Goal: Task Accomplishment & Management: Manage account settings

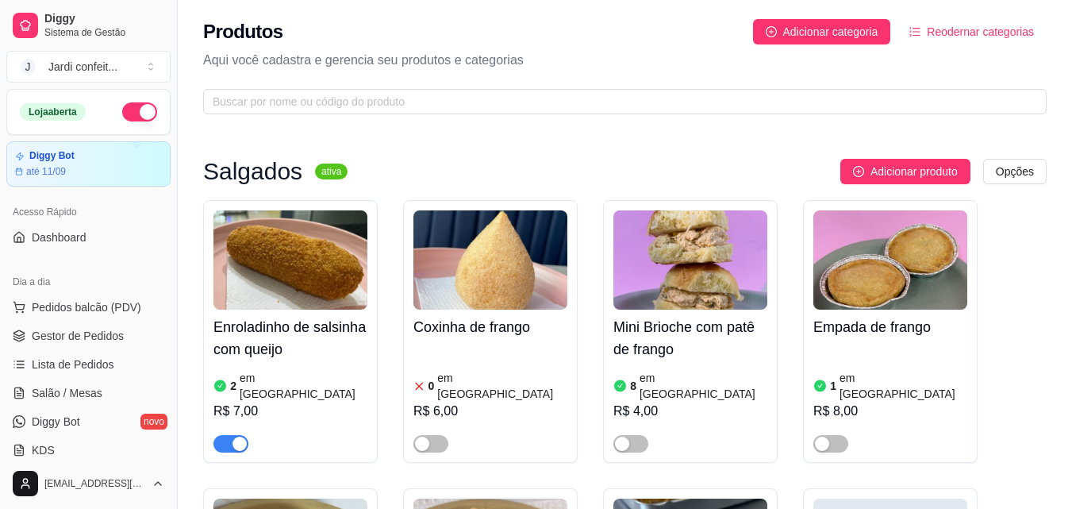
scroll to position [2143, 0]
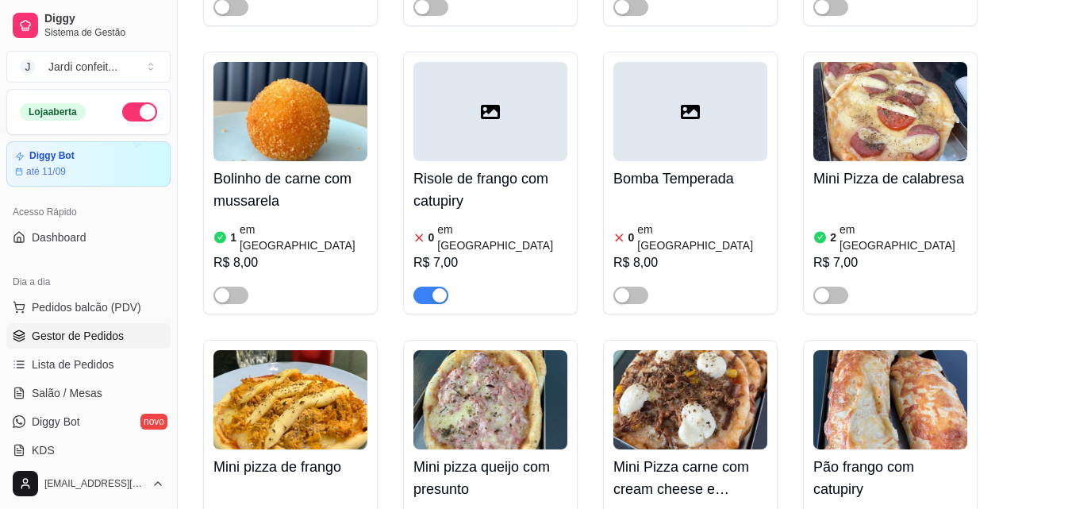
click at [139, 340] on link "Gestor de Pedidos" at bounding box center [88, 335] width 164 height 25
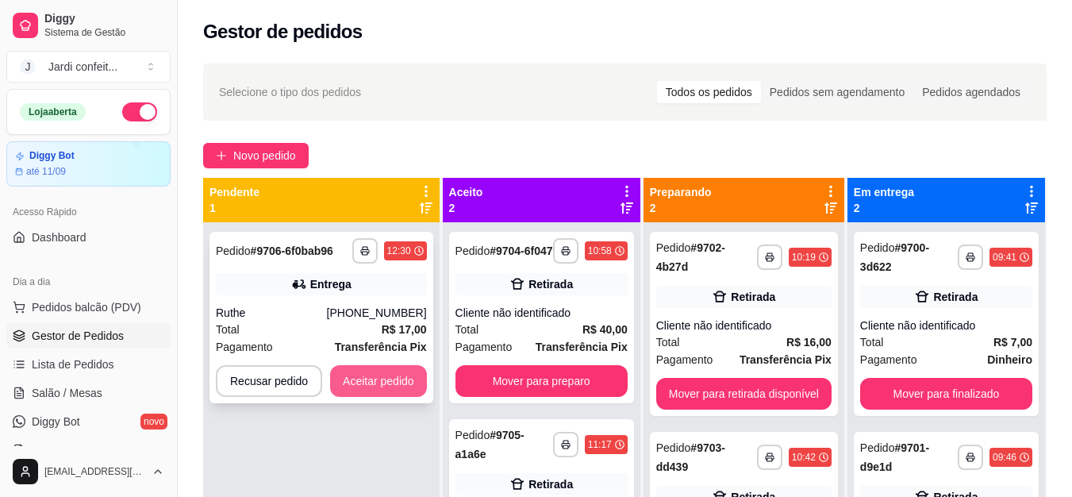
click at [364, 385] on button "Aceitar pedido" at bounding box center [378, 381] width 97 height 32
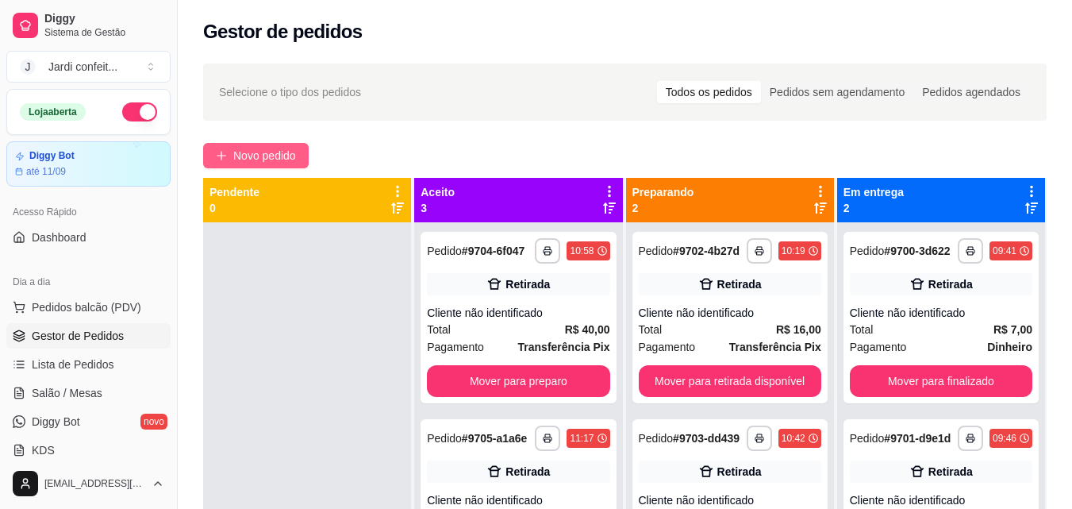
click at [287, 159] on span "Novo pedido" at bounding box center [264, 155] width 63 height 17
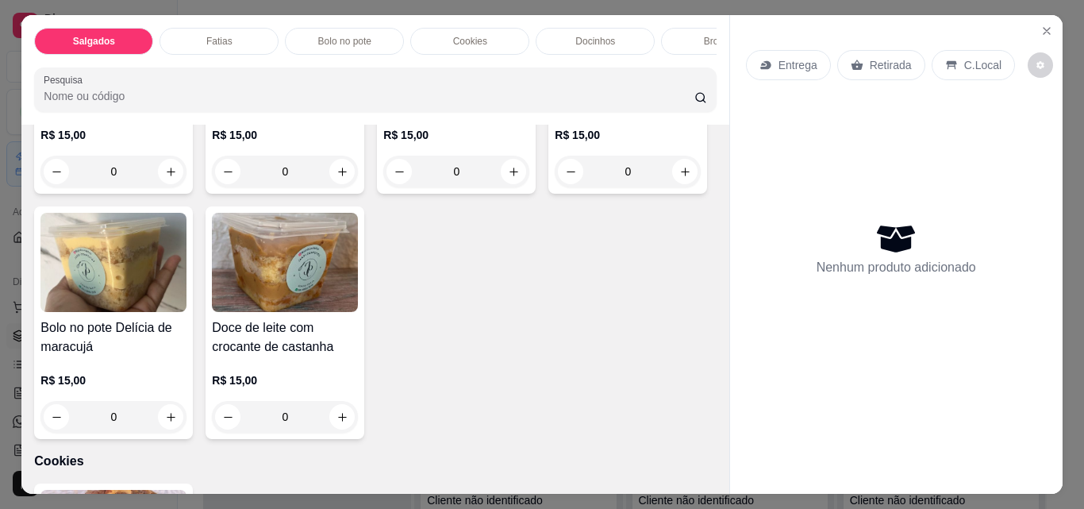
scroll to position [1587, 0]
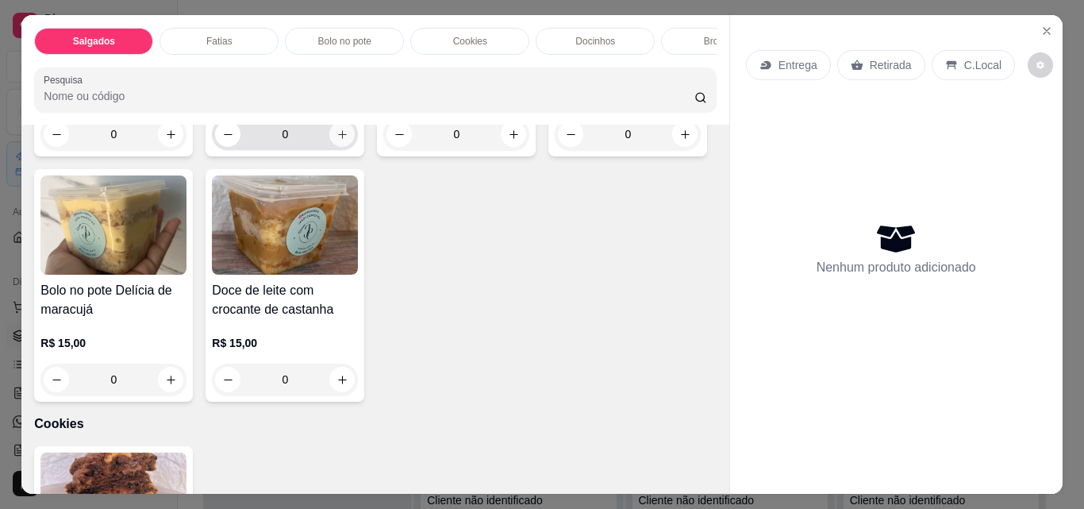
click at [329, 147] on button "increase-product-quantity" at bounding box center [341, 133] width 25 height 25
type input "1"
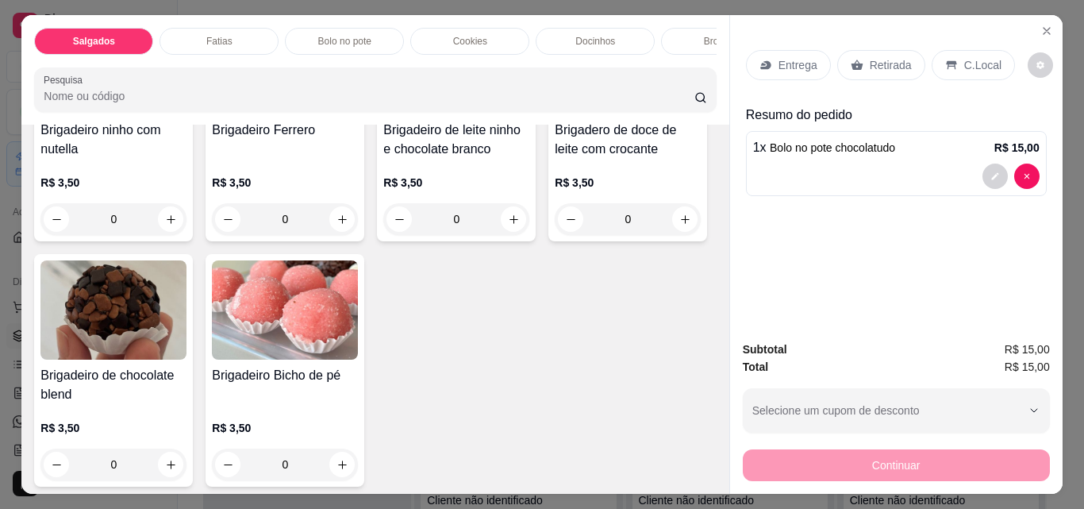
scroll to position [2540, 0]
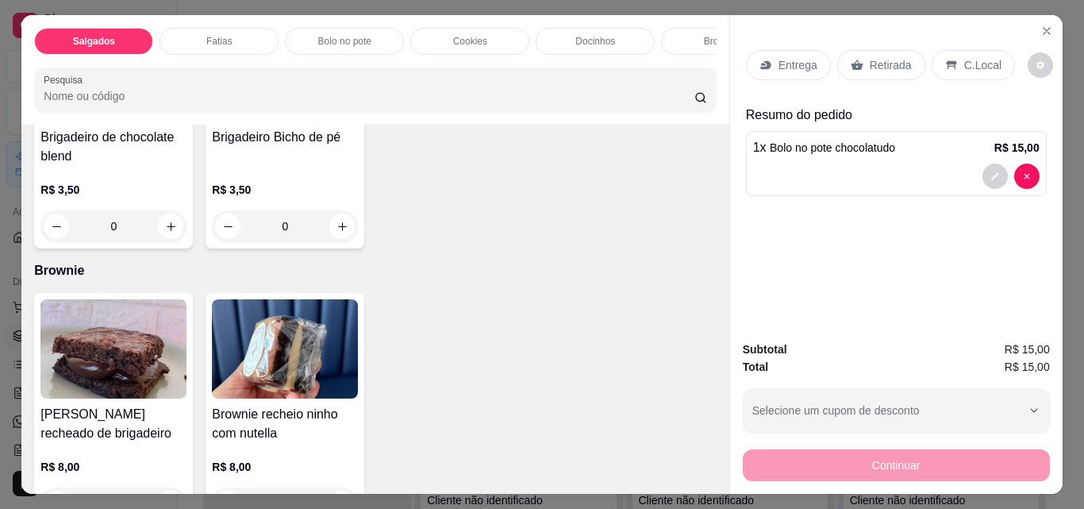
type input "1"
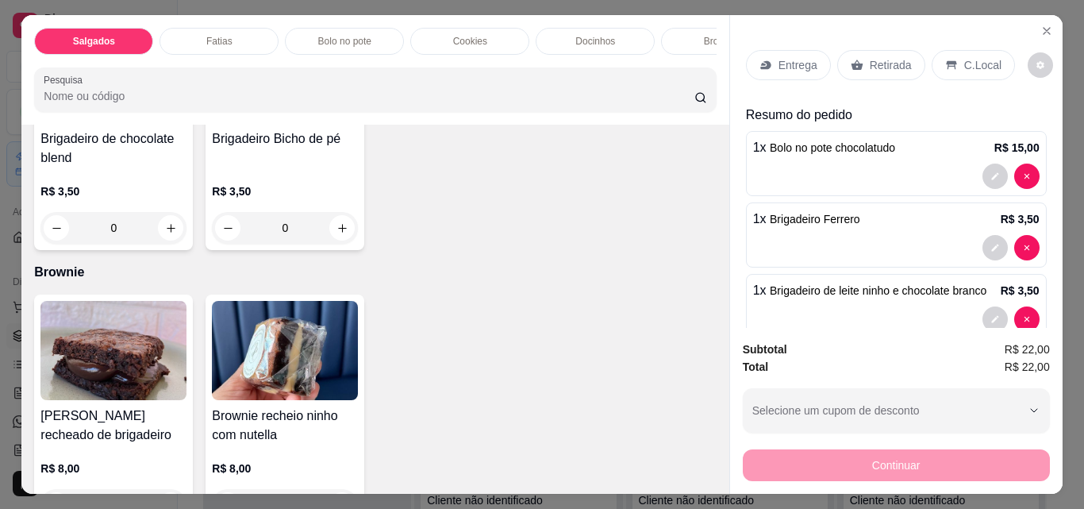
type input "1"
click at [183, 240] on button "increase-product-quantity" at bounding box center [170, 226] width 25 height 25
type input "1"
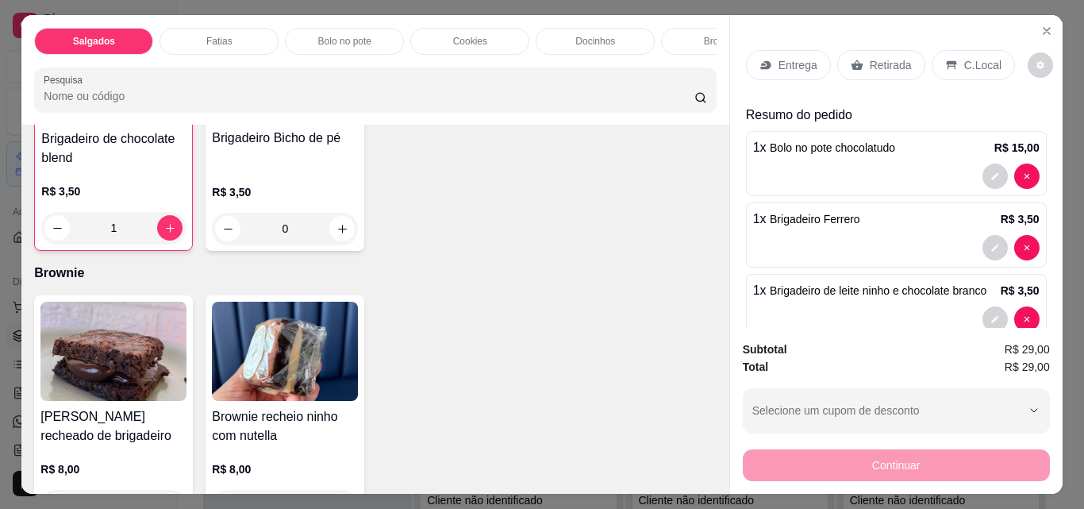
click at [892, 50] on div "Retirada" at bounding box center [881, 65] width 88 height 30
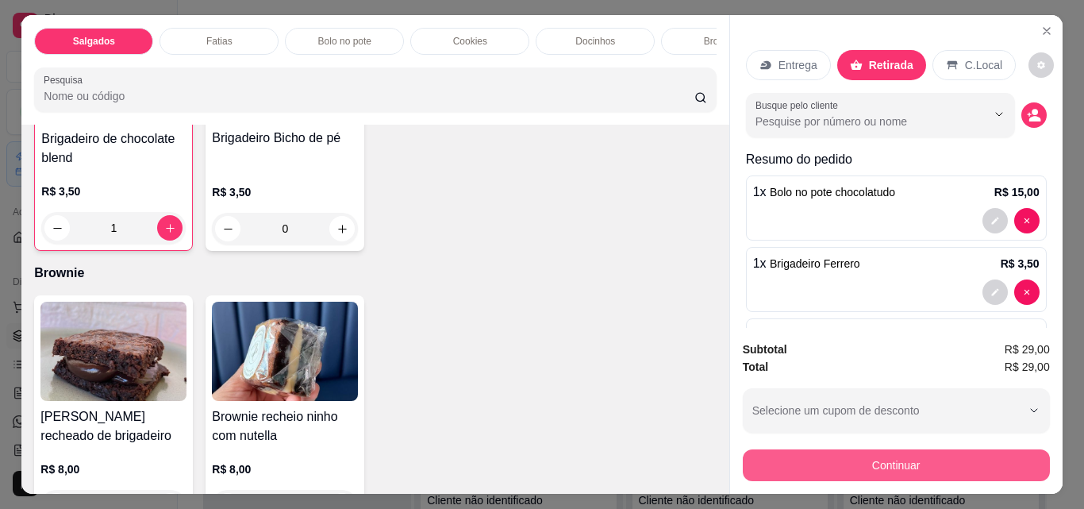
click at [933, 450] on button "Continuar" at bounding box center [896, 465] width 307 height 32
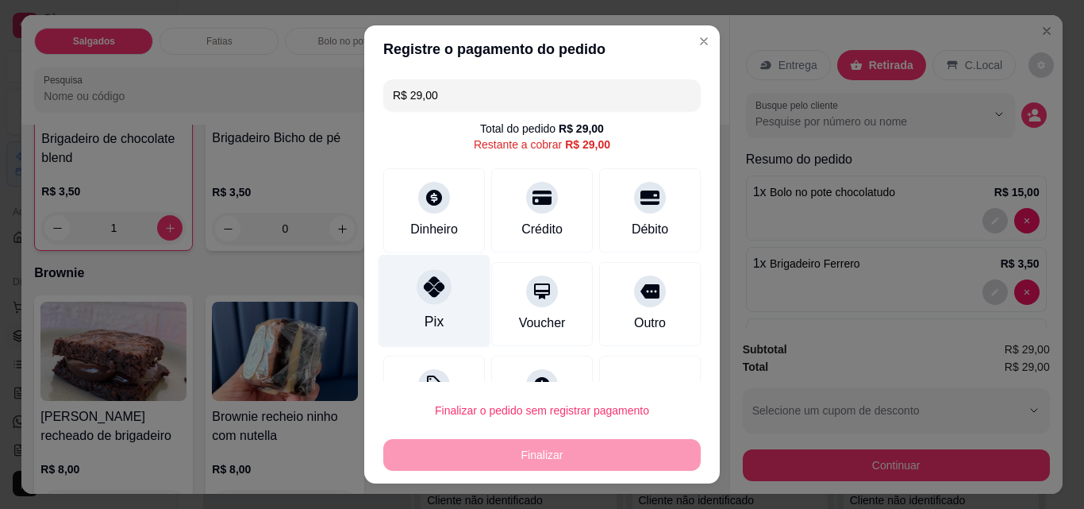
click at [417, 288] on div at bounding box center [434, 286] width 35 height 35
type input "R$ 0,00"
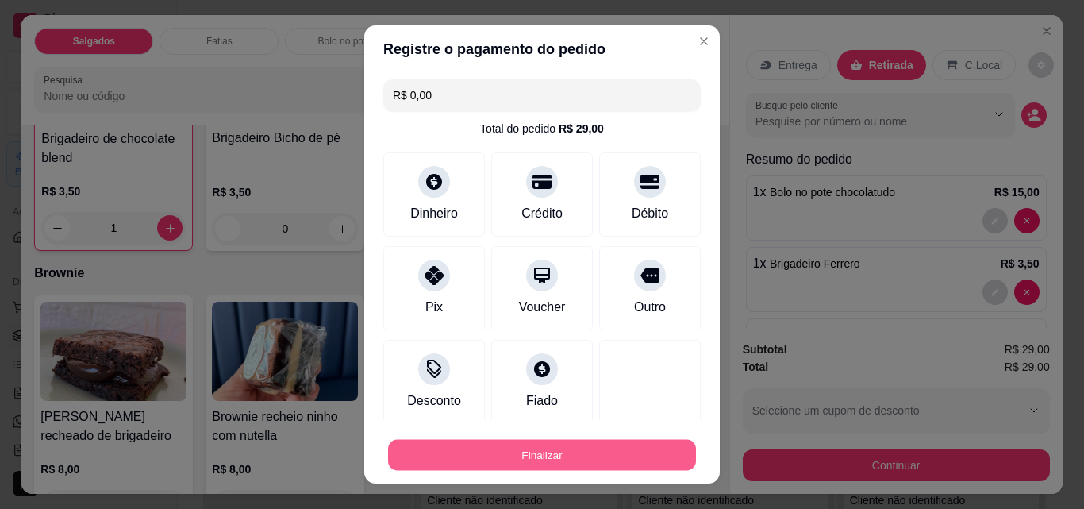
click at [513, 453] on button "Finalizar" at bounding box center [542, 455] width 308 height 31
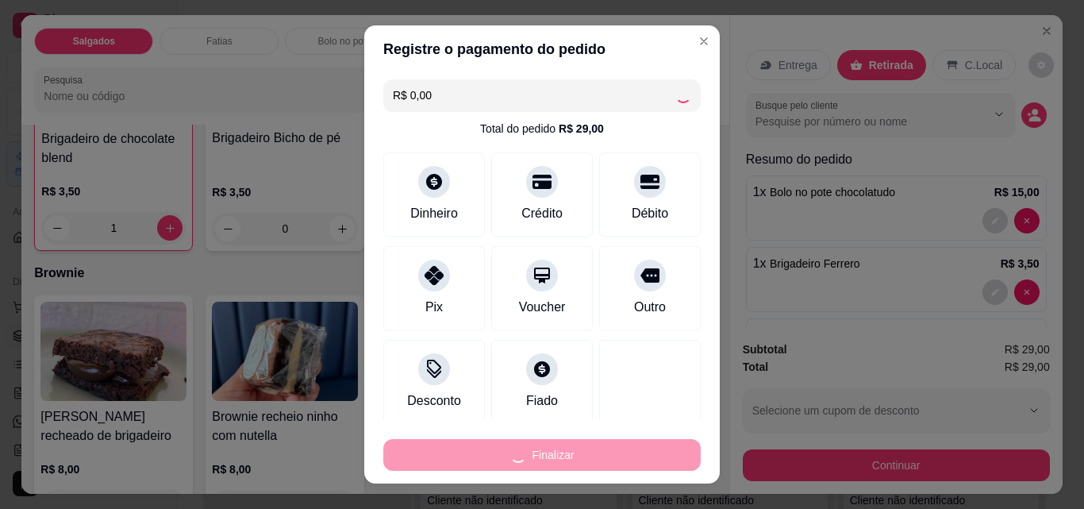
type input "0"
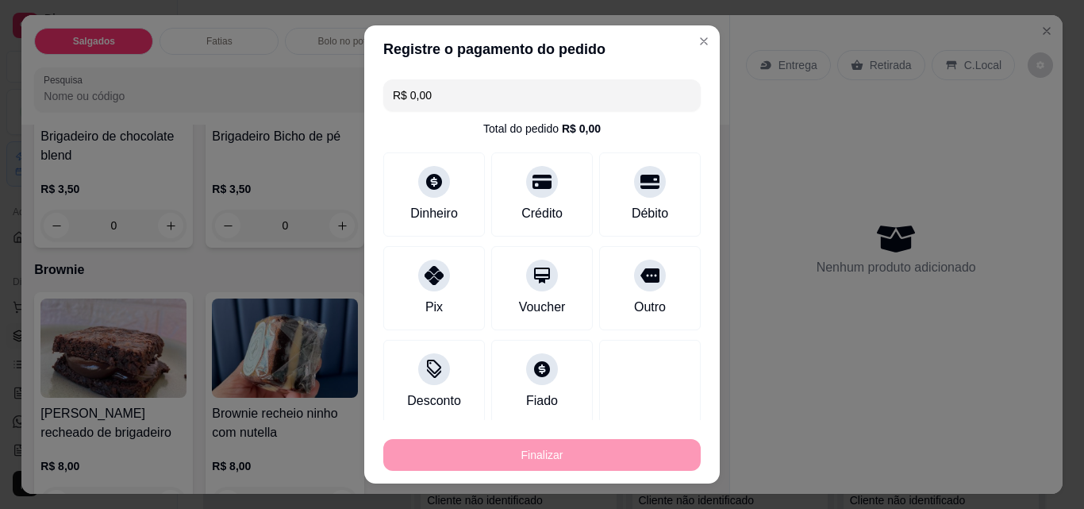
type input "-R$ 29,00"
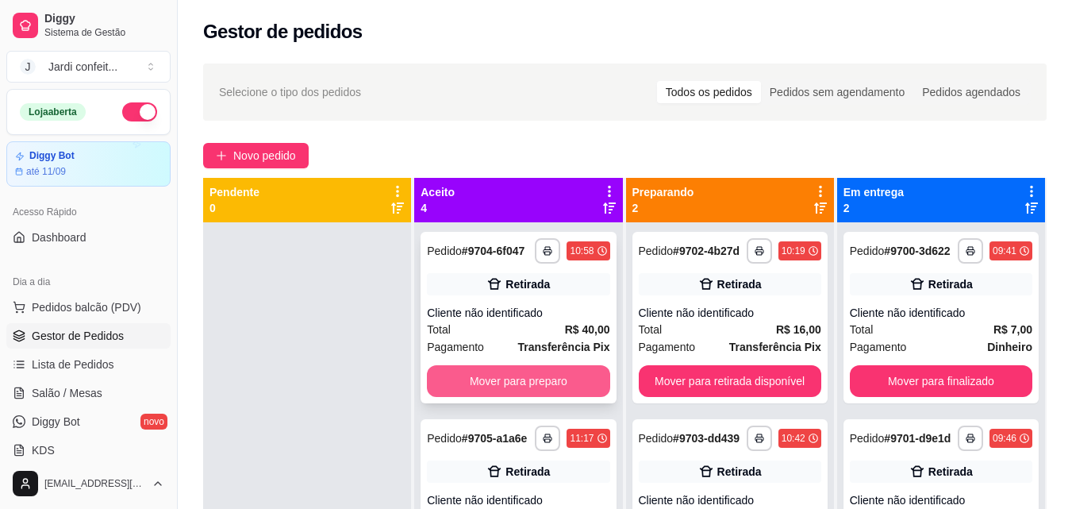
click at [467, 397] on button "Mover para preparo" at bounding box center [518, 381] width 183 height 32
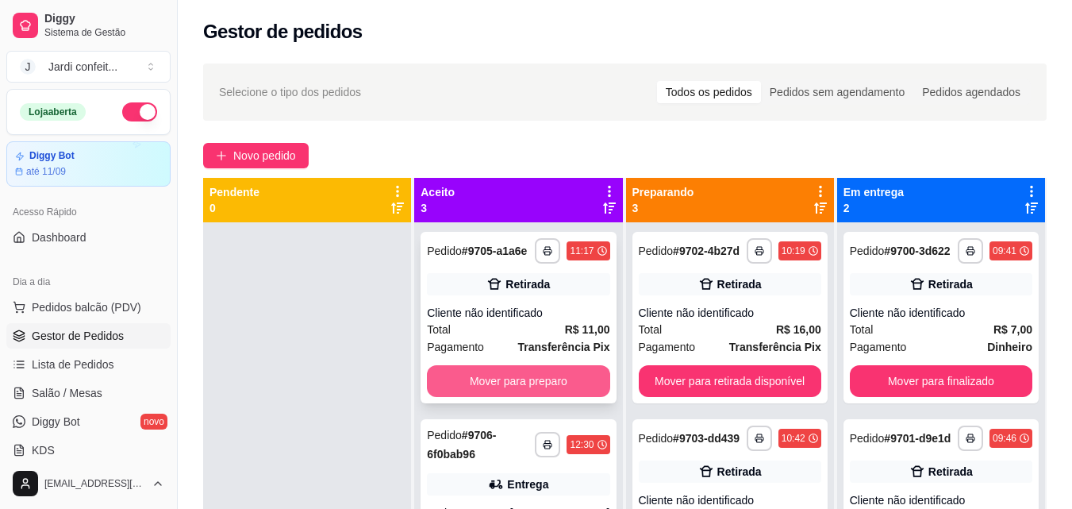
click at [474, 396] on button "Mover para preparo" at bounding box center [518, 381] width 183 height 32
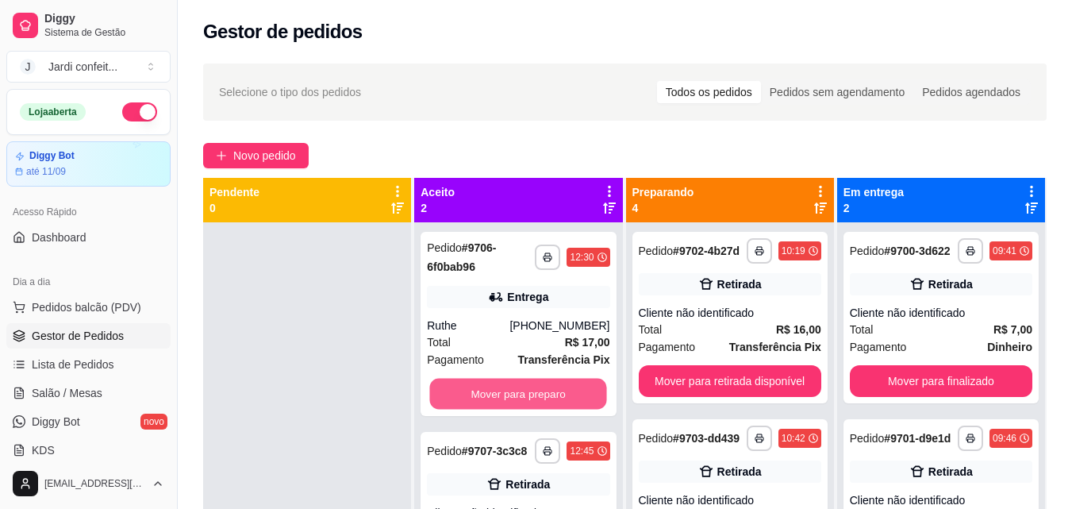
click at [474, 396] on button "Mover para preparo" at bounding box center [518, 394] width 177 height 31
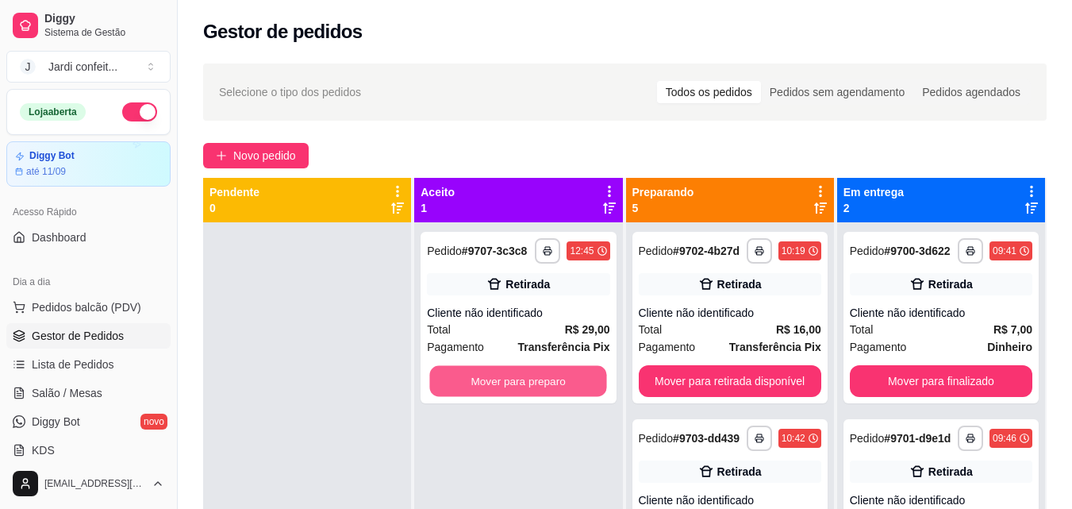
click at [474, 396] on button "Mover para preparo" at bounding box center [518, 381] width 177 height 31
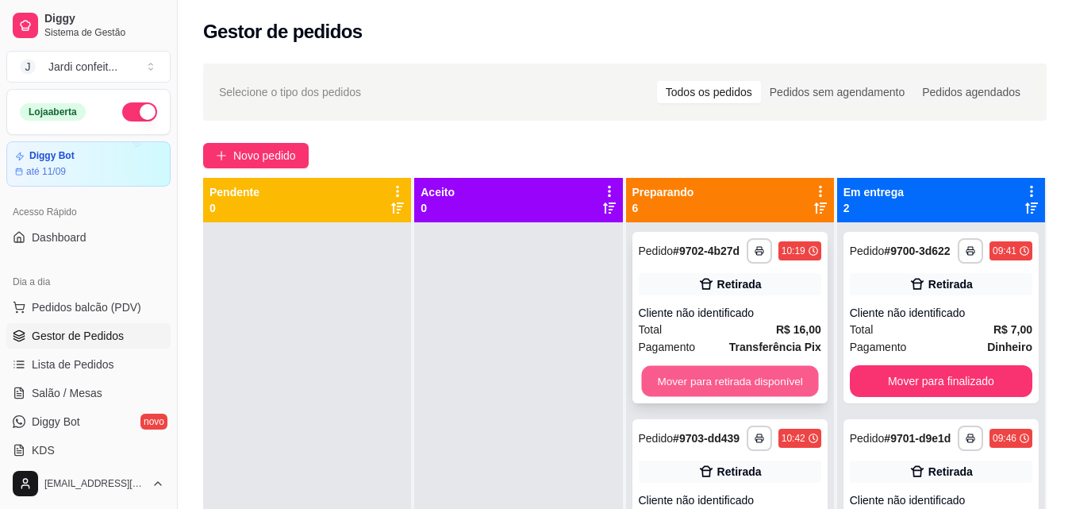
click at [679, 390] on button "Mover para retirada disponível" at bounding box center [729, 381] width 177 height 31
click at [679, 393] on button "Mover para retirada disponível" at bounding box center [729, 381] width 177 height 31
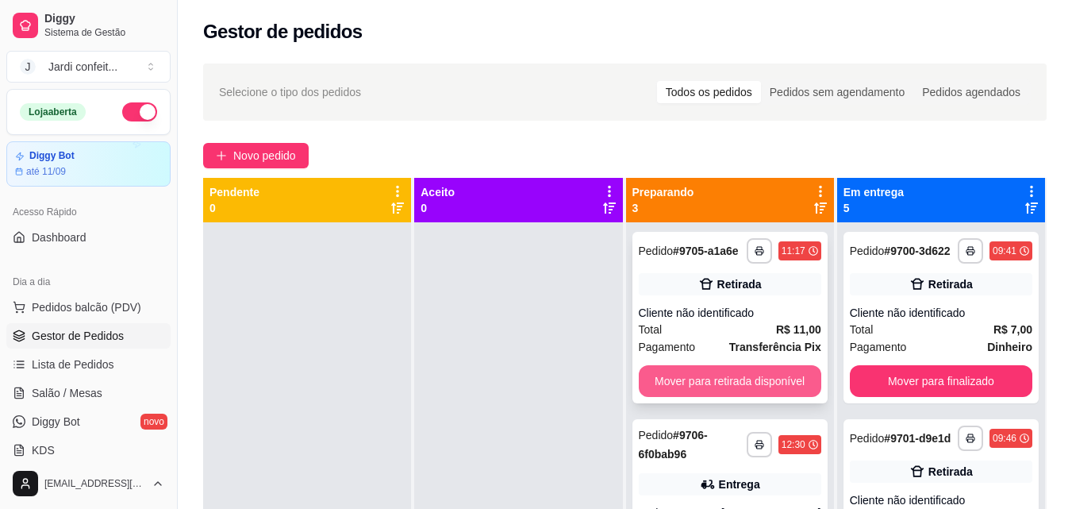
click at [680, 393] on button "Mover para retirada disponível" at bounding box center [730, 381] width 183 height 32
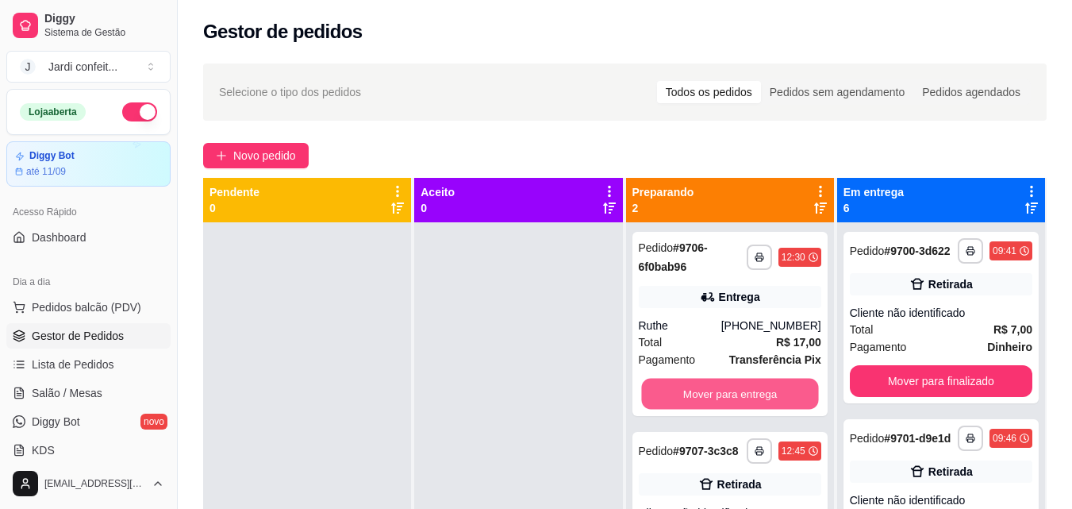
click at [680, 393] on button "Mover para entrega" at bounding box center [729, 394] width 177 height 31
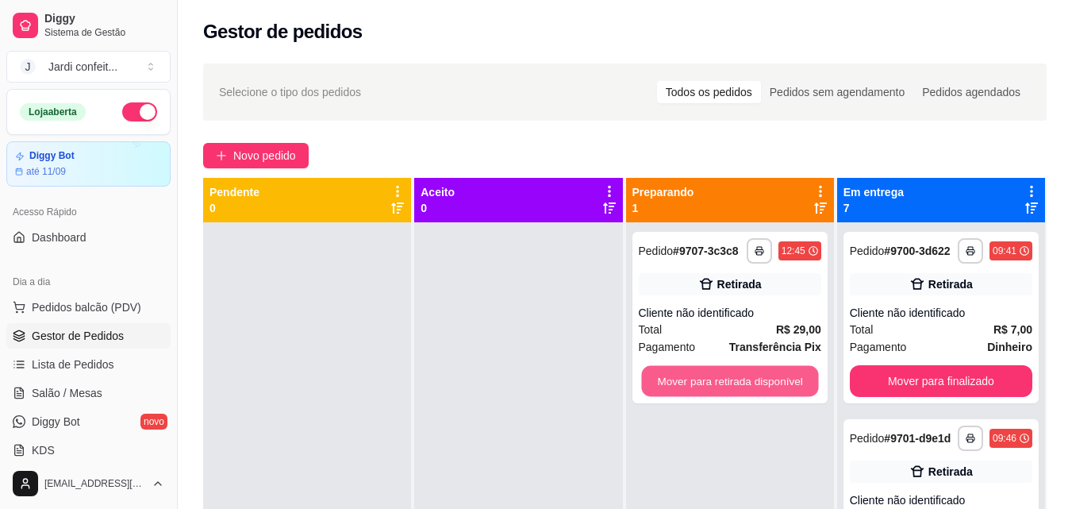
click at [680, 393] on button "Mover para retirada disponível" at bounding box center [729, 381] width 177 height 31
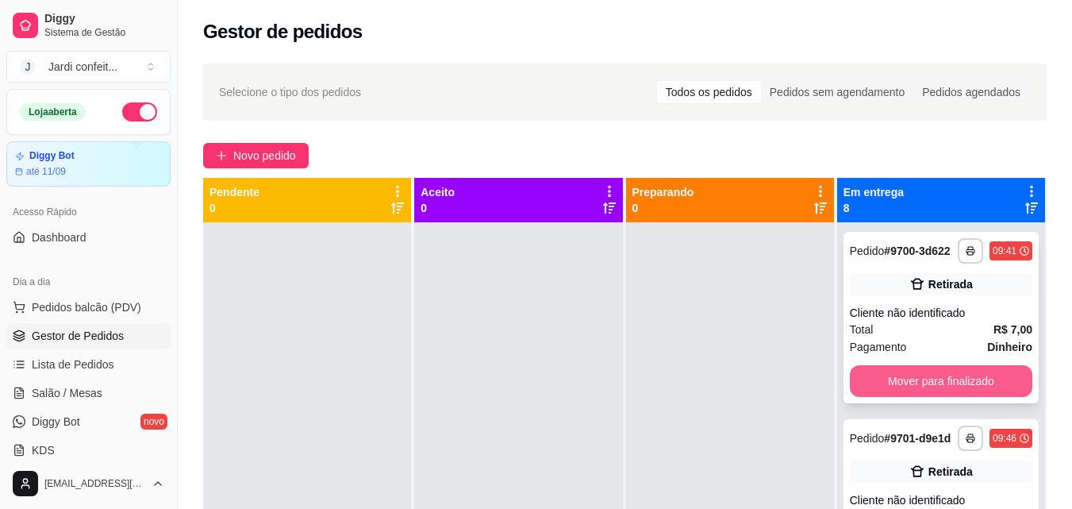
click at [928, 393] on button "Mover para finalizado" at bounding box center [941, 381] width 183 height 32
click at [928, 393] on button "Mover para finalizado" at bounding box center [940, 381] width 177 height 31
click at [929, 393] on button "Mover para finalizado" at bounding box center [940, 381] width 177 height 31
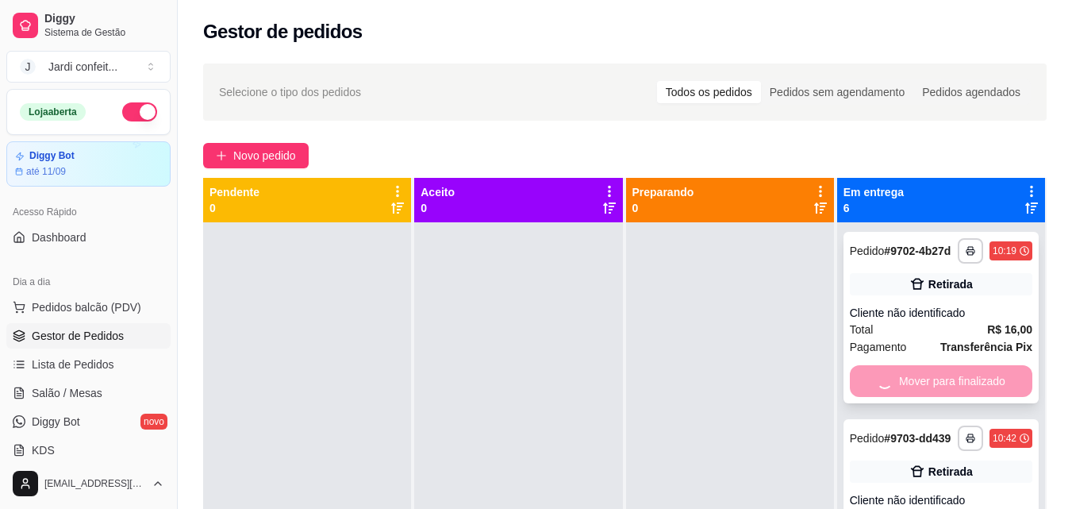
click at [929, 393] on div "Mover para finalizado" at bounding box center [941, 381] width 183 height 32
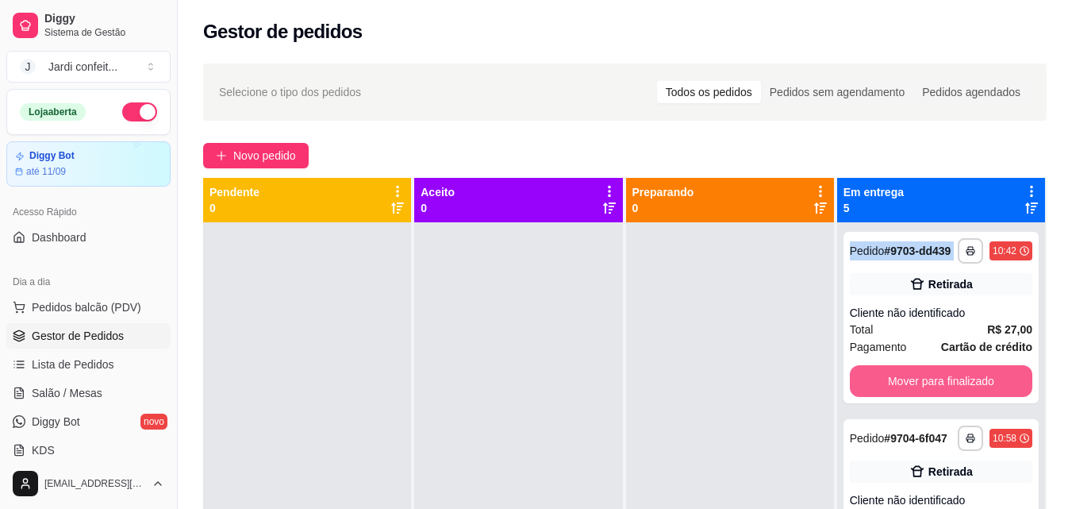
click at [929, 393] on button "Mover para finalizado" at bounding box center [941, 381] width 183 height 32
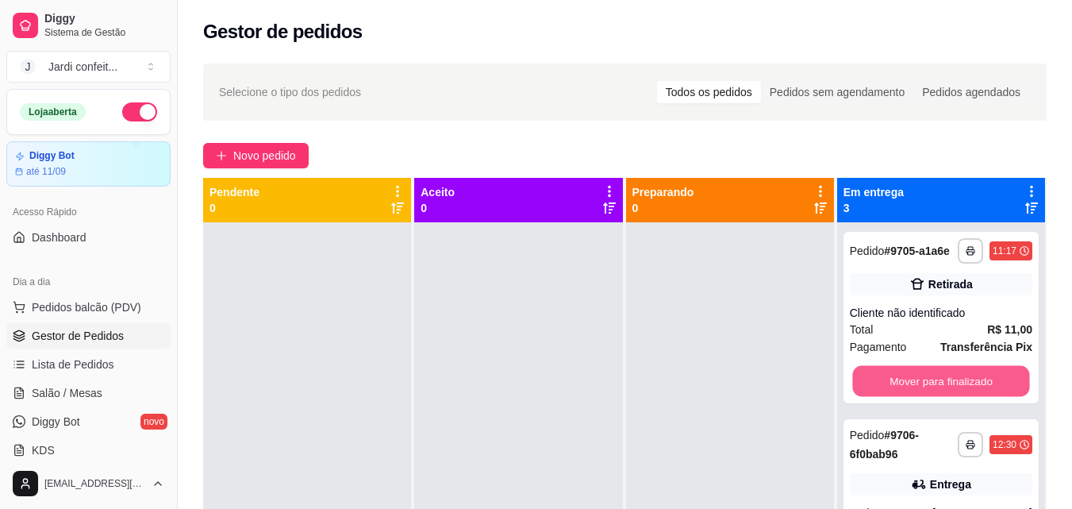
click at [929, 393] on button "Mover para finalizado" at bounding box center [940, 381] width 177 height 31
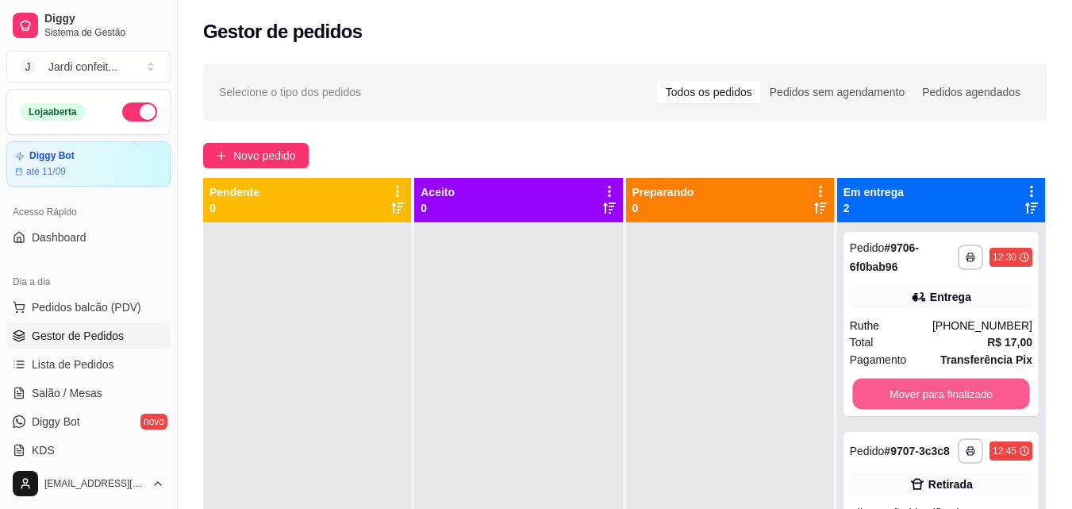
click at [929, 393] on button "Mover para finalizado" at bounding box center [940, 394] width 177 height 31
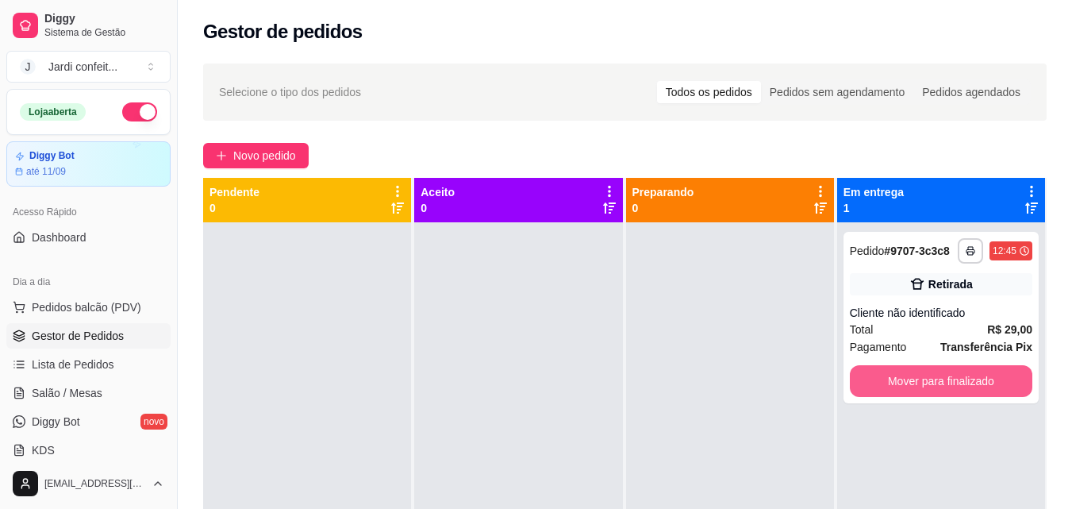
click at [929, 393] on button "Mover para finalizado" at bounding box center [941, 381] width 183 height 32
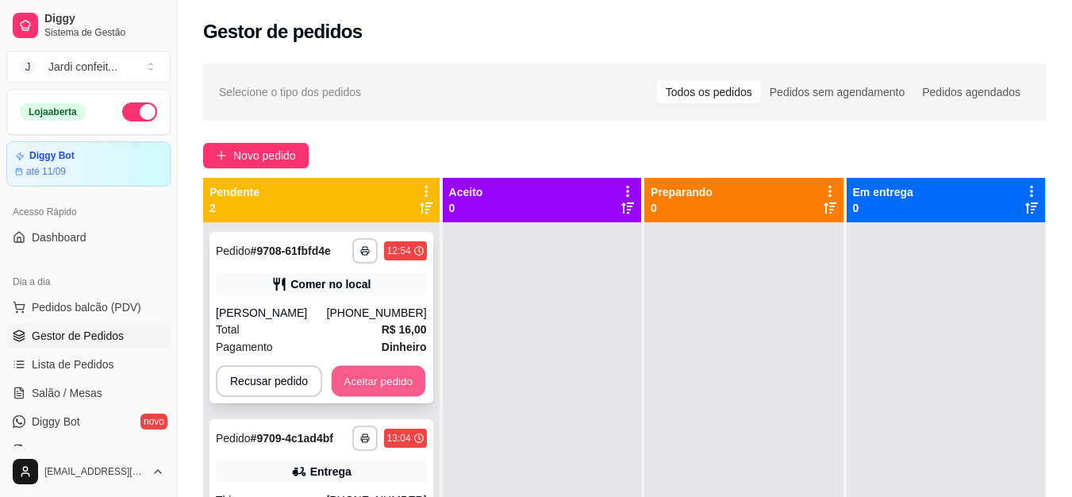
click at [395, 390] on button "Aceitar pedido" at bounding box center [379, 381] width 94 height 31
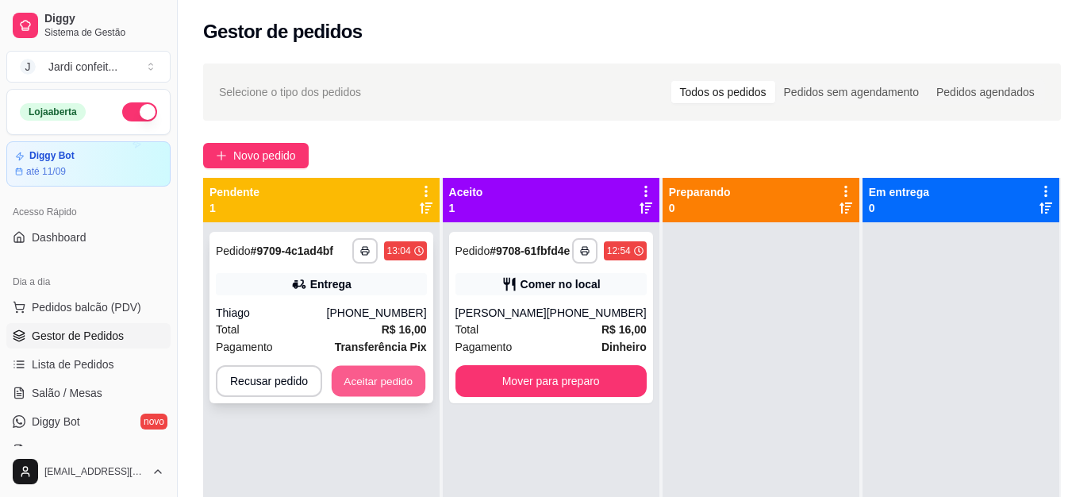
click at [396, 389] on button "Aceitar pedido" at bounding box center [379, 381] width 94 height 31
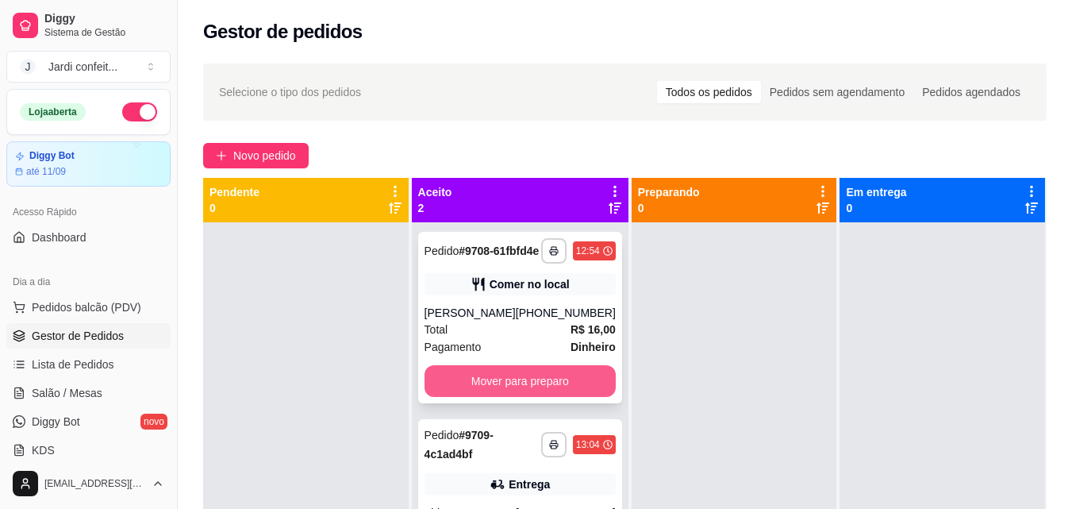
click at [509, 397] on button "Mover para preparo" at bounding box center [520, 381] width 191 height 32
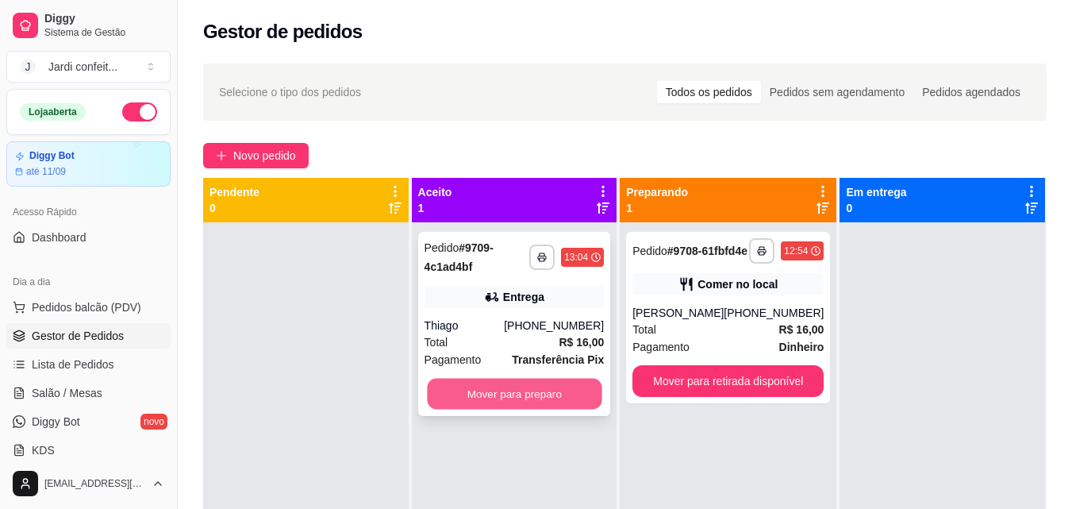
click at [511, 402] on button "Mover para preparo" at bounding box center [514, 394] width 175 height 31
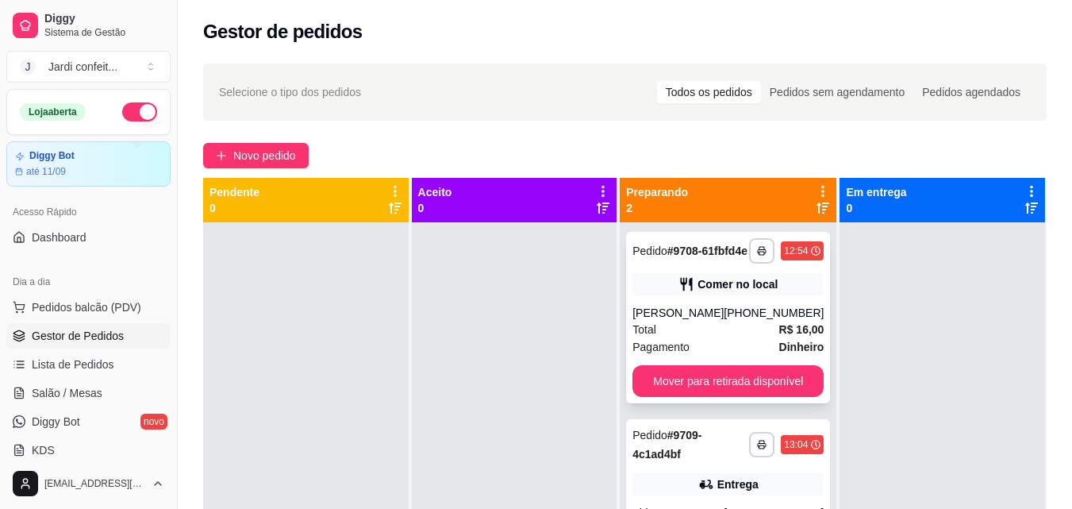
click at [724, 321] on div "[PERSON_NAME]" at bounding box center [678, 313] width 91 height 16
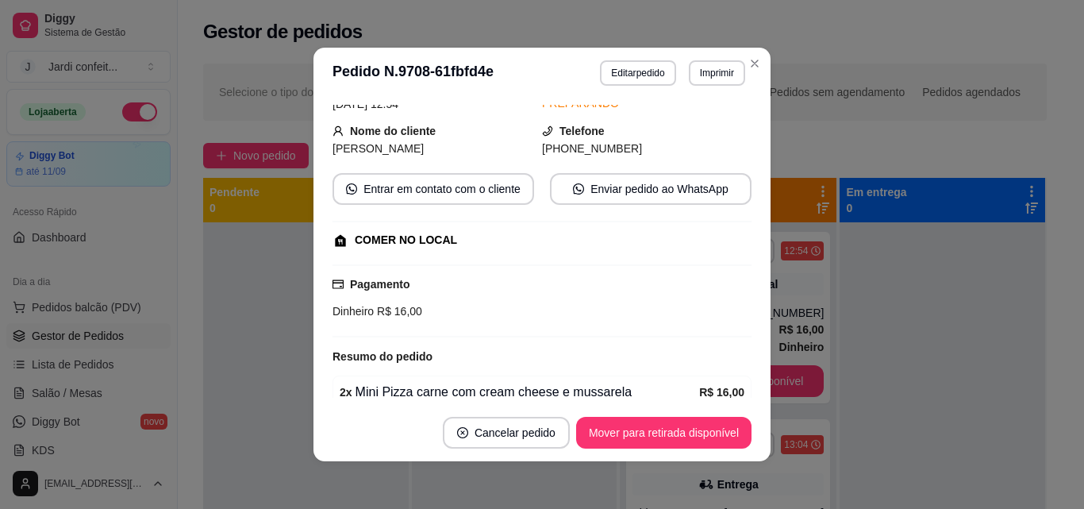
scroll to position [152, 0]
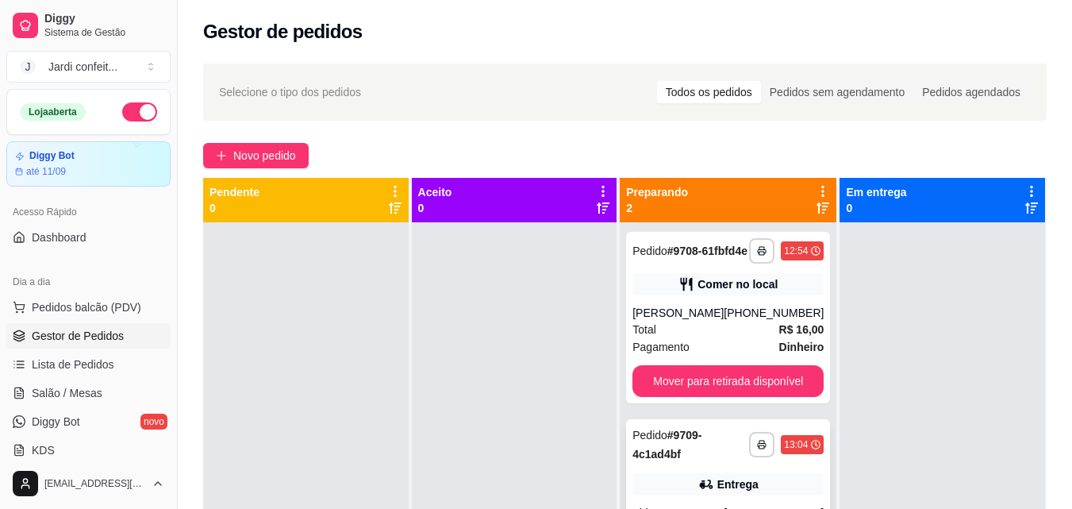
click at [695, 464] on div "Pedido # 9709-4c1ad4bf" at bounding box center [691, 444] width 117 height 38
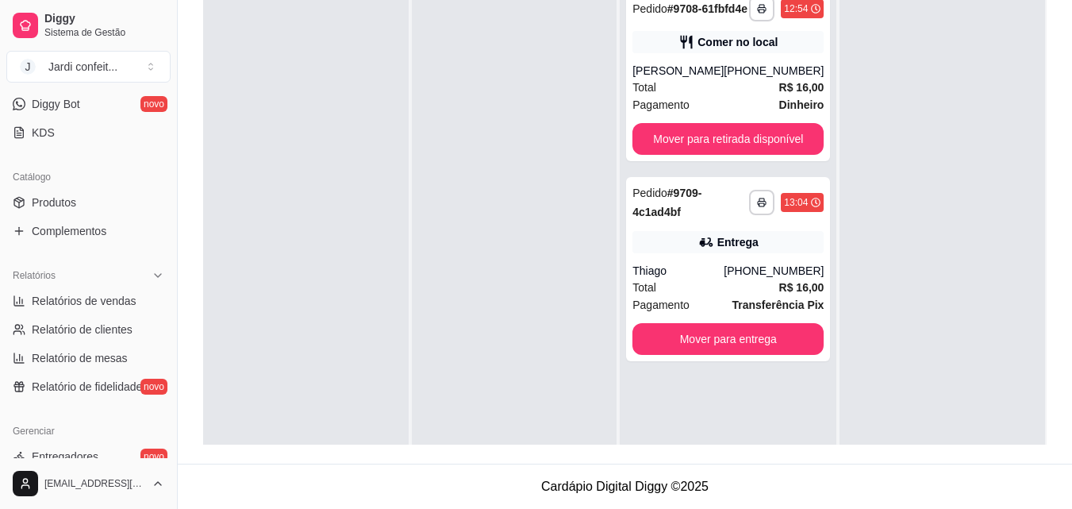
scroll to position [397, 0]
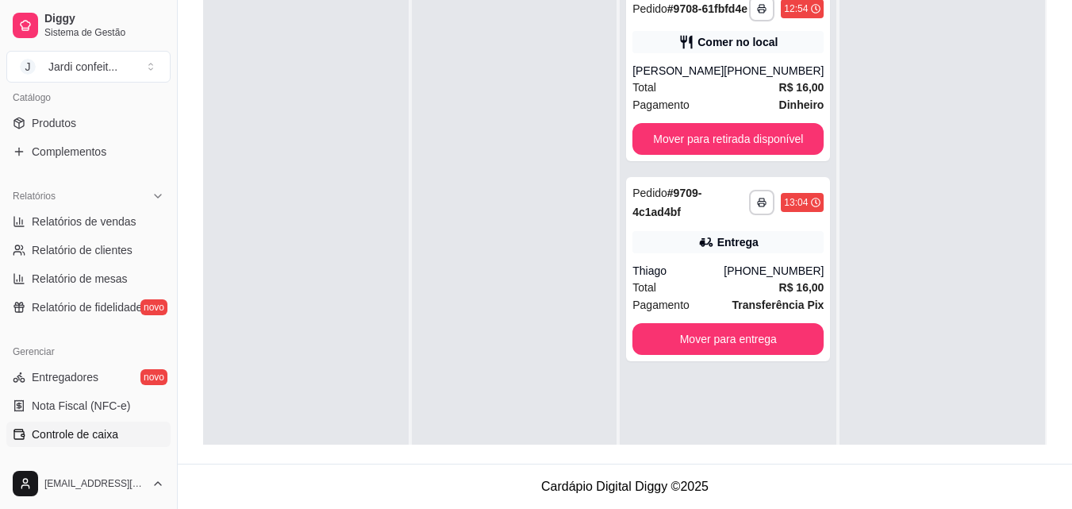
click at [98, 430] on span "Controle de caixa" at bounding box center [75, 434] width 87 height 16
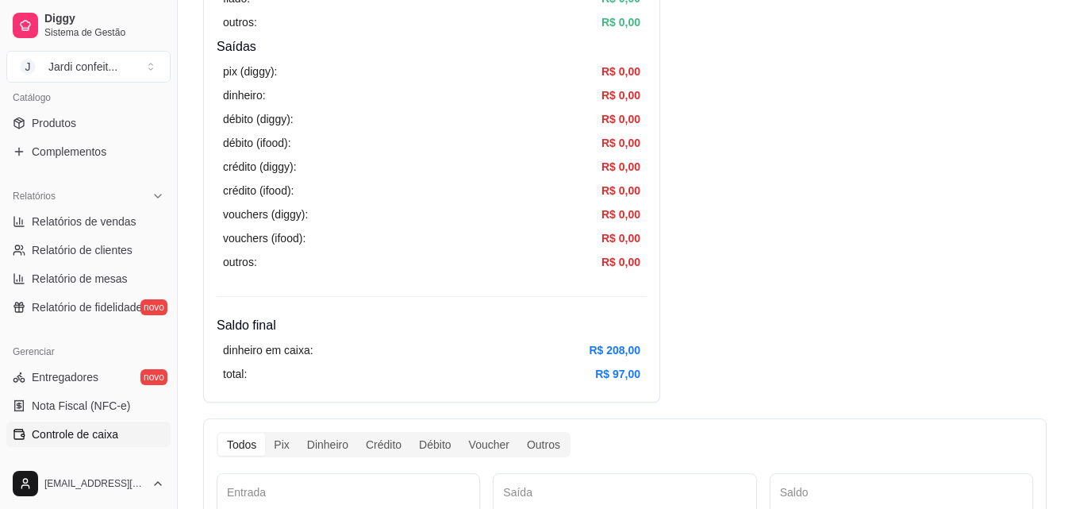
scroll to position [714, 0]
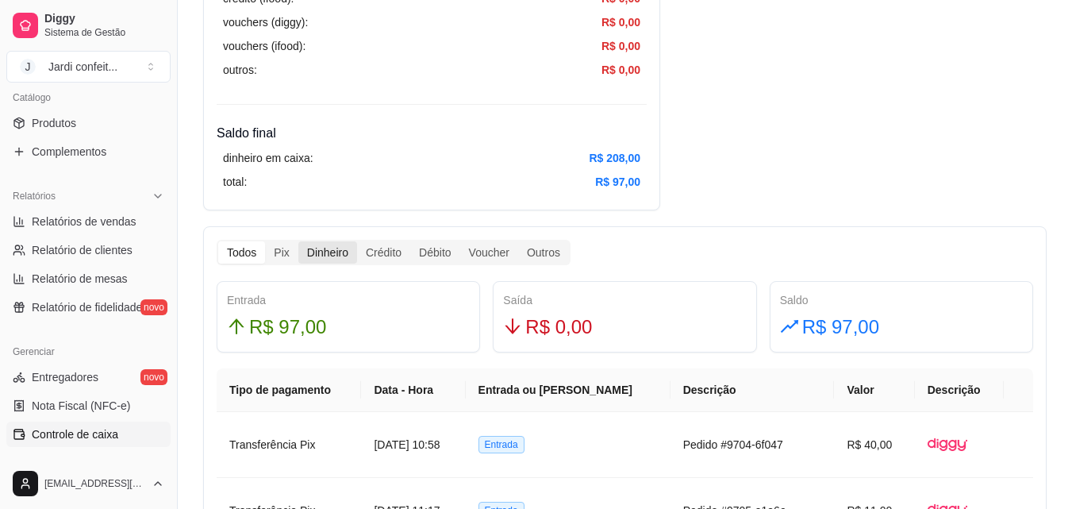
click at [319, 253] on div "Dinheiro" at bounding box center [327, 252] width 59 height 22
click at [298, 241] on input "Dinheiro" at bounding box center [298, 241] width 0 height 0
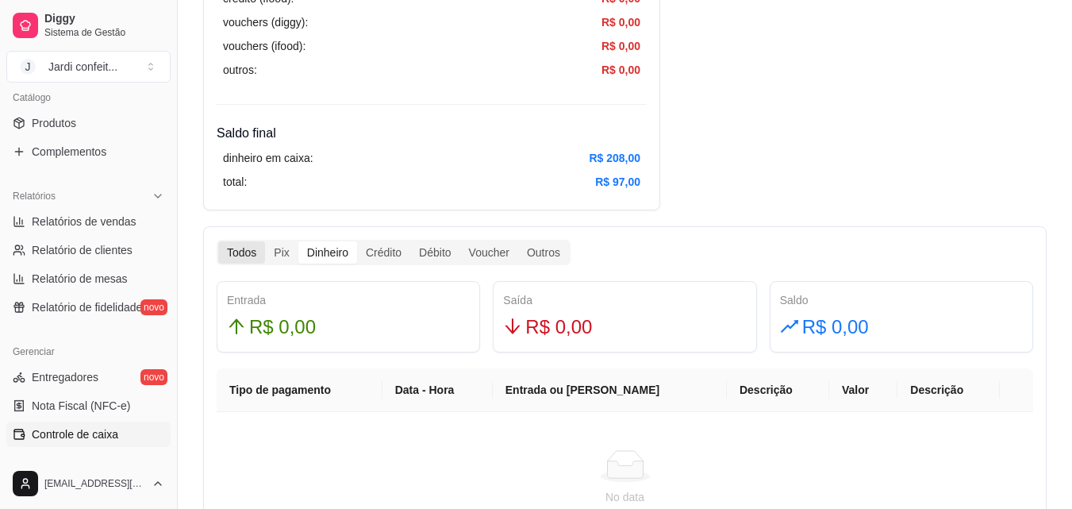
click at [235, 256] on div "Todos" at bounding box center [241, 252] width 47 height 22
click at [218, 241] on input "Todos" at bounding box center [218, 241] width 0 height 0
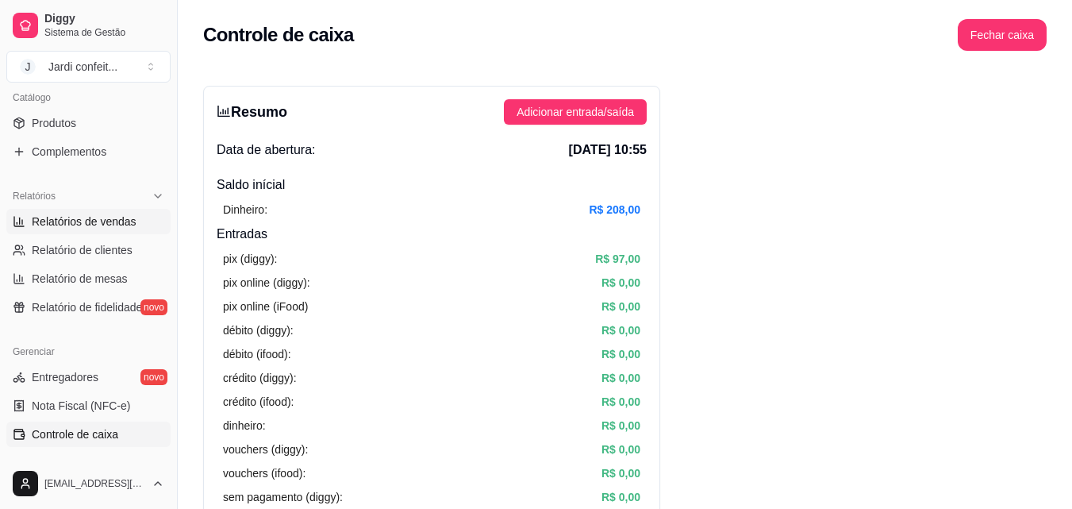
scroll to position [0, 0]
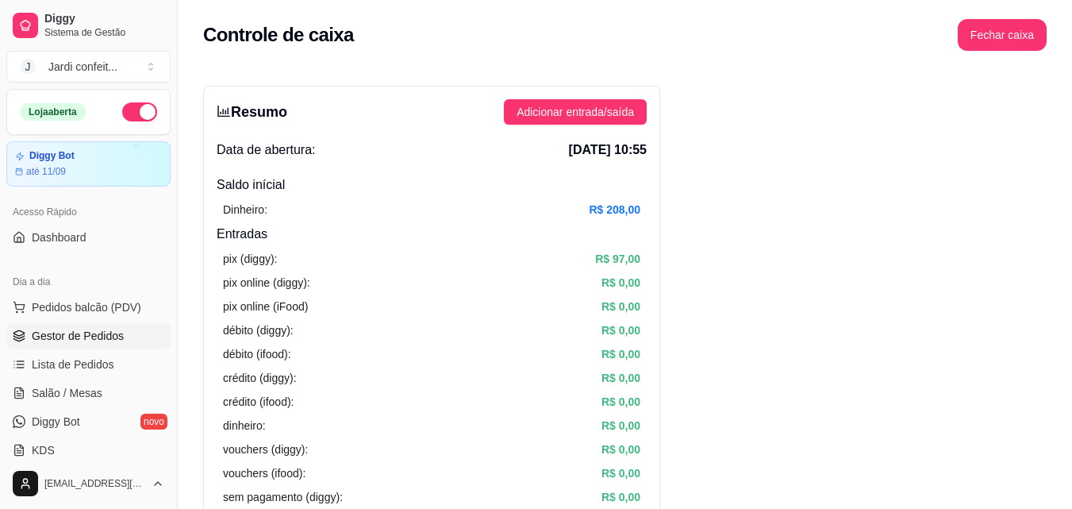
click at [107, 339] on span "Gestor de Pedidos" at bounding box center [78, 336] width 92 height 16
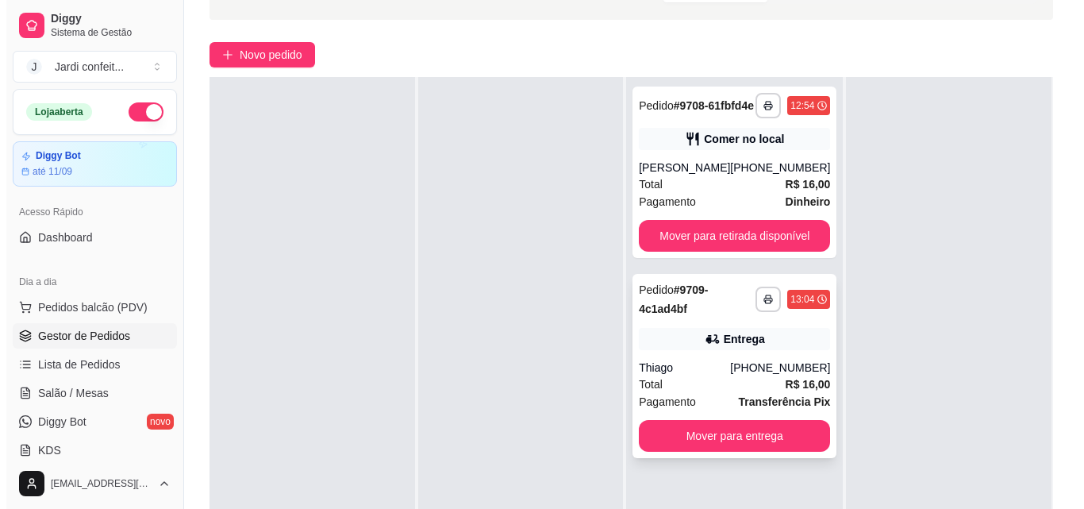
scroll to position [159, 0]
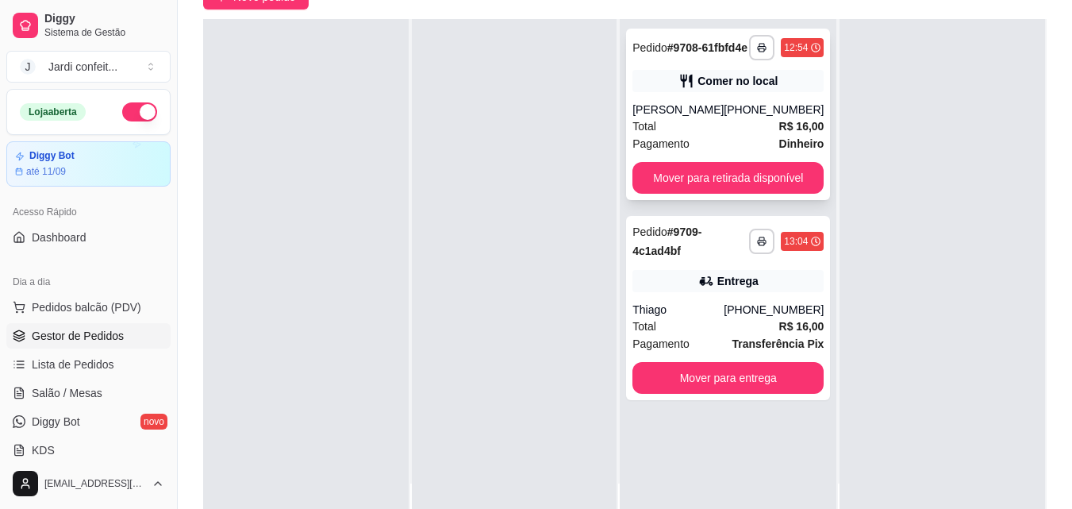
click at [725, 135] on div "Total R$ 16,00" at bounding box center [728, 125] width 191 height 17
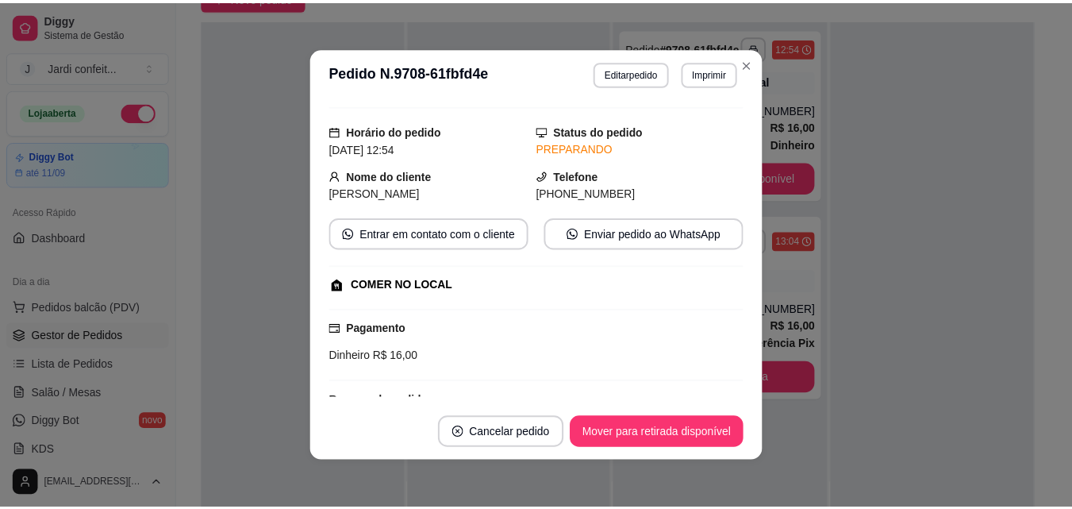
scroll to position [0, 0]
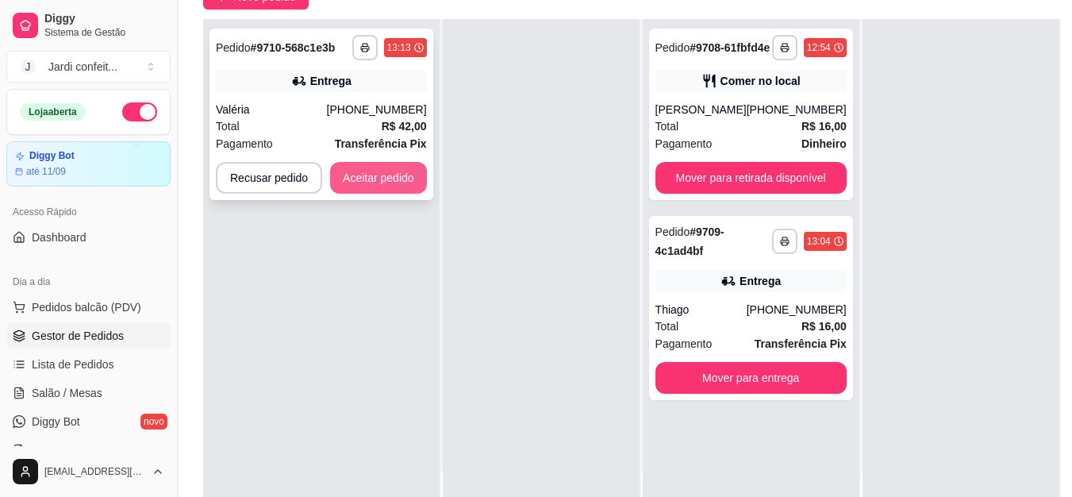
click at [383, 179] on button "Aceitar pedido" at bounding box center [378, 178] width 97 height 32
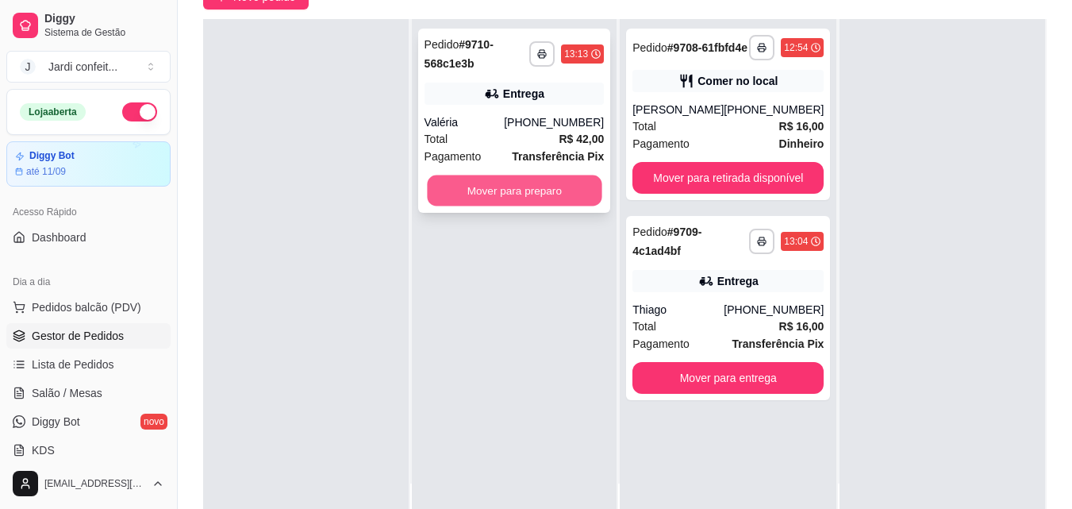
click at [459, 190] on button "Mover para preparo" at bounding box center [514, 190] width 175 height 31
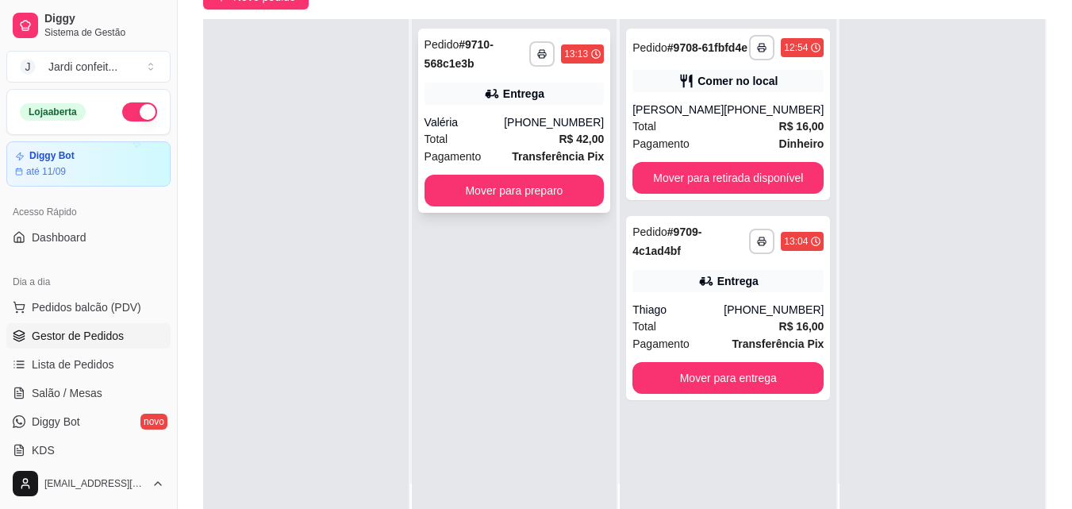
click at [589, 90] on div "Entrega" at bounding box center [515, 94] width 180 height 22
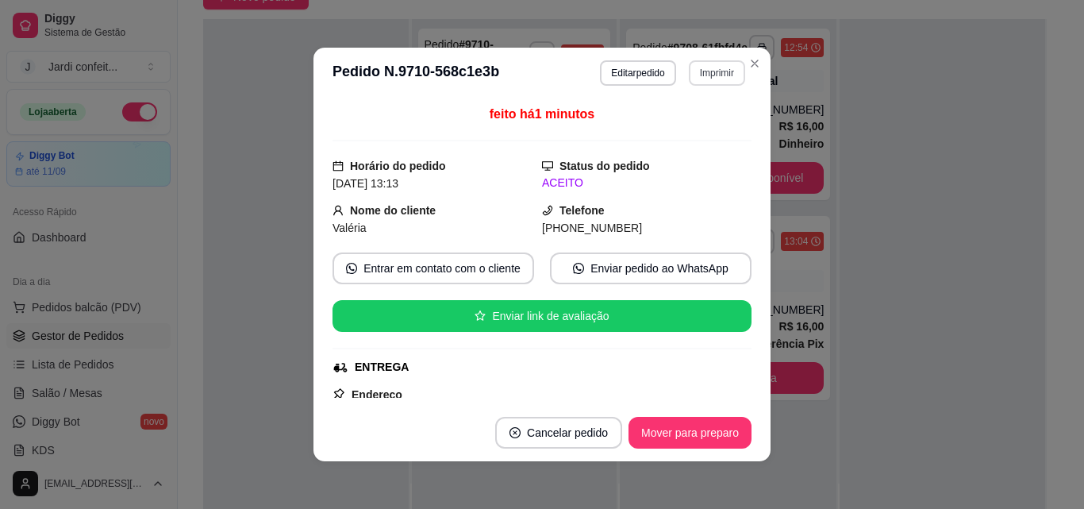
click at [721, 79] on button "Imprimir" at bounding box center [717, 72] width 56 height 25
click at [710, 125] on button "Impressora" at bounding box center [683, 128] width 111 height 25
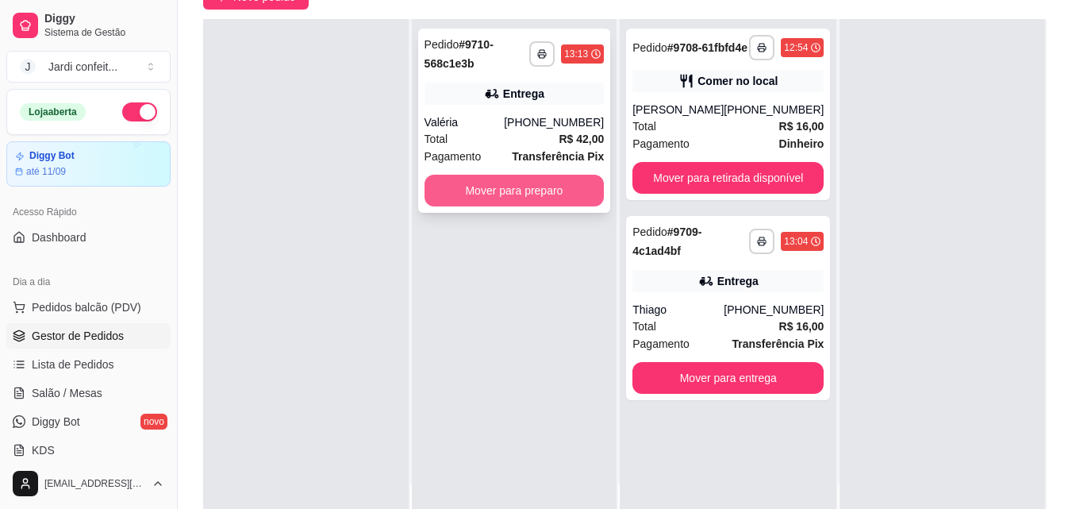
click at [515, 197] on button "Mover para preparo" at bounding box center [515, 191] width 180 height 32
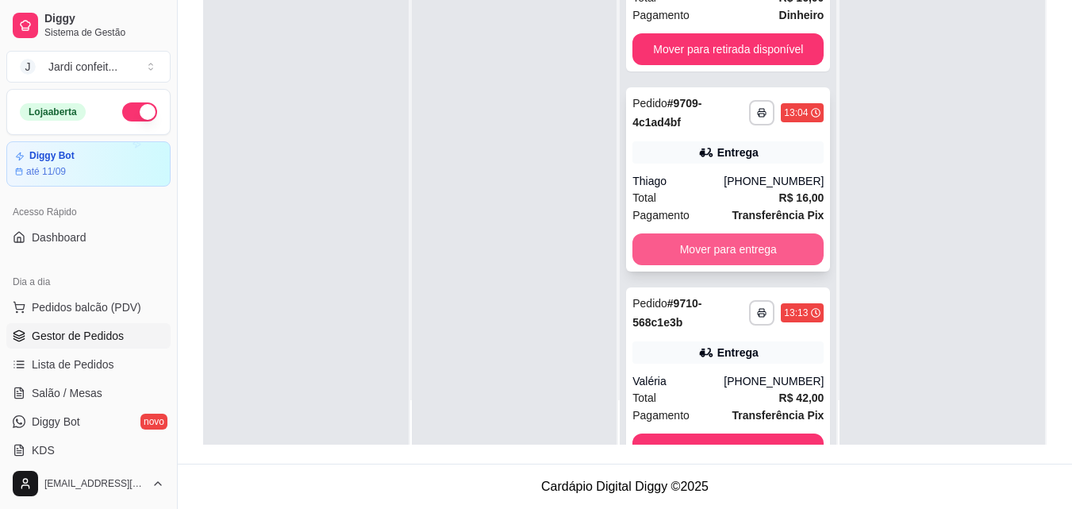
scroll to position [123, 0]
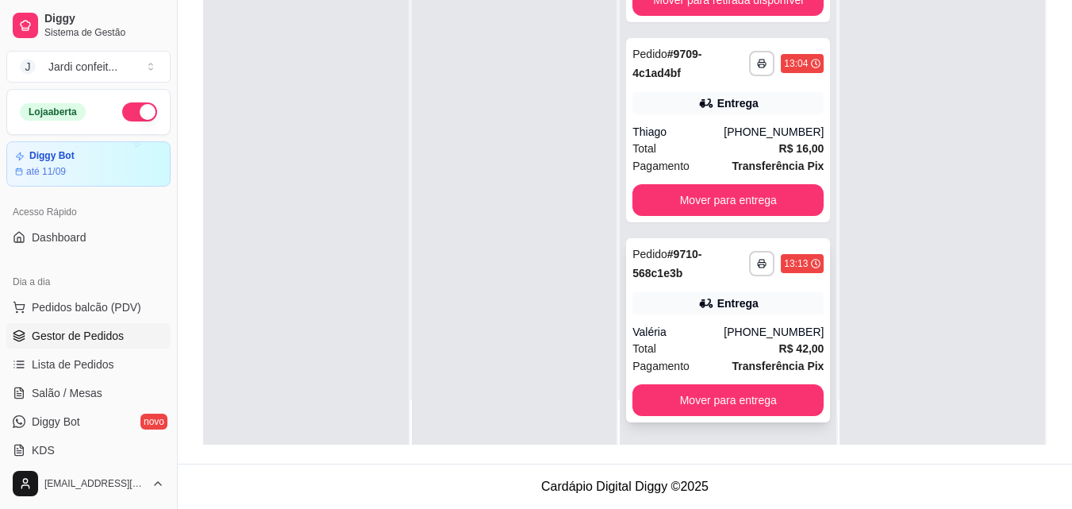
click at [741, 283] on div "**********" at bounding box center [728, 330] width 204 height 184
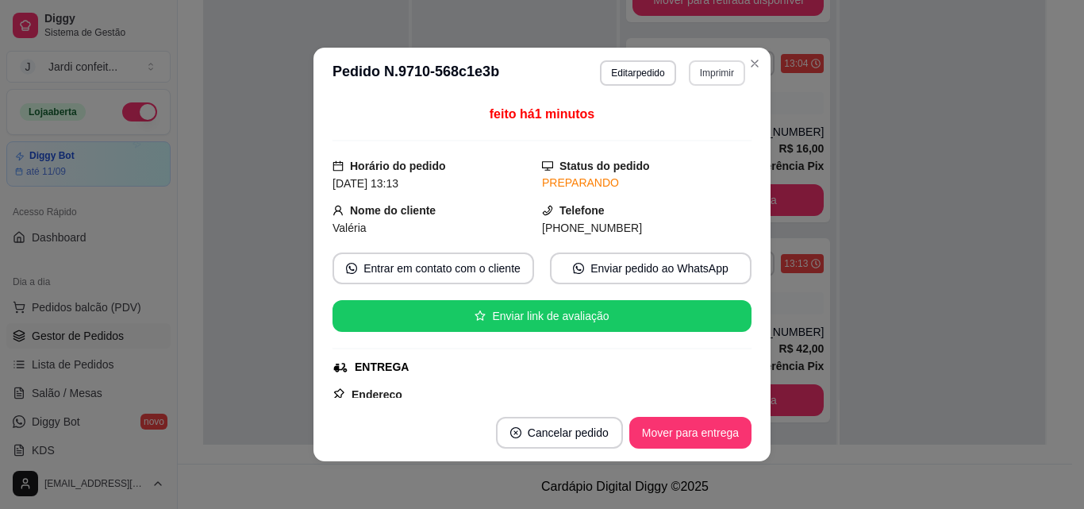
click at [698, 72] on button "Imprimir" at bounding box center [717, 72] width 56 height 25
click at [711, 135] on button "Impressora" at bounding box center [683, 128] width 111 height 25
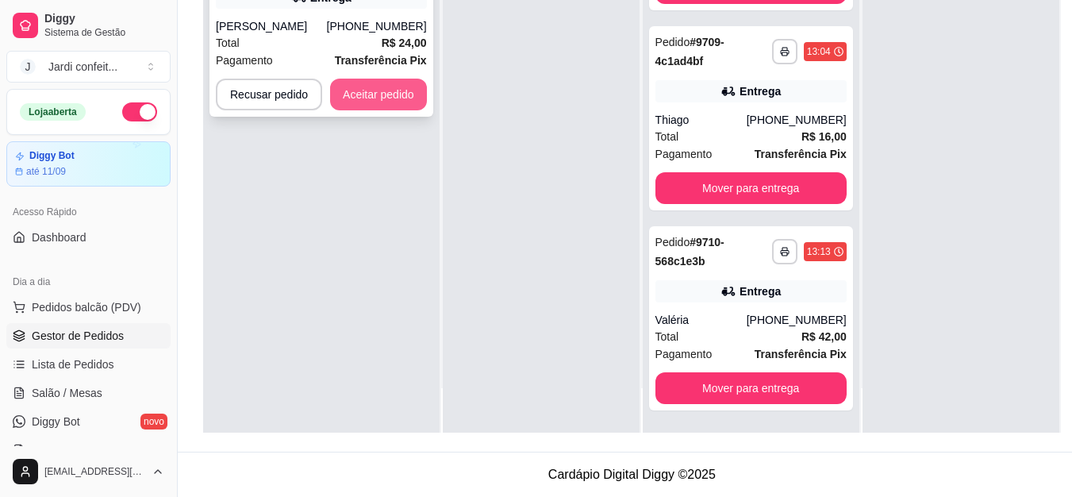
click at [405, 101] on button "Aceitar pedido" at bounding box center [378, 95] width 97 height 32
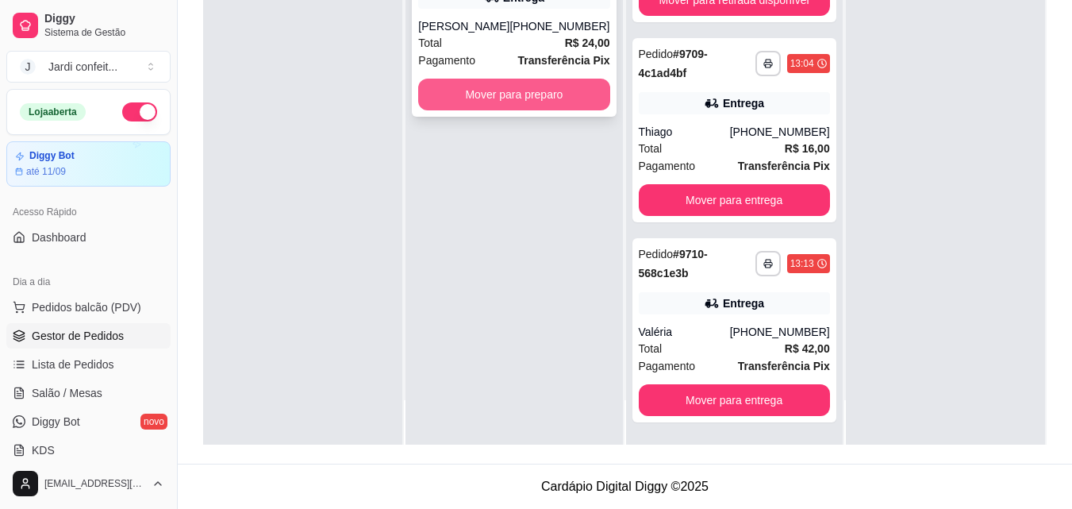
click at [498, 110] on button "Mover para preparo" at bounding box center [513, 95] width 191 height 32
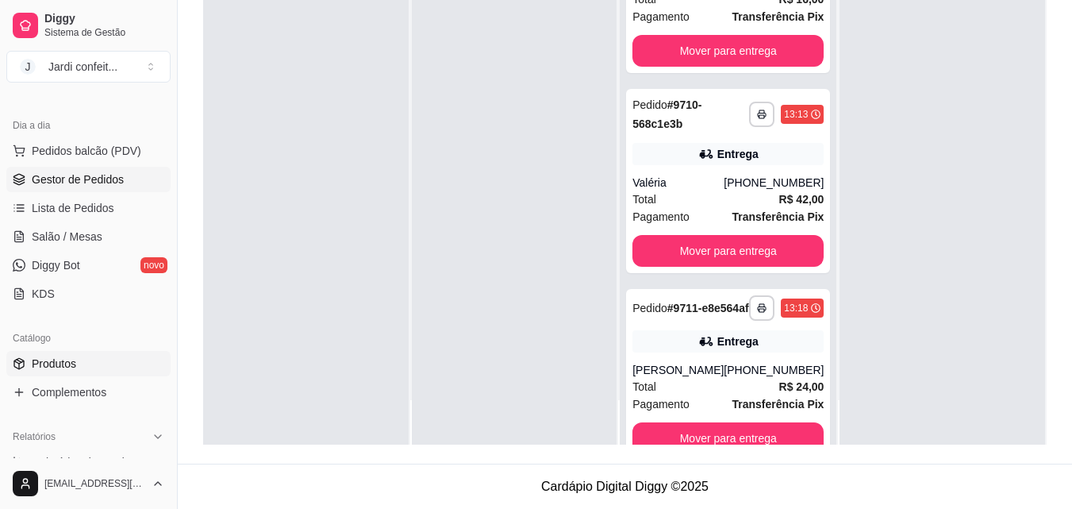
scroll to position [159, 0]
click at [85, 359] on link "Produtos" at bounding box center [88, 360] width 164 height 25
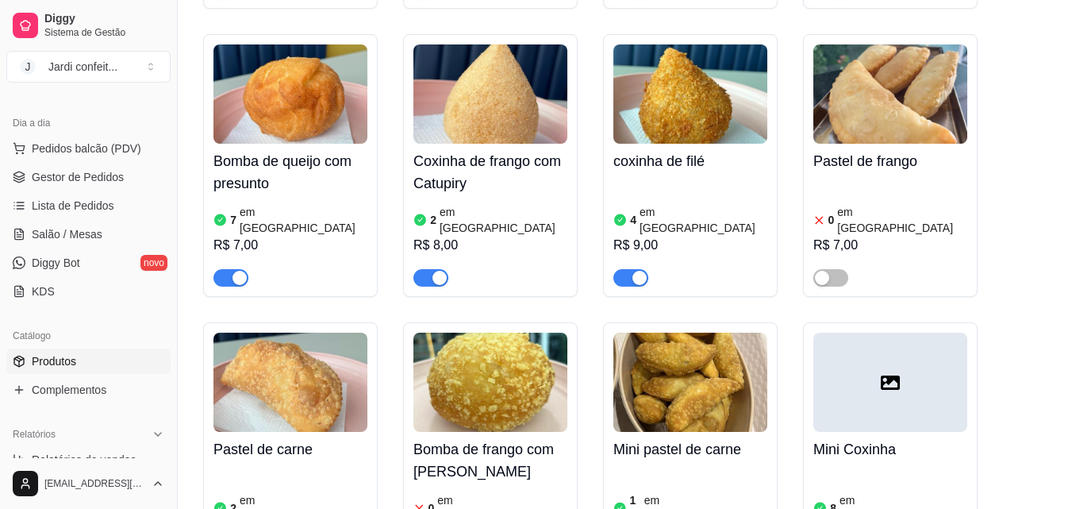
scroll to position [1111, 0]
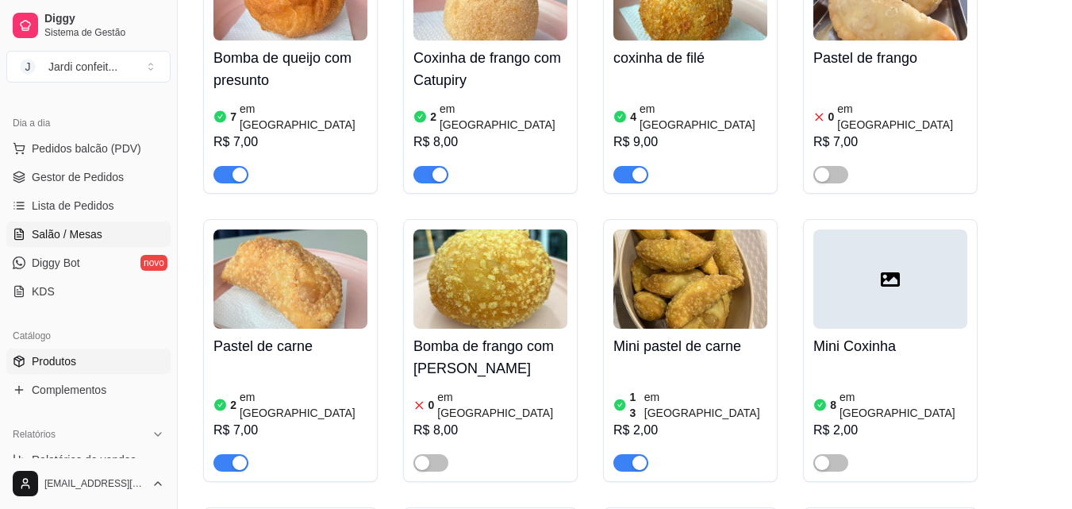
click at [122, 225] on link "Salão / Mesas" at bounding box center [88, 233] width 164 height 25
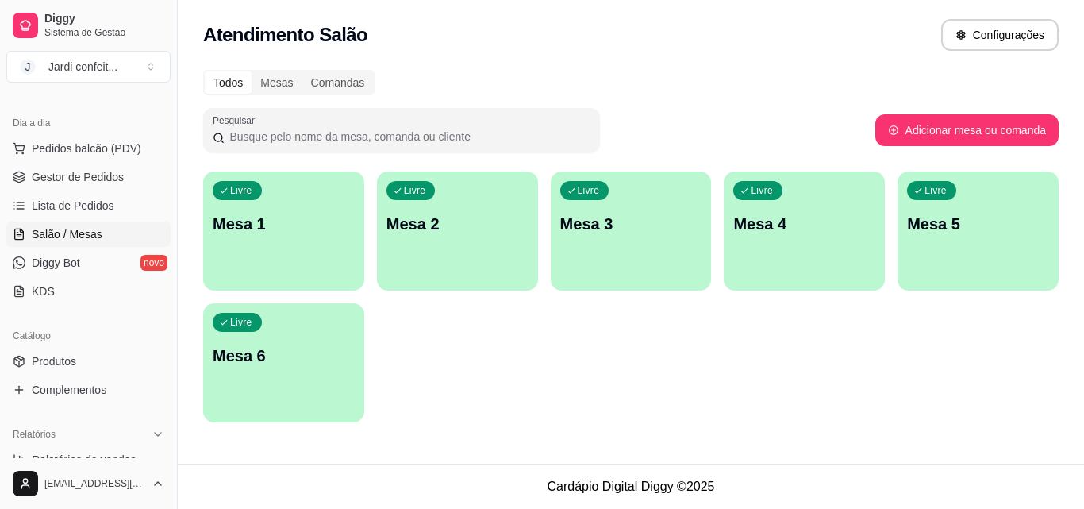
click at [286, 236] on div "Livre Mesa 1" at bounding box center [283, 221] width 161 height 100
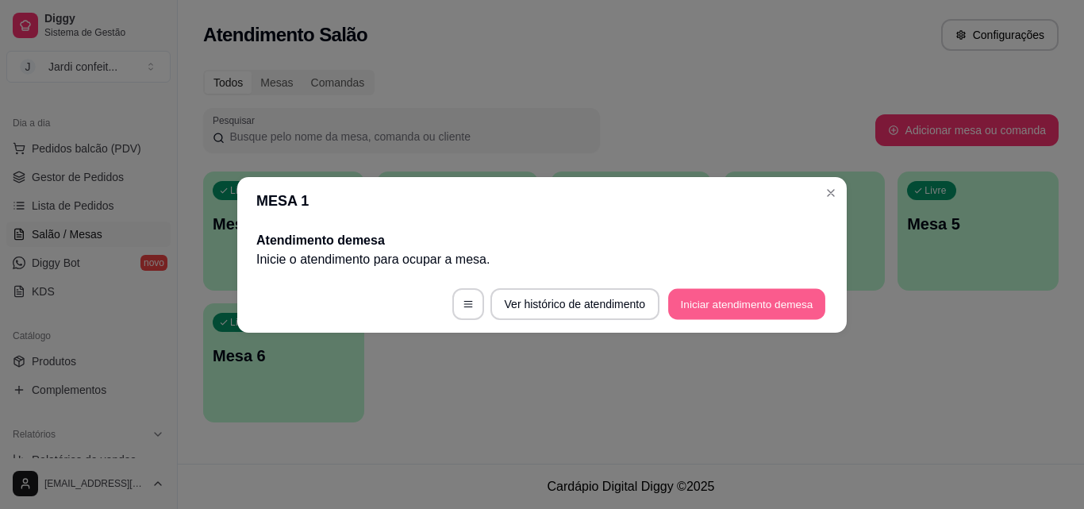
click at [731, 305] on button "Iniciar atendimento de mesa" at bounding box center [746, 303] width 157 height 31
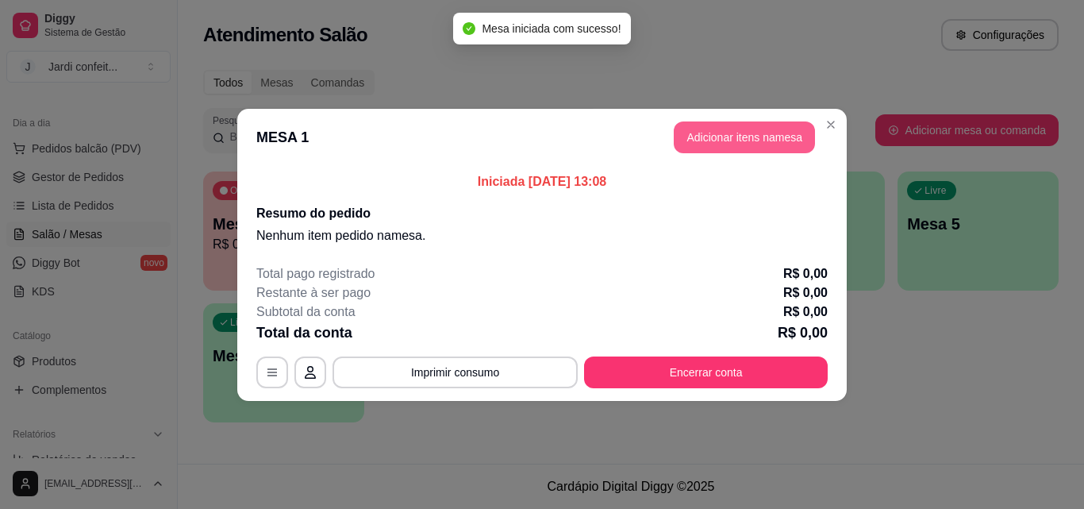
click at [745, 144] on button "Adicionar itens na mesa" at bounding box center [744, 137] width 141 height 32
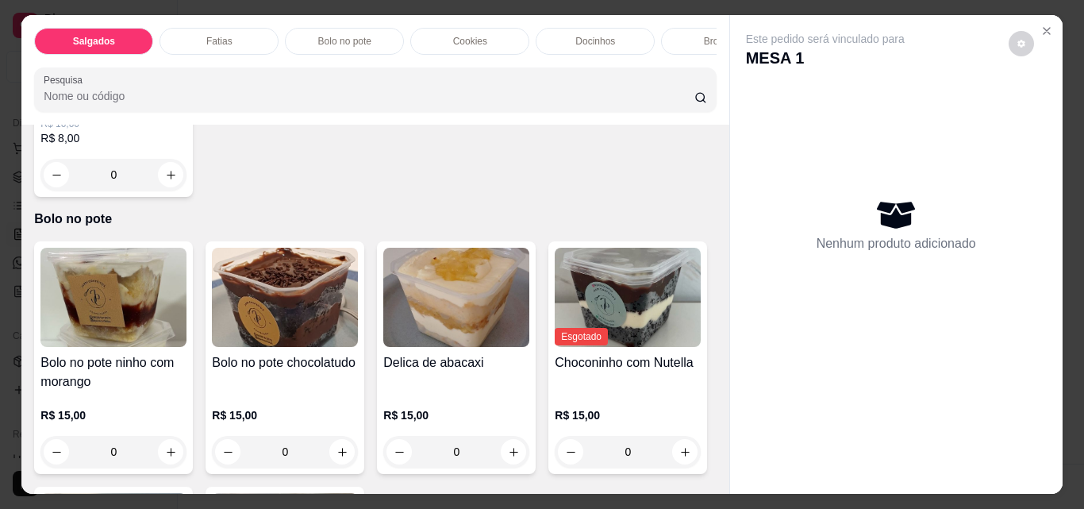
scroll to position [1349, 0]
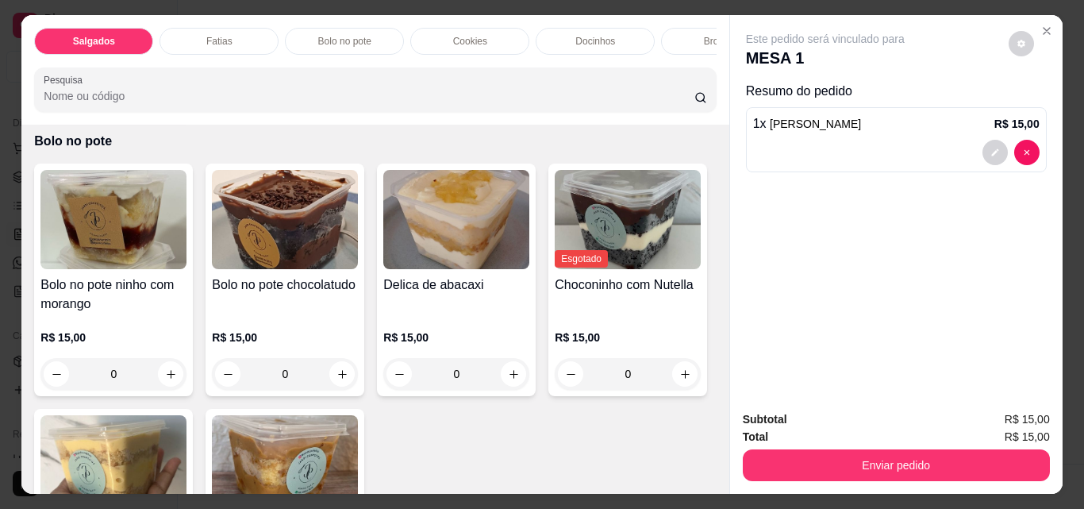
type input "1"
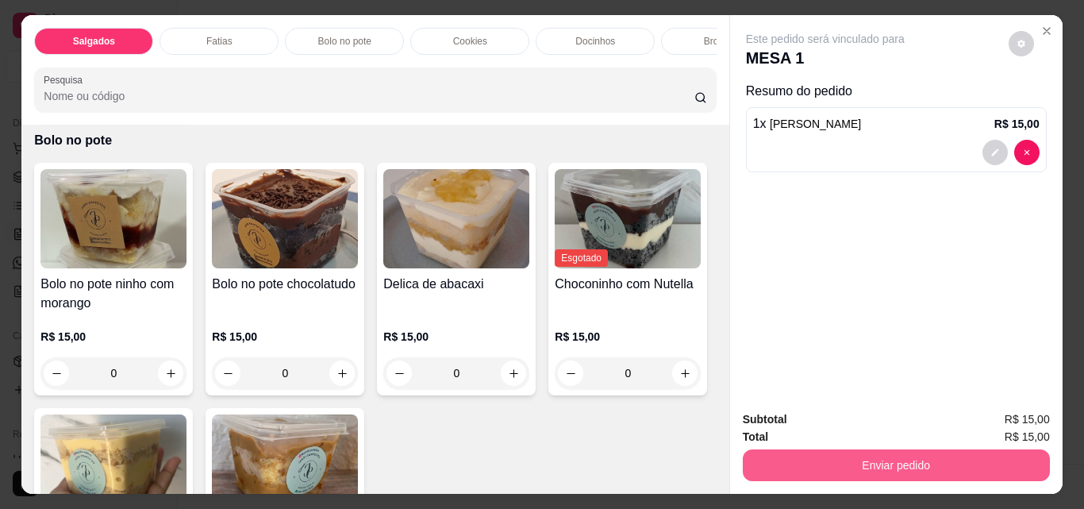
click at [1010, 464] on button "Enviar pedido" at bounding box center [896, 465] width 307 height 32
click at [833, 416] on button "Não registrar e enviar pedido" at bounding box center [844, 419] width 160 height 29
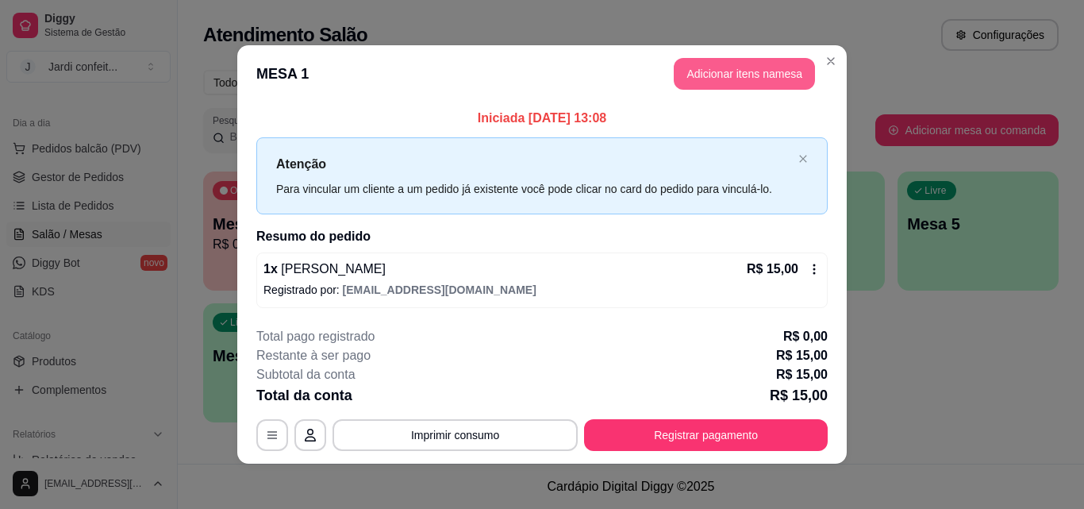
click at [763, 62] on button "Adicionar itens na mesa" at bounding box center [744, 74] width 141 height 32
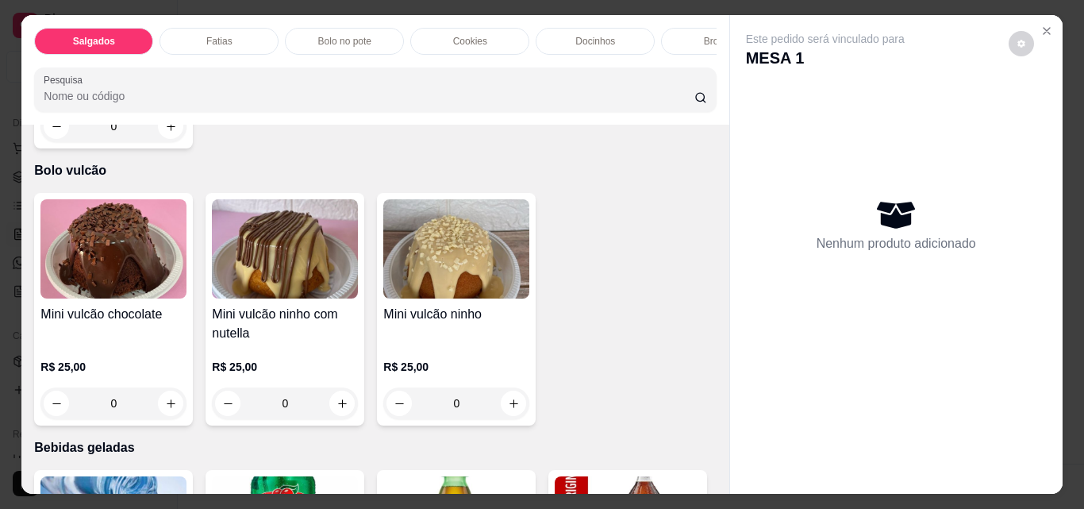
scroll to position [3334, 0]
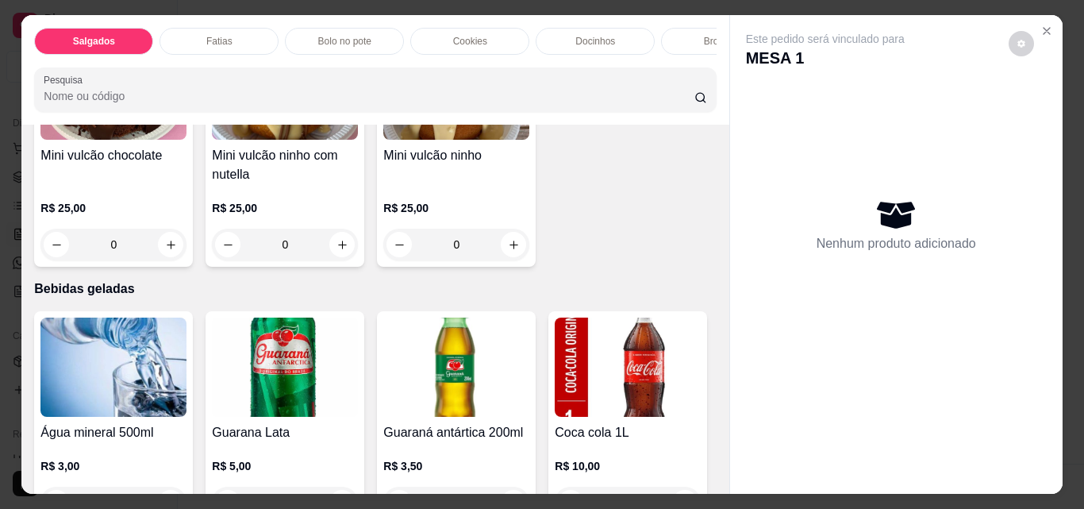
type input "1"
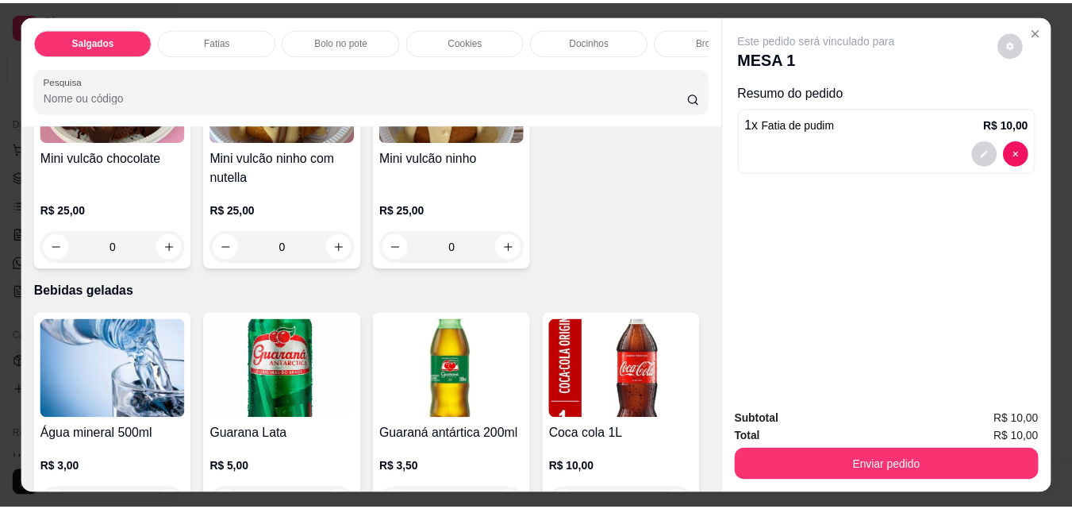
scroll to position [3334, 0]
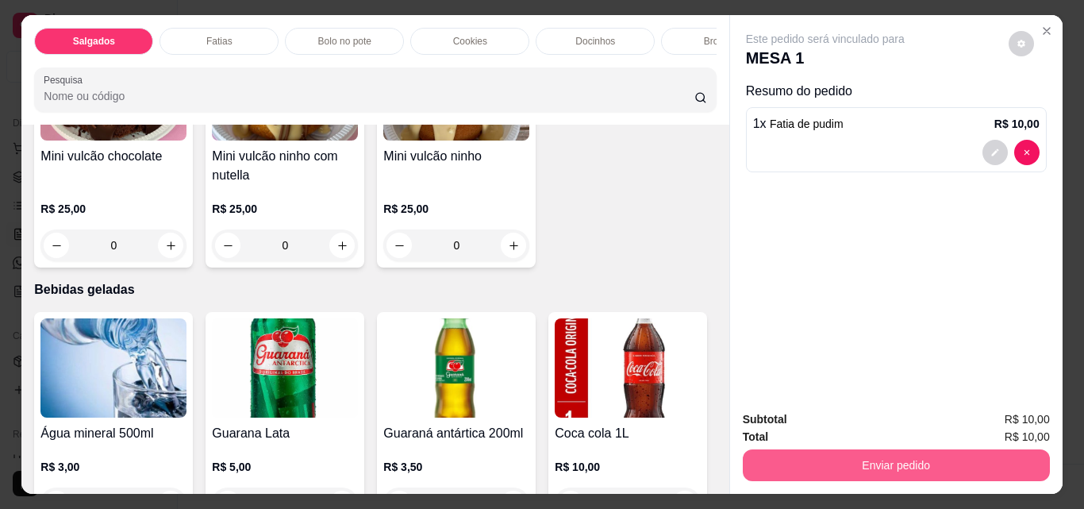
click at [925, 460] on button "Enviar pedido" at bounding box center [896, 465] width 307 height 32
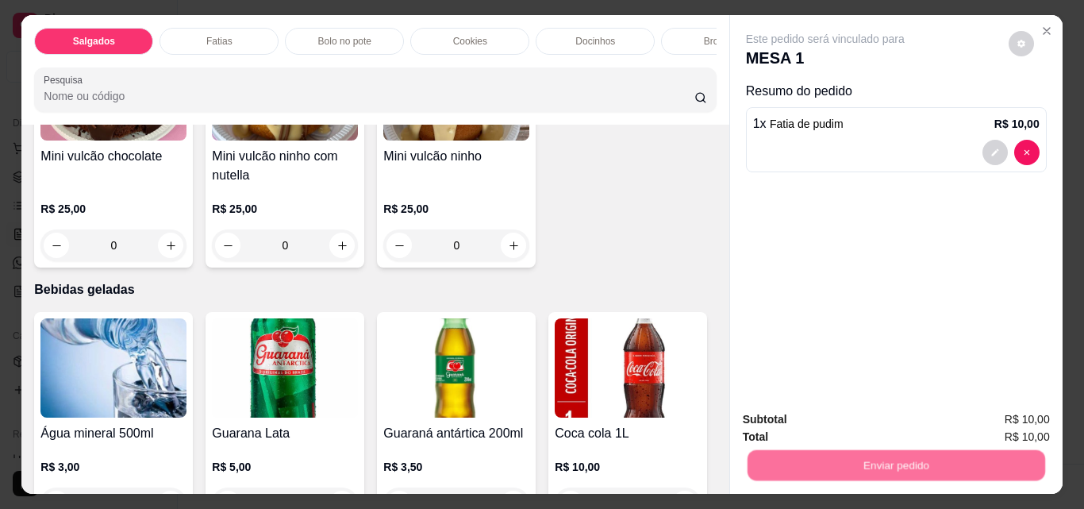
click at [869, 426] on button "Não registrar e enviar pedido" at bounding box center [843, 420] width 165 height 30
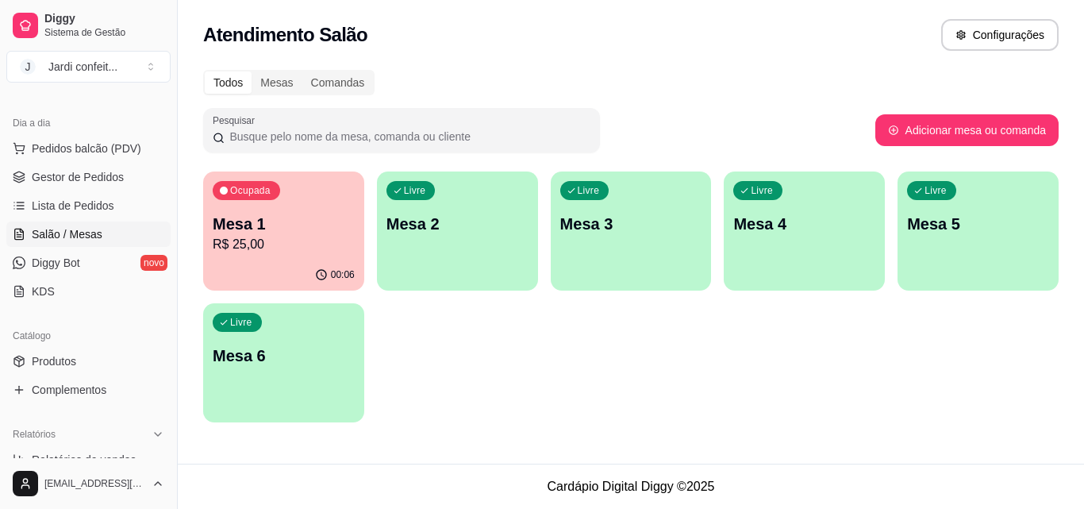
click at [66, 190] on ul "Pedidos balcão (PDV) Gestor de Pedidos Lista de Pedidos Salão / Mesas Diggy Bot…" at bounding box center [88, 220] width 164 height 168
click at [72, 186] on link "Gestor de Pedidos" at bounding box center [88, 176] width 164 height 25
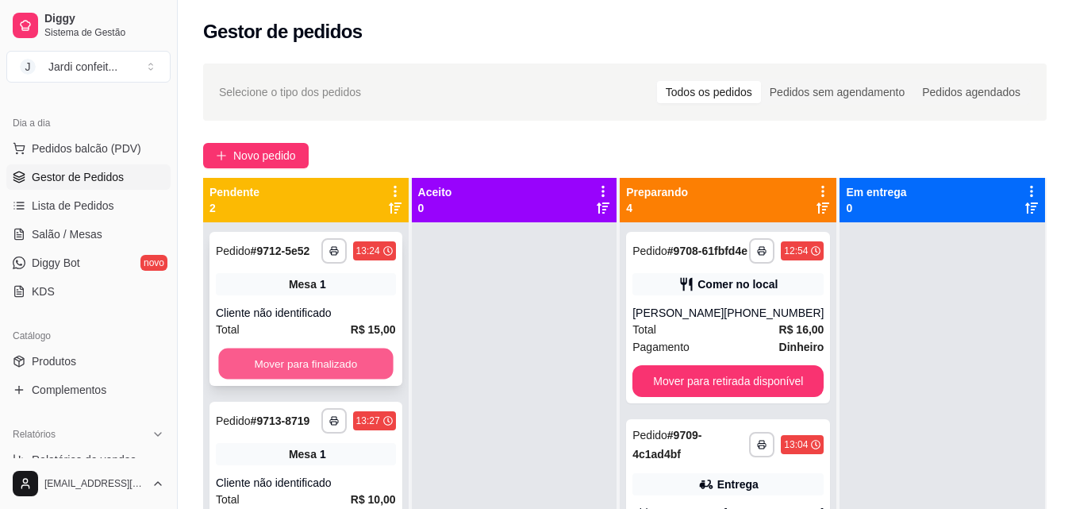
click at [354, 355] on button "Mover para finalizado" at bounding box center [305, 363] width 175 height 31
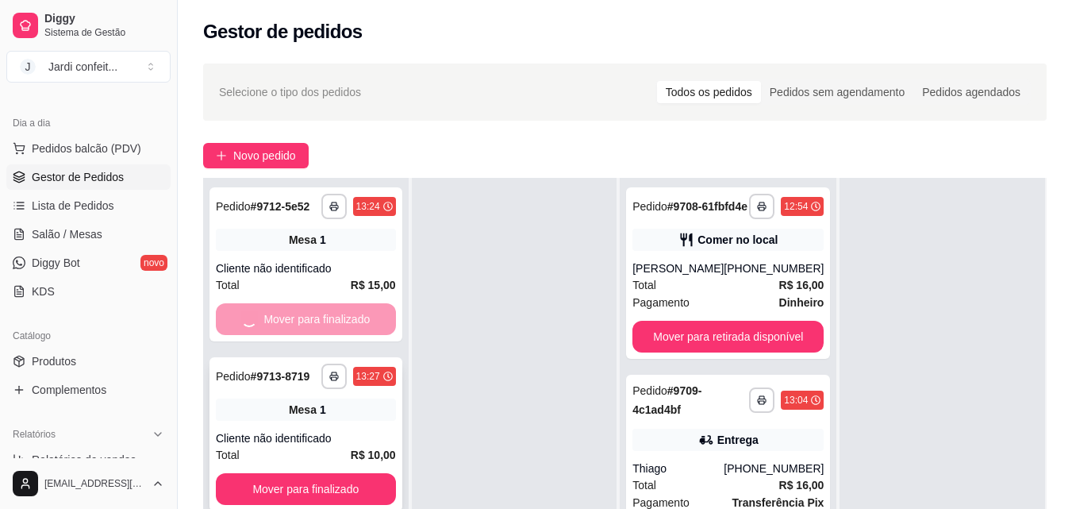
scroll to position [159, 0]
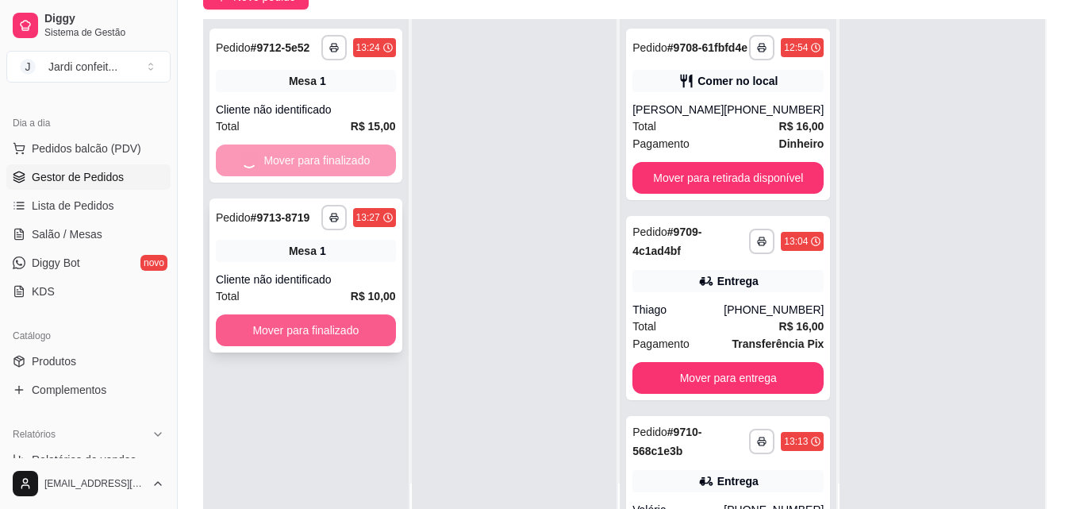
click at [364, 337] on button "Mover para finalizado" at bounding box center [306, 330] width 180 height 32
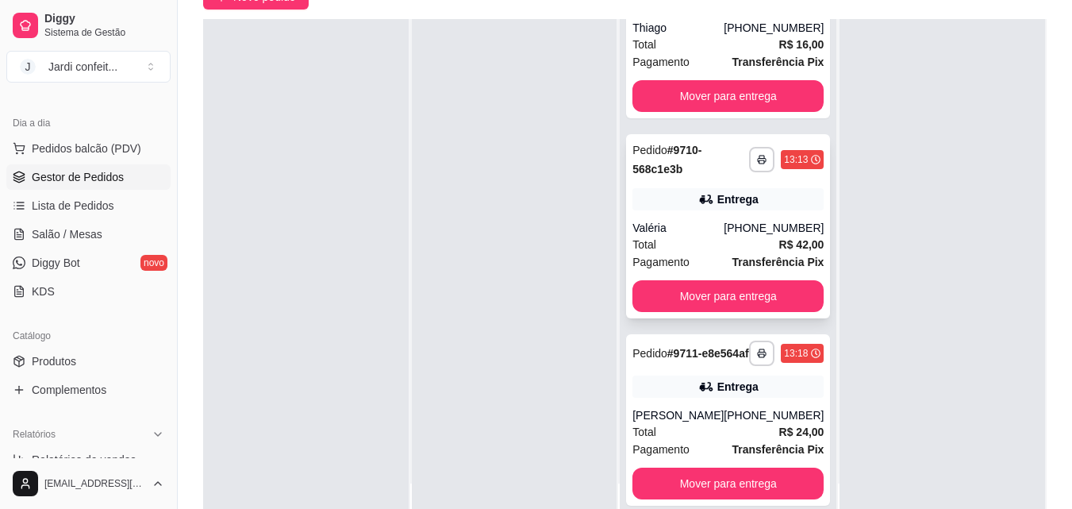
scroll to position [242, 0]
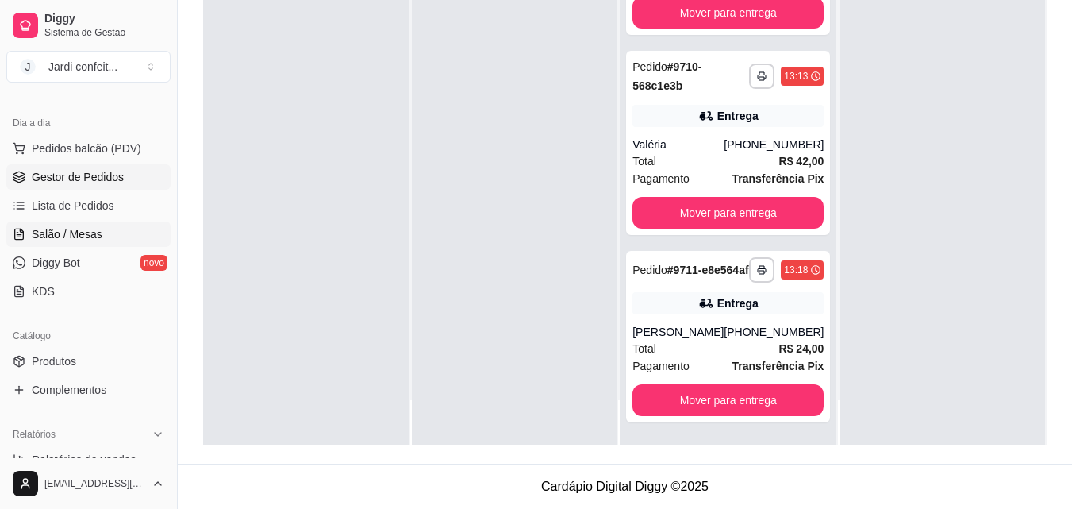
click at [103, 235] on link "Salão / Mesas" at bounding box center [88, 233] width 164 height 25
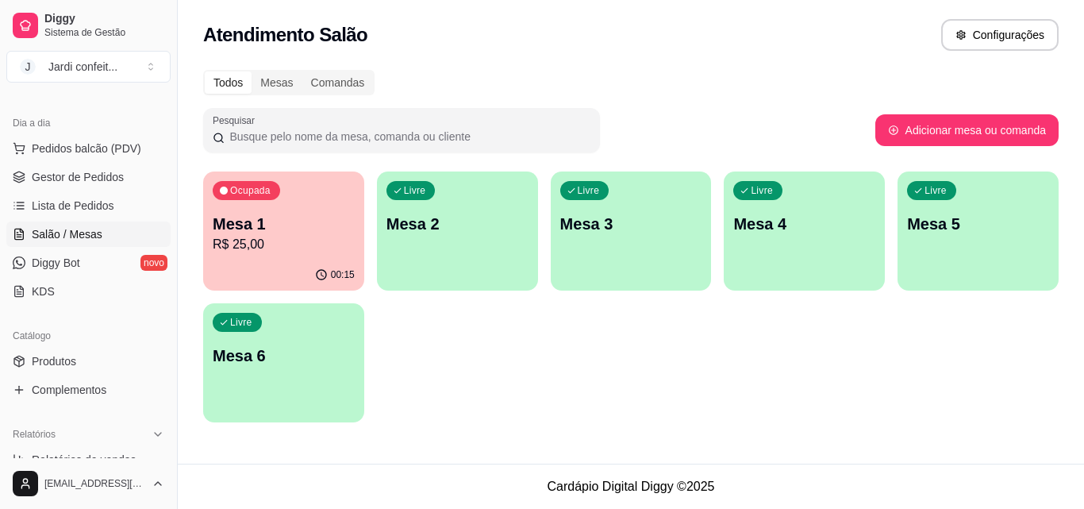
click at [228, 216] on p "Mesa 1" at bounding box center [284, 224] width 142 height 22
click at [108, 178] on span "Gestor de Pedidos" at bounding box center [78, 177] width 92 height 16
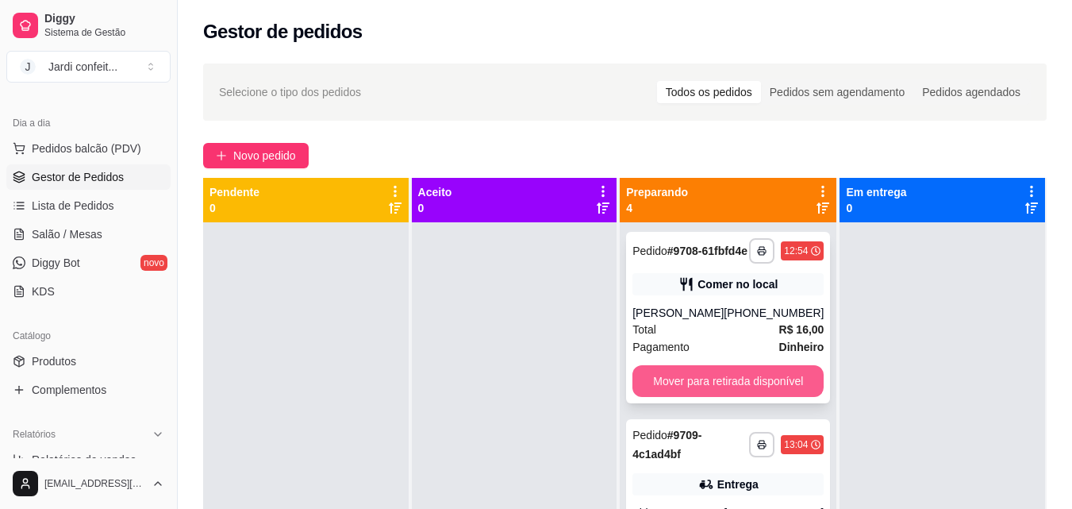
click at [760, 397] on button "Mover para retirada disponível" at bounding box center [728, 381] width 191 height 32
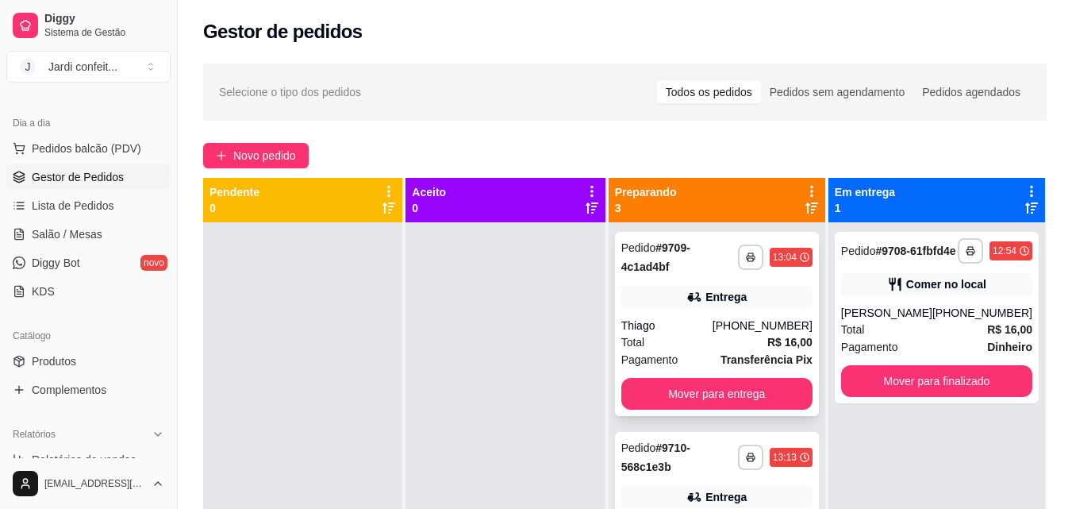
click at [752, 397] on button "Mover para entrega" at bounding box center [716, 394] width 191 height 32
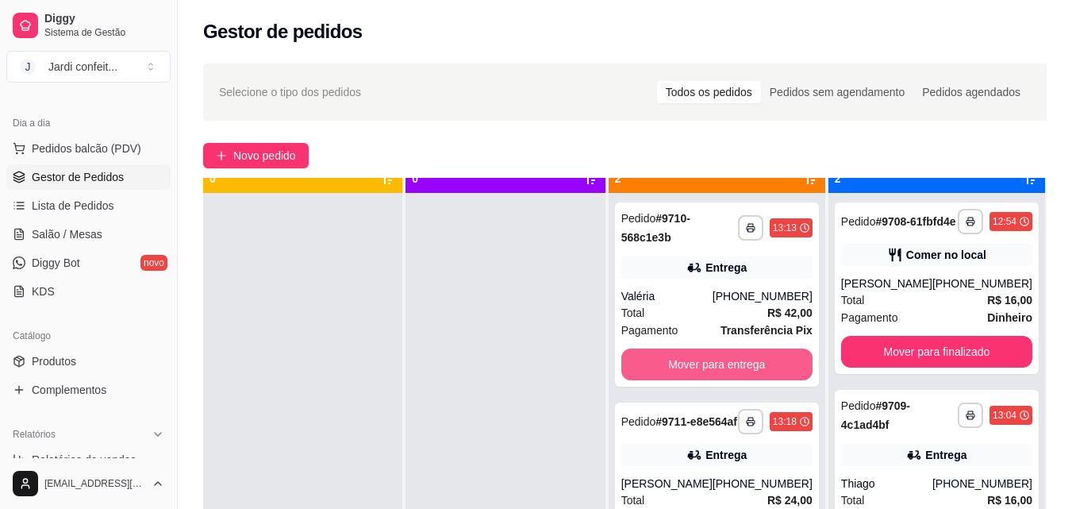
scroll to position [44, 0]
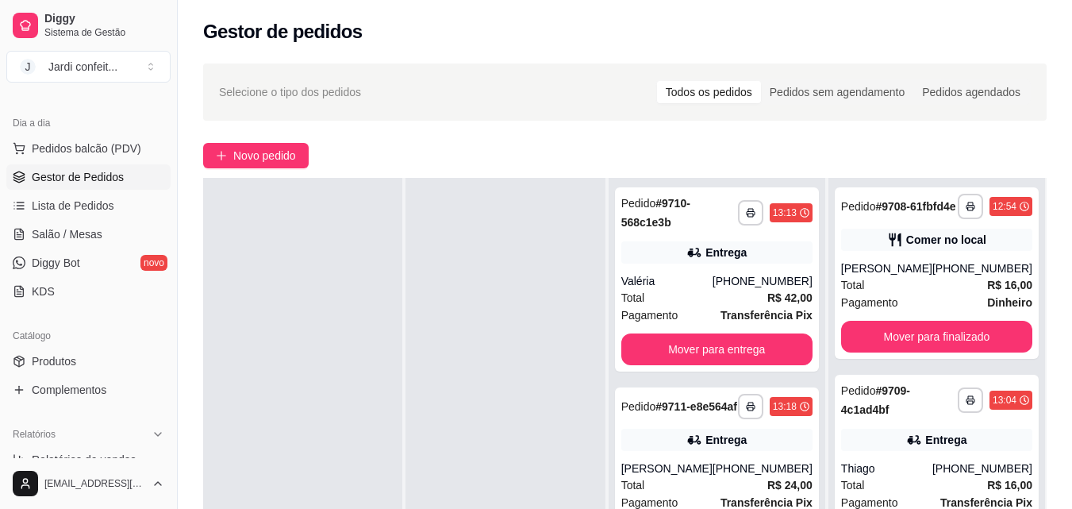
click at [759, 374] on div "**********" at bounding box center [717, 432] width 217 height 509
click at [762, 367] on div "**********" at bounding box center [717, 279] width 204 height 184
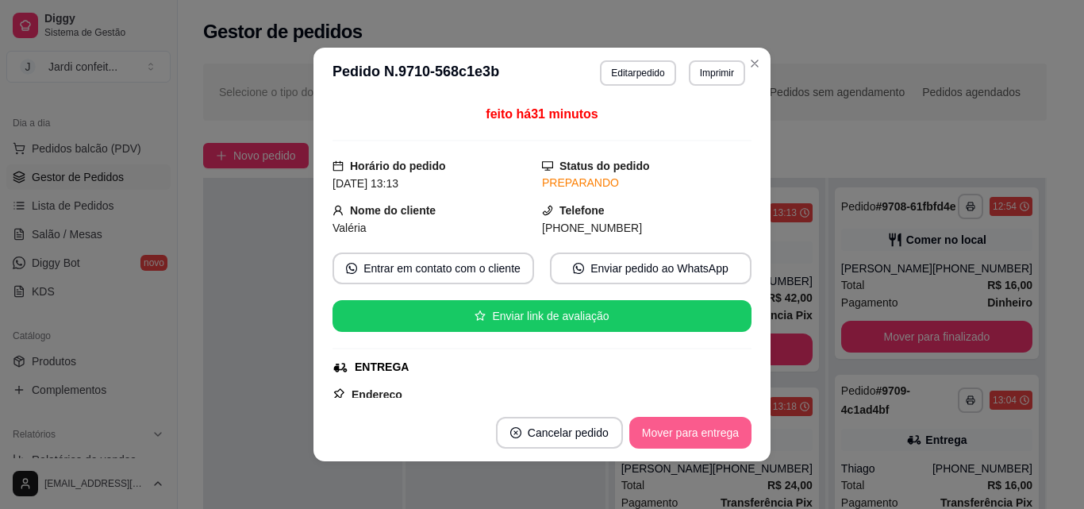
click at [661, 425] on button "Mover para entrega" at bounding box center [690, 433] width 122 height 32
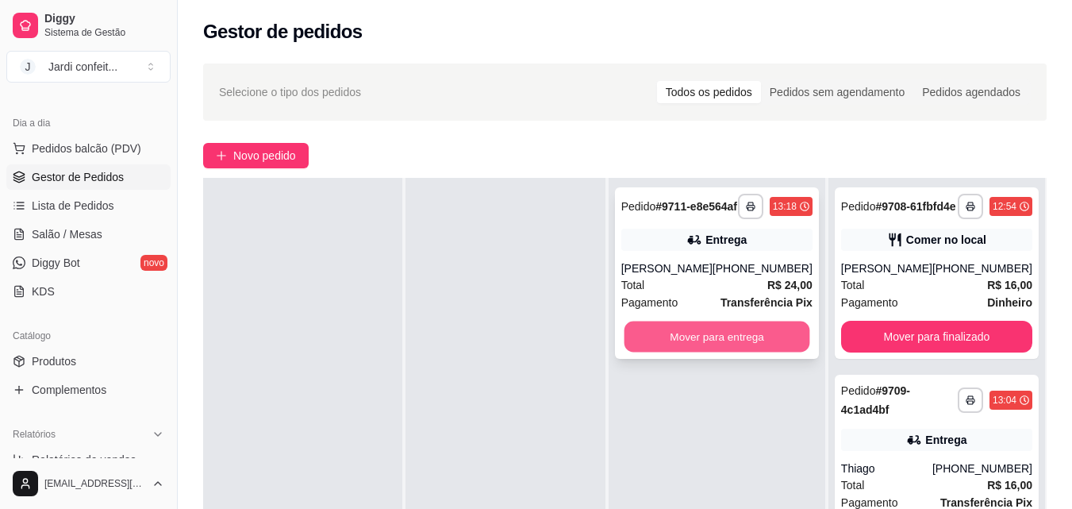
click at [739, 352] on button "Mover para entrega" at bounding box center [717, 336] width 186 height 31
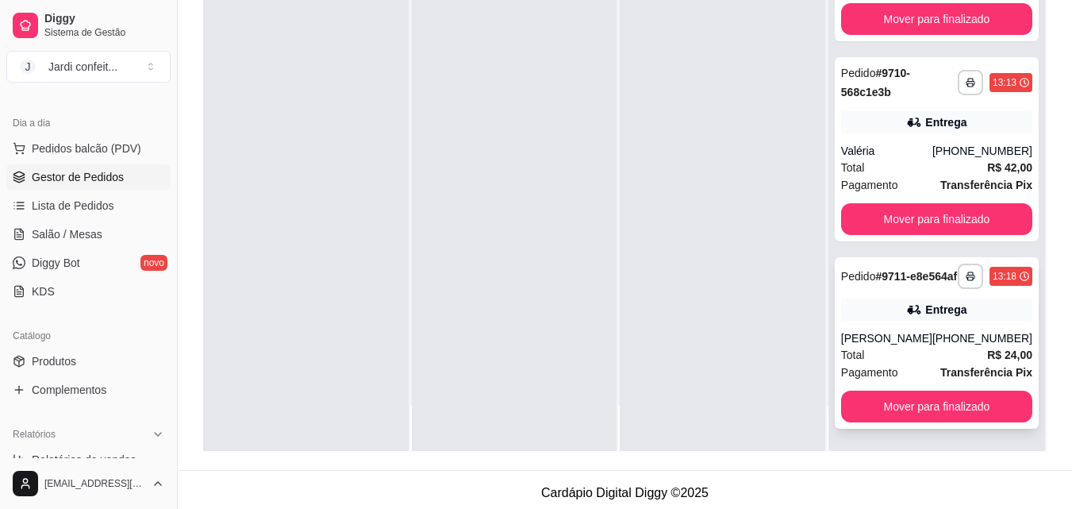
scroll to position [242, 0]
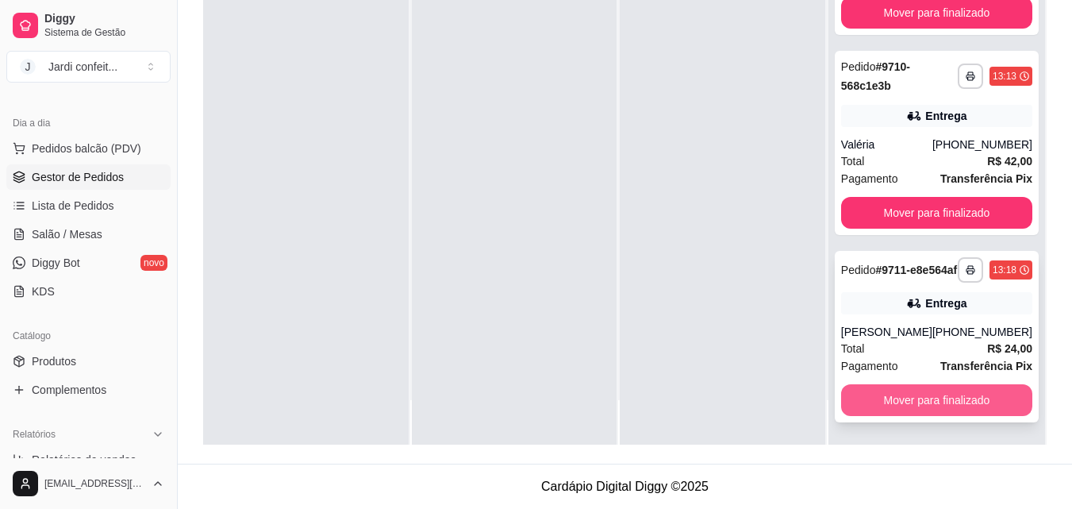
click at [941, 404] on button "Mover para finalizado" at bounding box center [936, 400] width 191 height 32
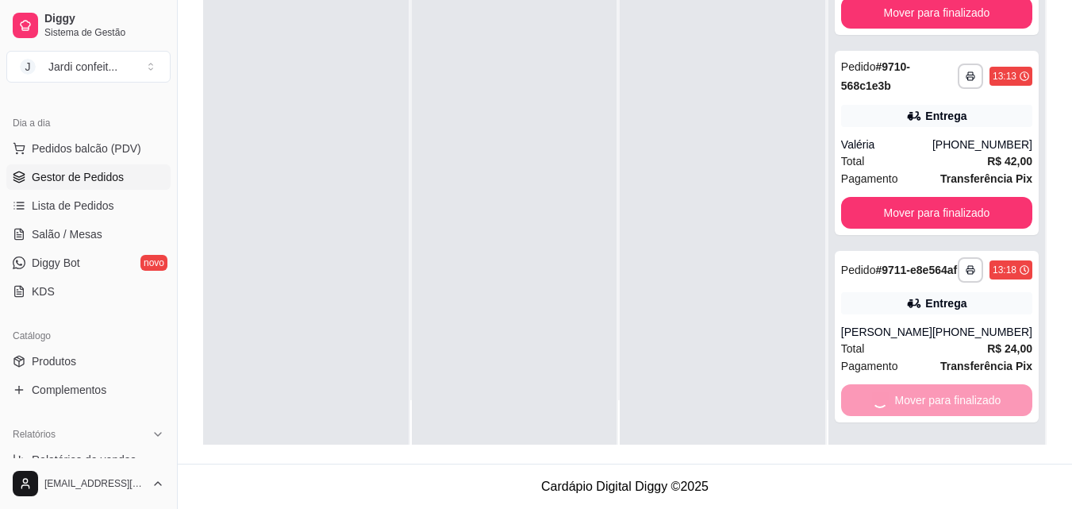
scroll to position [139, 0]
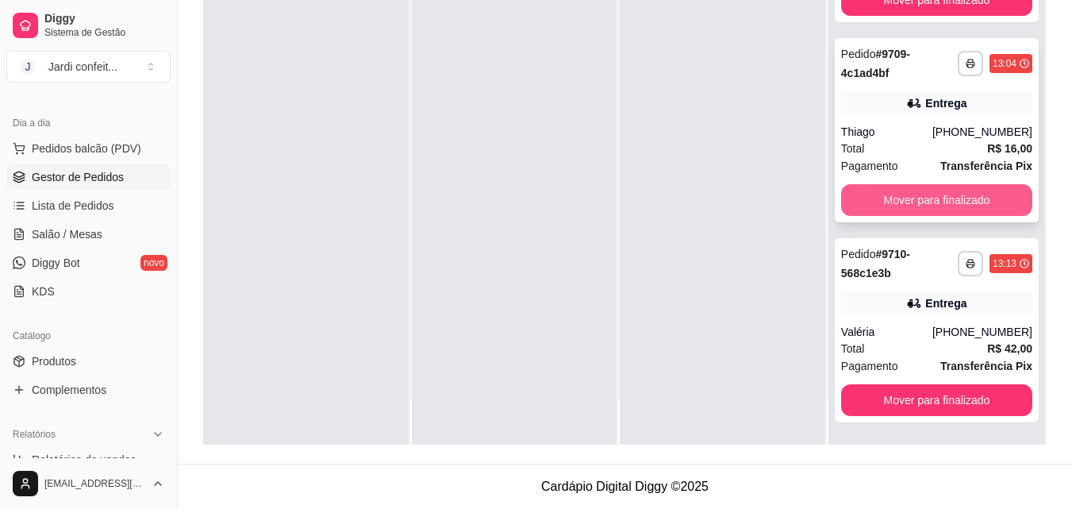
click at [949, 202] on button "Mover para finalizado" at bounding box center [936, 200] width 191 height 32
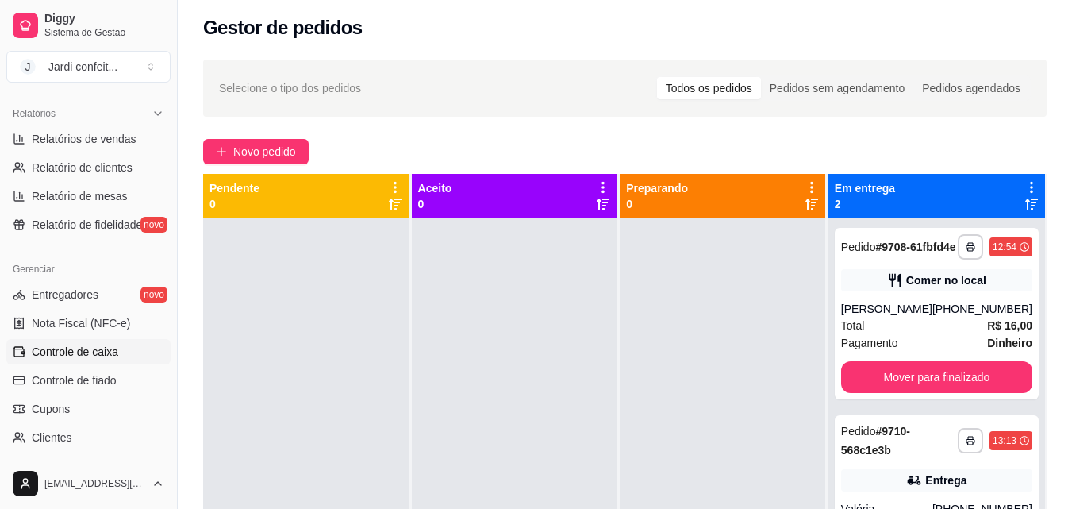
scroll to position [556, 0]
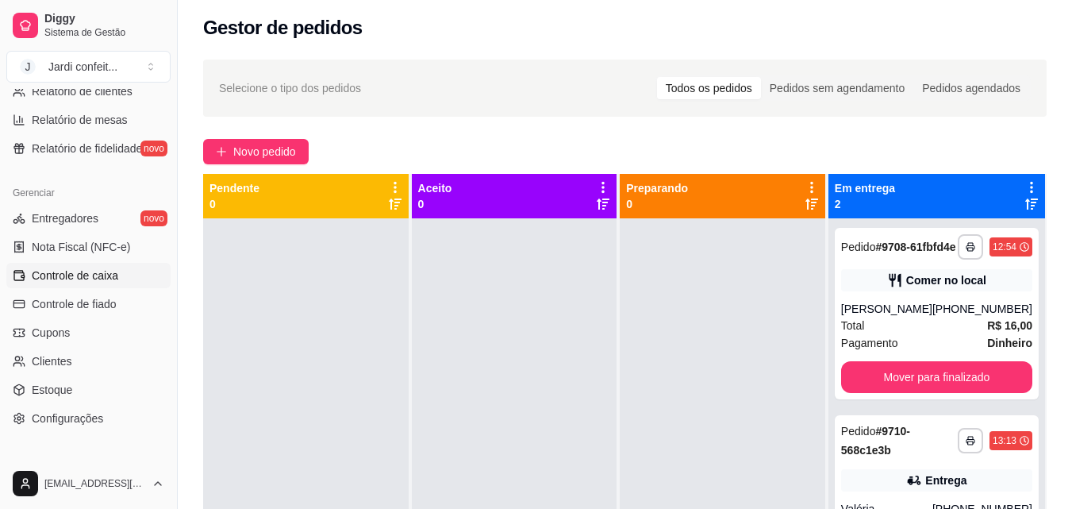
click at [101, 279] on span "Controle de caixa" at bounding box center [75, 275] width 87 height 16
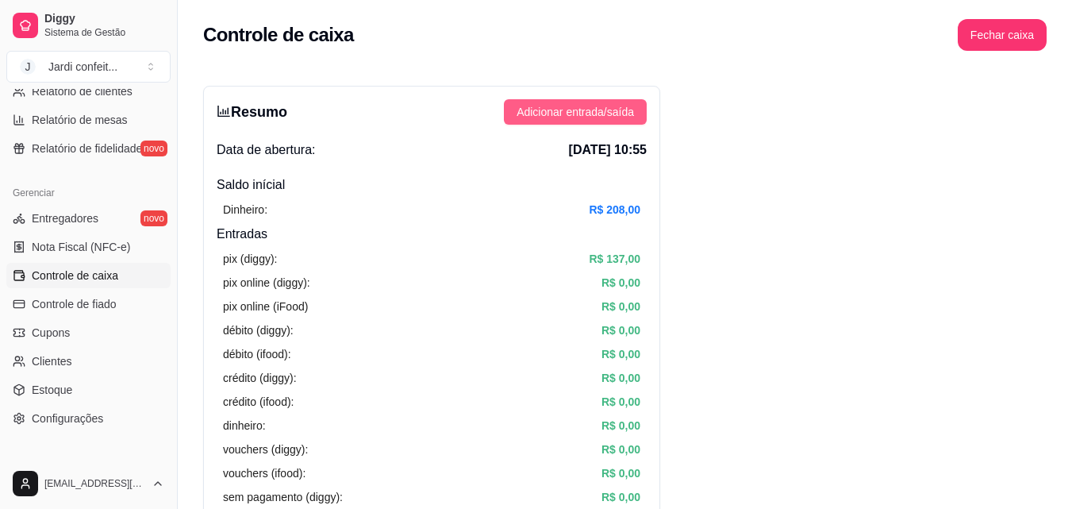
click at [617, 120] on button "Adicionar entrada/saída" at bounding box center [575, 111] width 143 height 25
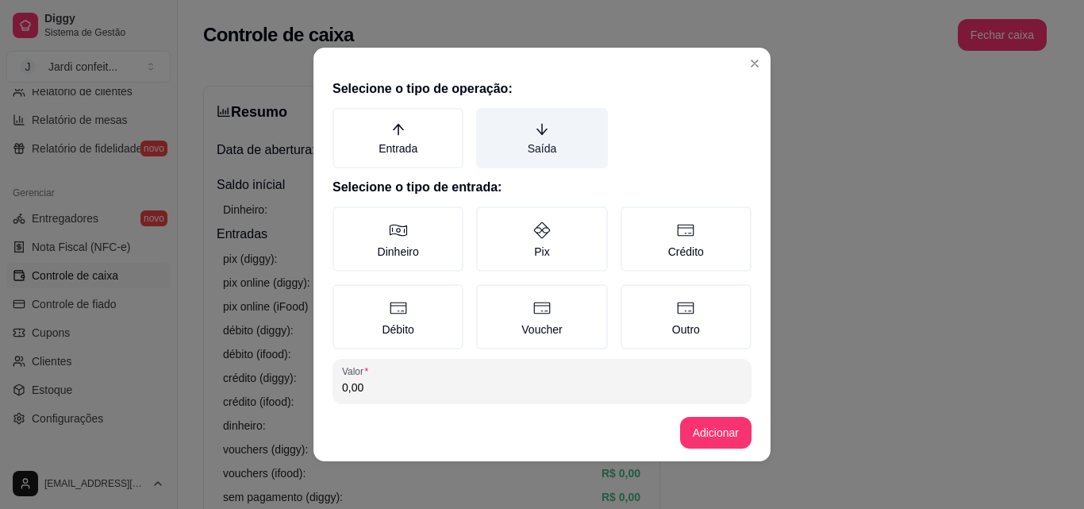
click at [516, 136] on label "Saída" at bounding box center [541, 138] width 131 height 60
click at [488, 120] on button "Saída" at bounding box center [481, 113] width 13 height 13
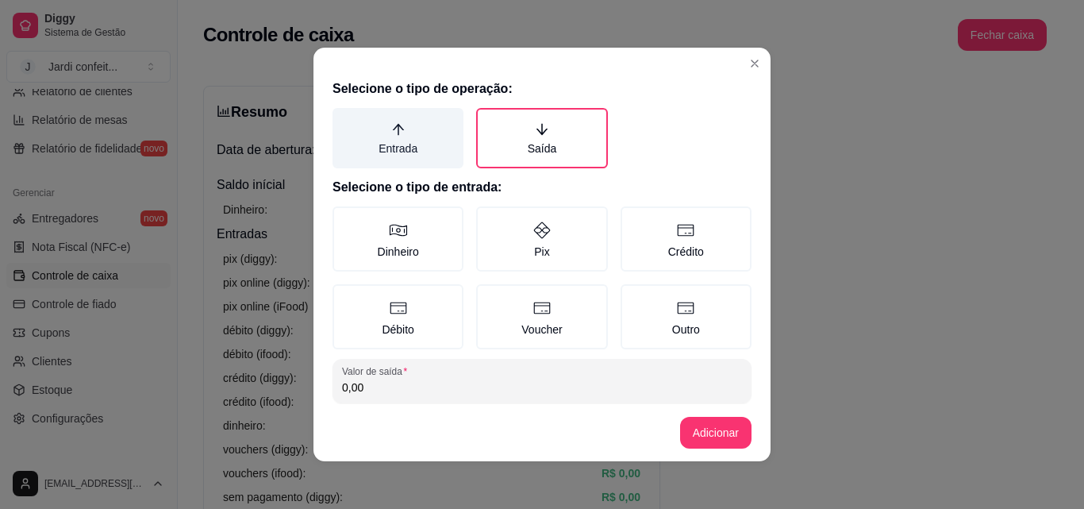
click at [419, 138] on label "Entrada" at bounding box center [398, 138] width 131 height 60
click at [344, 120] on button "Entrada" at bounding box center [338, 113] width 13 height 13
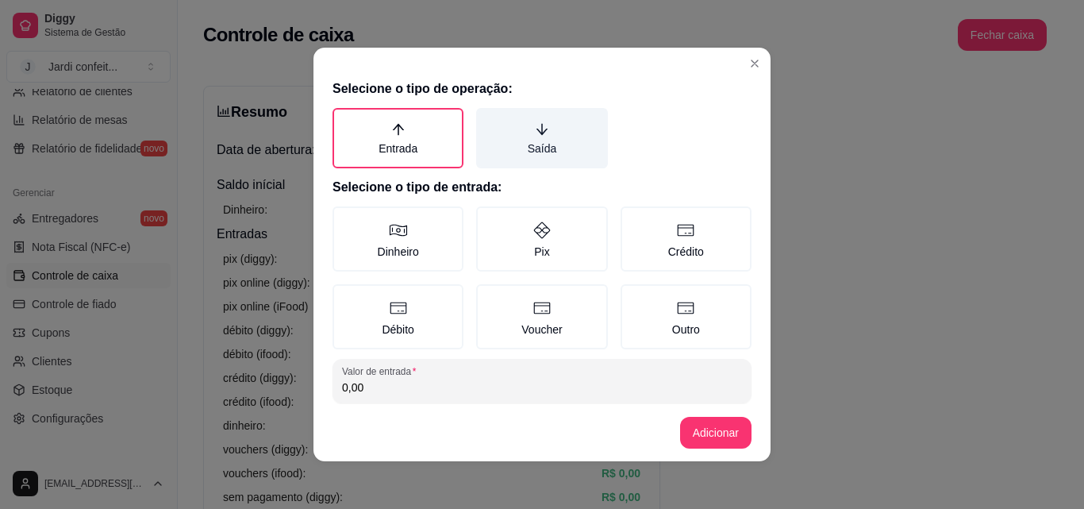
click at [543, 137] on label "Saída" at bounding box center [541, 138] width 131 height 60
click at [488, 120] on button "Saída" at bounding box center [481, 113] width 13 height 13
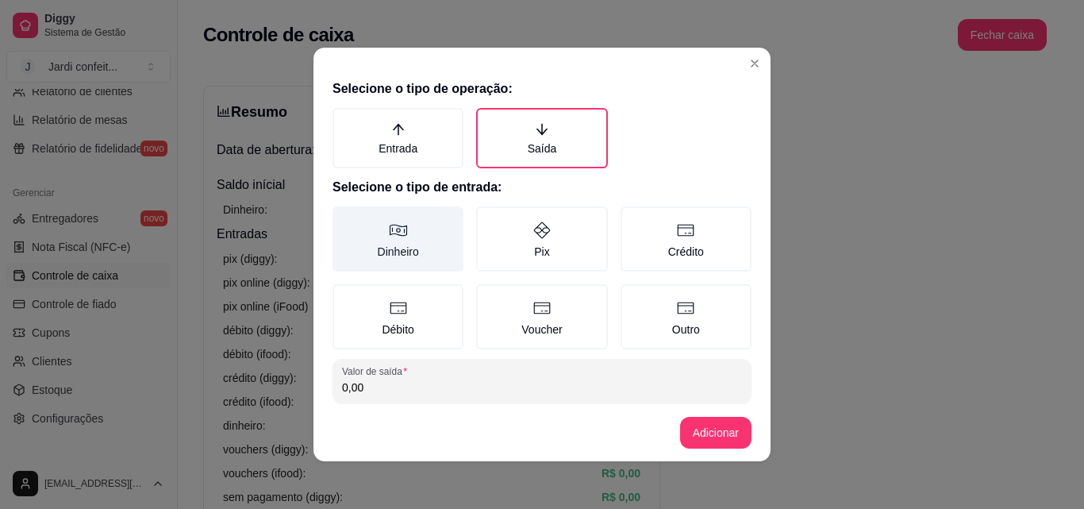
click at [393, 221] on icon at bounding box center [398, 230] width 19 height 19
click at [344, 218] on button "Dinheiro" at bounding box center [338, 212] width 13 height 13
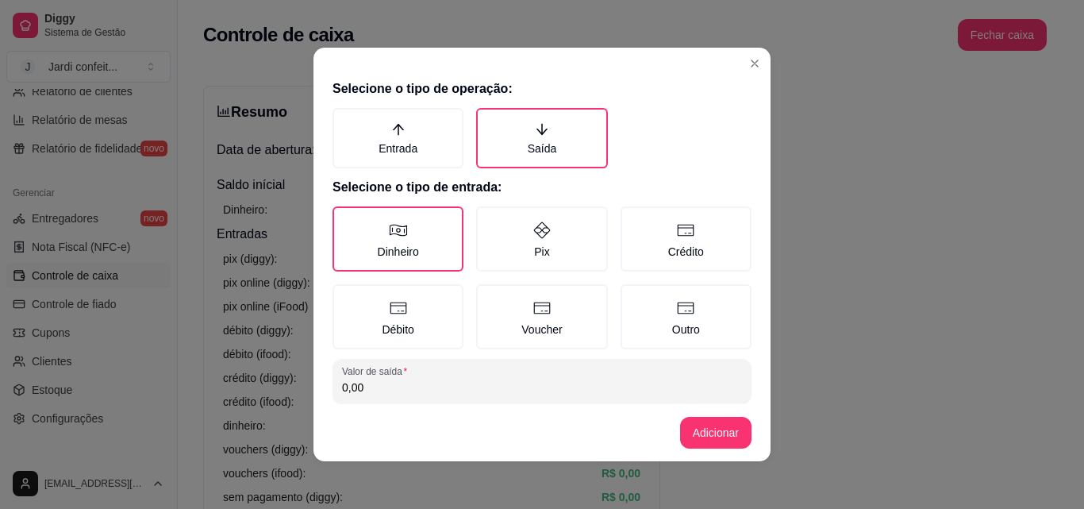
click at [433, 394] on input "0,00" at bounding box center [542, 387] width 400 height 16
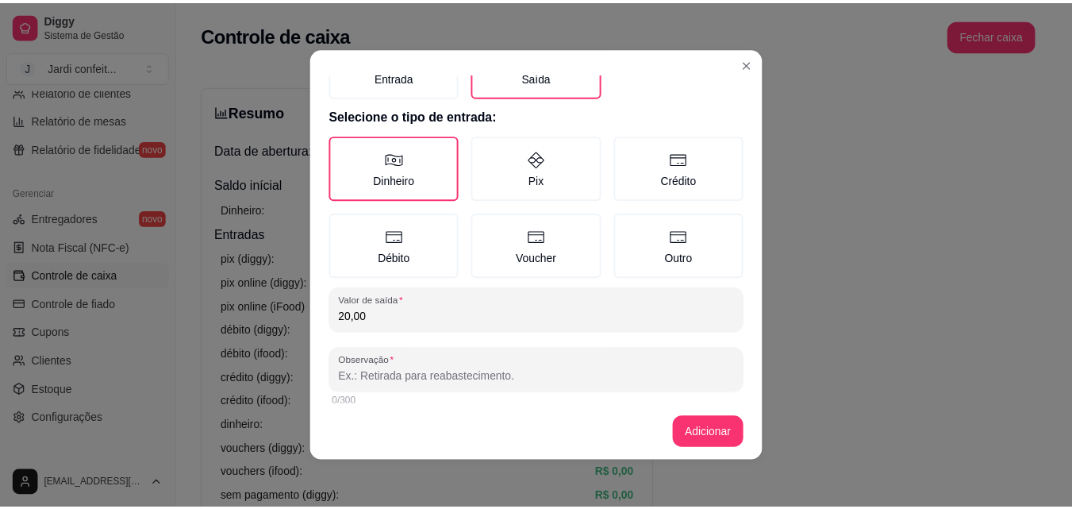
scroll to position [85, 0]
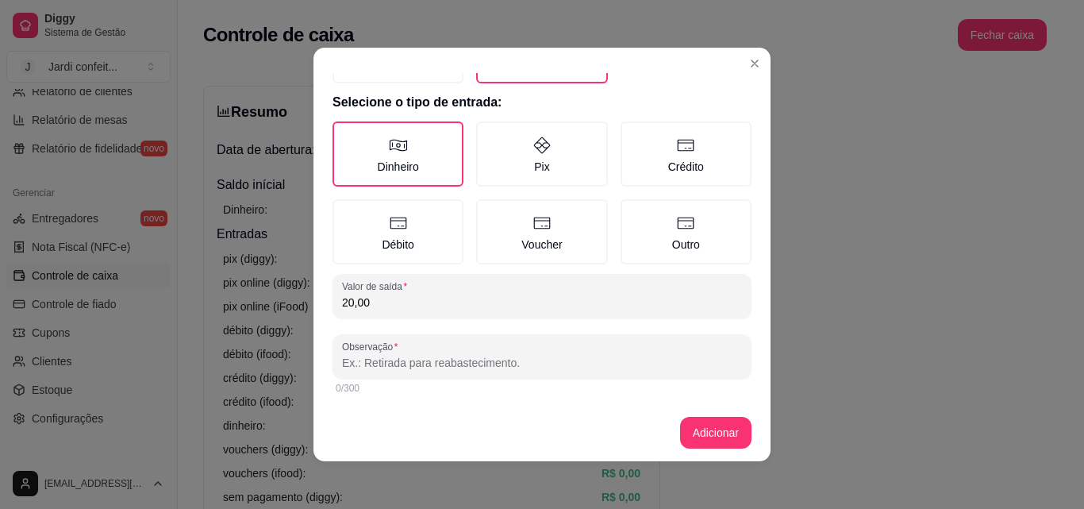
type input "20,00"
click at [460, 386] on div "0/300" at bounding box center [542, 388] width 413 height 13
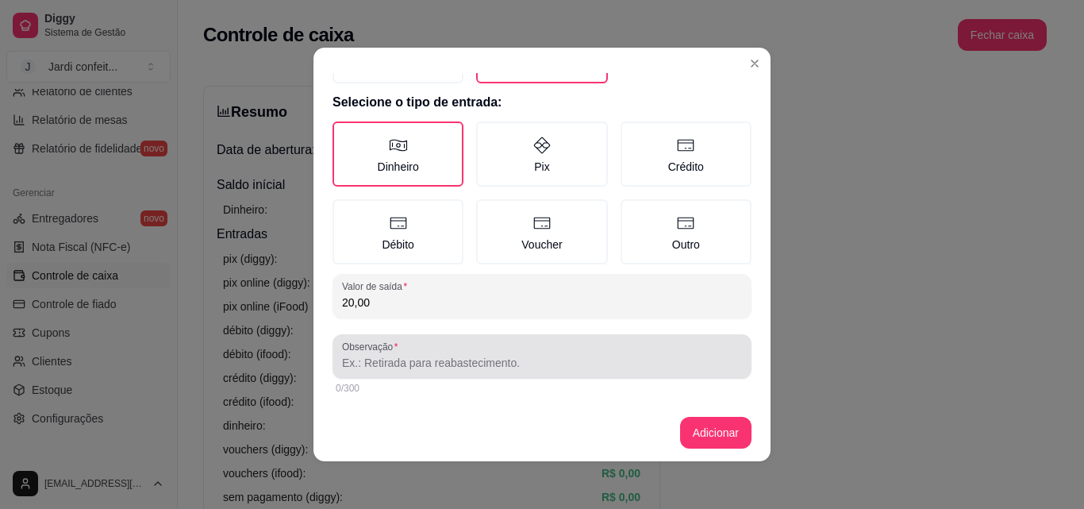
click at [483, 353] on div at bounding box center [542, 357] width 400 height 32
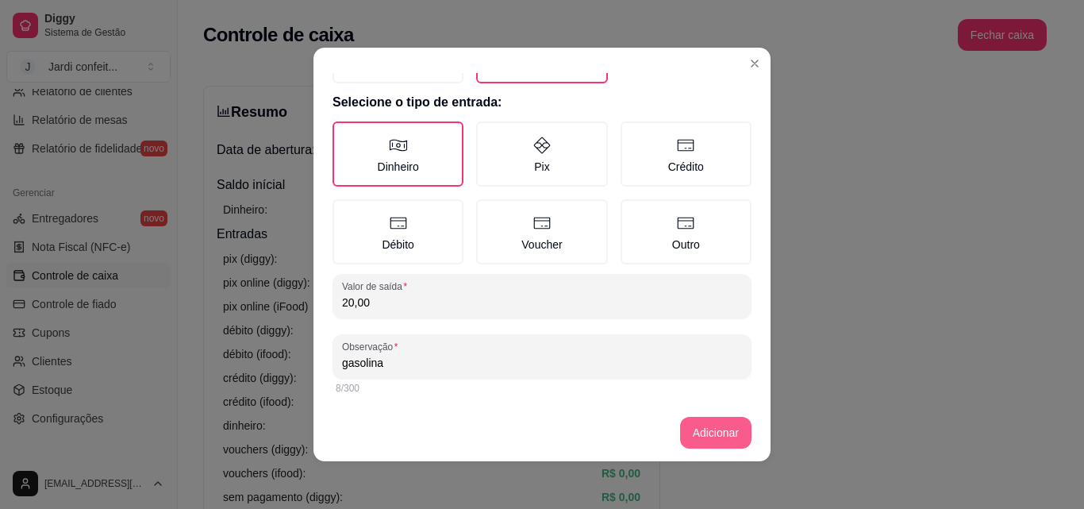
type input "gasolina"
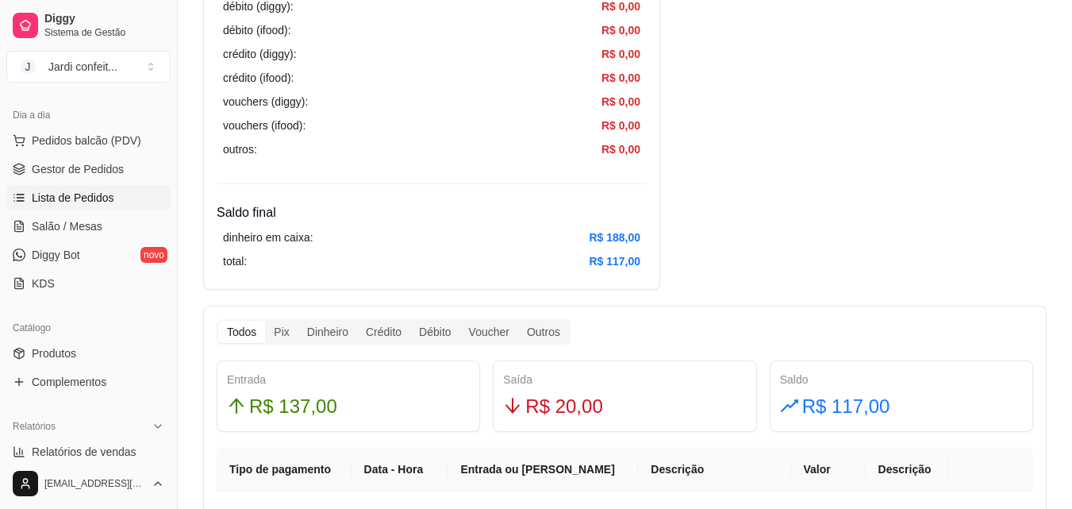
scroll to position [159, 0]
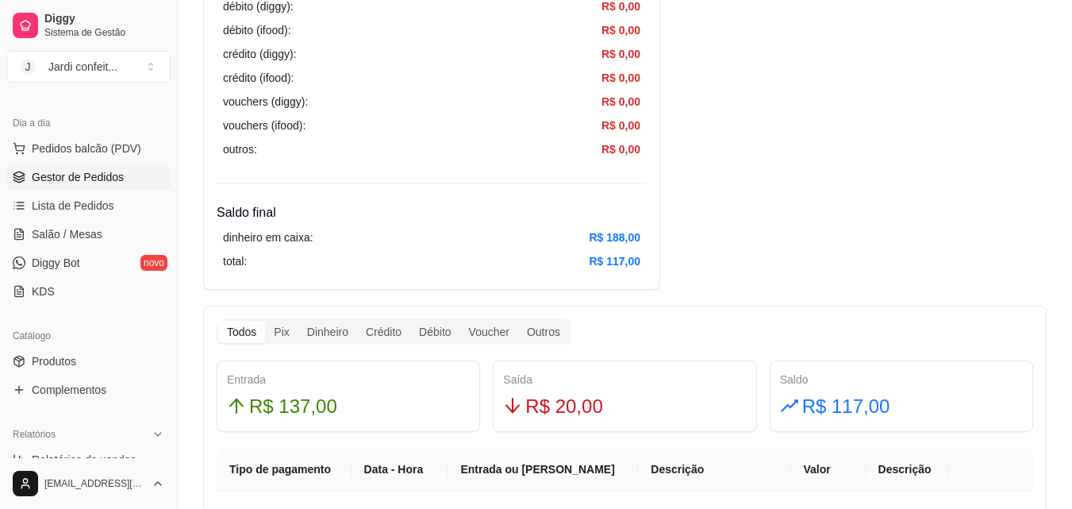
click at [106, 182] on span "Gestor de Pedidos" at bounding box center [78, 177] width 92 height 16
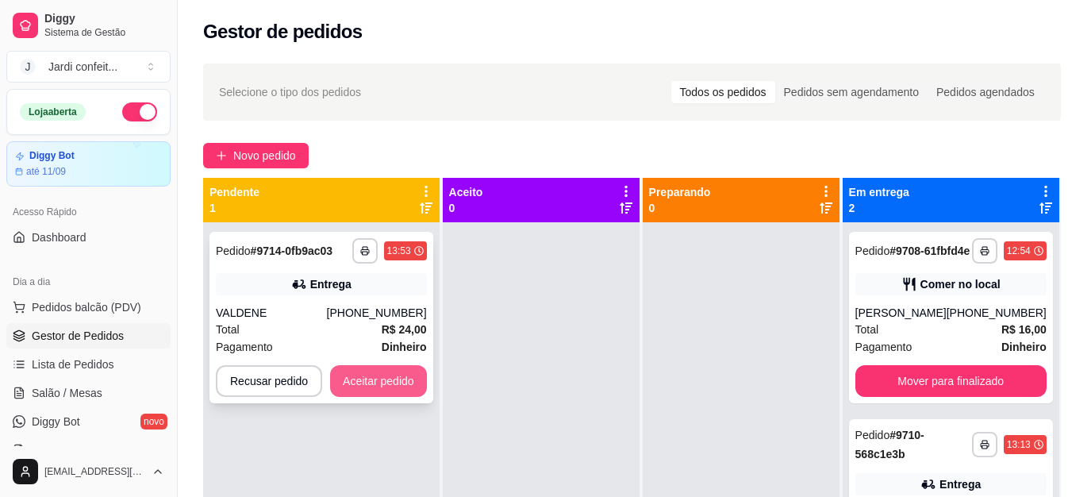
click at [370, 346] on div "Pagamento Dinheiro" at bounding box center [321, 346] width 211 height 17
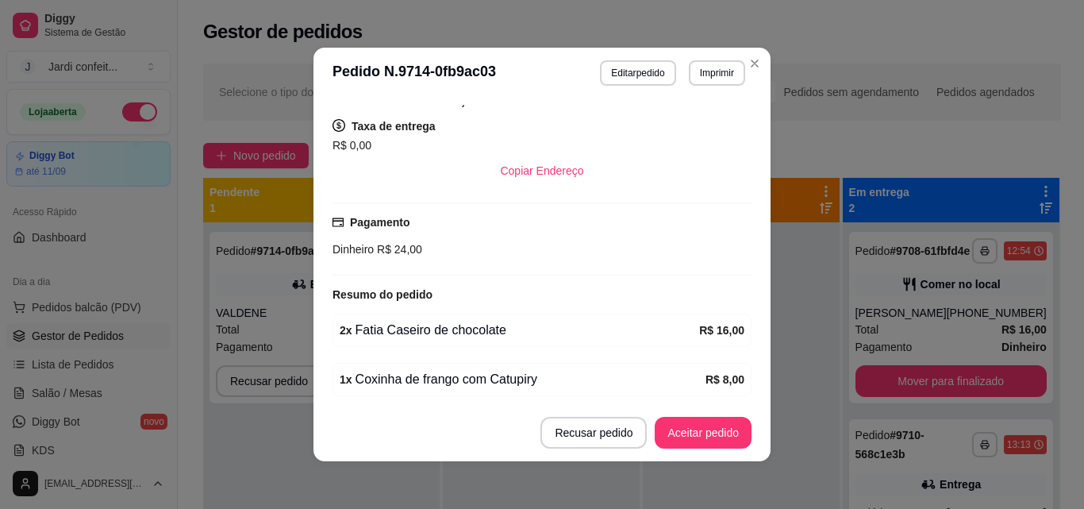
scroll to position [154, 0]
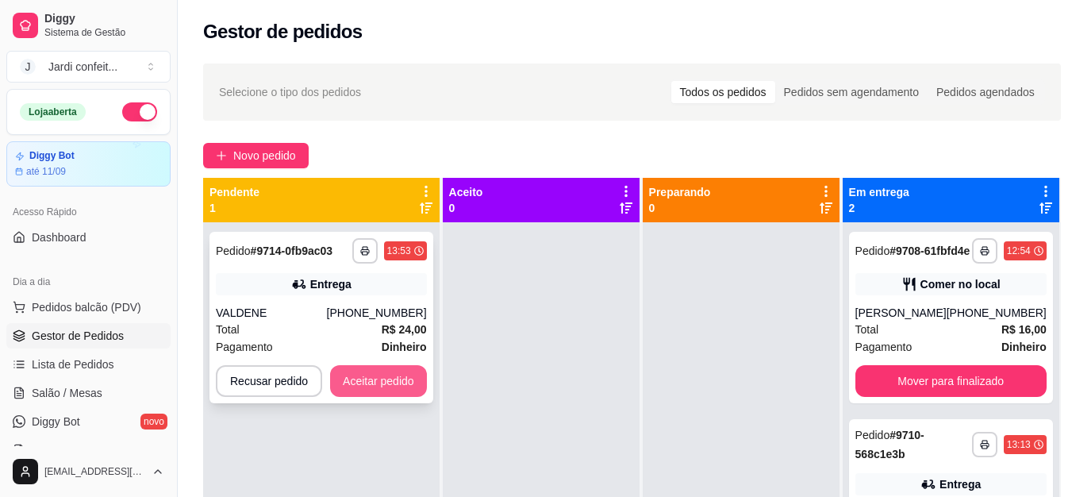
click at [402, 391] on button "Aceitar pedido" at bounding box center [378, 381] width 97 height 32
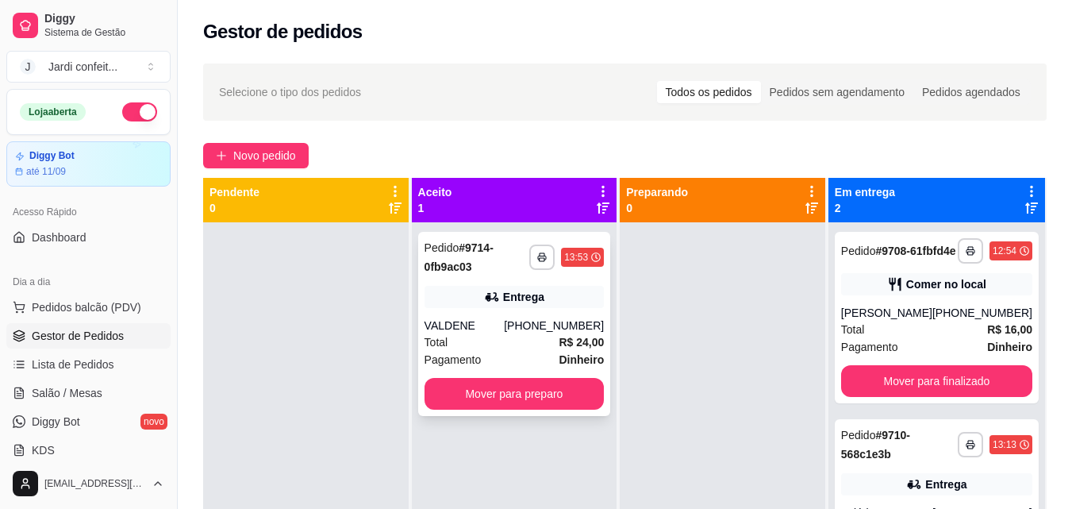
click at [548, 342] on div "Total R$ 24,00" at bounding box center [515, 341] width 180 height 17
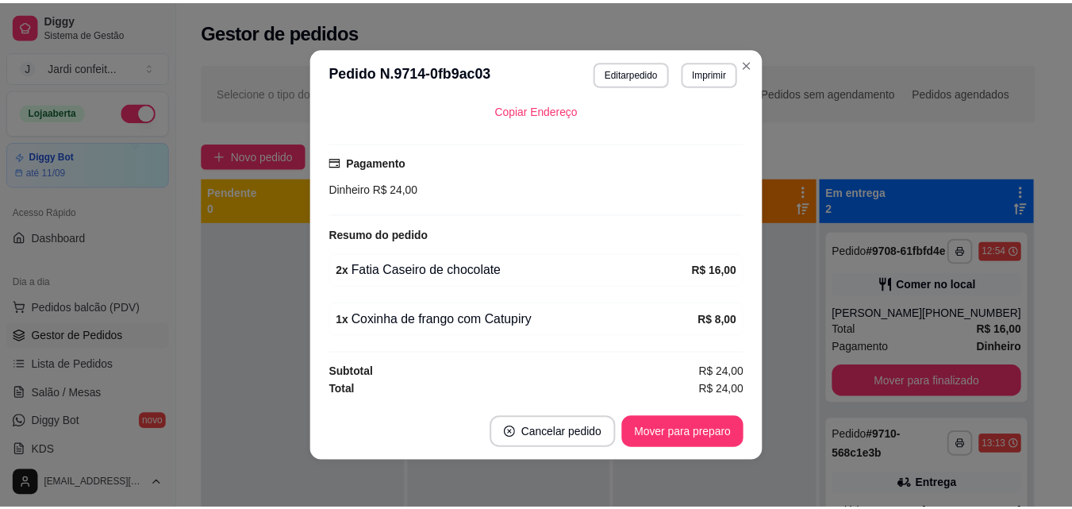
scroll to position [3, 0]
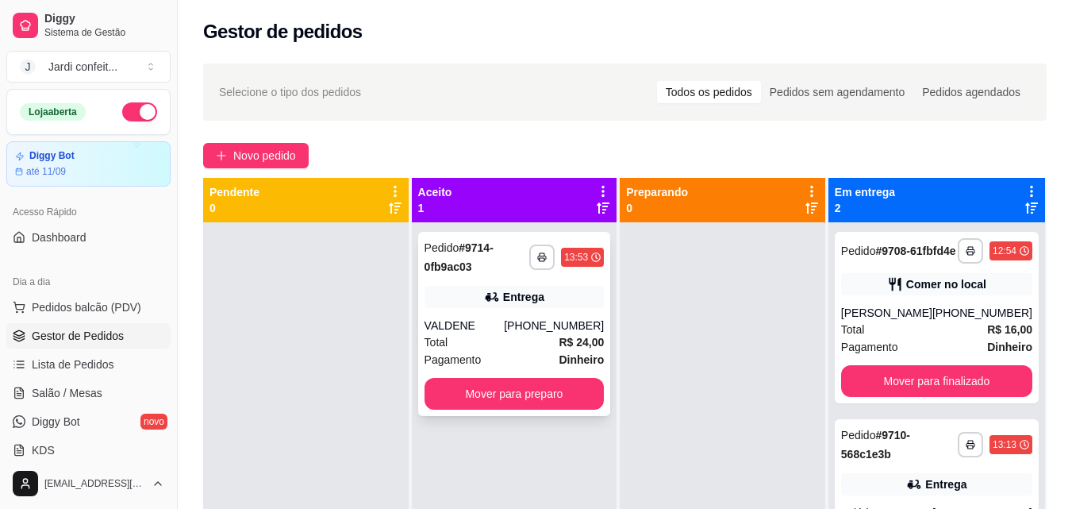
click at [501, 306] on div "Entrega" at bounding box center [515, 297] width 180 height 22
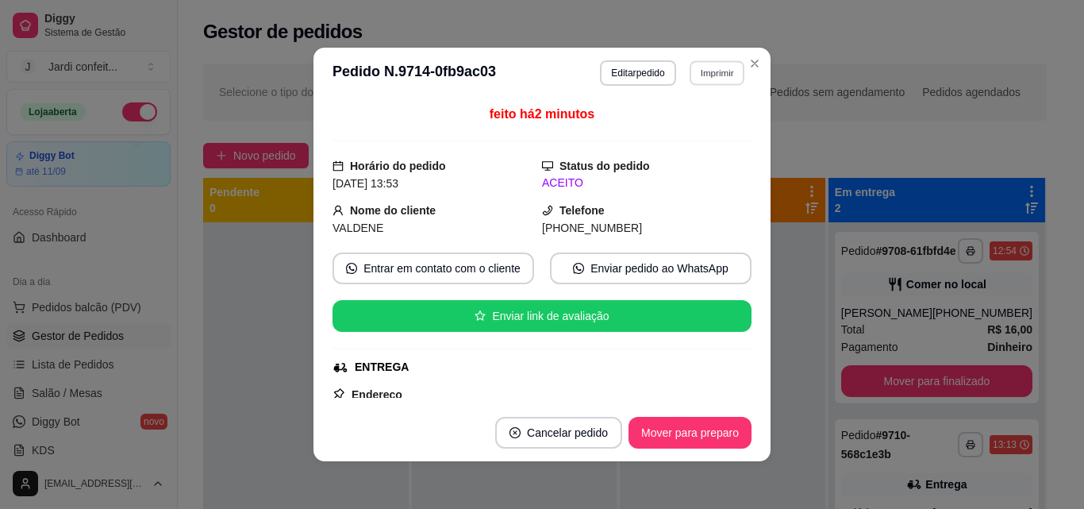
click at [718, 67] on button "Imprimir" at bounding box center [717, 72] width 55 height 25
click at [748, 67] on icon "Close" at bounding box center [754, 63] width 13 height 13
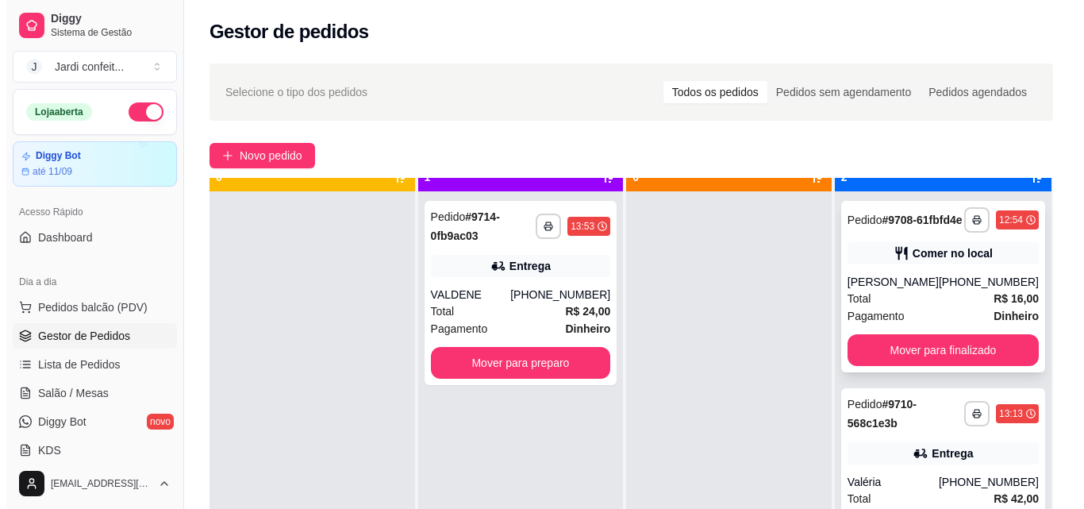
scroll to position [44, 0]
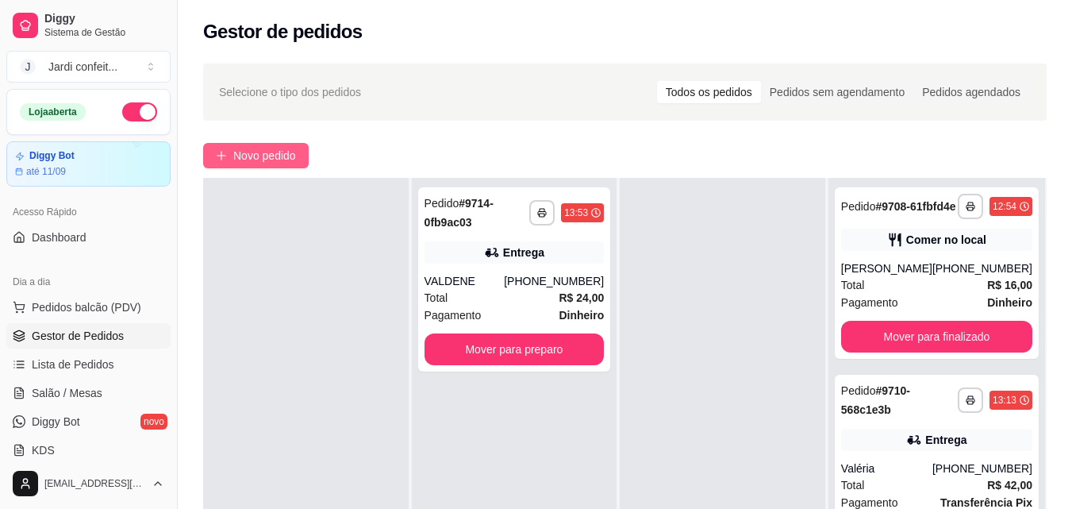
click at [295, 152] on span "Novo pedido" at bounding box center [264, 155] width 63 height 17
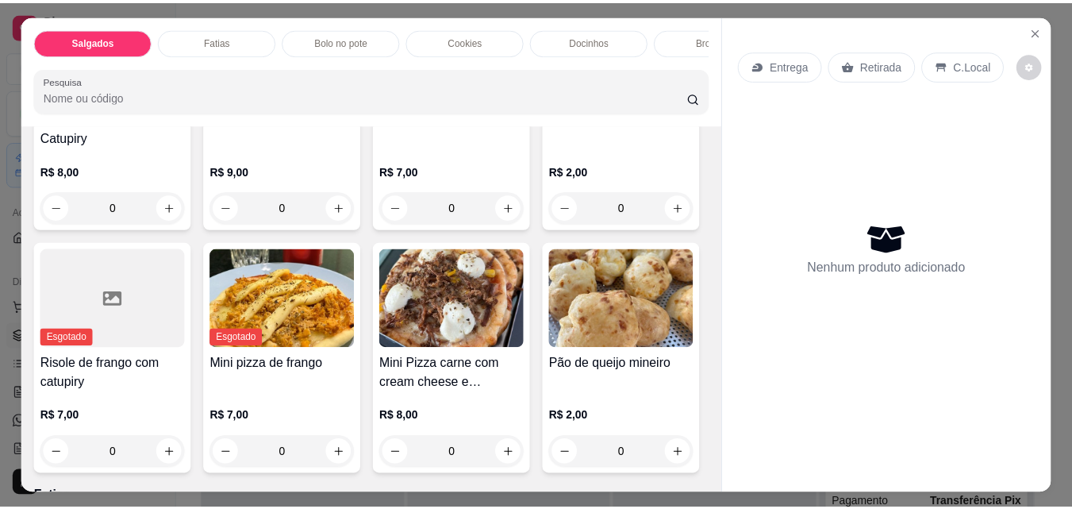
scroll to position [238, 0]
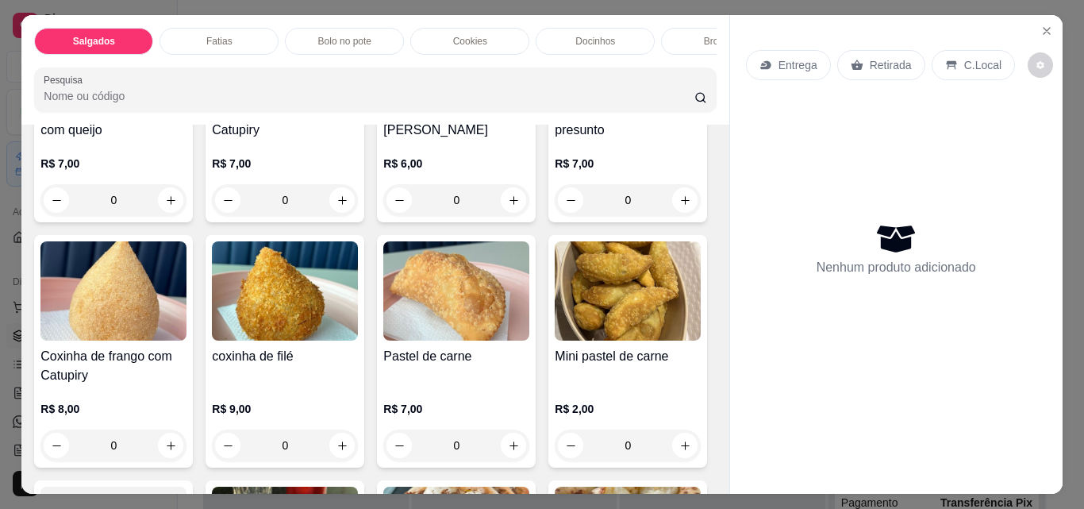
click at [679, 206] on icon "increase-product-quantity" at bounding box center [685, 200] width 12 height 12
click at [681, 205] on icon "increase-product-quantity" at bounding box center [685, 200] width 9 height 9
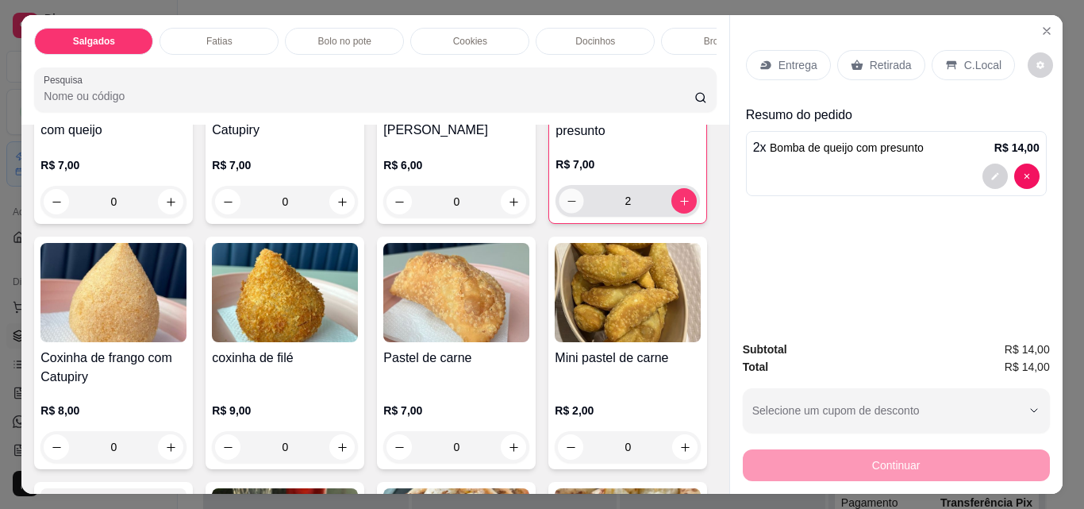
click at [560, 214] on button "decrease-product-quantity" at bounding box center [572, 201] width 25 height 25
type input "1"
click at [878, 57] on p "Retirada" at bounding box center [891, 65] width 42 height 16
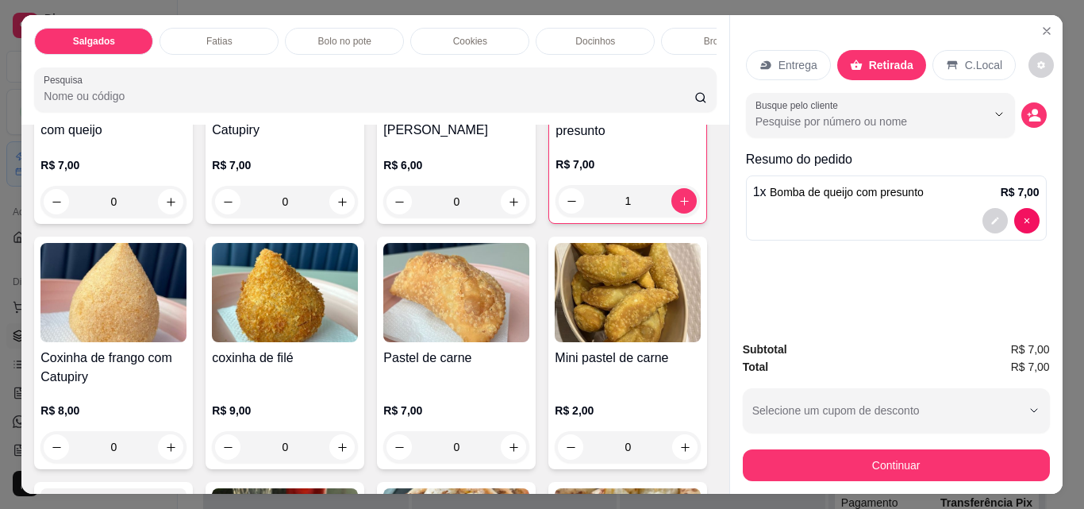
click at [920, 469] on button "Continuar" at bounding box center [896, 465] width 307 height 32
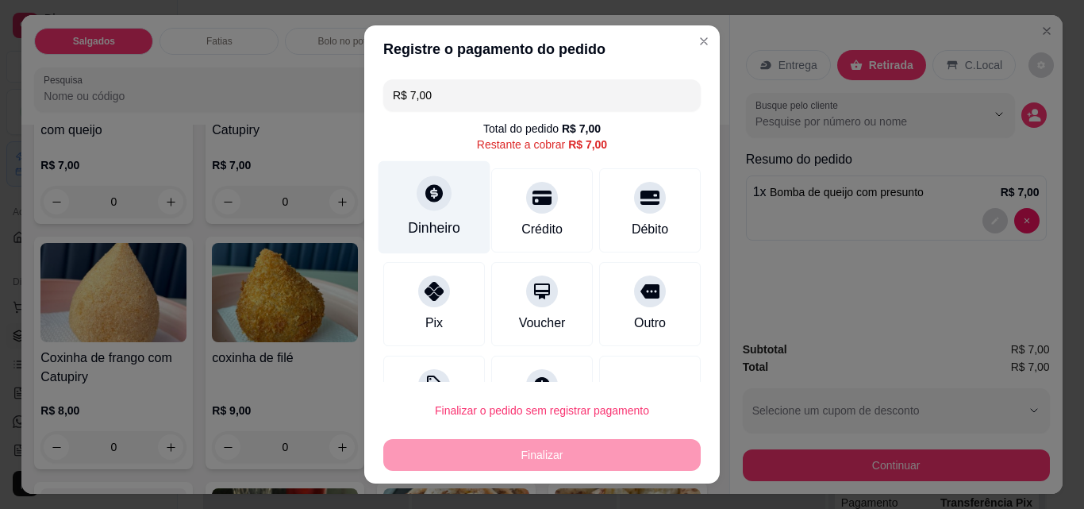
click at [436, 213] on div "Dinheiro" at bounding box center [435, 207] width 112 height 93
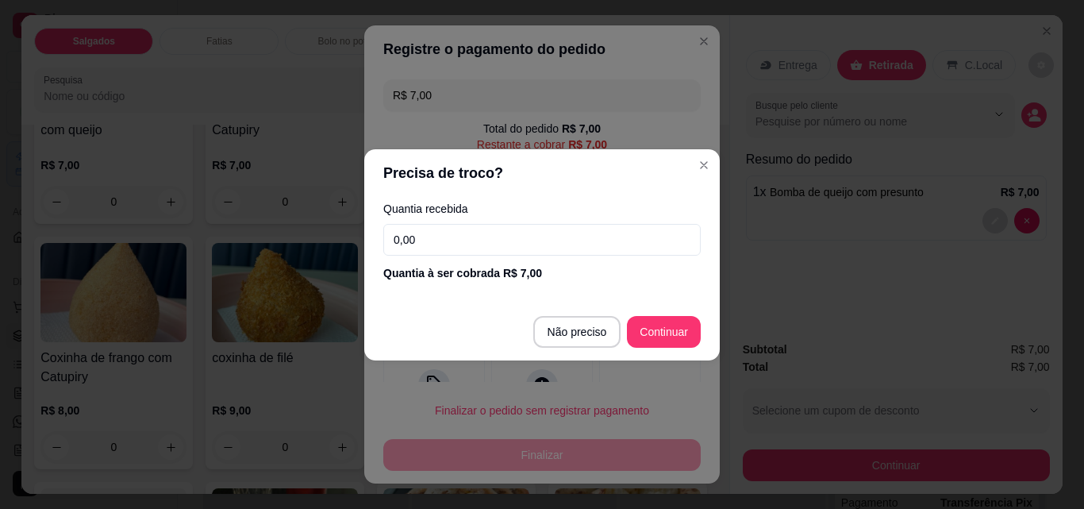
click at [556, 224] on input "0,00" at bounding box center [541, 240] width 317 height 32
type input "7,00"
type input "R$ 0,00"
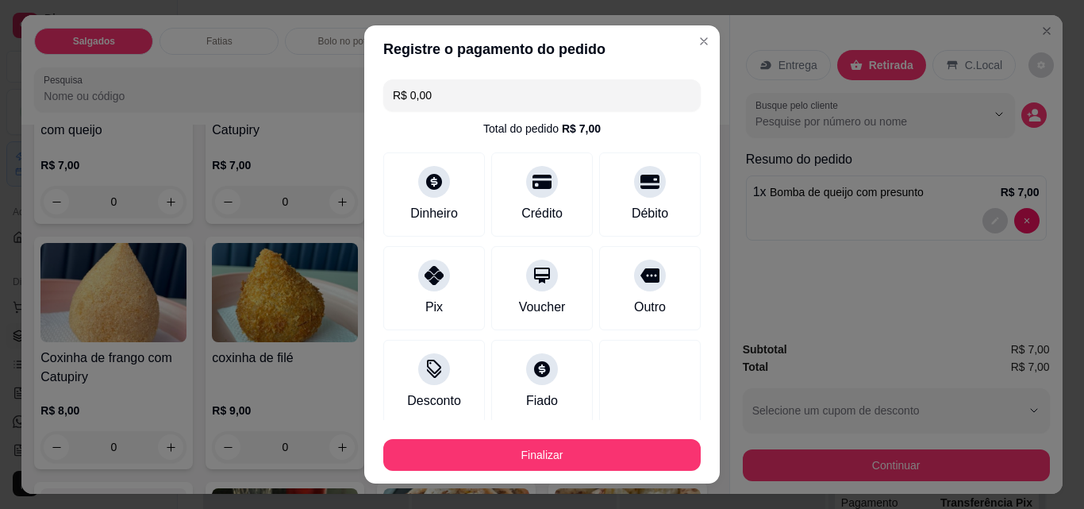
click at [574, 483] on footer "Finalizar" at bounding box center [542, 451] width 356 height 63
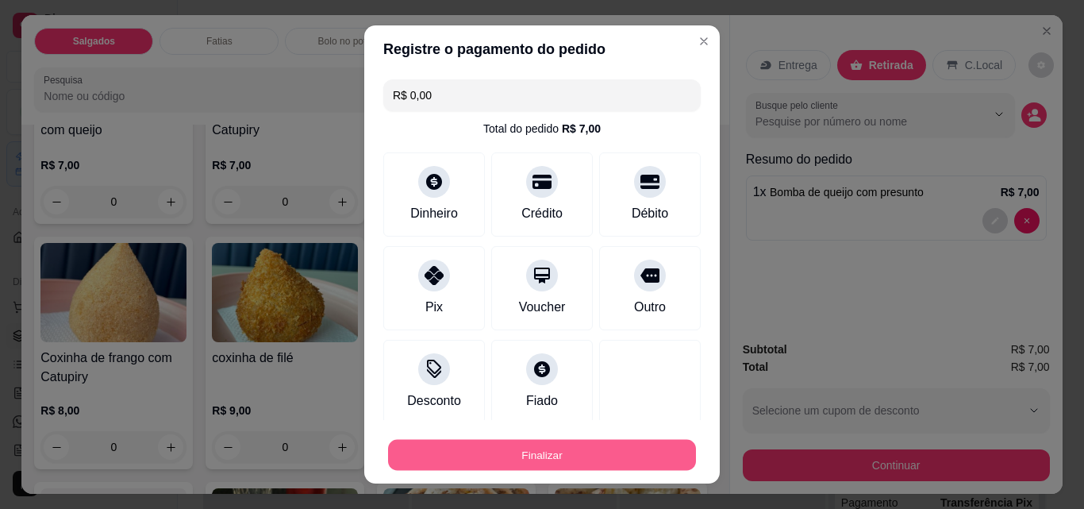
click at [591, 465] on button "Finalizar" at bounding box center [542, 455] width 308 height 31
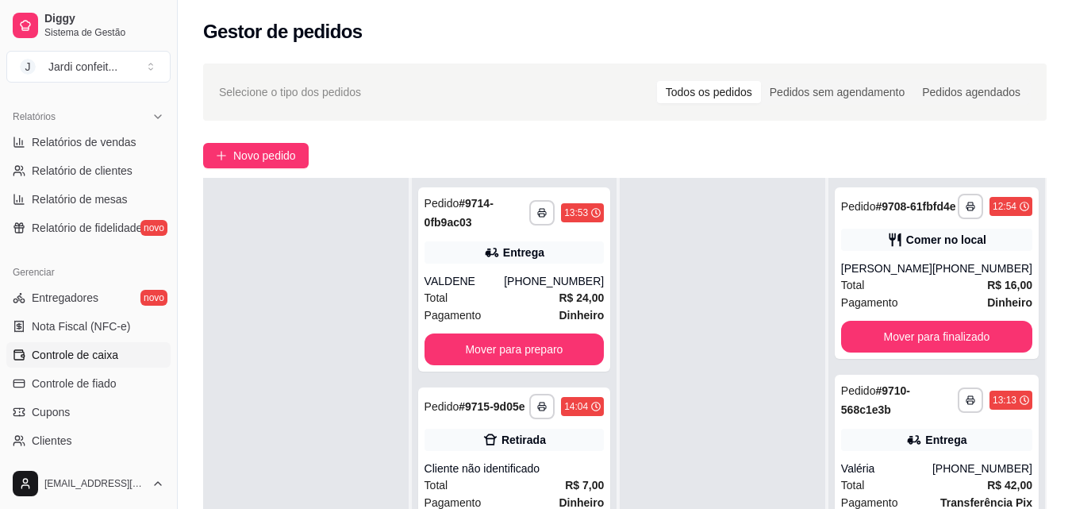
scroll to position [79, 0]
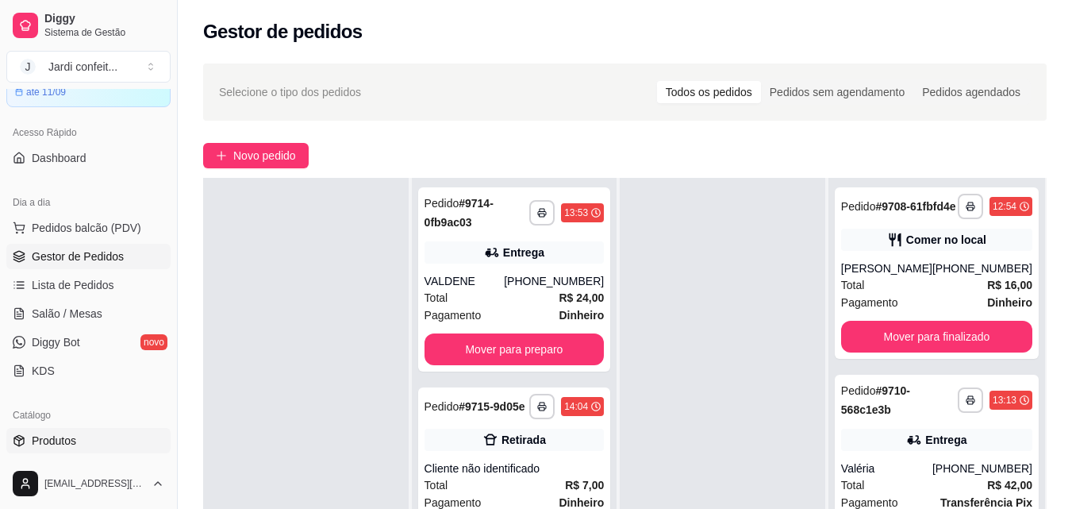
click at [83, 438] on link "Produtos" at bounding box center [88, 440] width 164 height 25
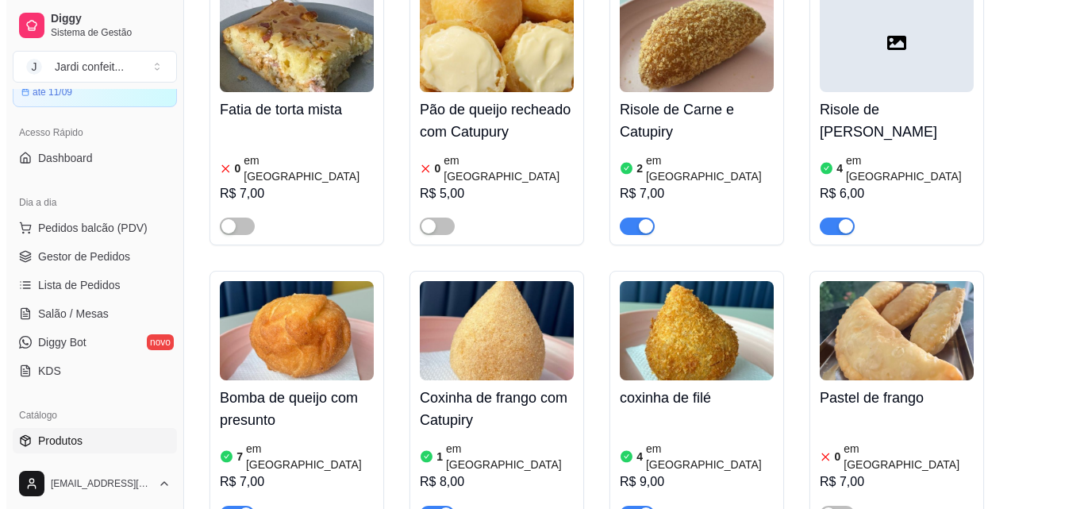
scroll to position [794, 0]
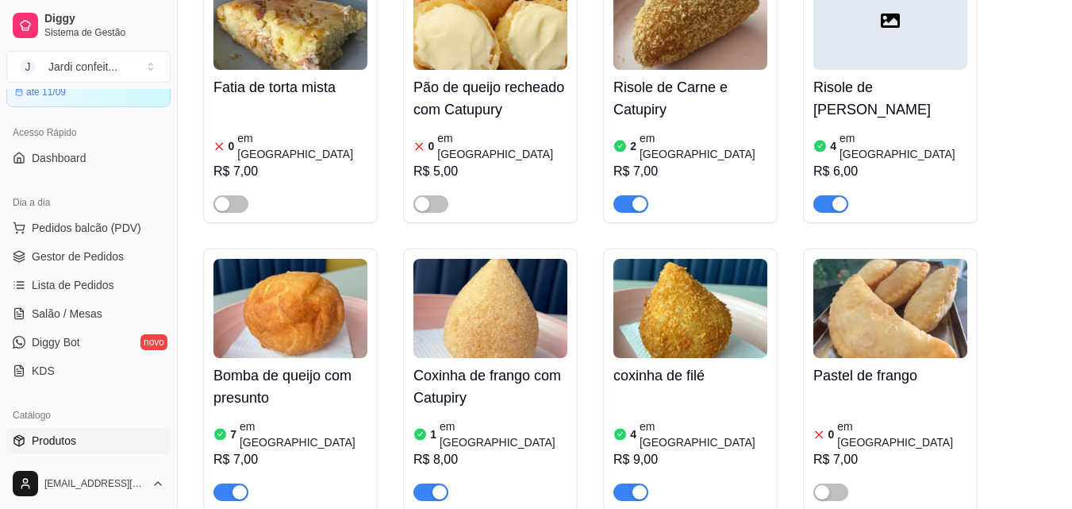
click at [291, 259] on img at bounding box center [291, 308] width 154 height 99
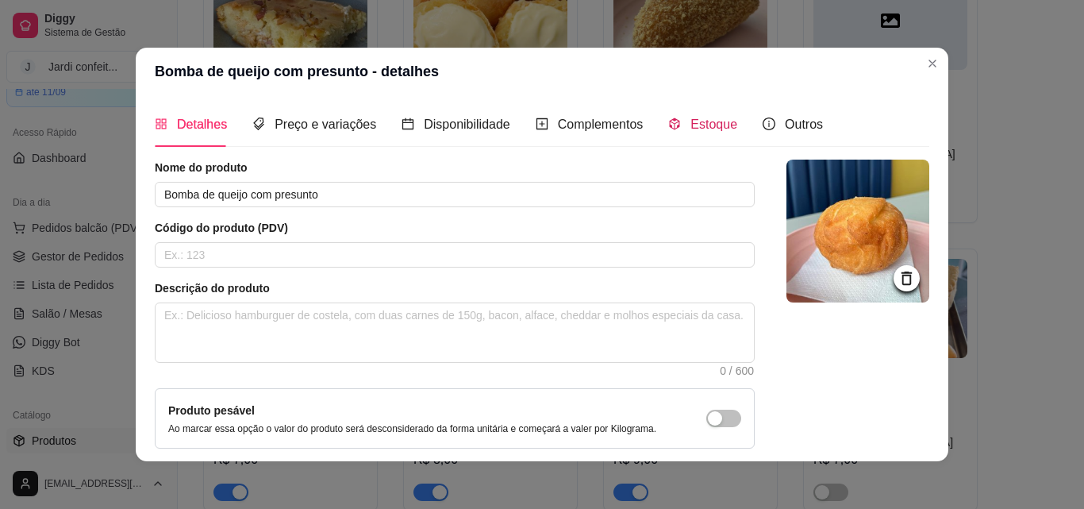
click at [702, 128] on span "Estoque" at bounding box center [714, 123] width 47 height 13
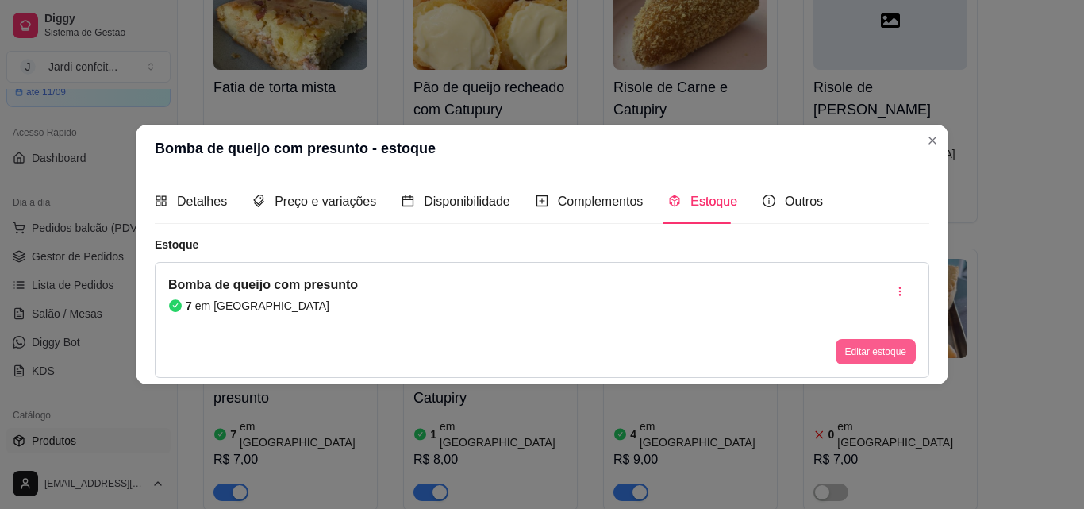
click at [870, 358] on button "Editar estoque" at bounding box center [876, 351] width 80 height 25
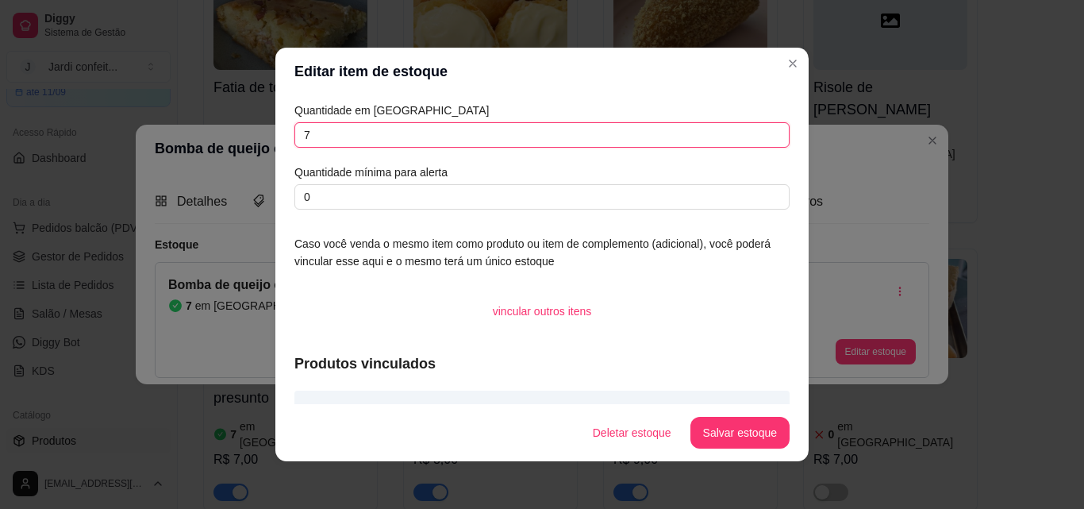
drag, startPoint x: 352, startPoint y: 146, endPoint x: 248, endPoint y: 145, distance: 103.2
click at [248, 145] on div "Editar item de estoque Quantidade em estoque 7 Quantidade mínima para alerta 0 …" at bounding box center [542, 254] width 1084 height 509
type input "6"
click at [749, 443] on button "Salvar estoque" at bounding box center [740, 433] width 99 height 32
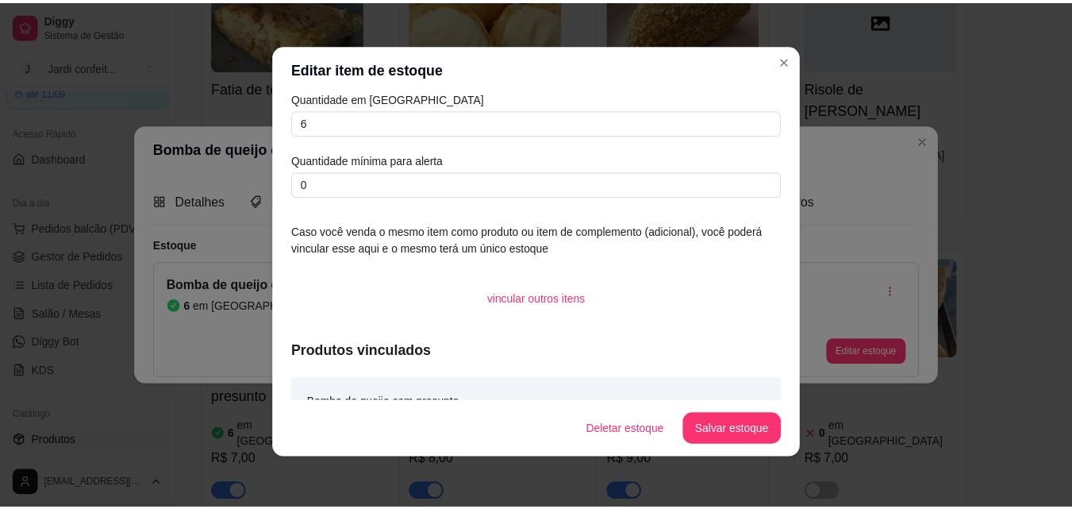
scroll to position [0, 0]
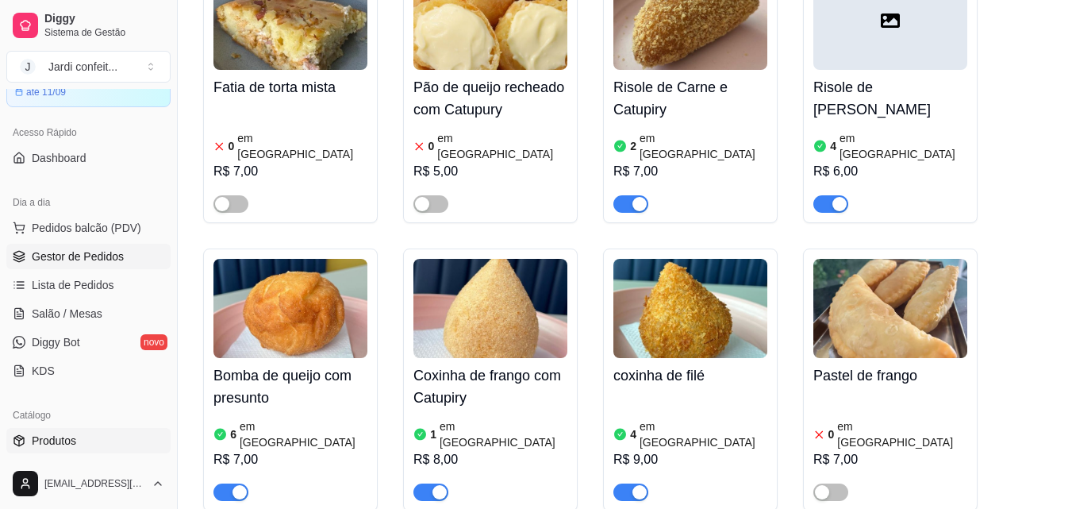
click at [113, 249] on link "Gestor de Pedidos" at bounding box center [88, 256] width 164 height 25
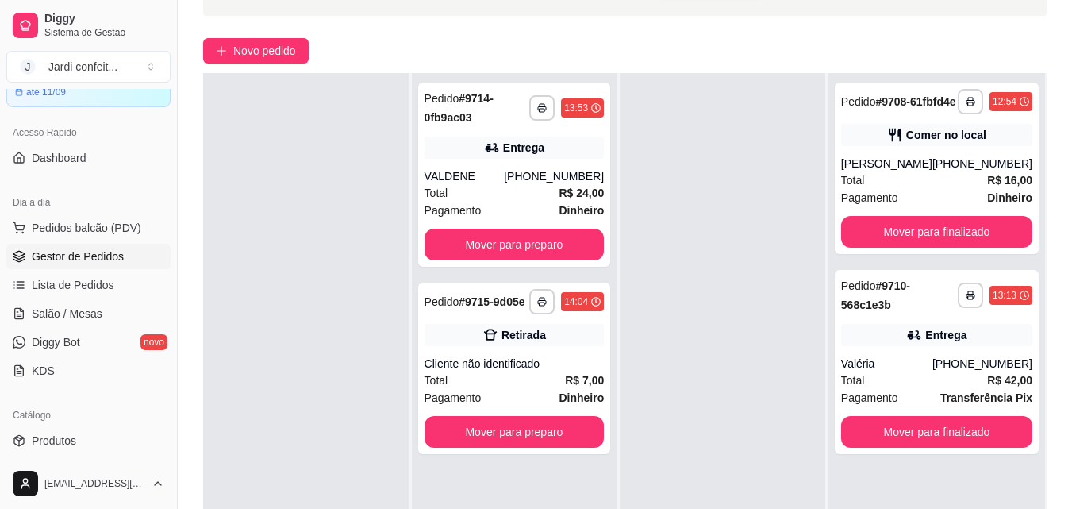
scroll to position [238, 0]
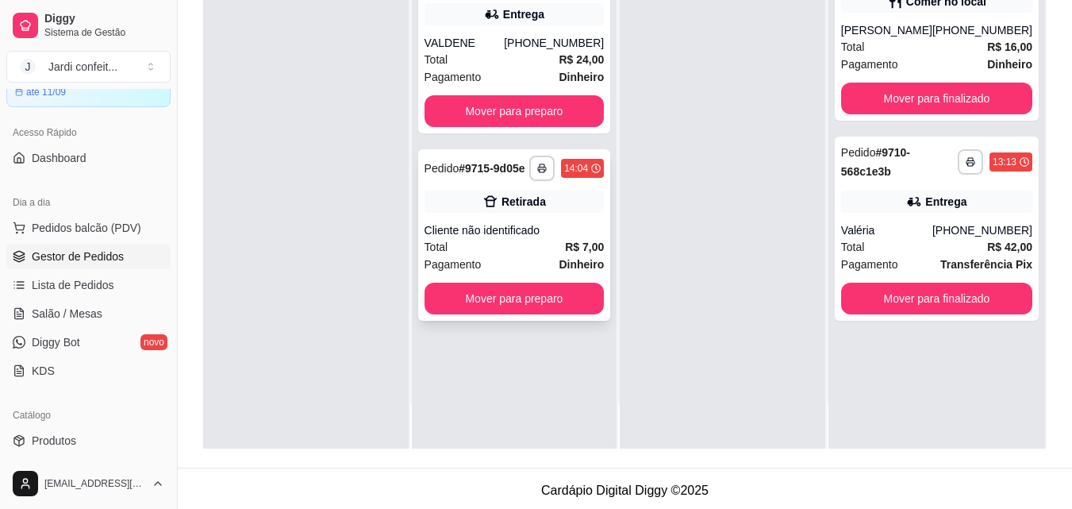
click at [551, 233] on div "Cliente não identificado" at bounding box center [515, 230] width 180 height 16
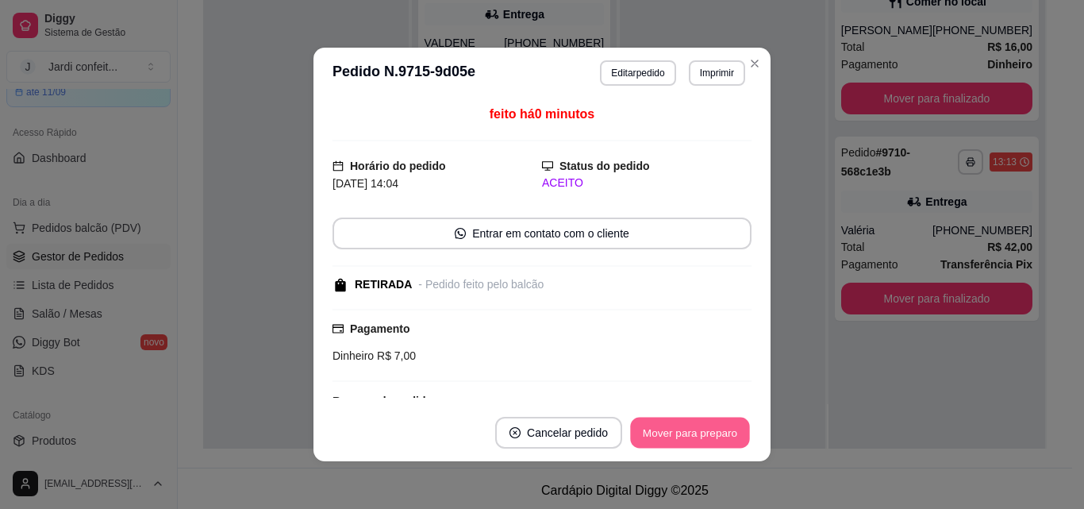
click at [675, 441] on button "Mover para preparo" at bounding box center [689, 432] width 119 height 31
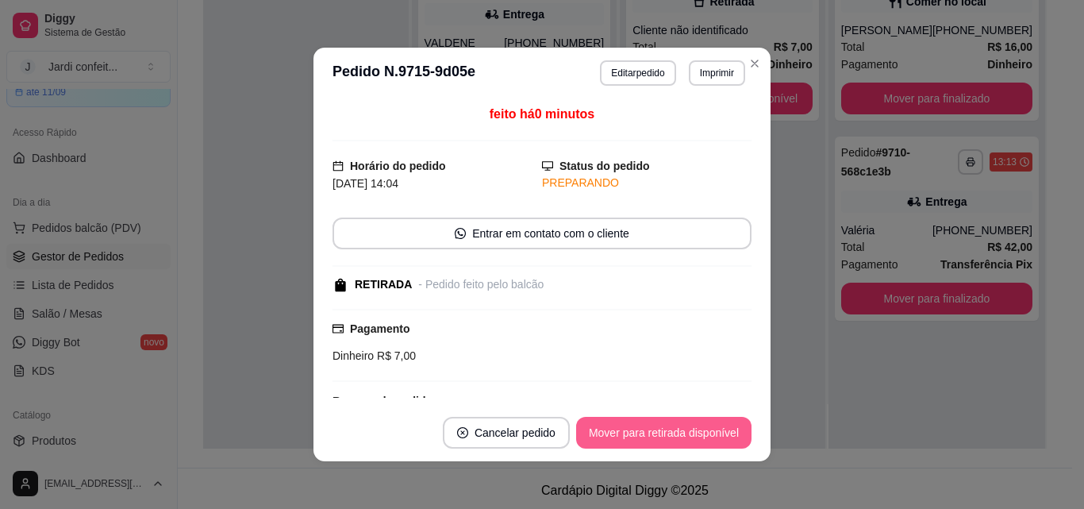
click at [673, 429] on button "Mover para retirada disponível" at bounding box center [663, 433] width 175 height 32
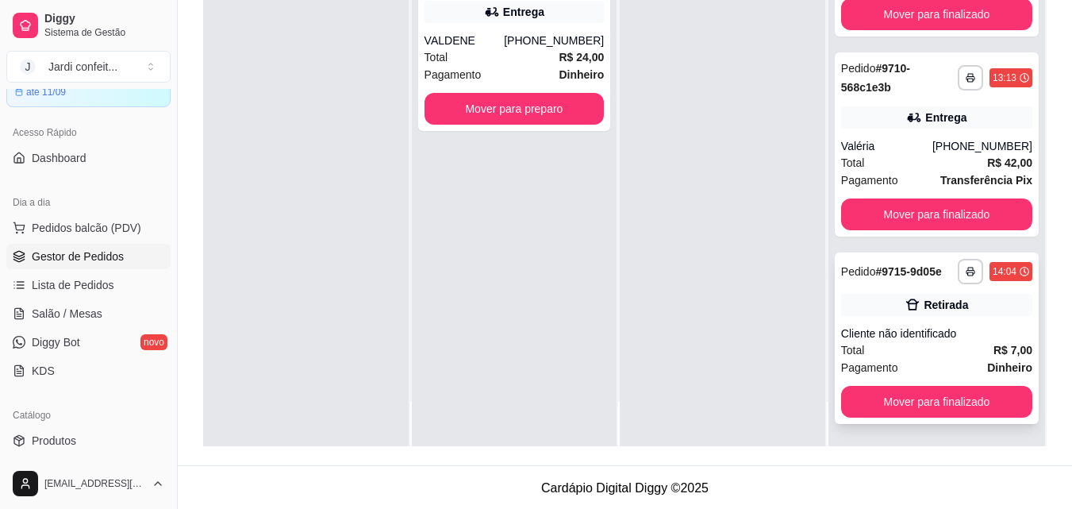
scroll to position [242, 0]
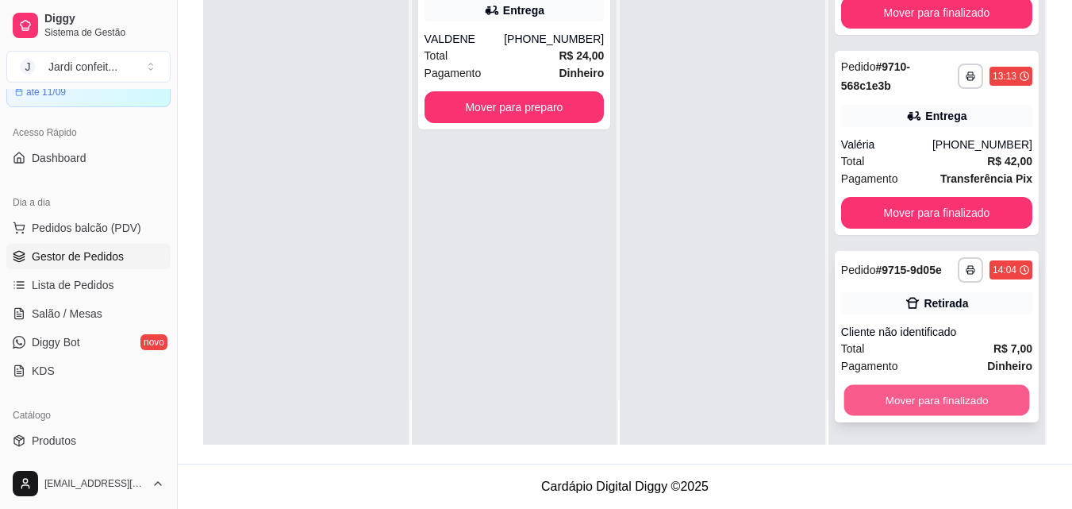
click at [954, 397] on button "Mover para finalizado" at bounding box center [937, 400] width 186 height 31
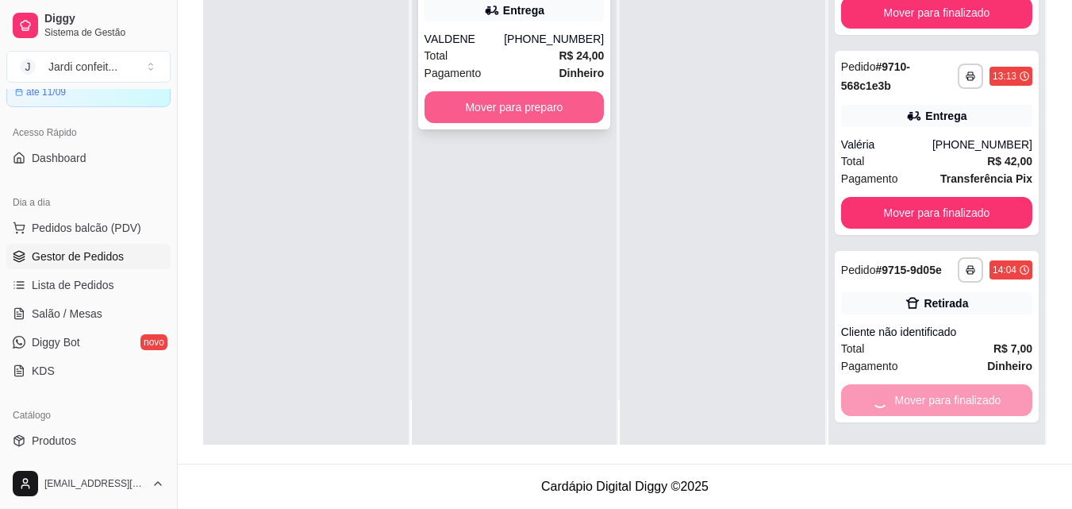
scroll to position [0, 0]
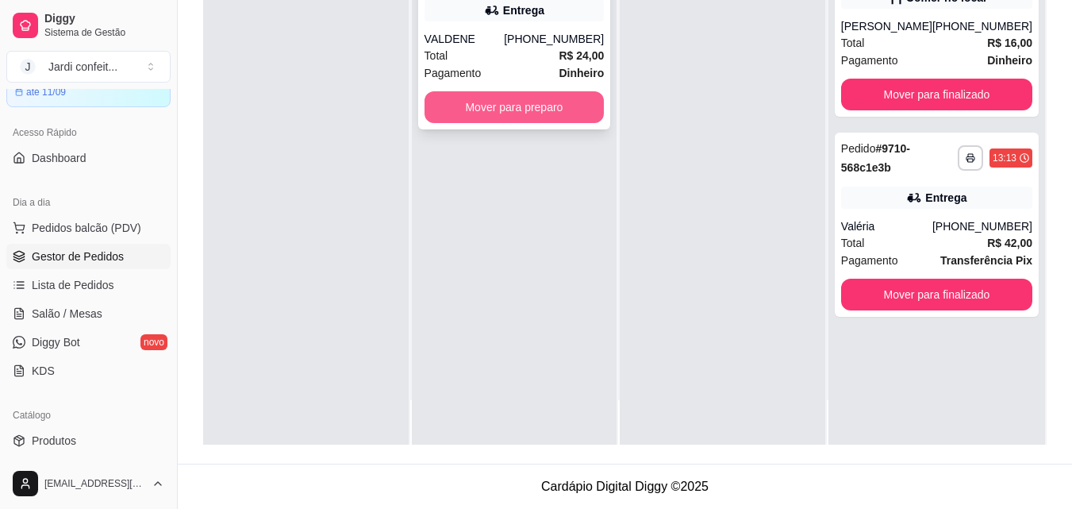
click at [543, 119] on button "Mover para preparo" at bounding box center [515, 107] width 180 height 32
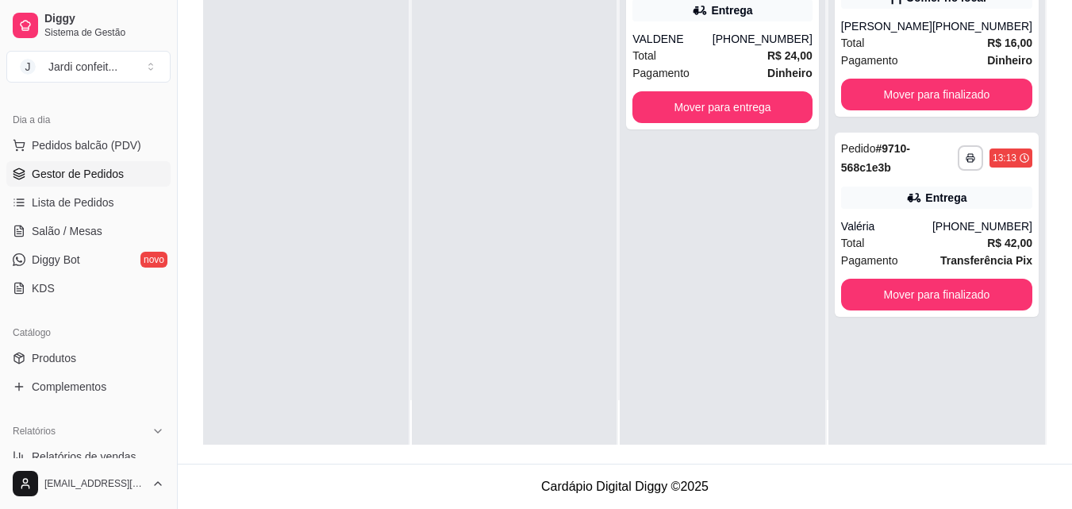
scroll to position [476, 0]
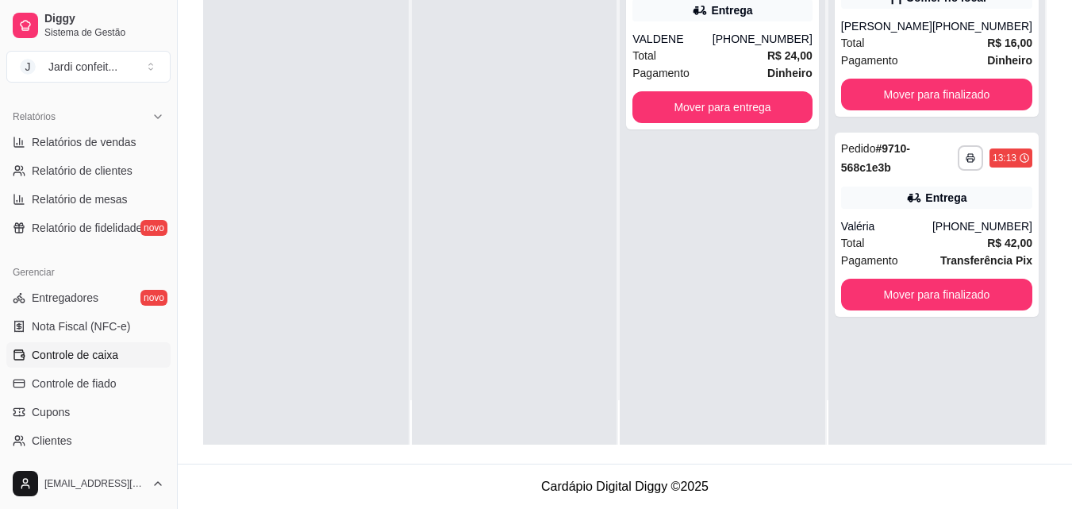
click at [119, 357] on link "Controle de caixa" at bounding box center [88, 354] width 164 height 25
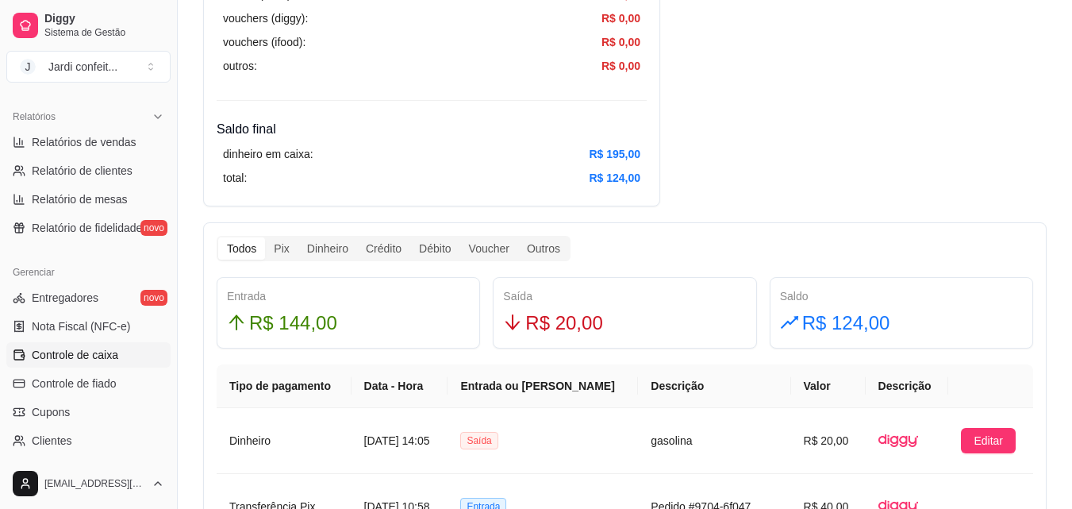
scroll to position [952, 0]
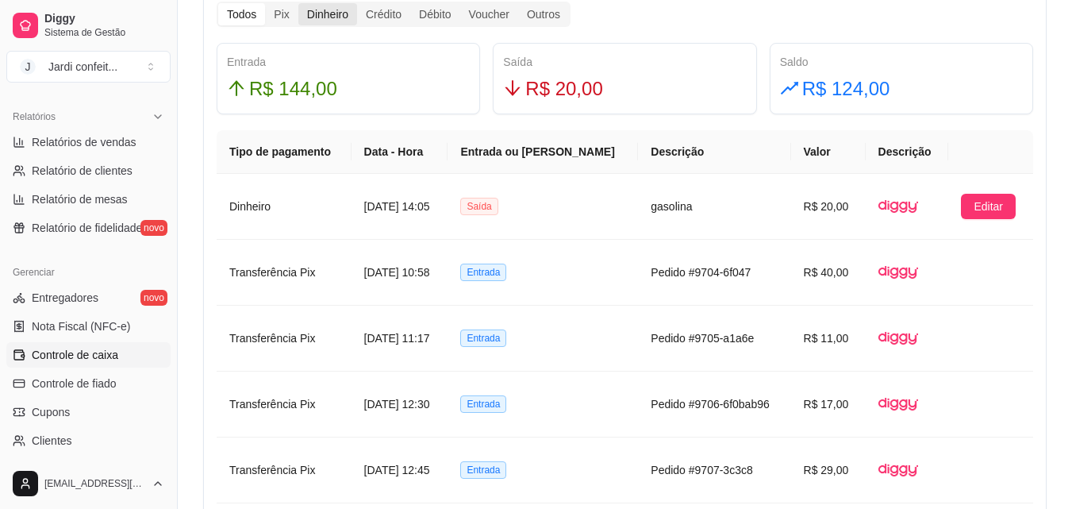
click at [337, 7] on div "Dinheiro" at bounding box center [327, 14] width 59 height 22
click at [298, 3] on input "Dinheiro" at bounding box center [298, 3] width 0 height 0
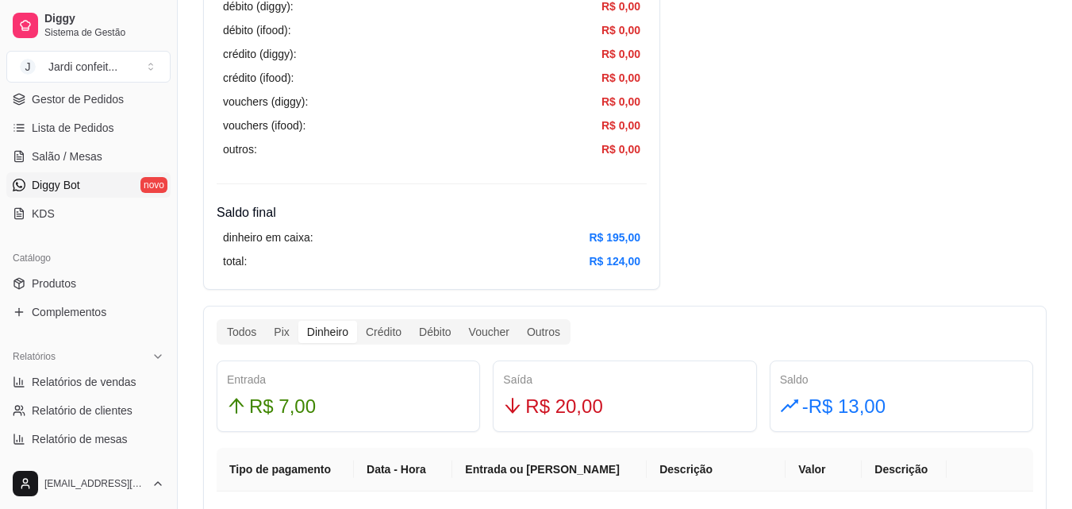
scroll to position [78, 0]
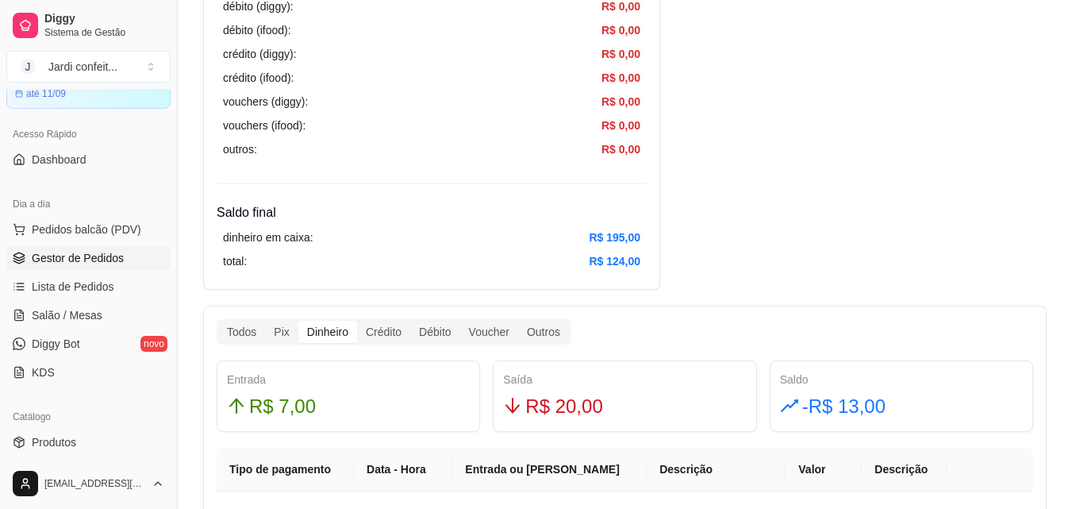
click at [136, 264] on link "Gestor de Pedidos" at bounding box center [88, 257] width 164 height 25
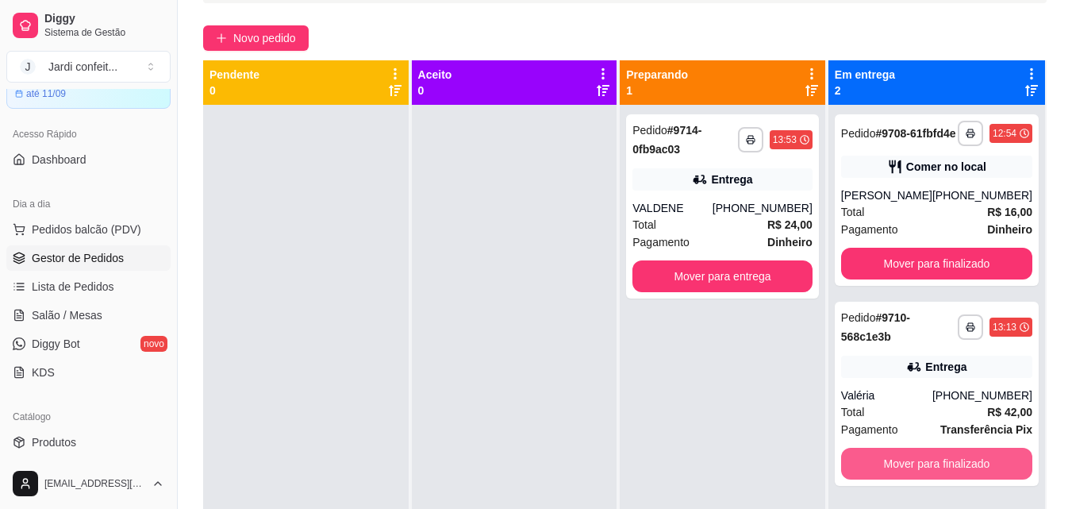
scroll to position [238, 0]
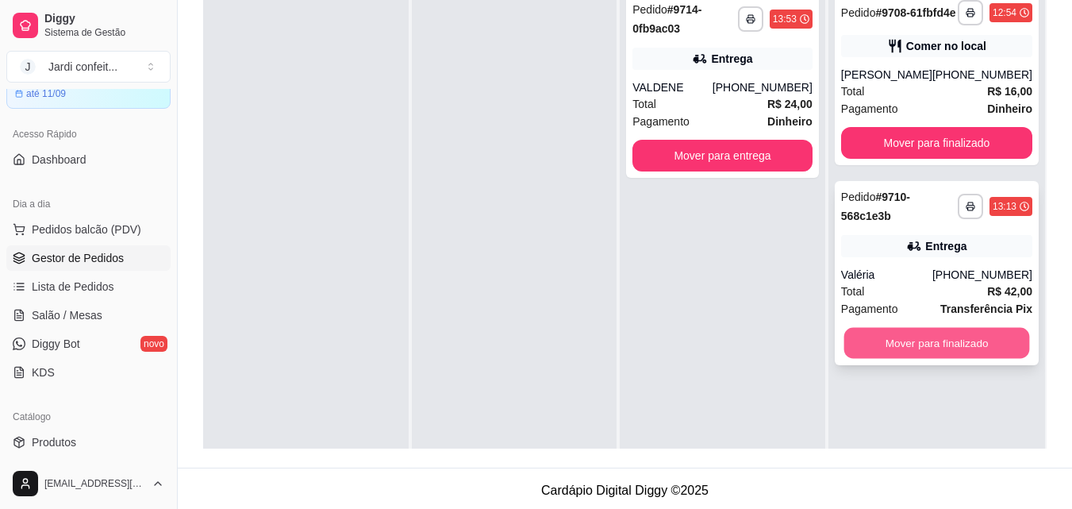
click at [920, 359] on button "Mover para finalizado" at bounding box center [937, 343] width 186 height 31
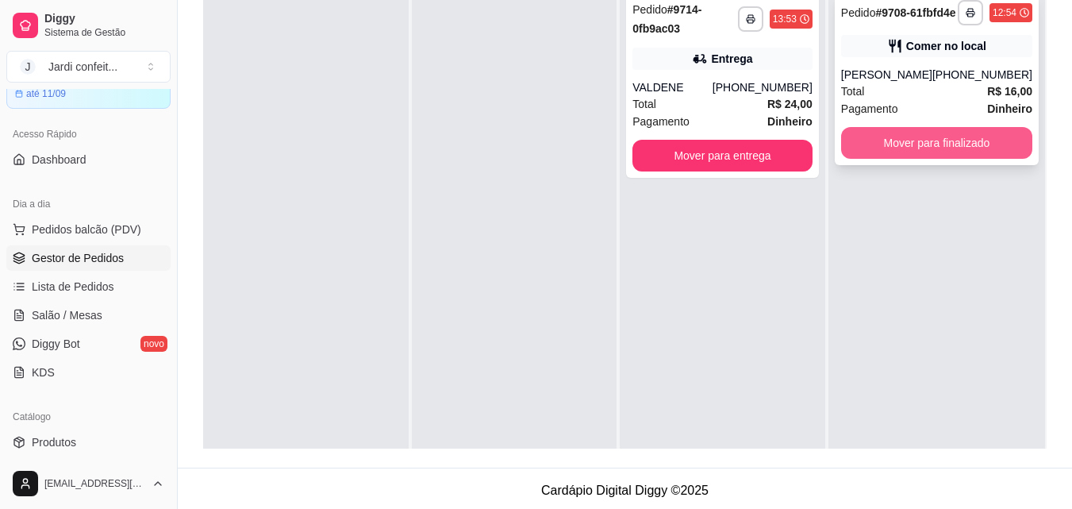
click at [956, 159] on button "Mover para finalizado" at bounding box center [936, 143] width 191 height 32
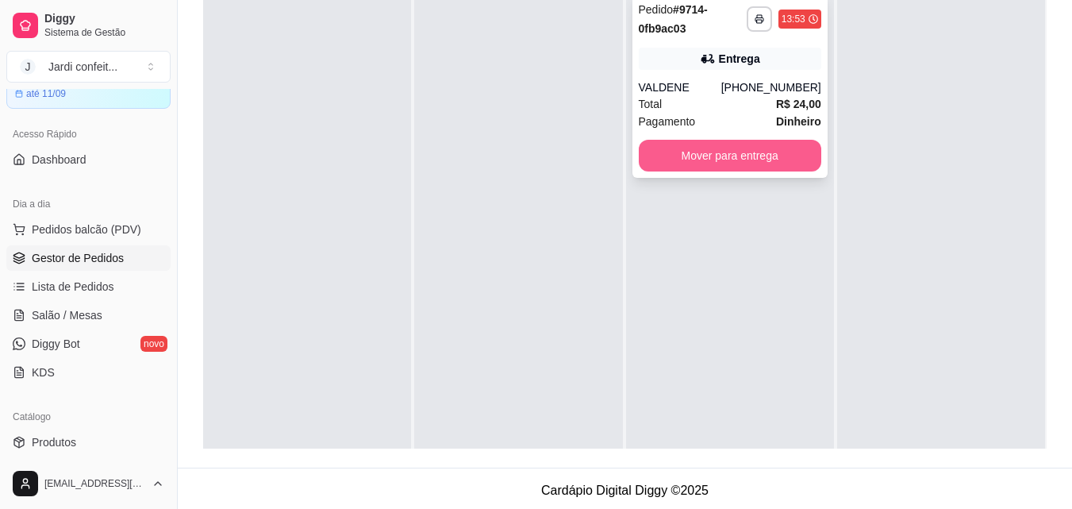
click at [790, 155] on button "Mover para entrega" at bounding box center [730, 156] width 183 height 32
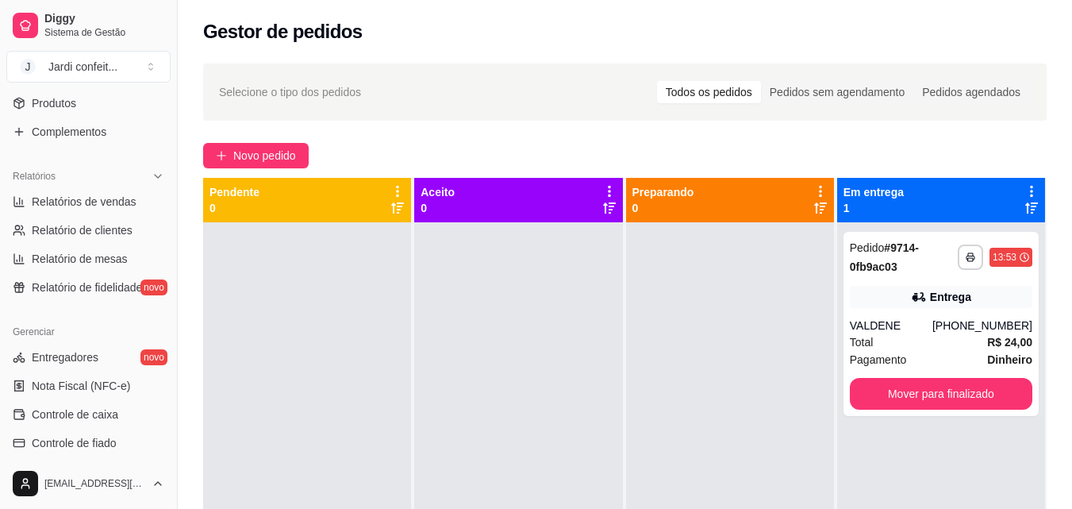
scroll to position [395, 0]
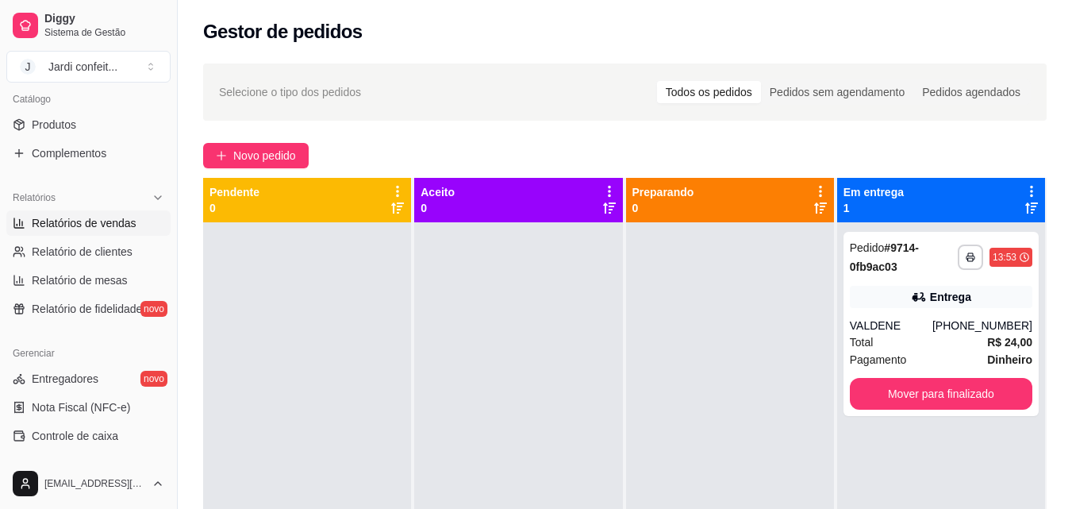
click at [130, 225] on span "Relatórios de vendas" at bounding box center [84, 223] width 105 height 16
select select "ALL"
select select "0"
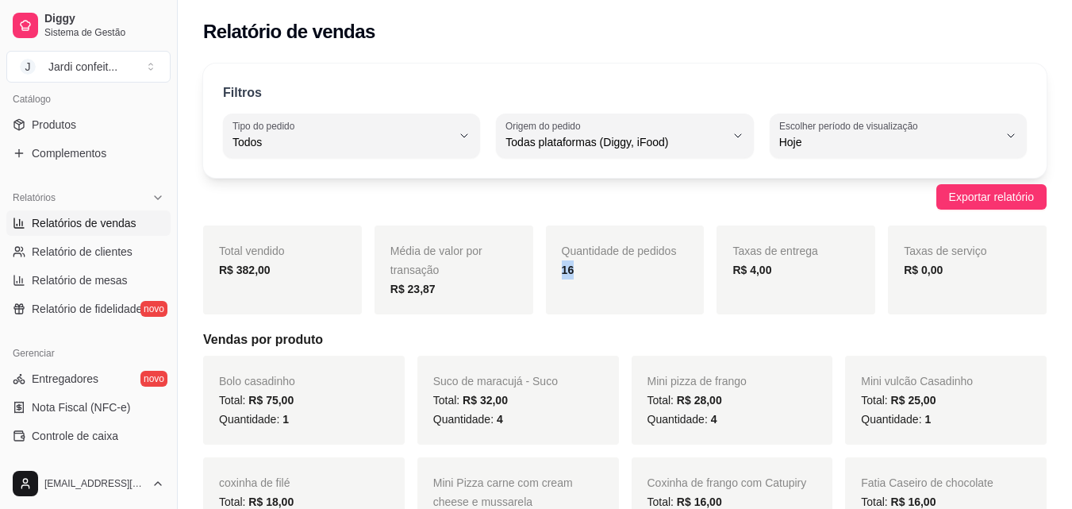
drag, startPoint x: 583, startPoint y: 273, endPoint x: 541, endPoint y: 264, distance: 43.0
click at [541, 264] on div "Total vendido R$ 382,00 Média de valor por transação R$ 23,87 Quantidade de ped…" at bounding box center [625, 269] width 844 height 89
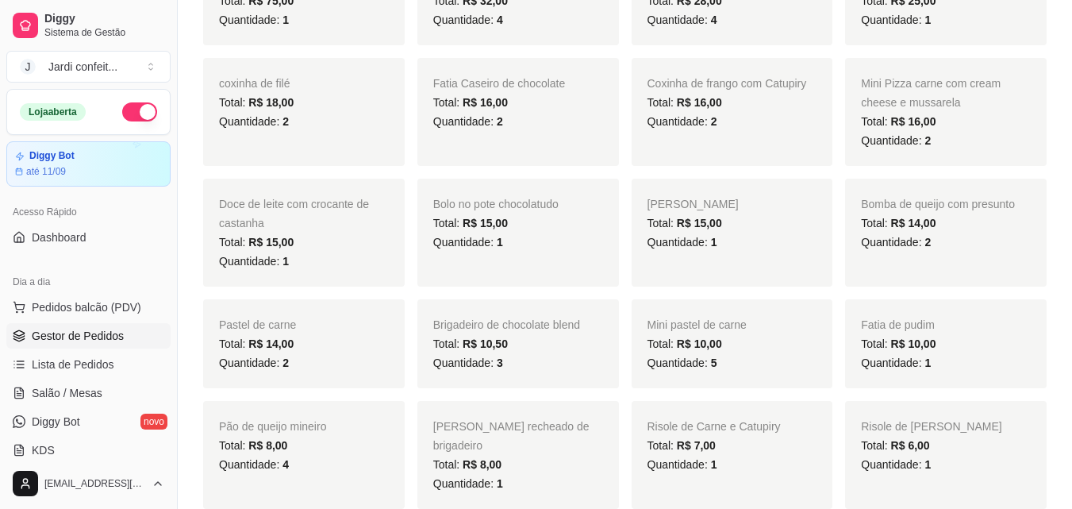
click at [130, 341] on link "Gestor de Pedidos" at bounding box center [88, 335] width 164 height 25
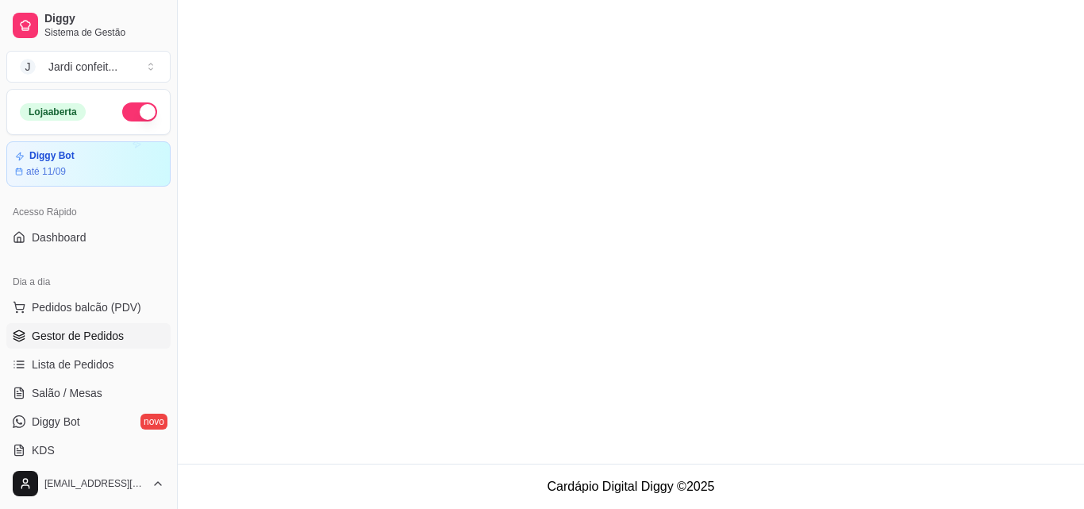
click at [130, 341] on link "Gestor de Pedidos" at bounding box center [88, 335] width 164 height 25
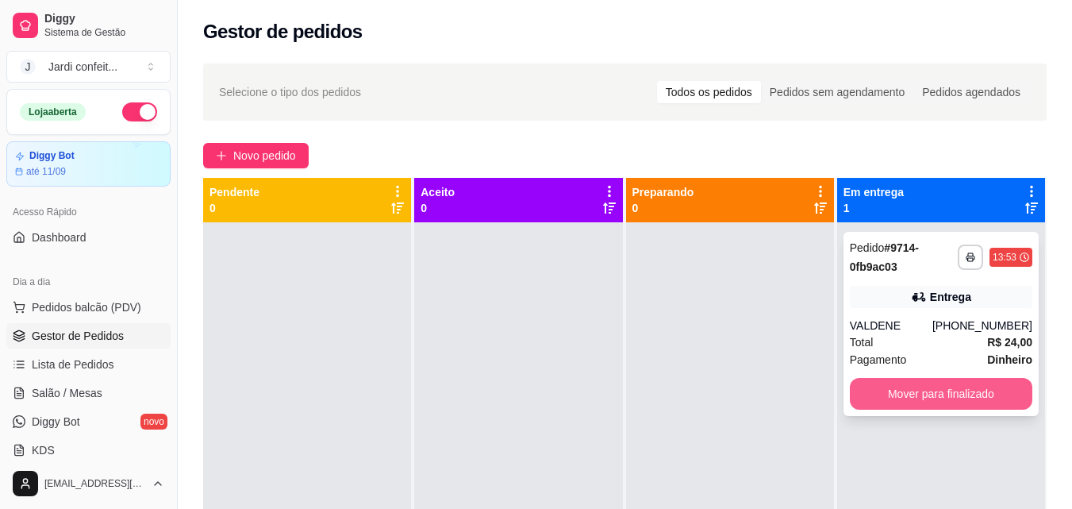
click at [918, 393] on button "Mover para finalizado" at bounding box center [941, 394] width 183 height 32
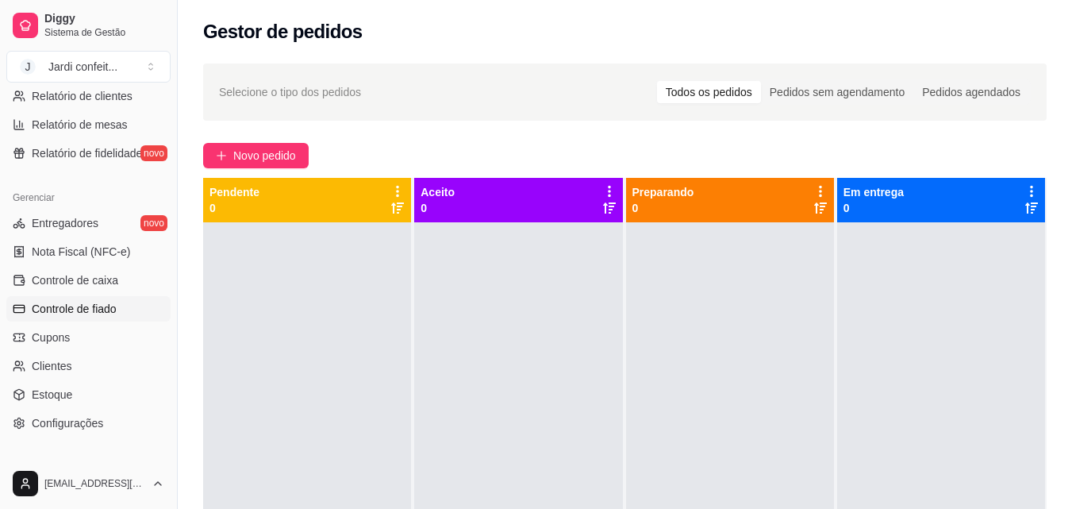
scroll to position [633, 0]
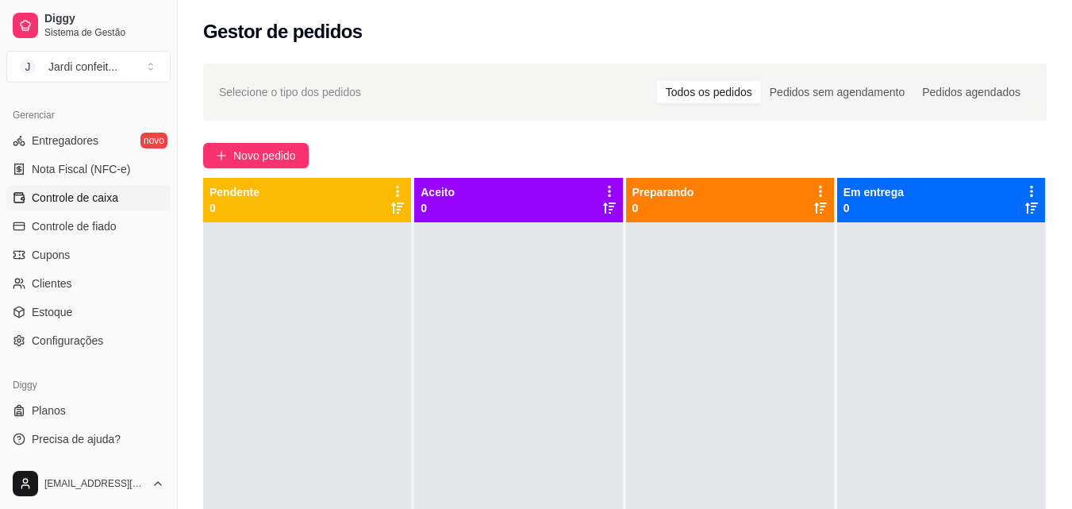
click at [121, 193] on link "Controle de caixa" at bounding box center [88, 197] width 164 height 25
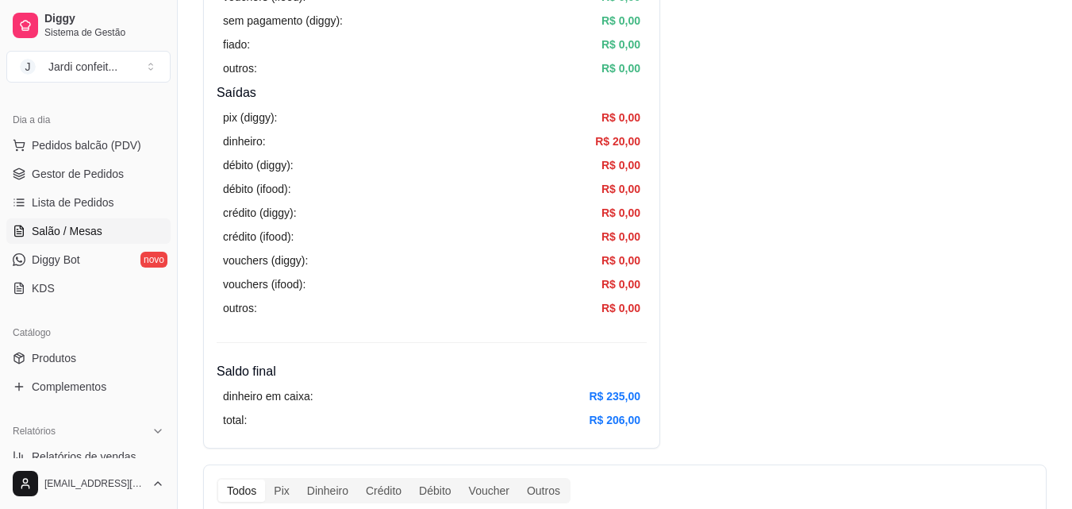
scroll to position [157, 0]
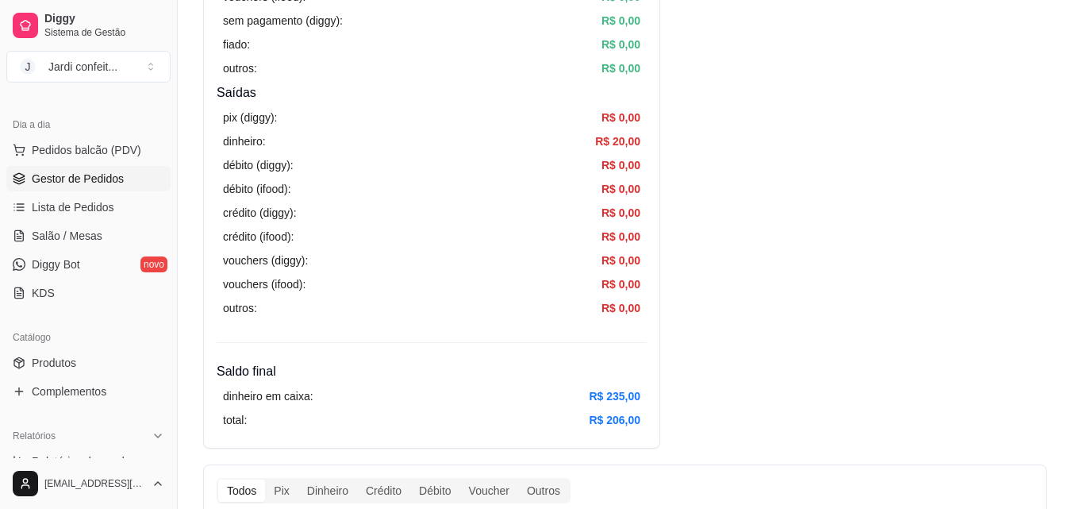
click at [110, 181] on span "Gestor de Pedidos" at bounding box center [78, 179] width 92 height 16
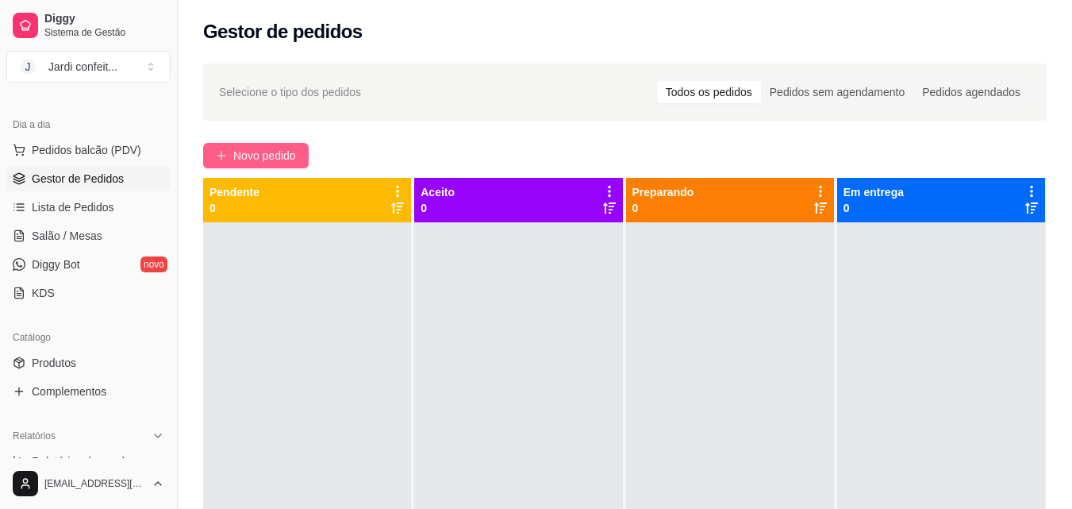
click at [233, 148] on span "Novo pedido" at bounding box center [264, 155] width 63 height 17
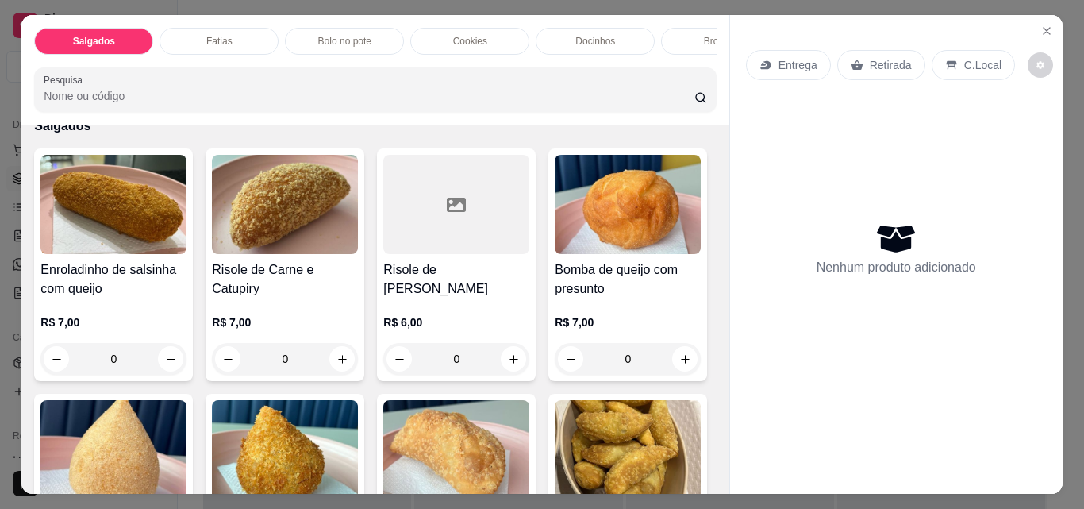
scroll to position [317, 0]
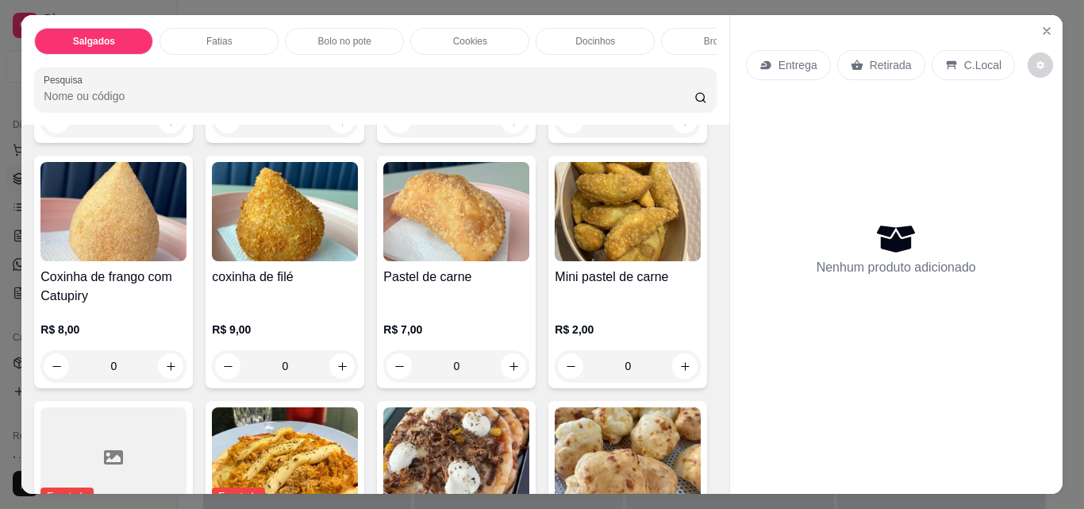
click at [348, 372] on icon "increase-product-quantity" at bounding box center [343, 366] width 12 height 12
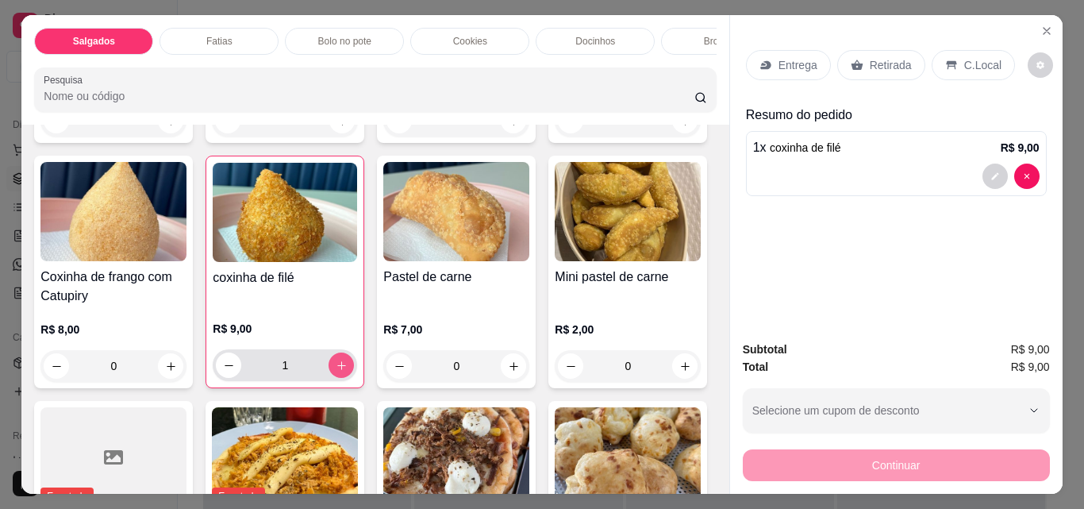
type input "1"
click at [896, 57] on p "Retirada" at bounding box center [891, 65] width 42 height 16
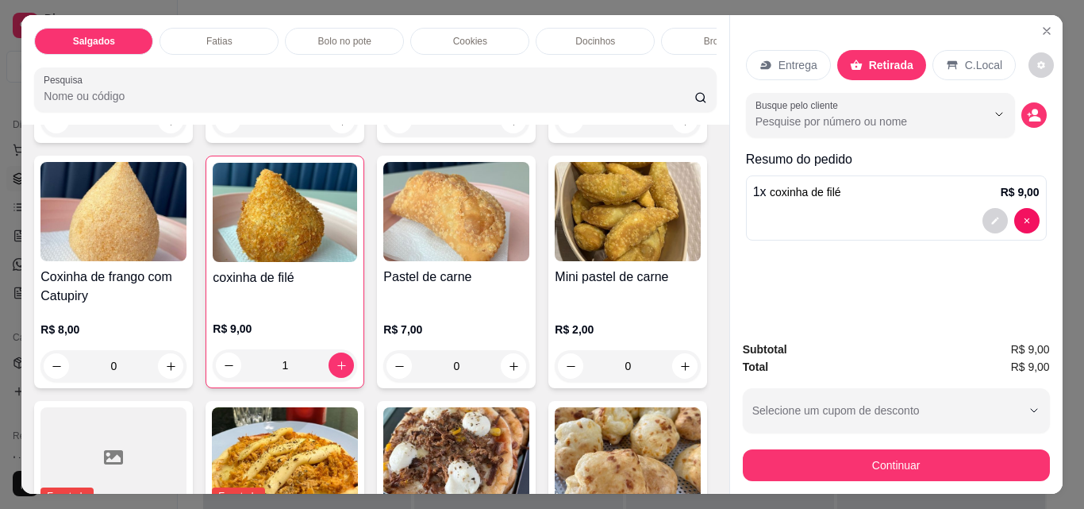
click at [972, 468] on button "Continuar" at bounding box center [896, 465] width 307 height 32
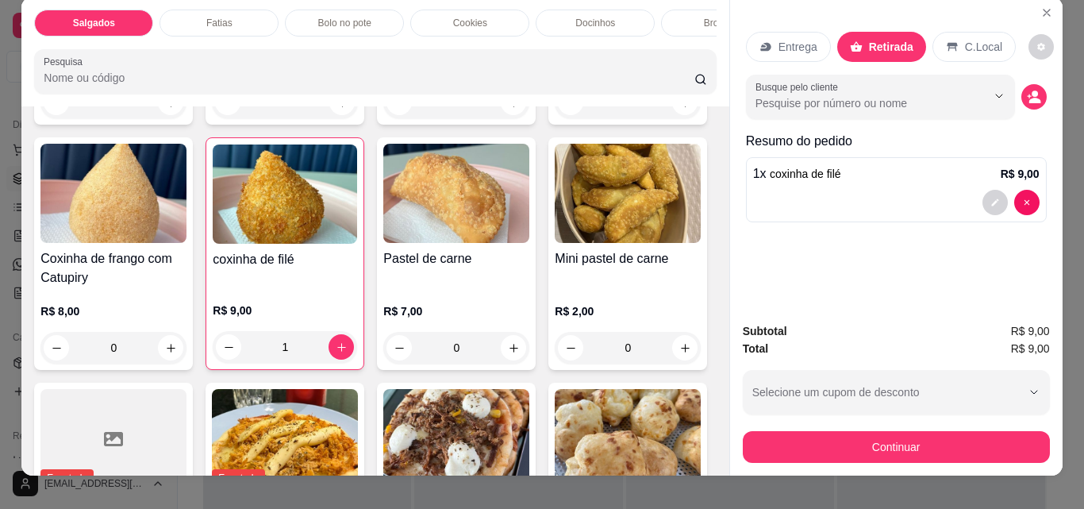
scroll to position [41, 0]
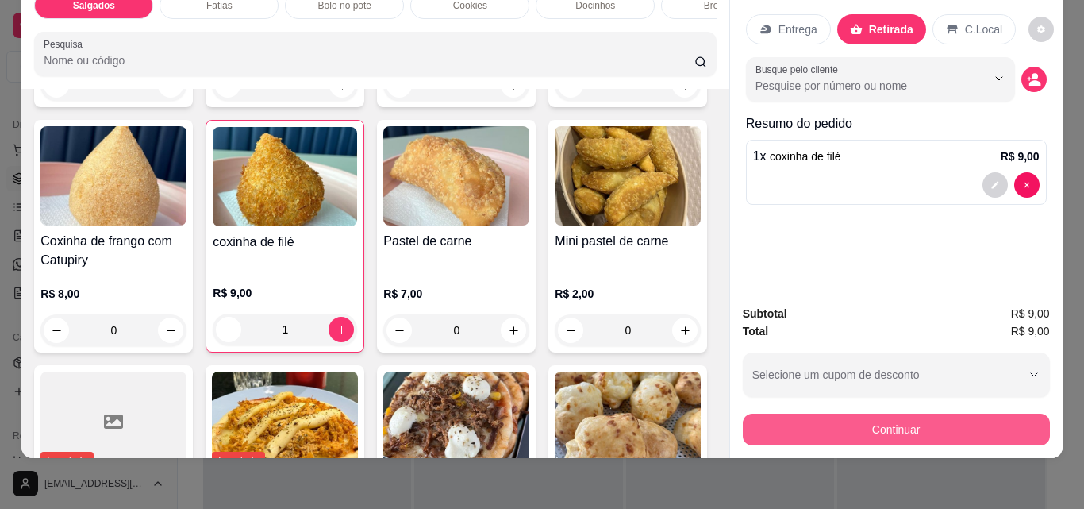
click at [964, 427] on button "Continuar" at bounding box center [896, 430] width 307 height 32
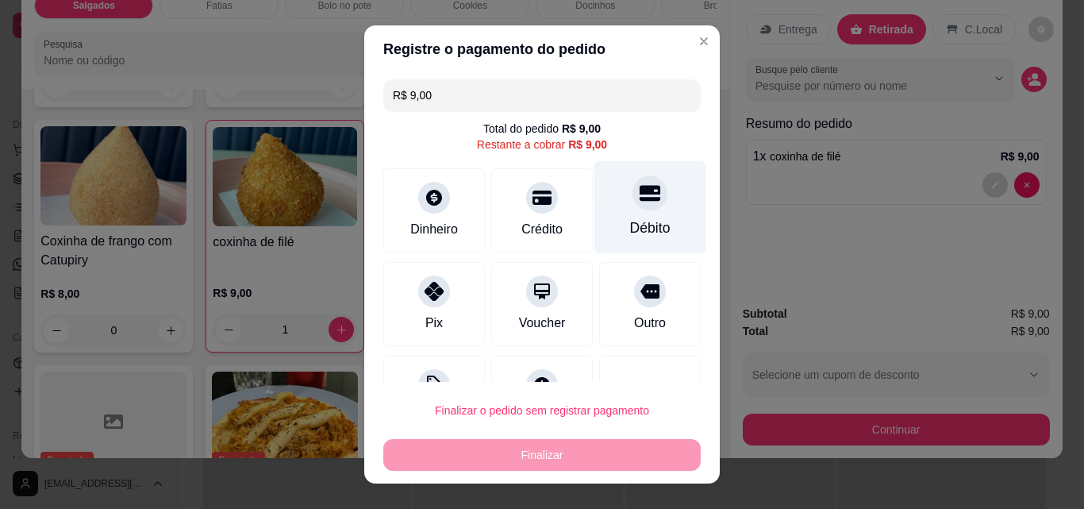
click at [610, 208] on div "Débito" at bounding box center [650, 207] width 112 height 93
type input "R$ 0,00"
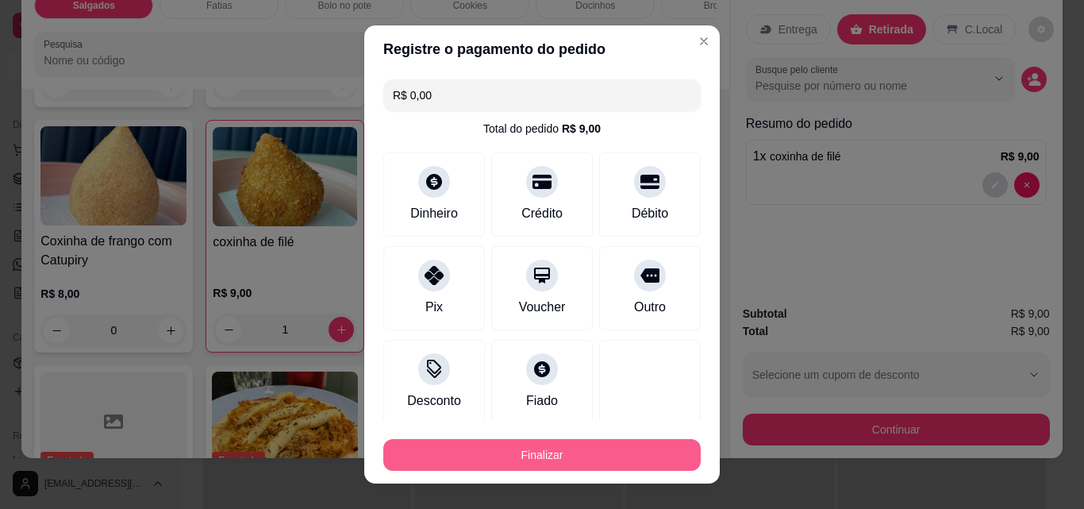
click at [626, 448] on button "Finalizar" at bounding box center [541, 455] width 317 height 32
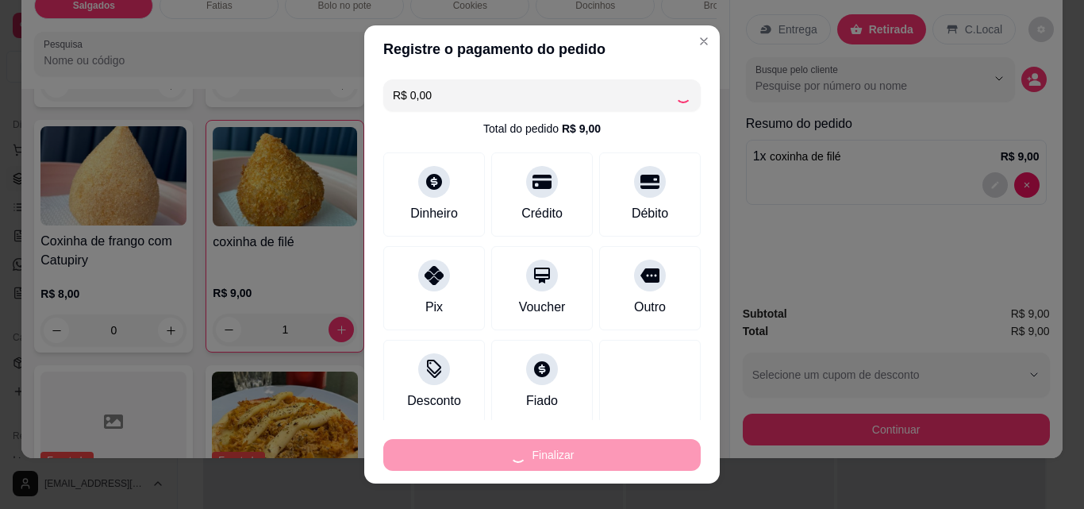
type input "0"
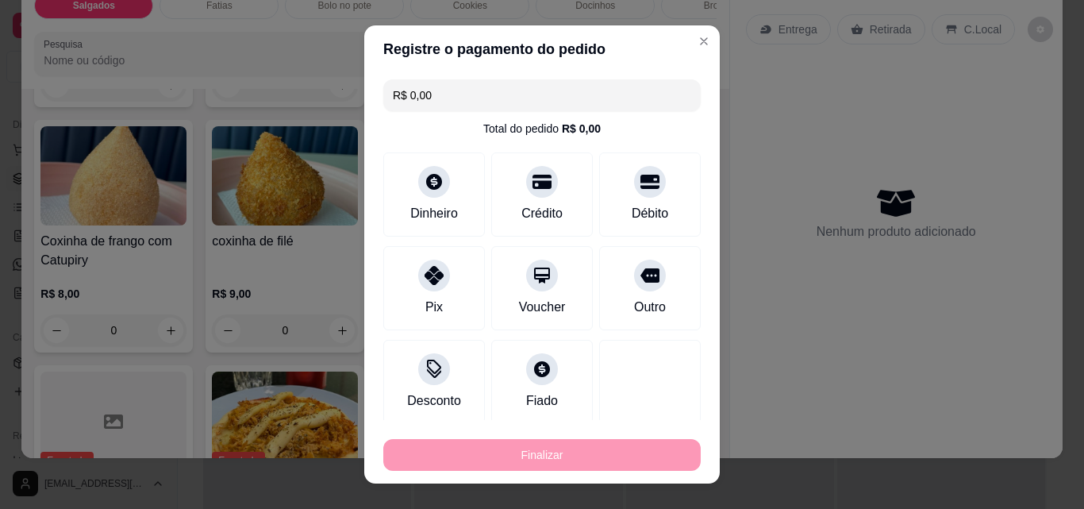
type input "-R$ 9,00"
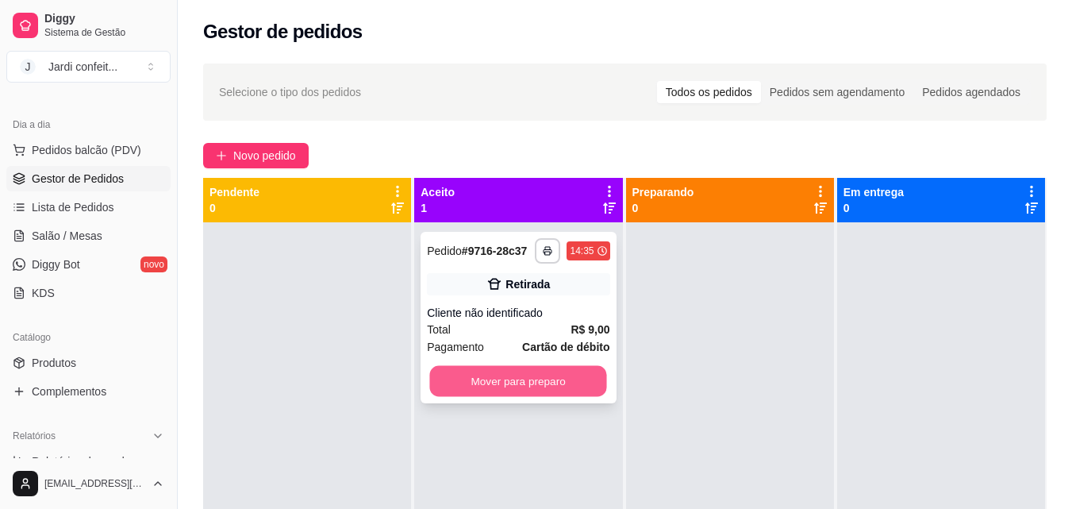
click at [544, 375] on button "Mover para preparo" at bounding box center [518, 381] width 177 height 31
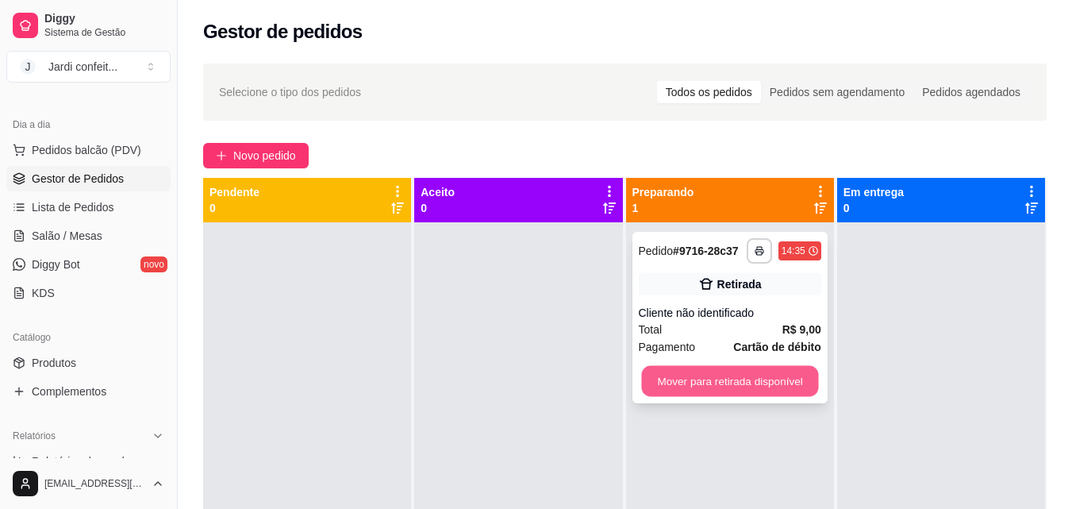
click at [793, 386] on button "Mover para retirada disponível" at bounding box center [729, 381] width 177 height 31
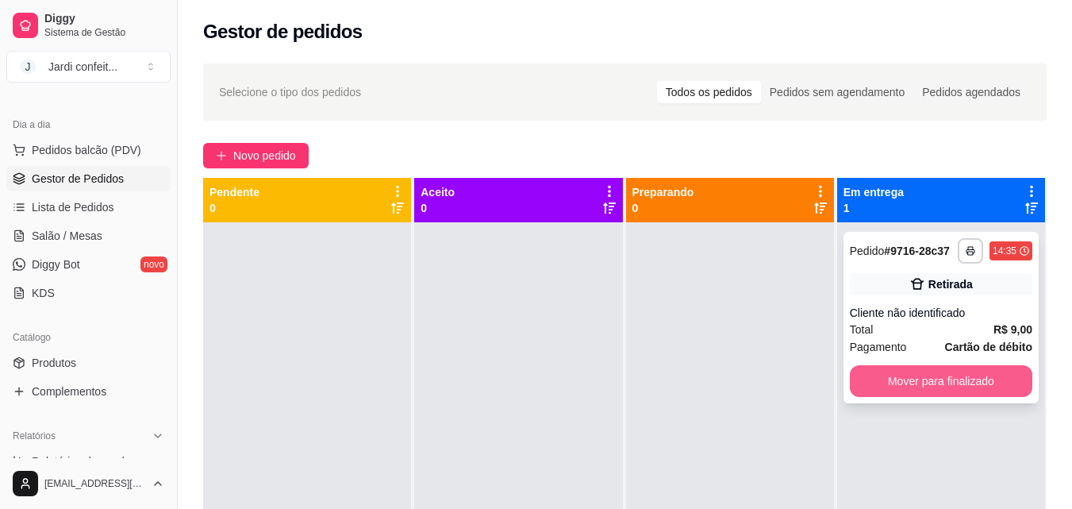
click at [886, 387] on button "Mover para finalizado" at bounding box center [941, 381] width 183 height 32
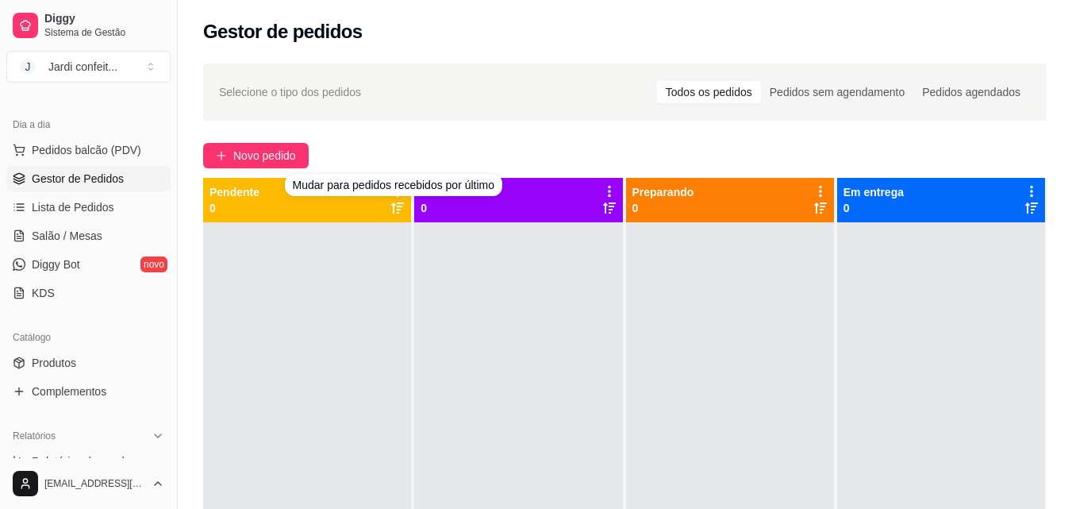
click at [258, 136] on div "Selecione o tipo dos pedidos Todos os pedidos Pedidos sem agendamento Pedidos a…" at bounding box center [625, 380] width 895 height 652
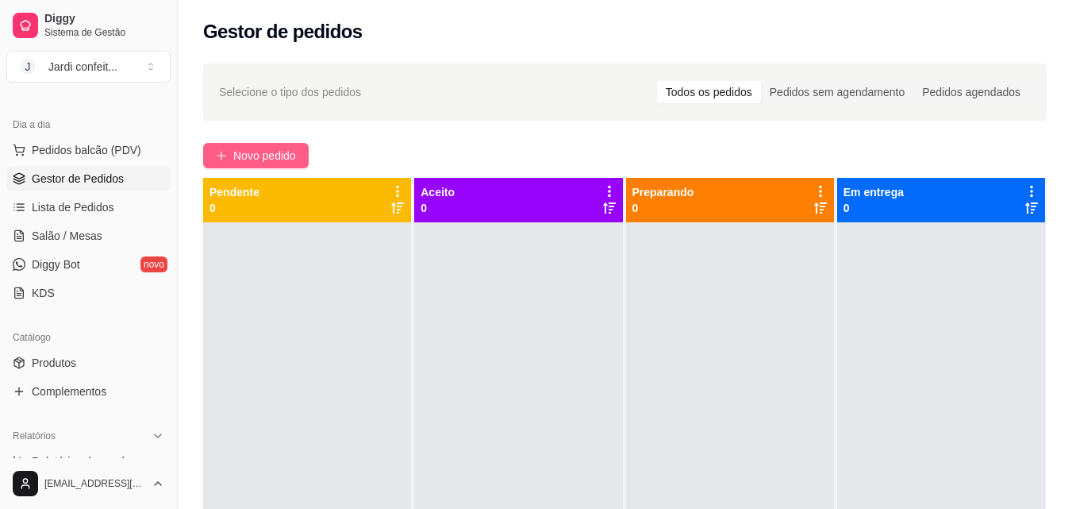
click at [262, 153] on span "Novo pedido" at bounding box center [264, 155] width 63 height 17
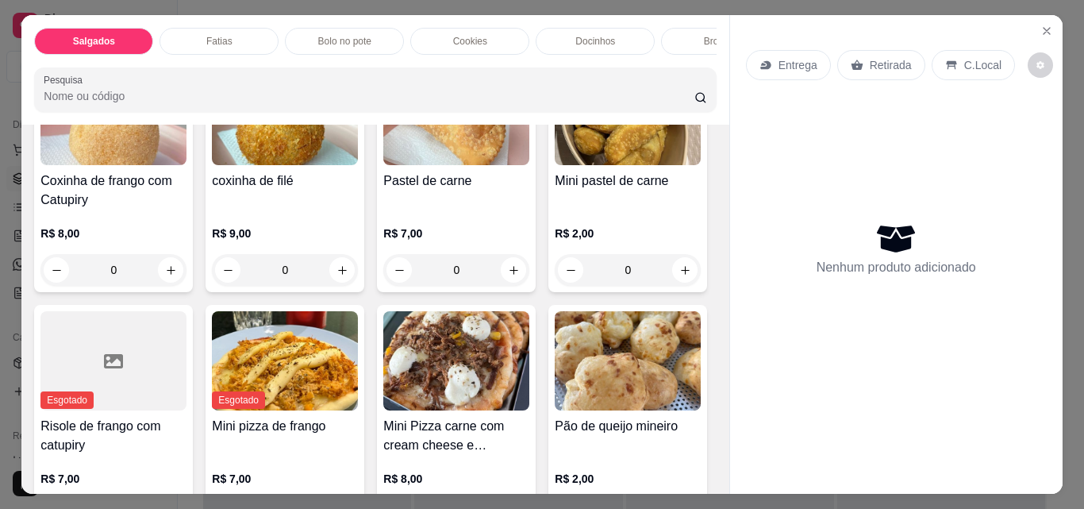
scroll to position [476, 0]
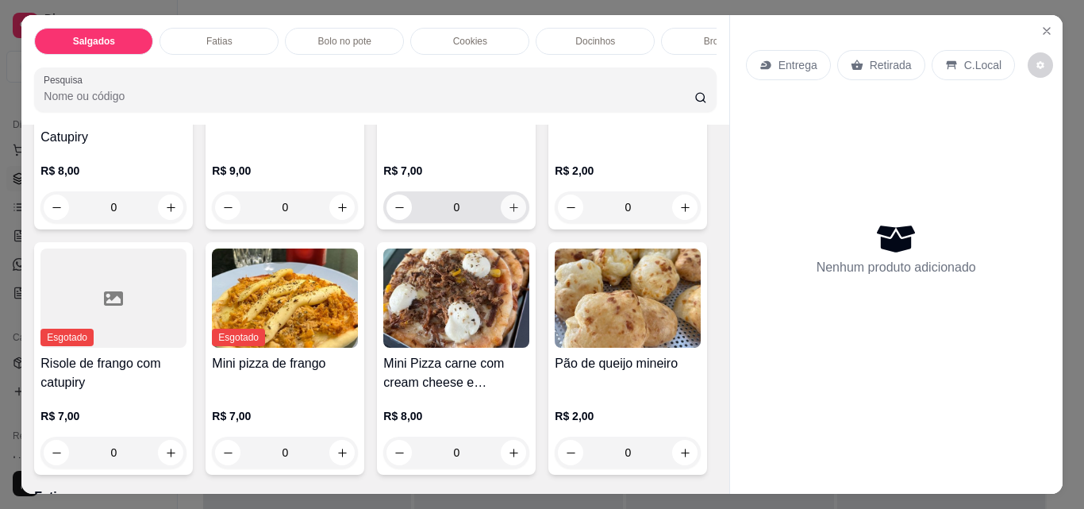
click at [508, 214] on icon "increase-product-quantity" at bounding box center [514, 208] width 12 height 12
type input "2"
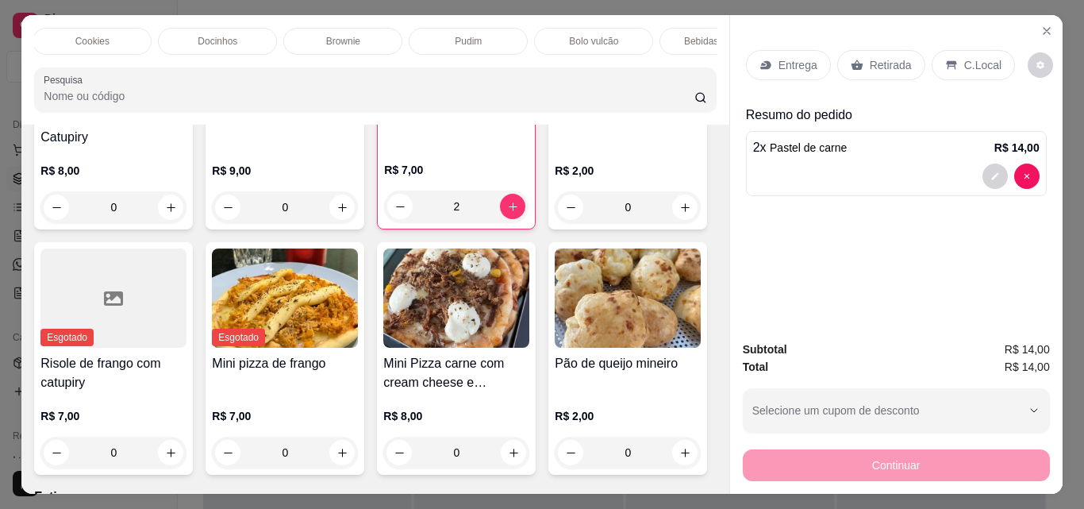
scroll to position [0, 464]
click at [606, 42] on div "Bebidas geladas" at bounding box center [632, 41] width 119 height 27
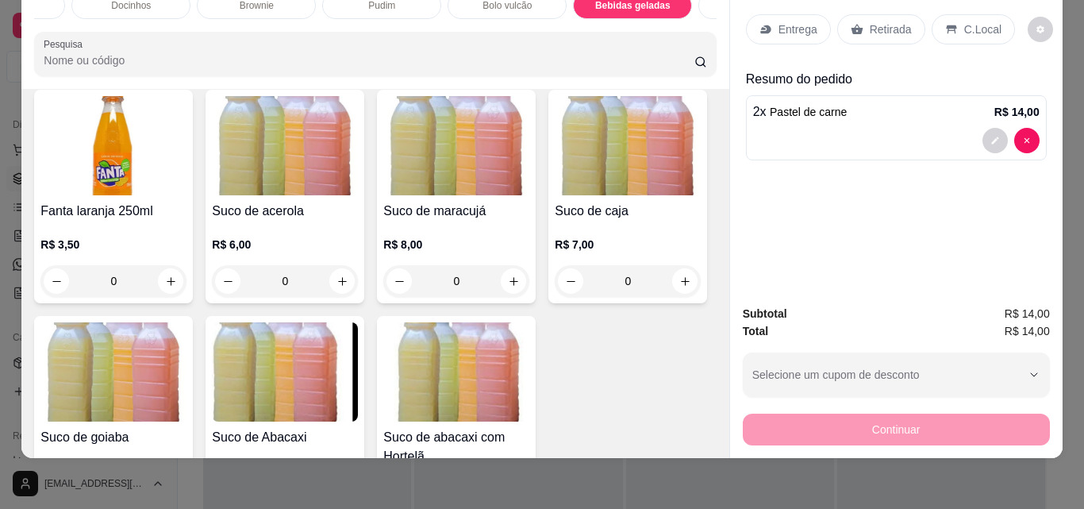
scroll to position [4051, 0]
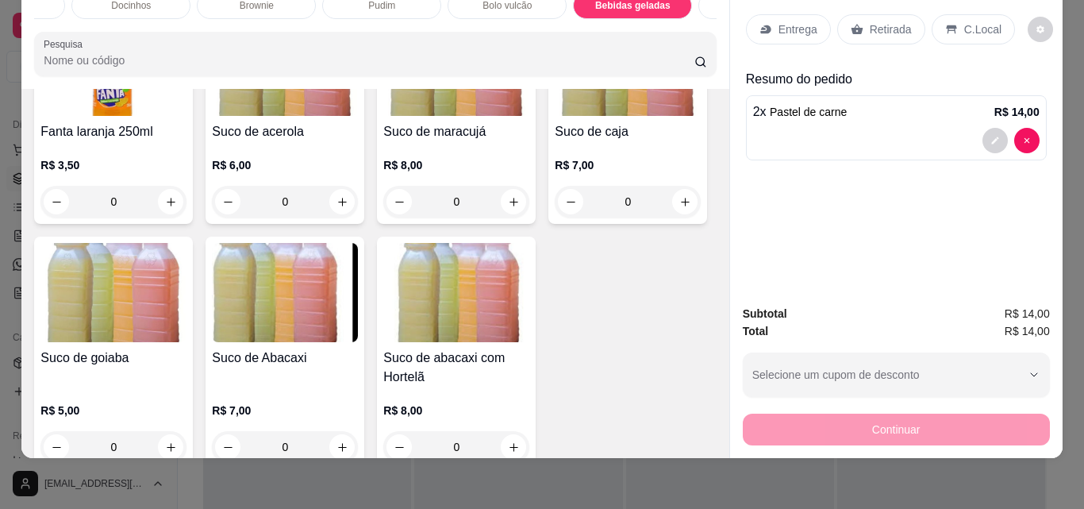
type input "1"
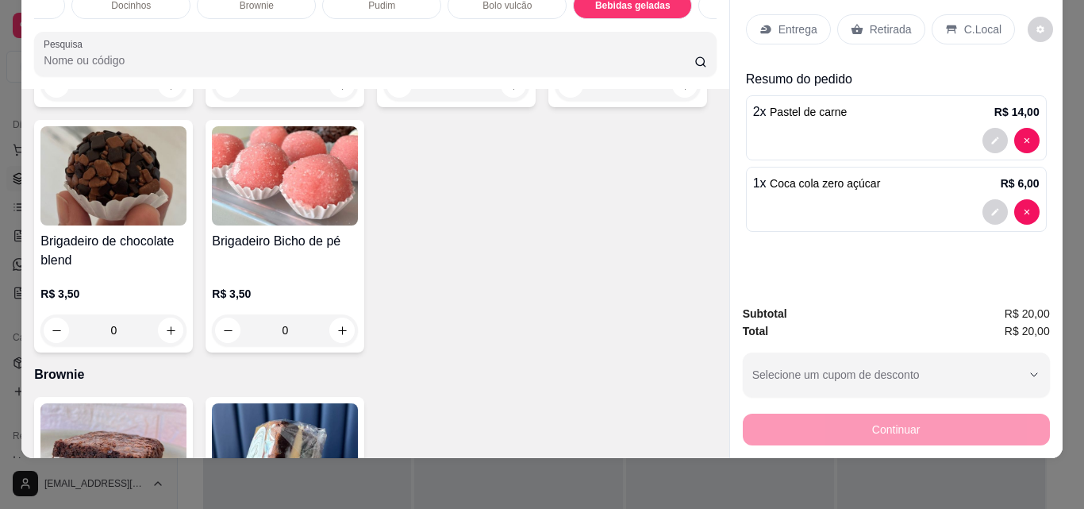
scroll to position [2384, 0]
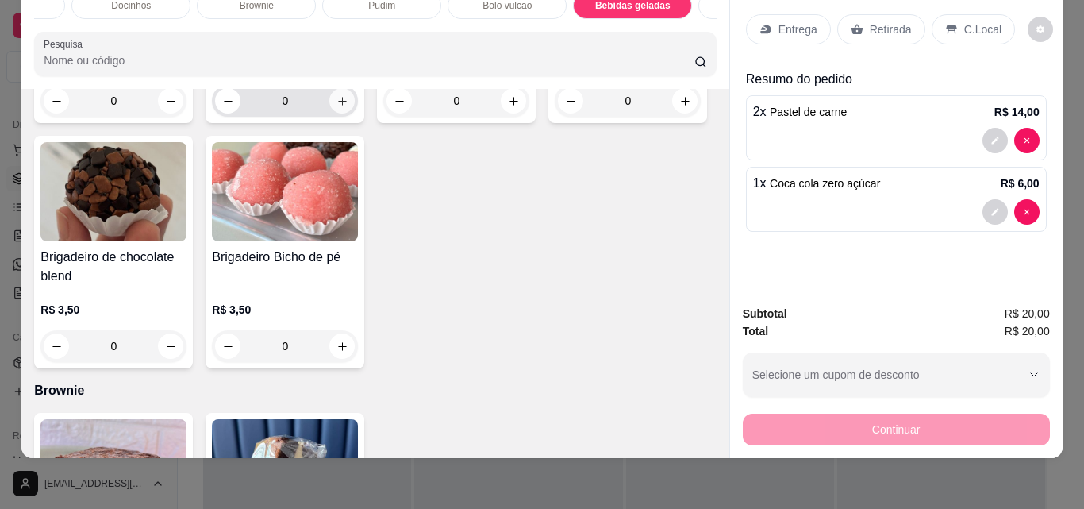
click at [334, 114] on button "increase-product-quantity" at bounding box center [341, 100] width 25 height 25
type input "1"
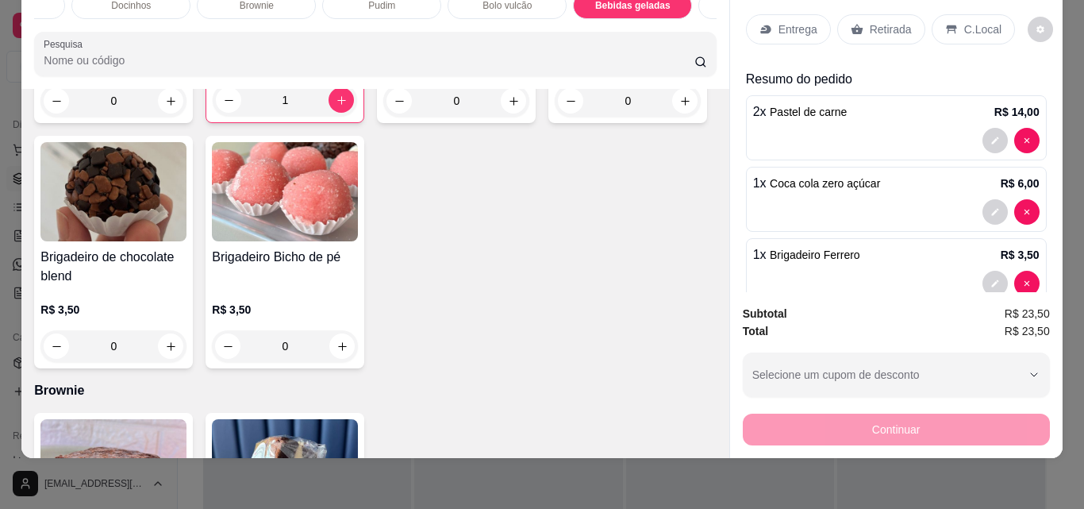
click at [876, 21] on p "Retirada" at bounding box center [891, 29] width 42 height 16
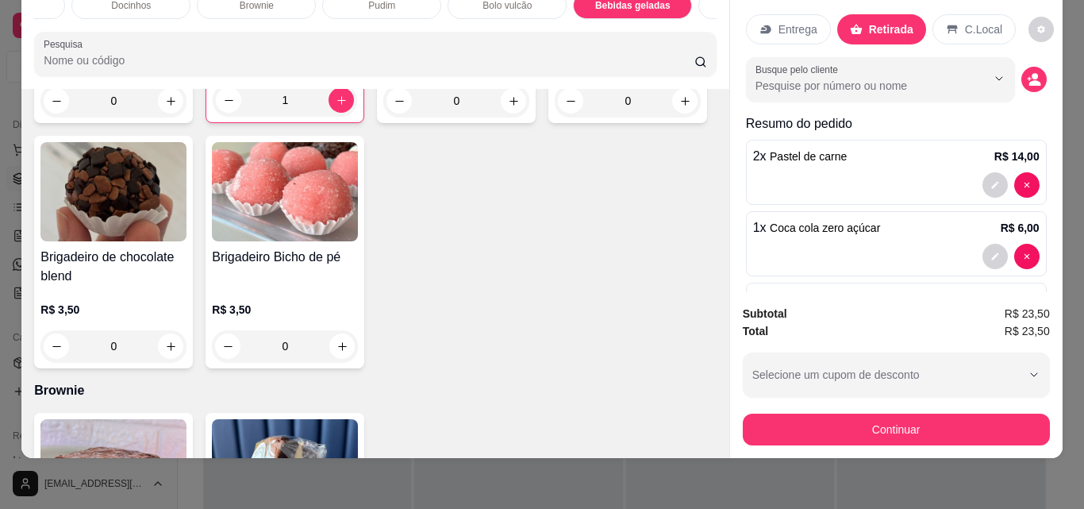
click at [935, 414] on button "Continuar" at bounding box center [896, 430] width 307 height 32
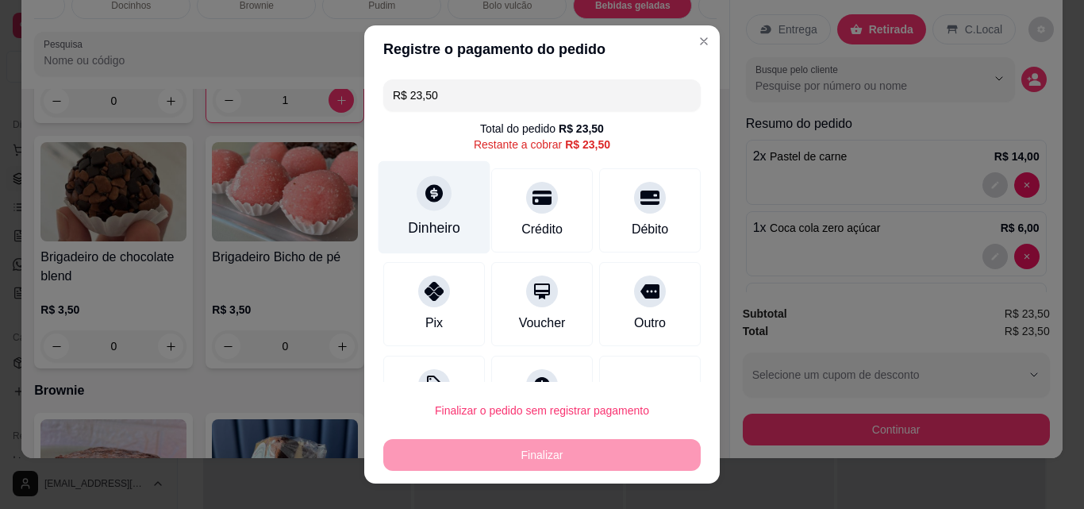
click at [442, 217] on div "Dinheiro" at bounding box center [435, 207] width 112 height 93
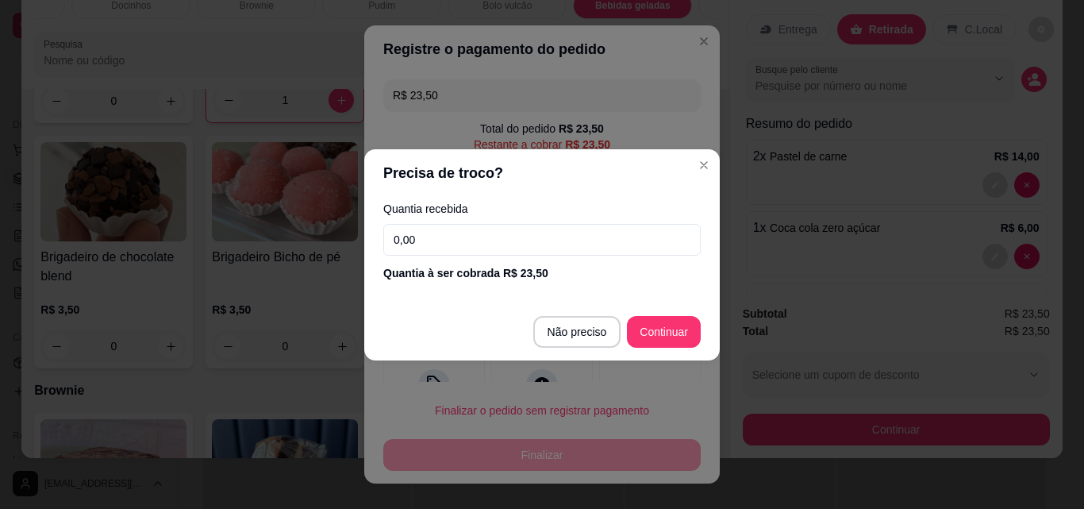
click at [482, 240] on input "0,00" at bounding box center [541, 240] width 317 height 32
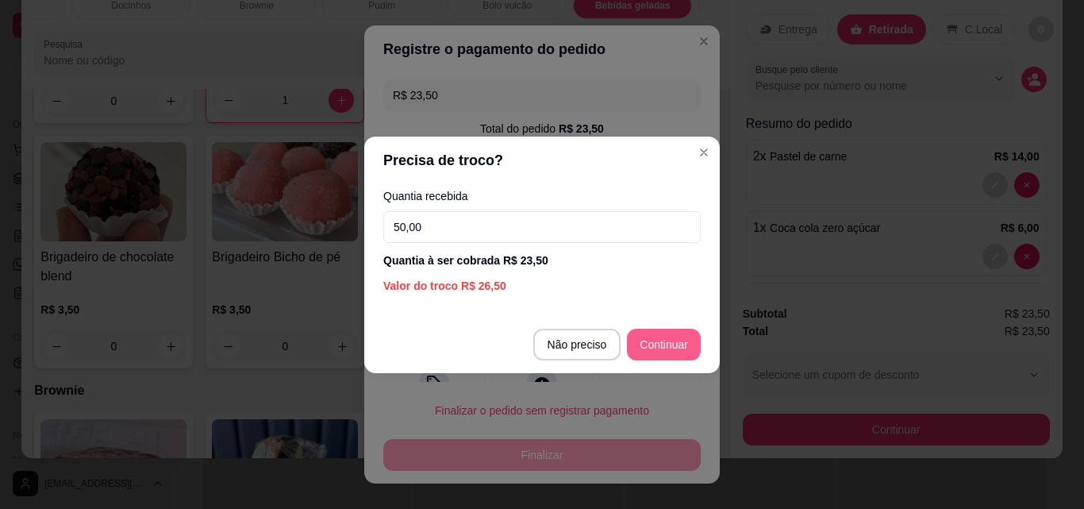
type input "50,00"
type input "R$ 0,00"
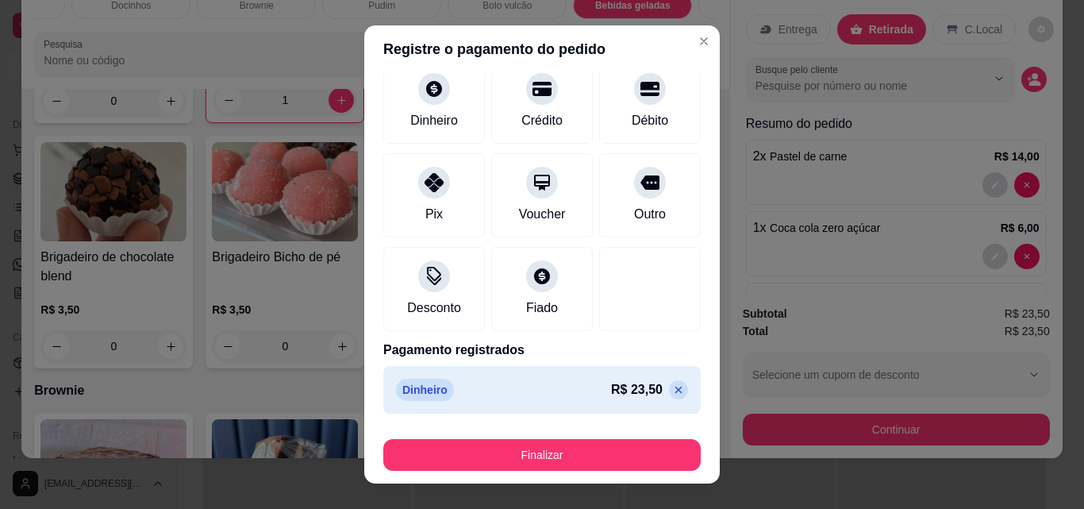
scroll to position [25, 0]
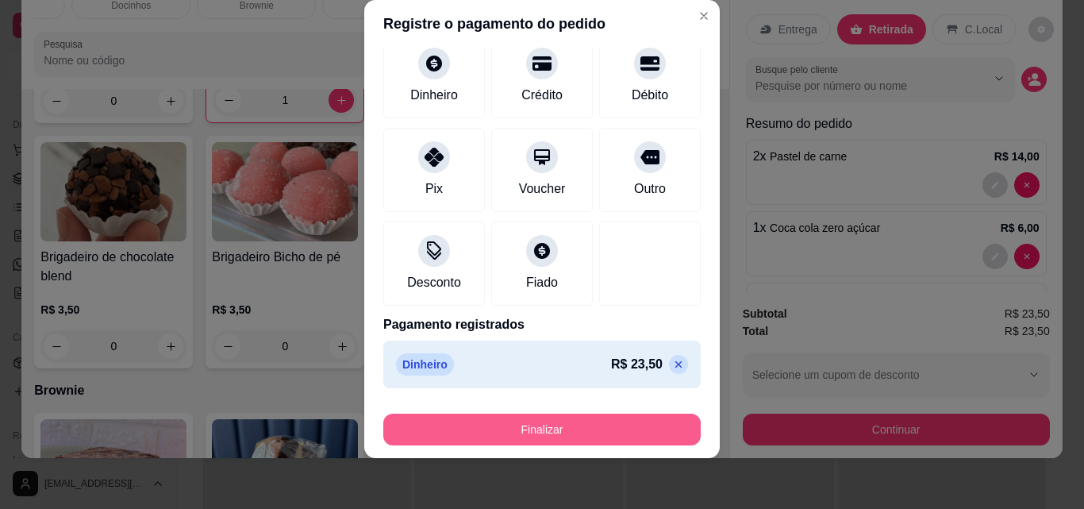
click at [622, 423] on button "Finalizar" at bounding box center [541, 430] width 317 height 32
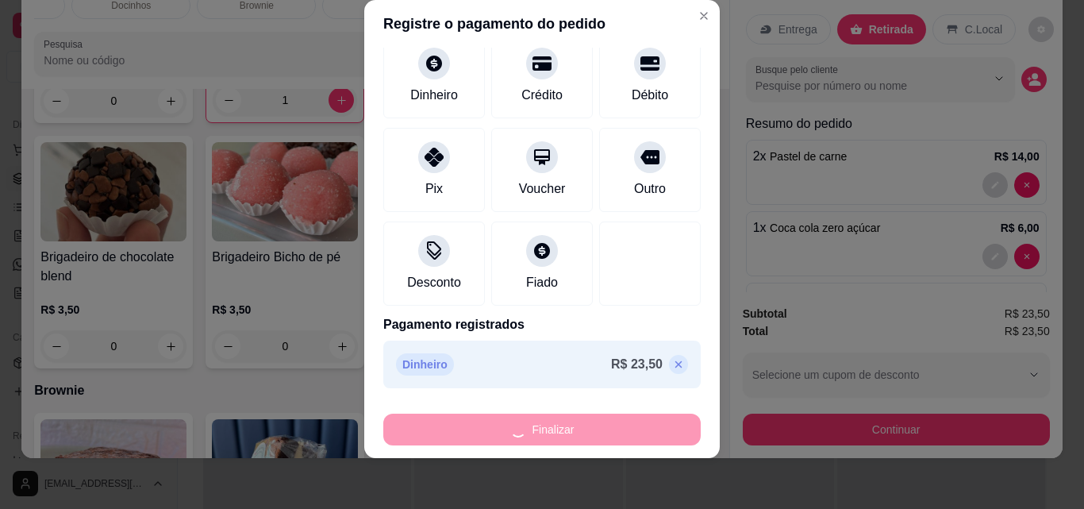
type input "0"
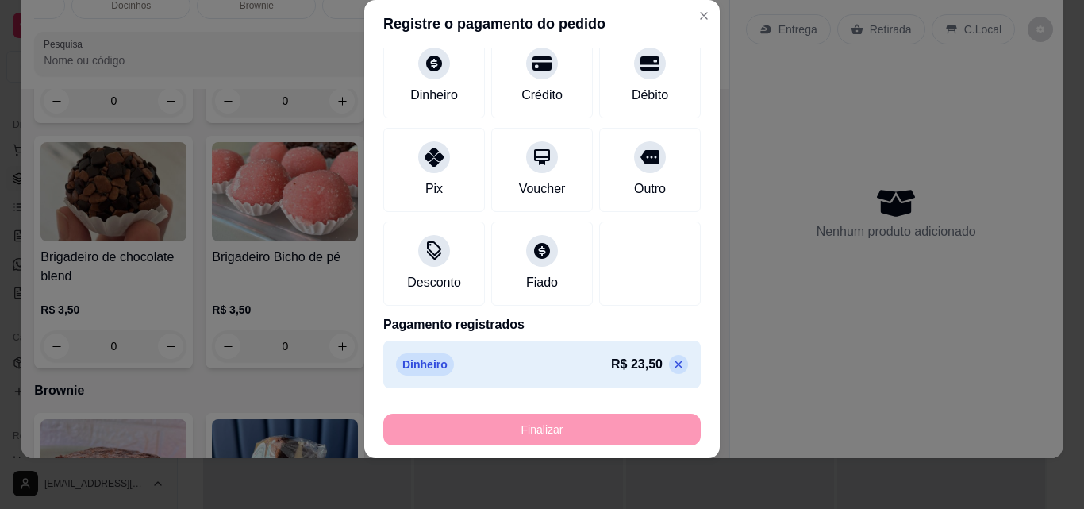
type input "-R$ 23,50"
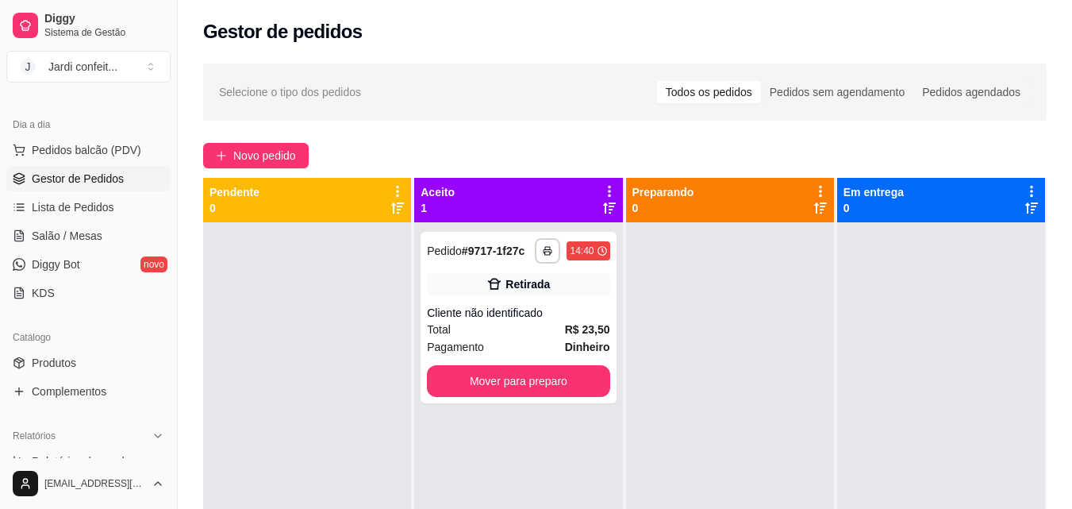
click at [248, 135] on div "**********" at bounding box center [625, 380] width 895 height 652
click at [258, 160] on span "Novo pedido" at bounding box center [264, 155] width 63 height 17
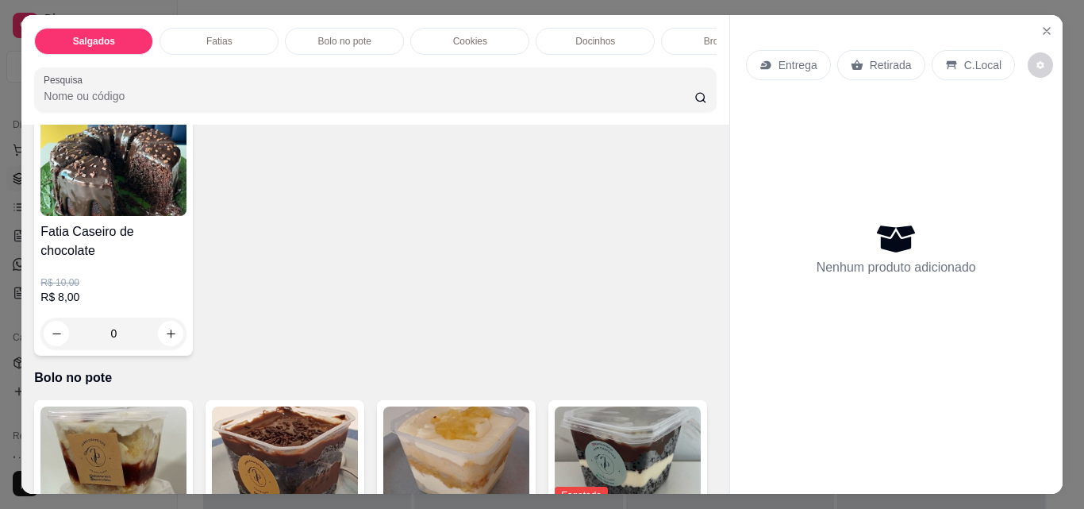
scroll to position [1270, 0]
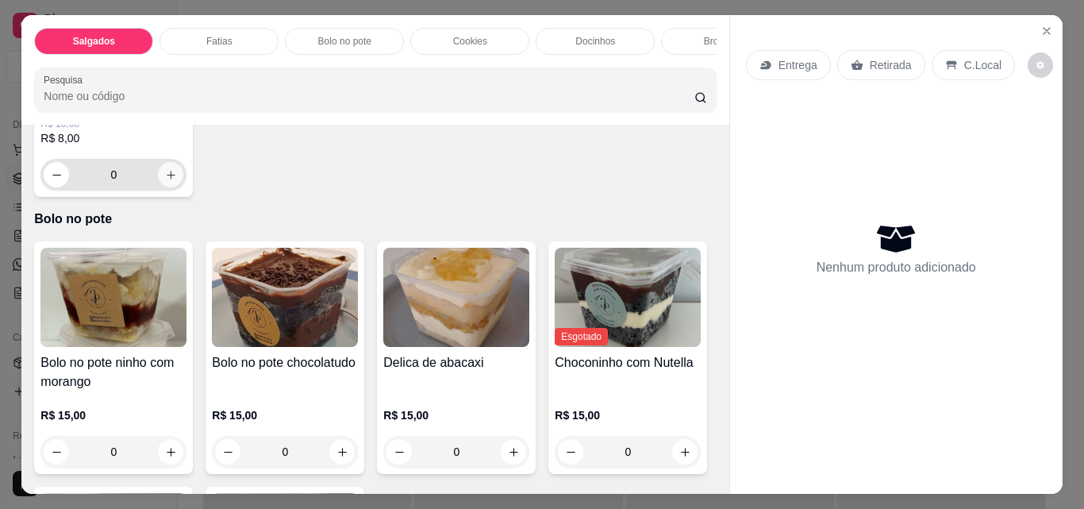
click at [183, 187] on button "increase-product-quantity" at bounding box center [170, 174] width 25 height 25
type input "2"
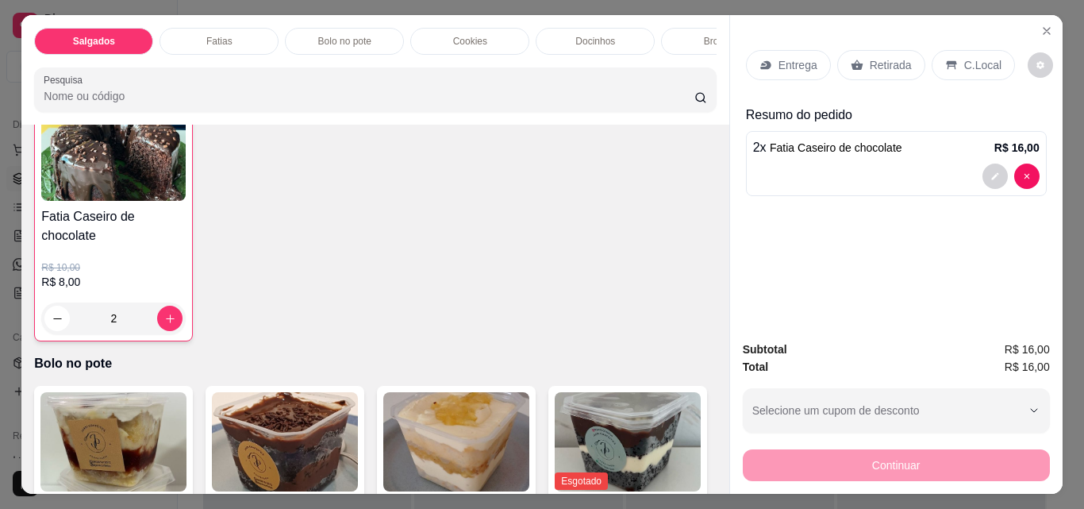
scroll to position [1111, 0]
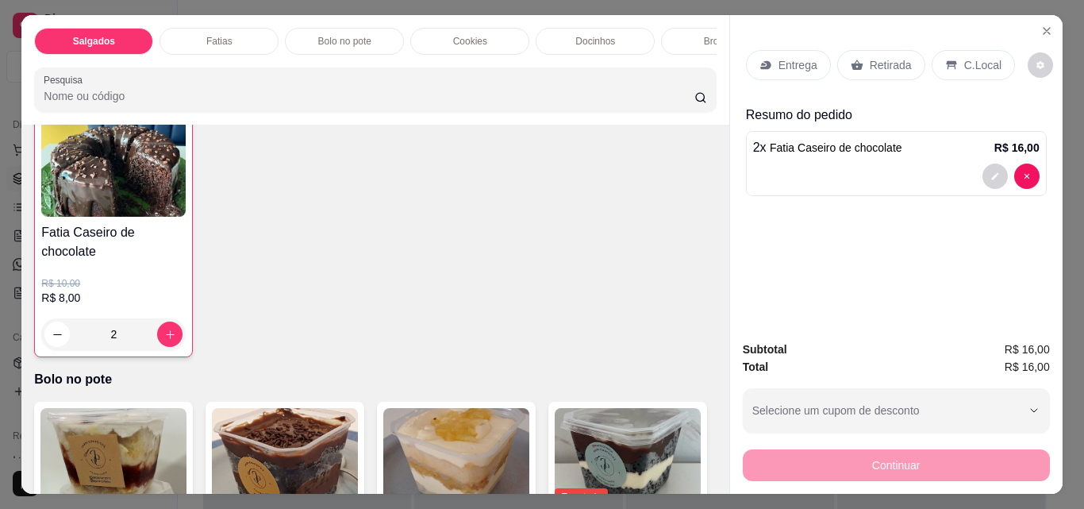
click at [170, 82] on icon "increase-product-quantity" at bounding box center [171, 76] width 12 height 12
type input "2"
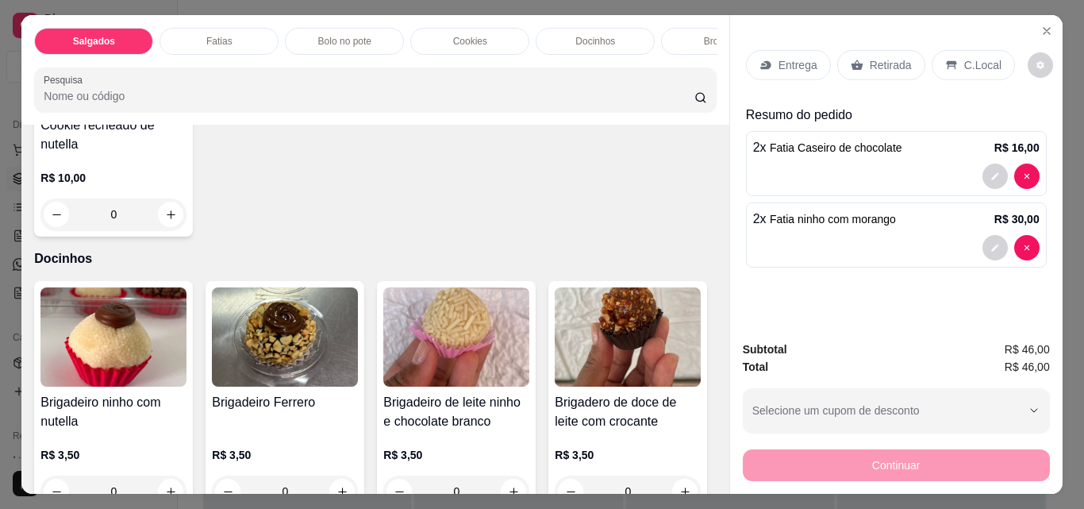
scroll to position [2064, 0]
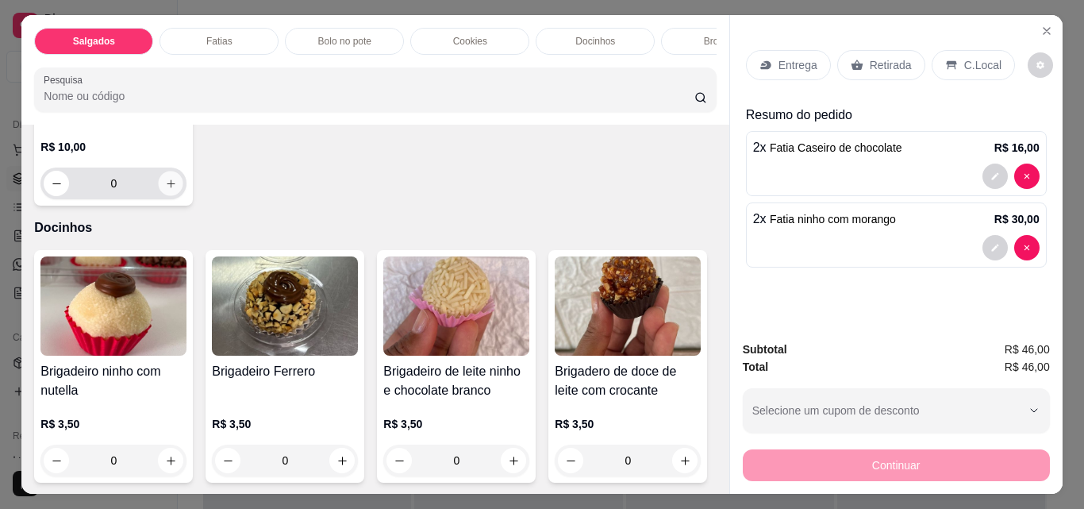
click at [167, 190] on icon "increase-product-quantity" at bounding box center [171, 184] width 12 height 12
type input "1"
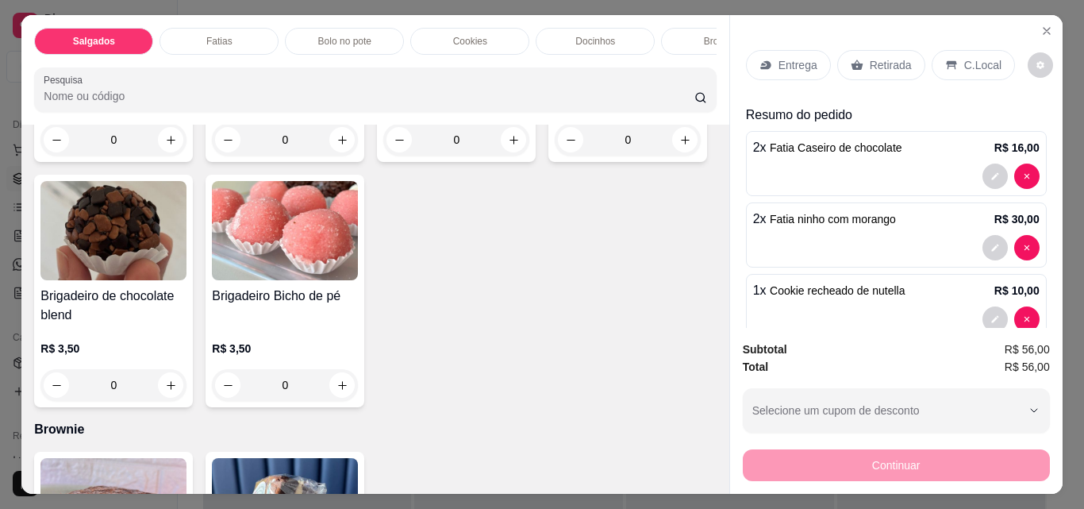
scroll to position [2619, 0]
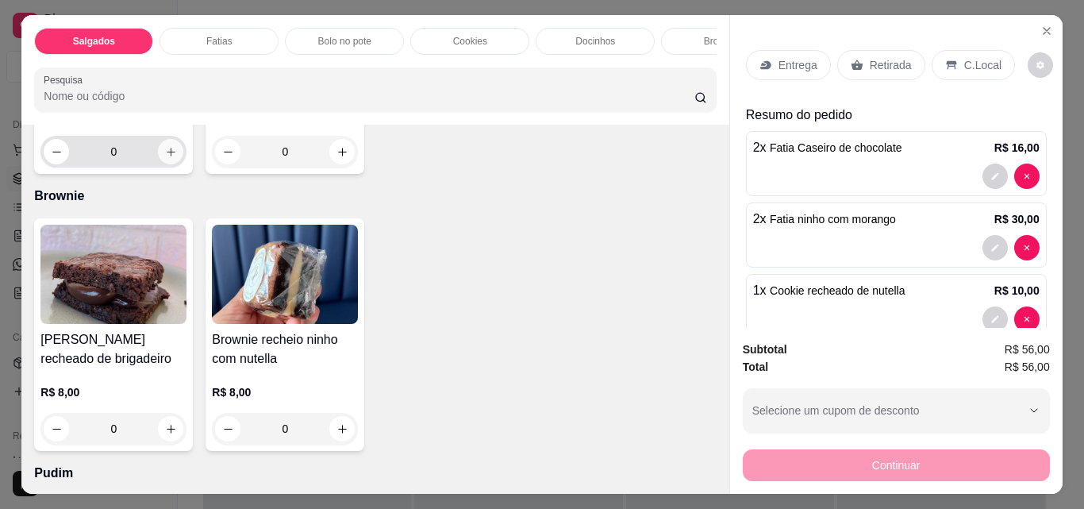
click at [177, 158] on icon "increase-product-quantity" at bounding box center [171, 152] width 12 height 12
type input "1"
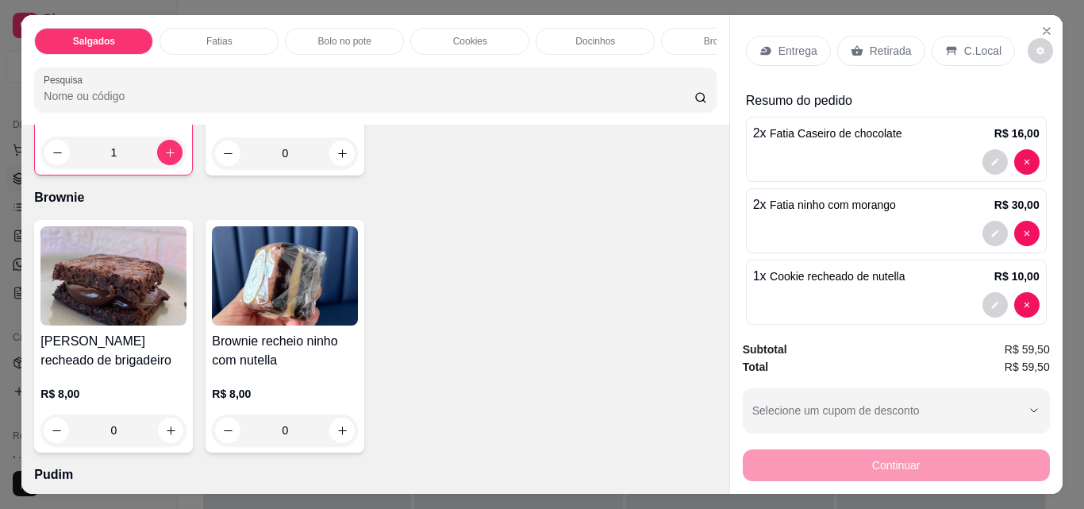
scroll to position [0, 0]
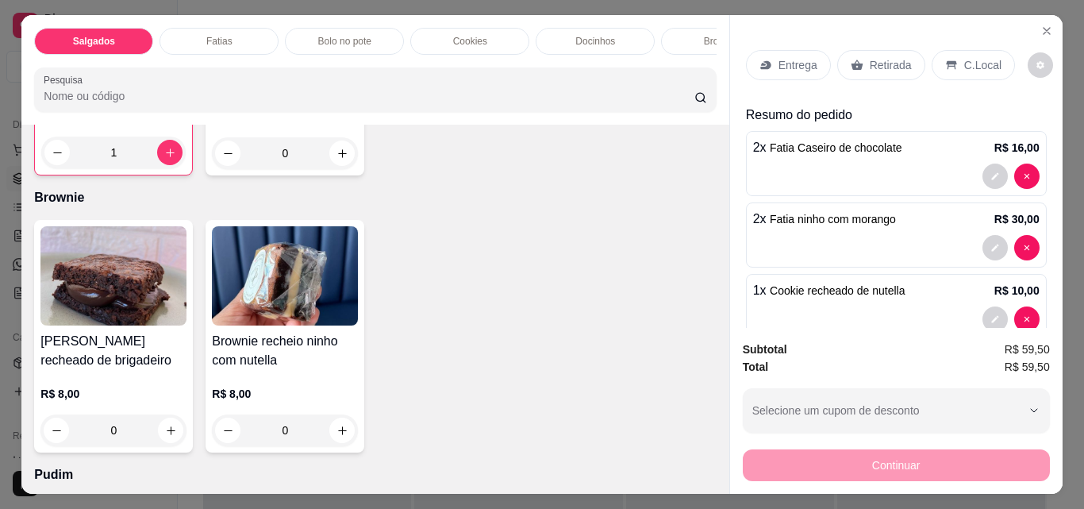
click at [874, 57] on p "Retirada" at bounding box center [891, 65] width 42 height 16
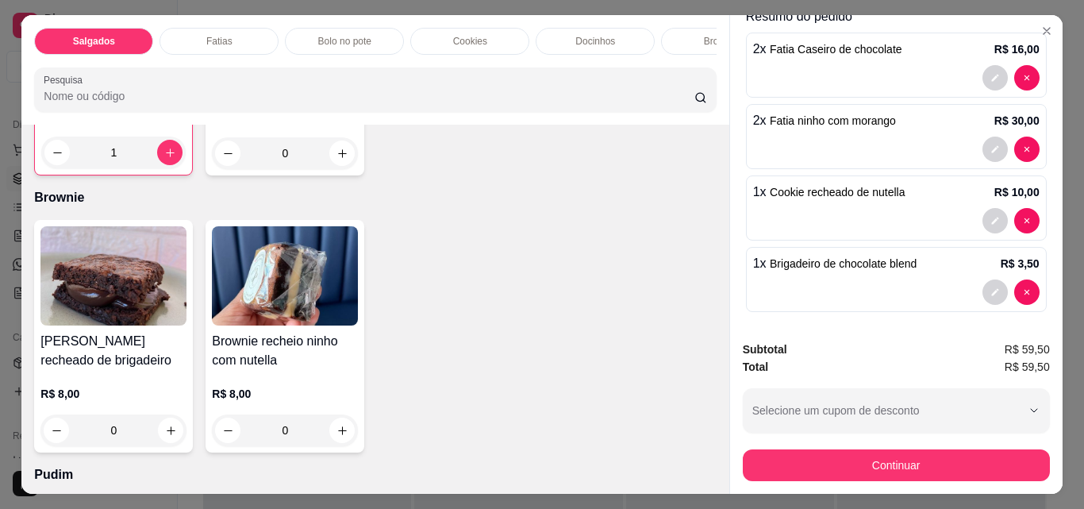
scroll to position [149, 0]
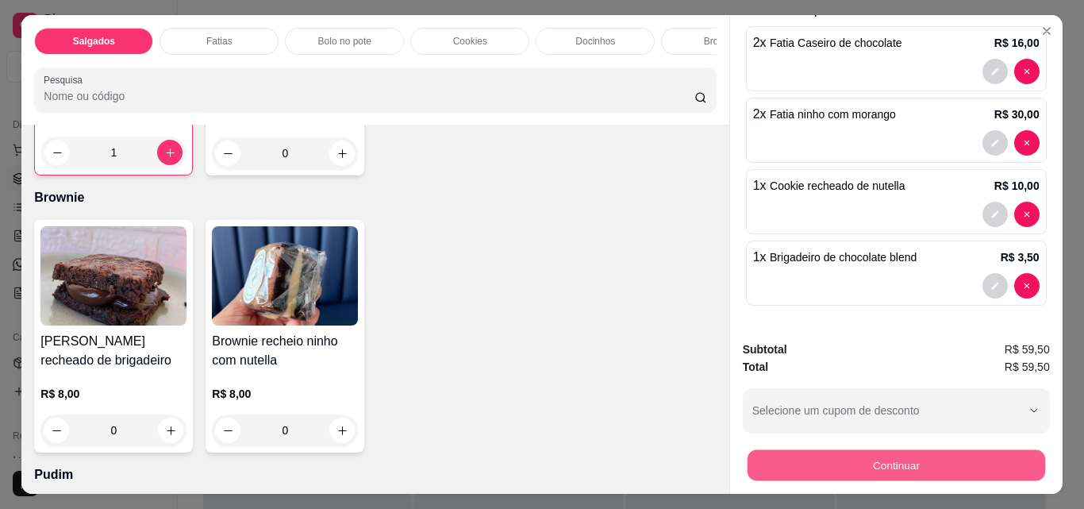
click at [933, 462] on button "Continuar" at bounding box center [896, 464] width 298 height 31
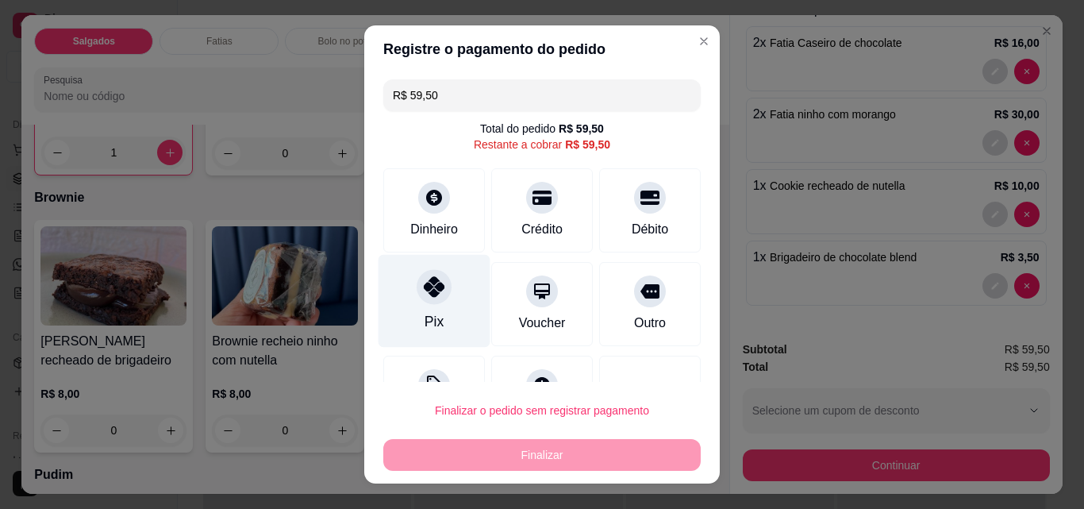
click at [430, 297] on icon at bounding box center [434, 286] width 21 height 21
type input "R$ 0,00"
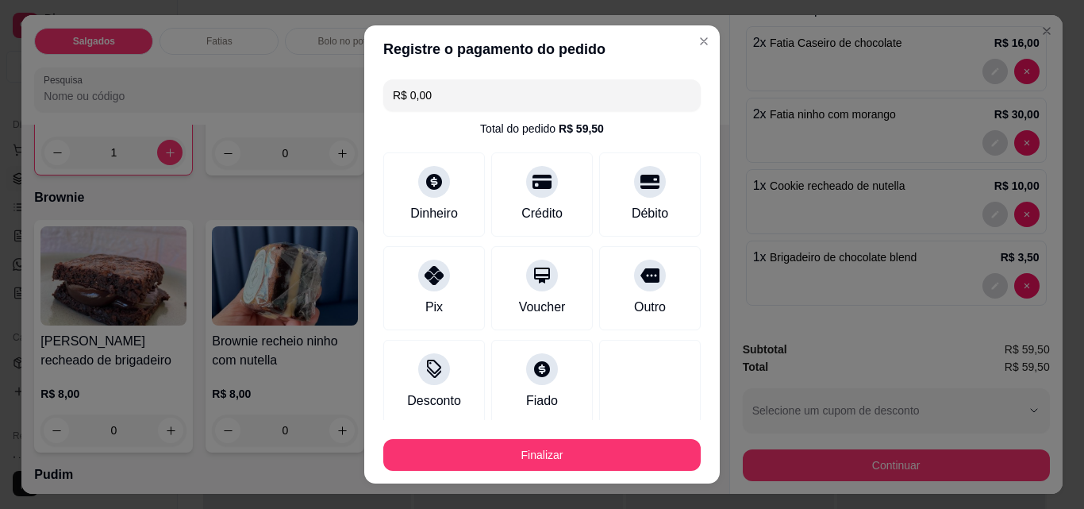
scroll to position [93, 0]
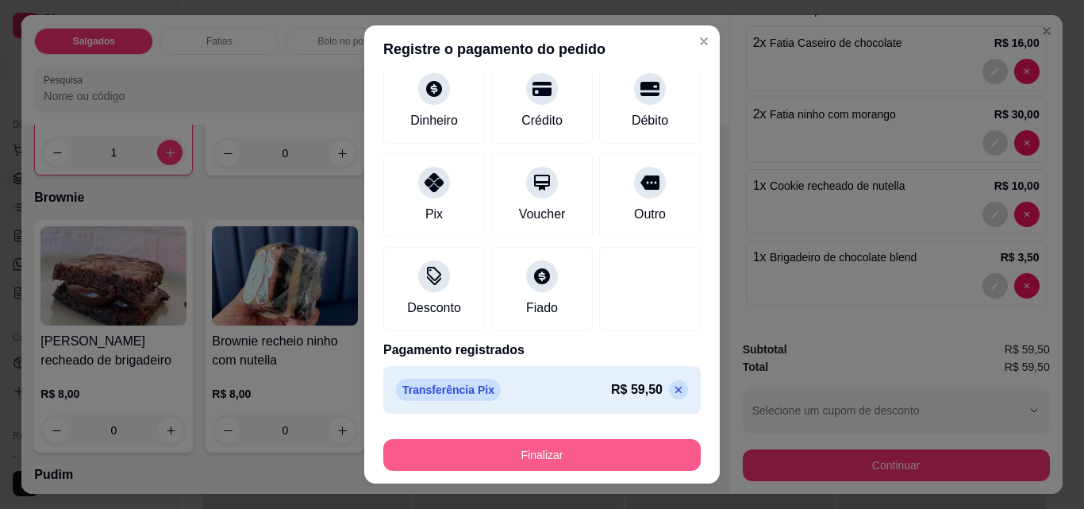
click at [555, 455] on button "Finalizar" at bounding box center [541, 455] width 317 height 32
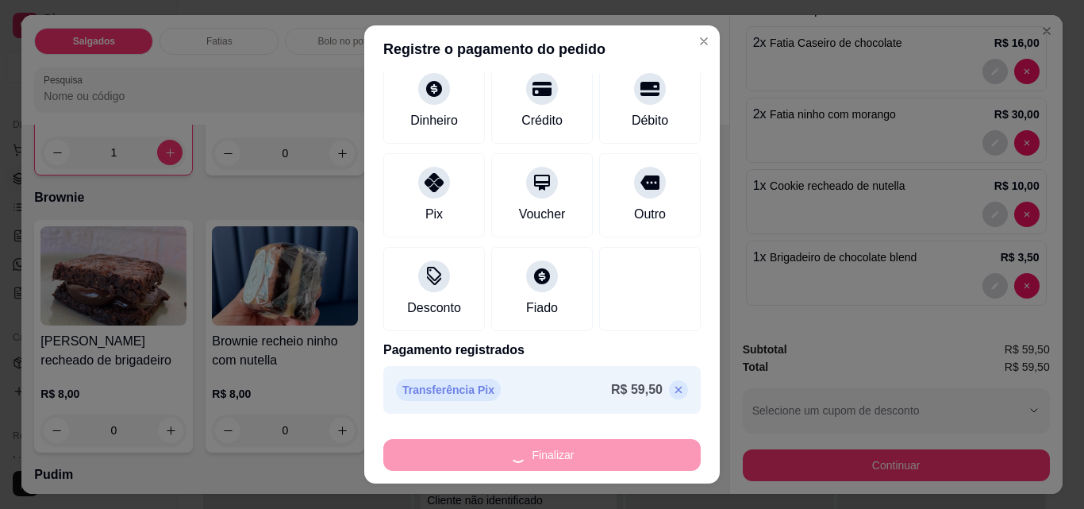
type input "0"
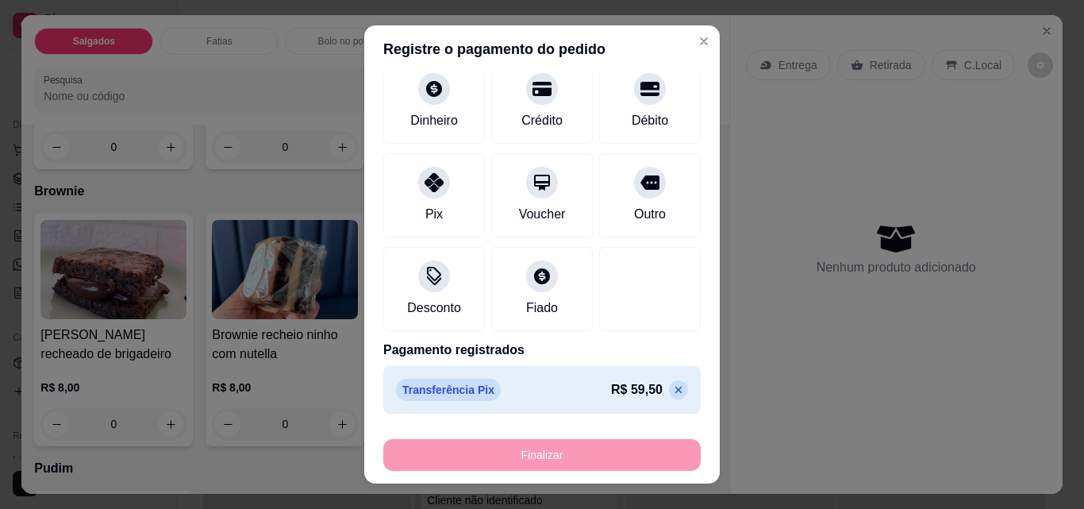
type input "-R$ 59,50"
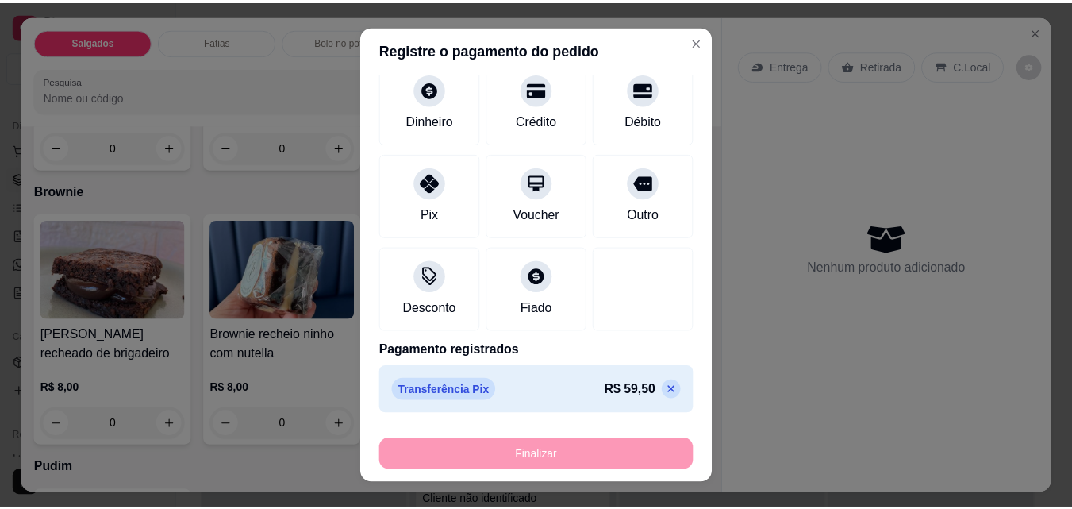
scroll to position [2615, 0]
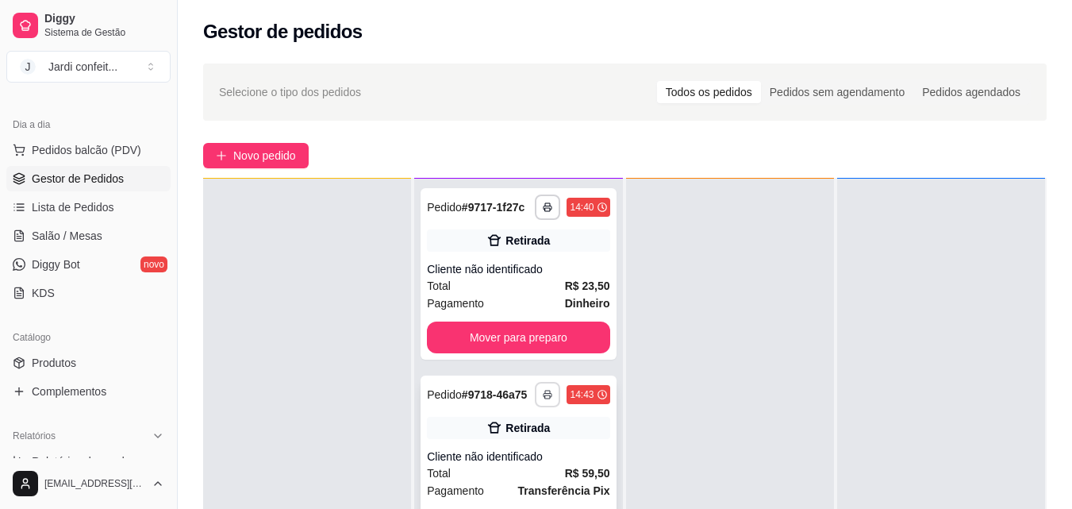
scroll to position [44, 0]
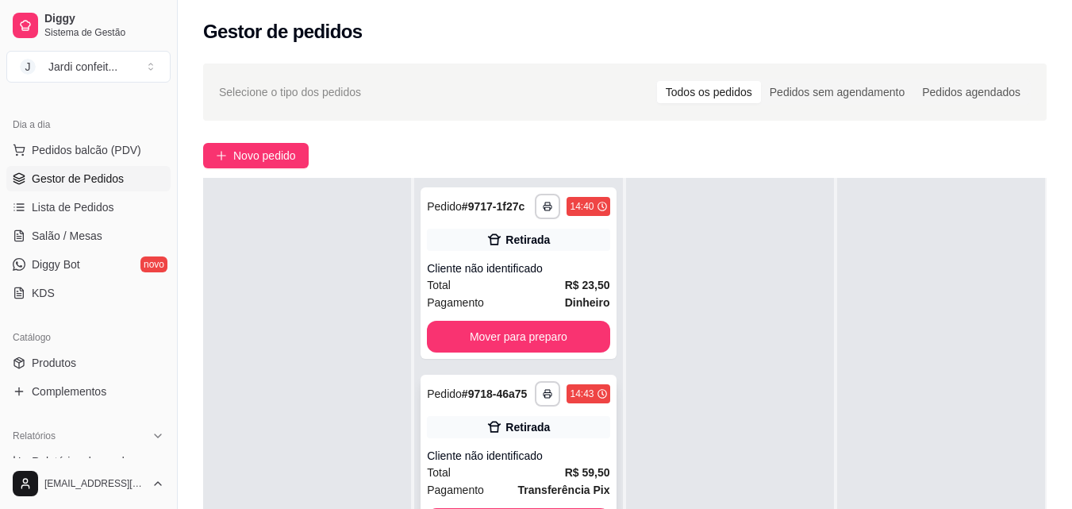
click at [553, 416] on div "Retirada" at bounding box center [518, 427] width 183 height 22
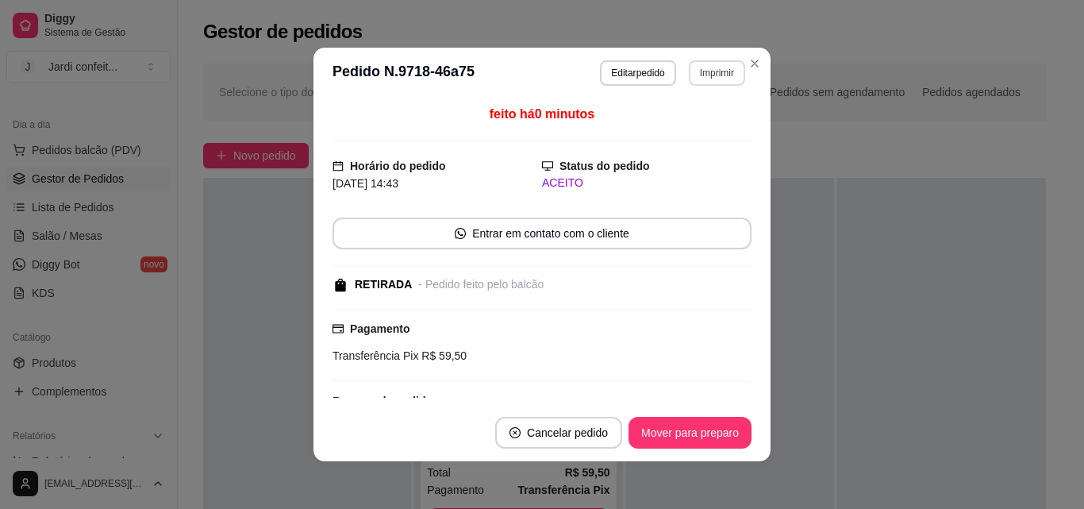
click at [697, 69] on button "Imprimir" at bounding box center [717, 72] width 56 height 25
click at [699, 125] on button "Impressora" at bounding box center [682, 128] width 115 height 25
click at [723, 435] on button "Mover para preparo" at bounding box center [690, 433] width 123 height 32
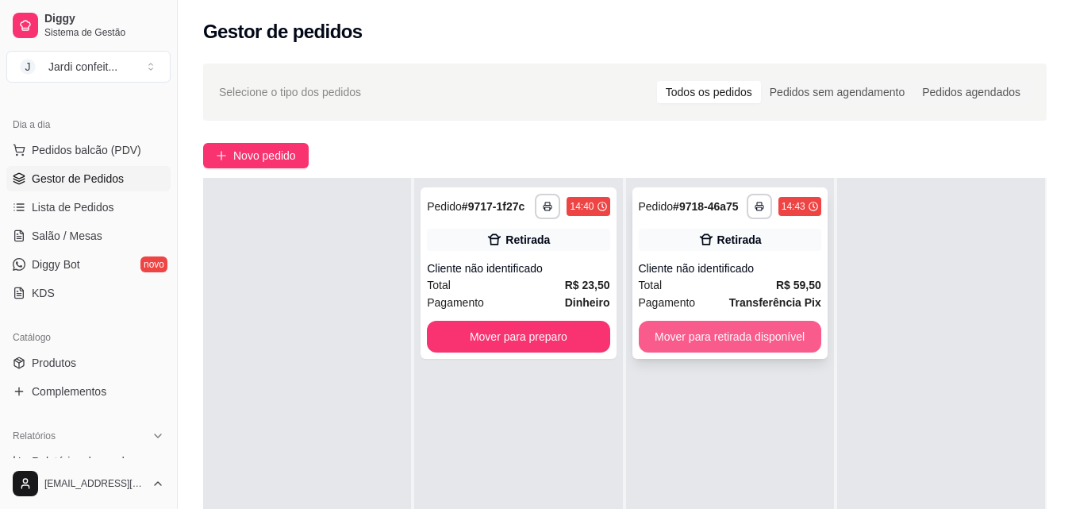
click at [722, 343] on button "Mover para retirada disponível" at bounding box center [730, 337] width 183 height 32
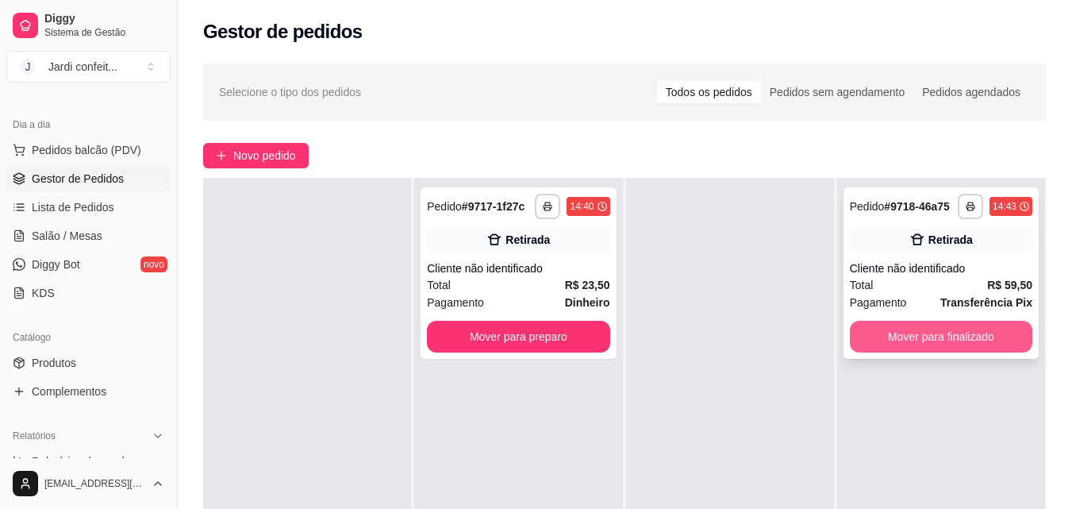
click at [977, 344] on button "Mover para finalizado" at bounding box center [941, 337] width 183 height 32
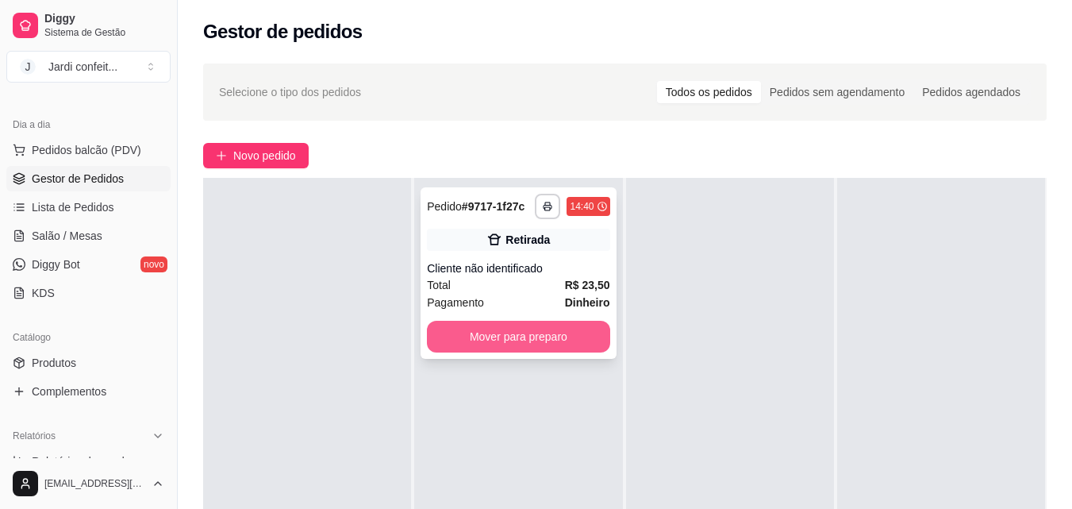
click at [584, 343] on button "Mover para preparo" at bounding box center [518, 337] width 183 height 32
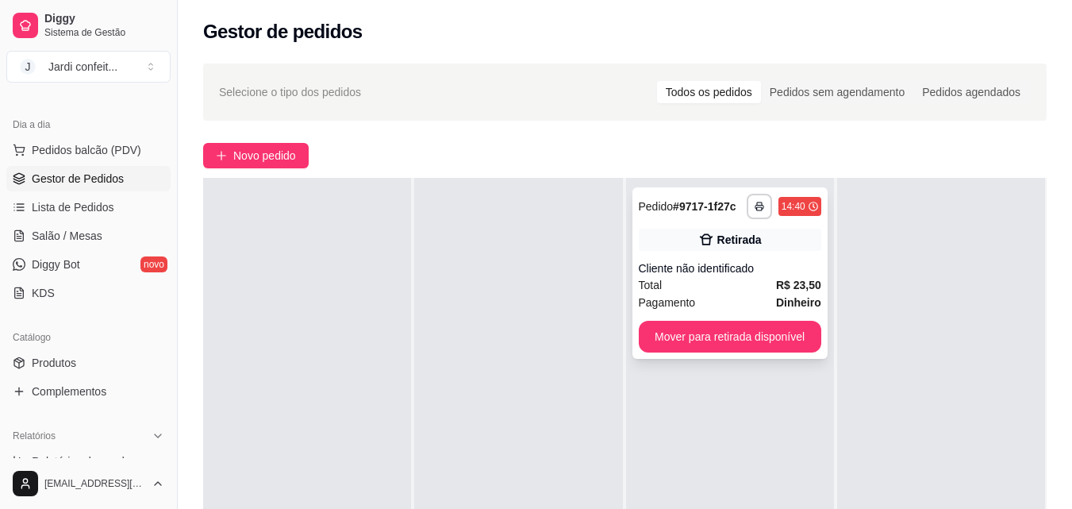
click at [685, 346] on button "Mover para retirada disponível" at bounding box center [730, 337] width 183 height 32
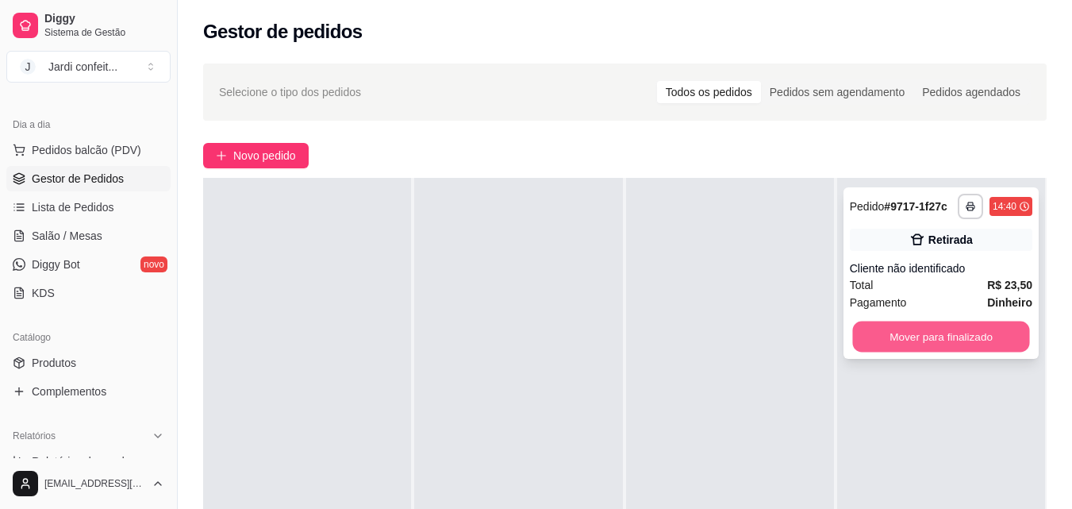
click at [876, 344] on button "Mover para finalizado" at bounding box center [940, 336] width 177 height 31
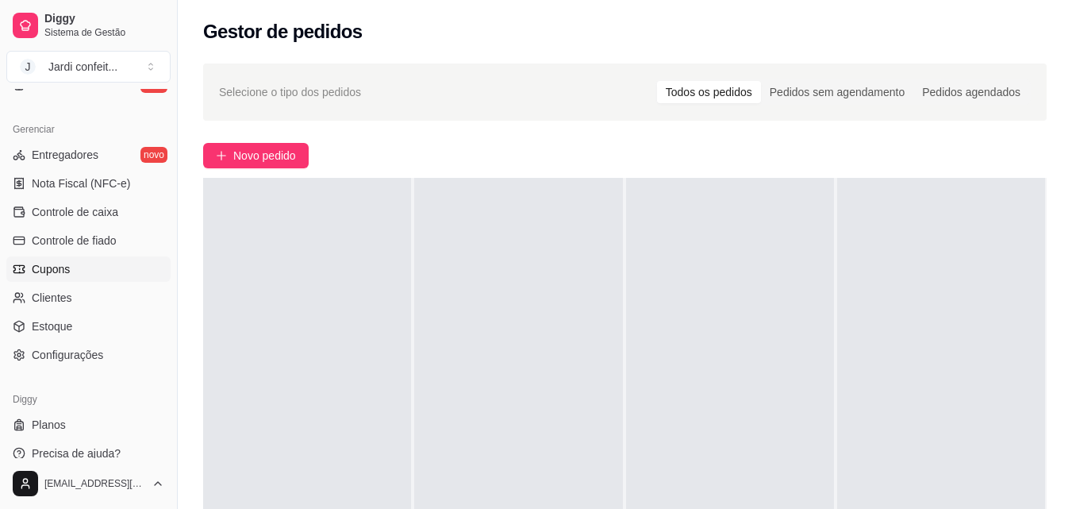
scroll to position [633, 0]
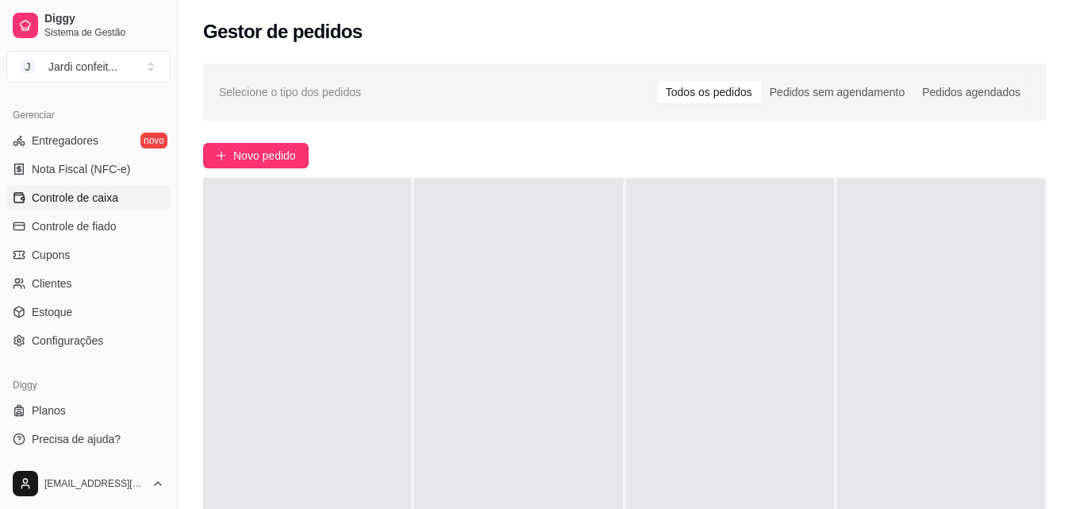
click at [109, 202] on span "Controle de caixa" at bounding box center [75, 198] width 87 height 16
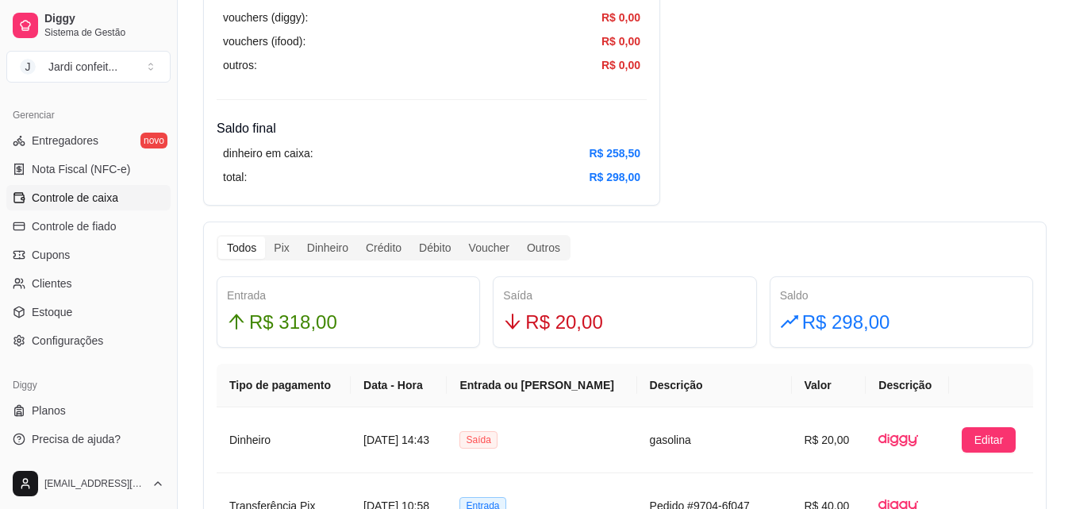
scroll to position [794, 0]
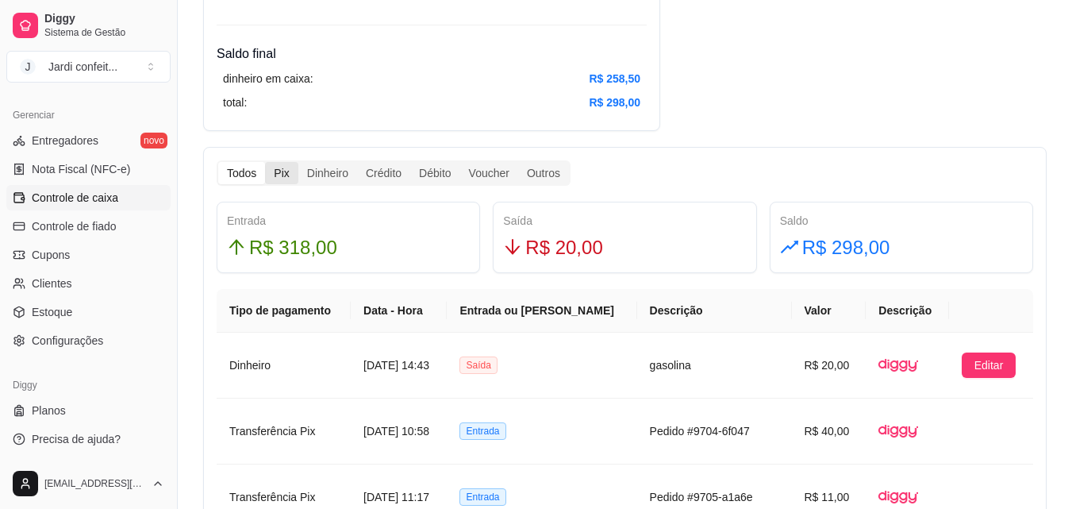
click at [279, 174] on div "Pix" at bounding box center [281, 173] width 33 height 22
click at [265, 162] on input "Pix" at bounding box center [265, 162] width 0 height 0
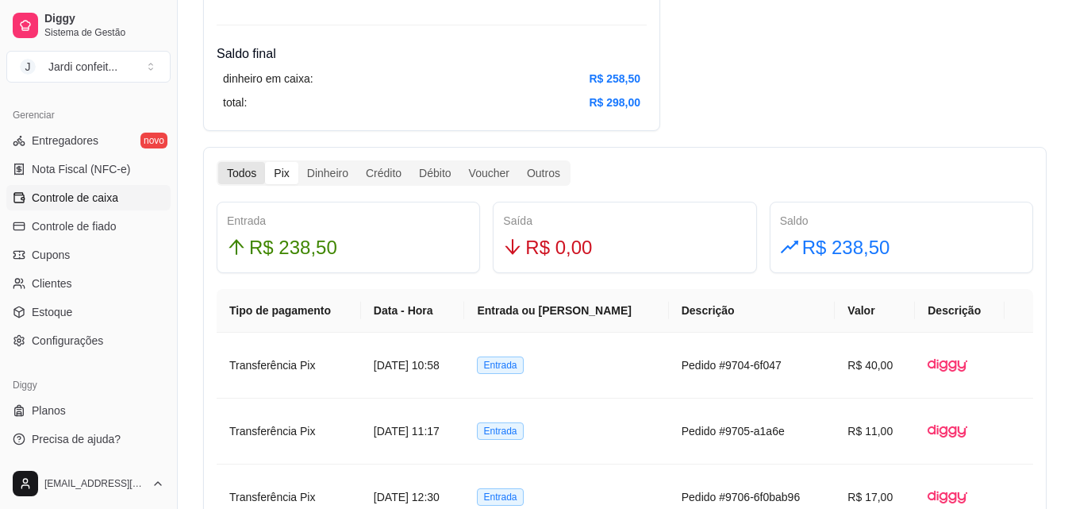
click at [249, 171] on div "Todos" at bounding box center [241, 173] width 47 height 22
click at [218, 162] on input "Todos" at bounding box center [218, 162] width 0 height 0
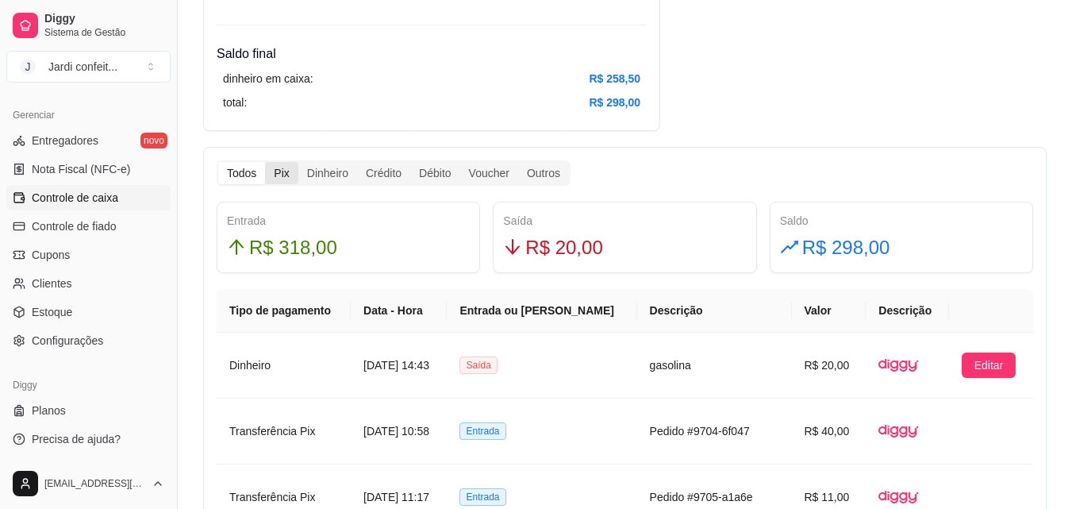
click at [292, 171] on div "Pix" at bounding box center [281, 173] width 33 height 22
click at [265, 162] on input "Pix" at bounding box center [265, 162] width 0 height 0
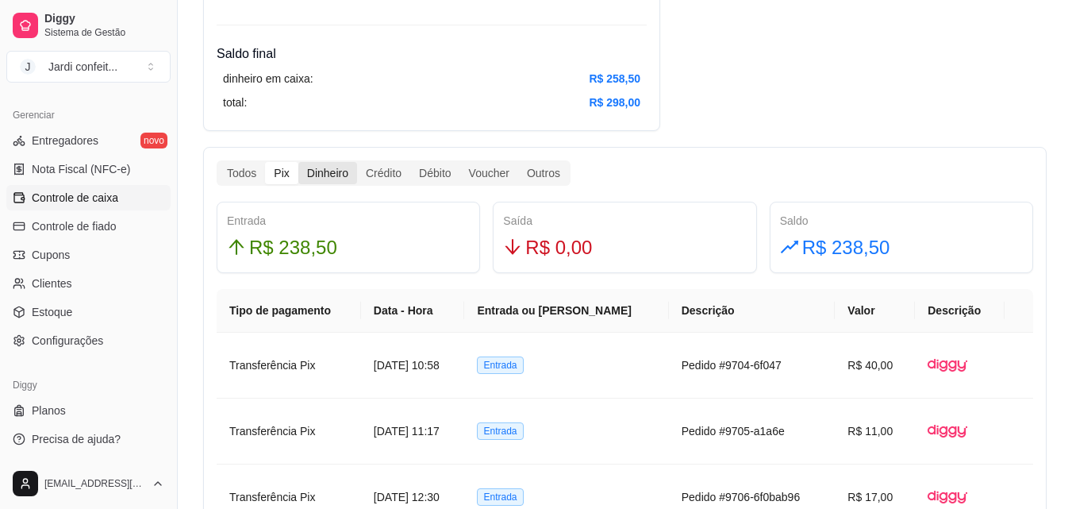
click at [344, 171] on div "Dinheiro" at bounding box center [327, 173] width 59 height 22
click at [298, 162] on input "Dinheiro" at bounding box center [298, 162] width 0 height 0
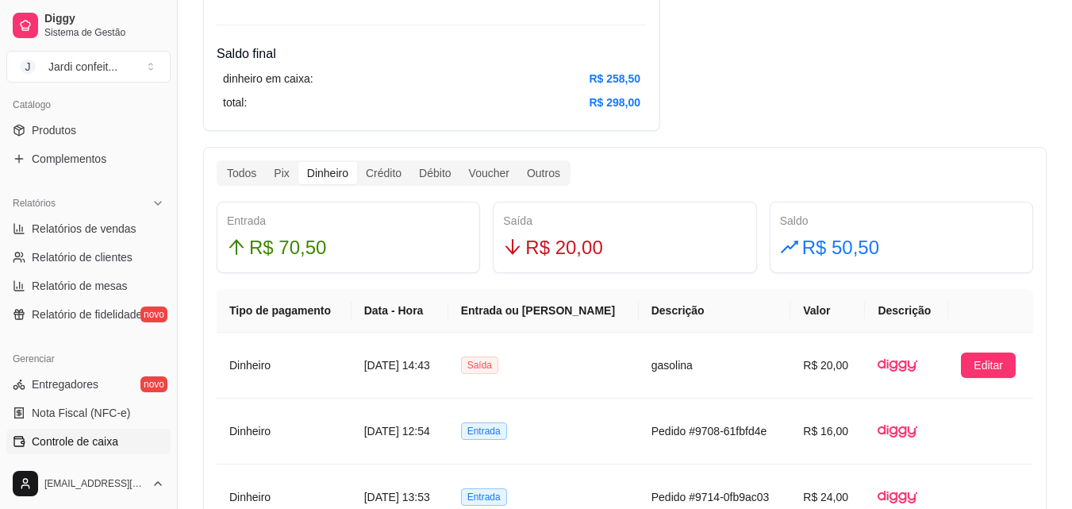
scroll to position [157, 0]
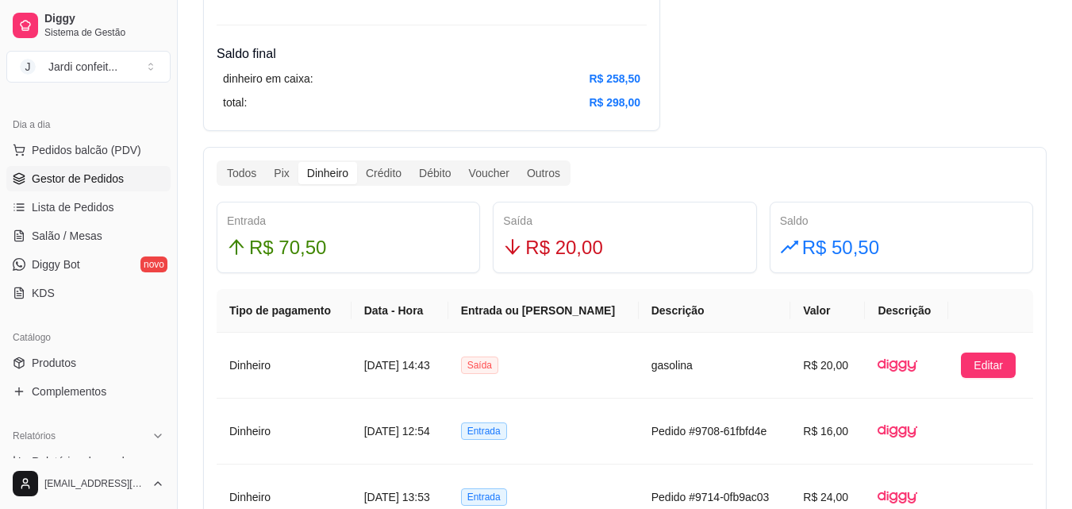
click at [110, 182] on span "Gestor de Pedidos" at bounding box center [78, 179] width 92 height 16
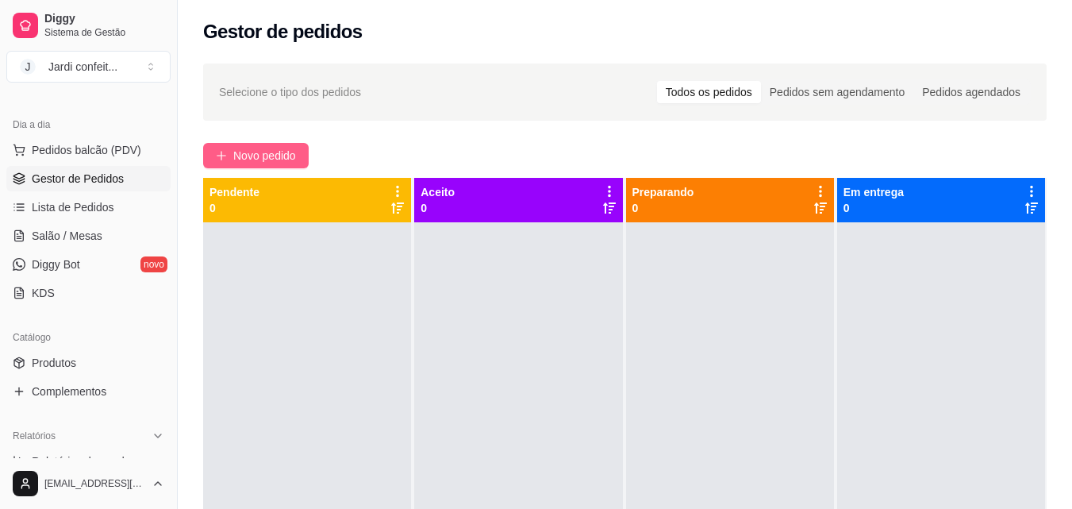
click at [275, 153] on span "Novo pedido" at bounding box center [264, 155] width 63 height 17
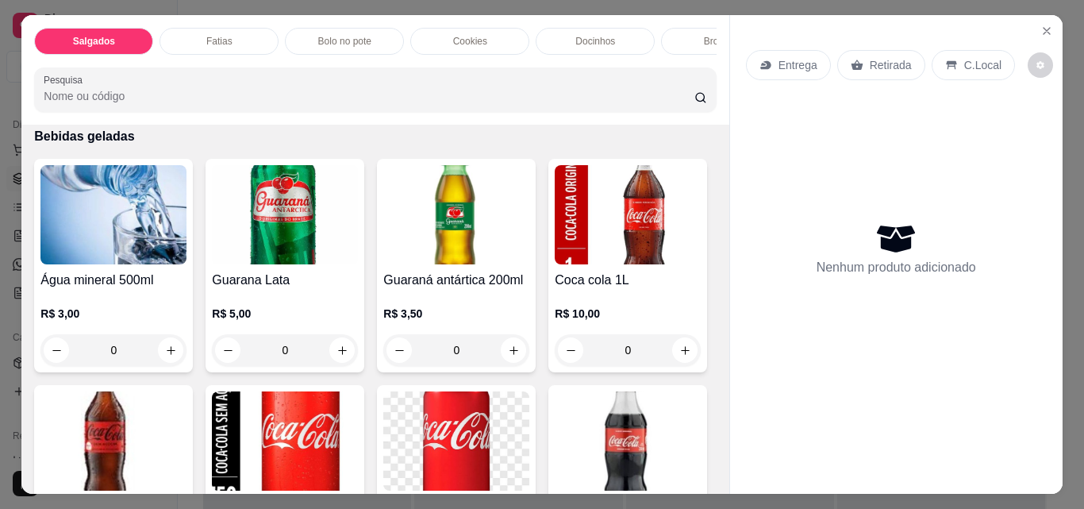
scroll to position [3492, 0]
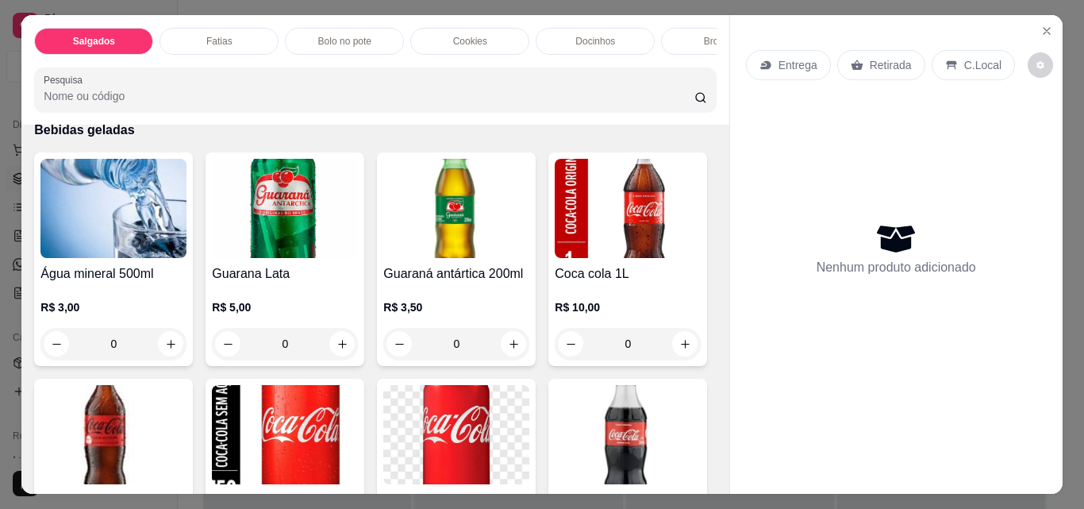
click at [169, 92] on icon "increase-product-quantity" at bounding box center [171, 86] width 12 height 12
type input "1"
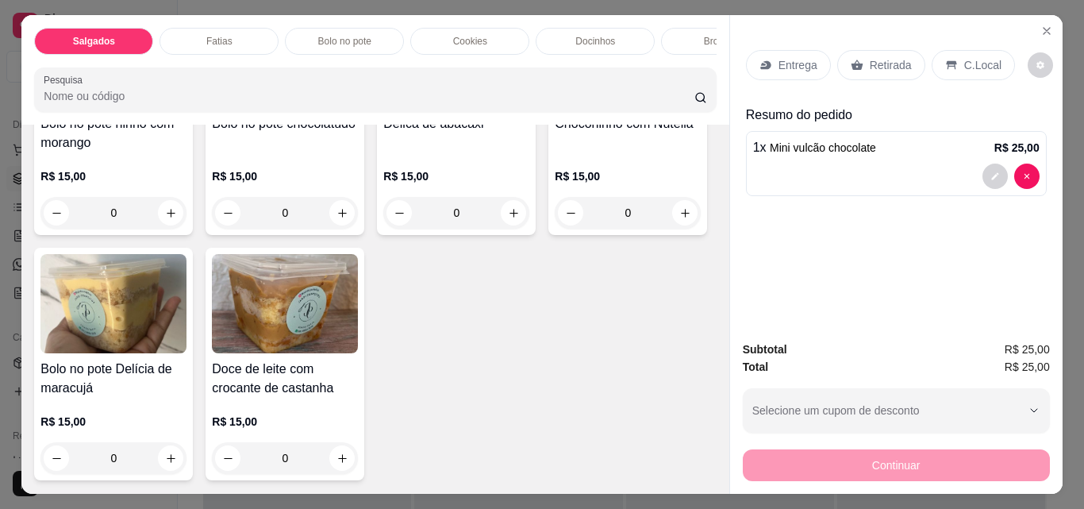
scroll to position [1588, 0]
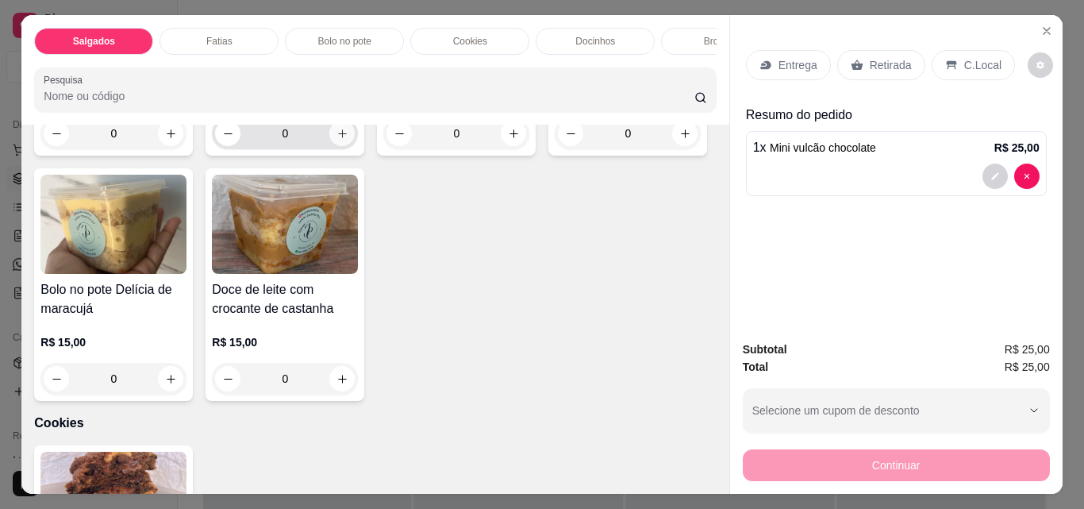
click at [337, 140] on icon "increase-product-quantity" at bounding box center [343, 134] width 12 height 12
type input "1"
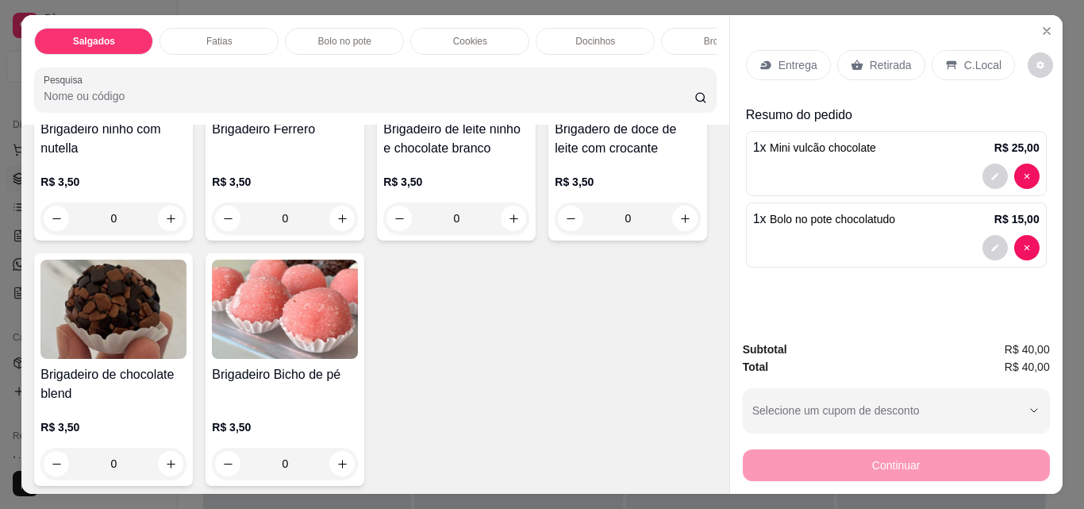
scroll to position [2620, 0]
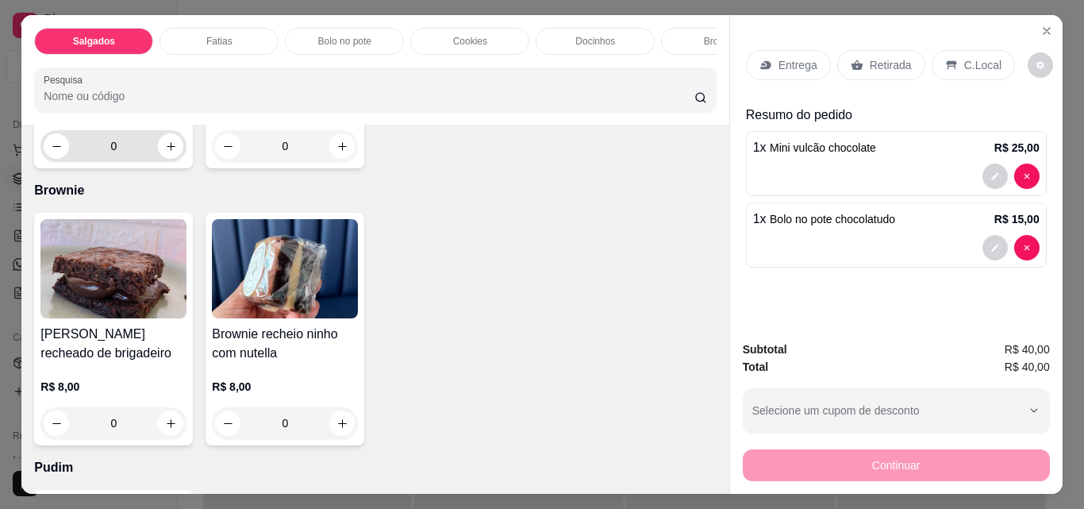
click at [183, 159] on button "increase-product-quantity" at bounding box center [170, 145] width 25 height 25
type input "2"
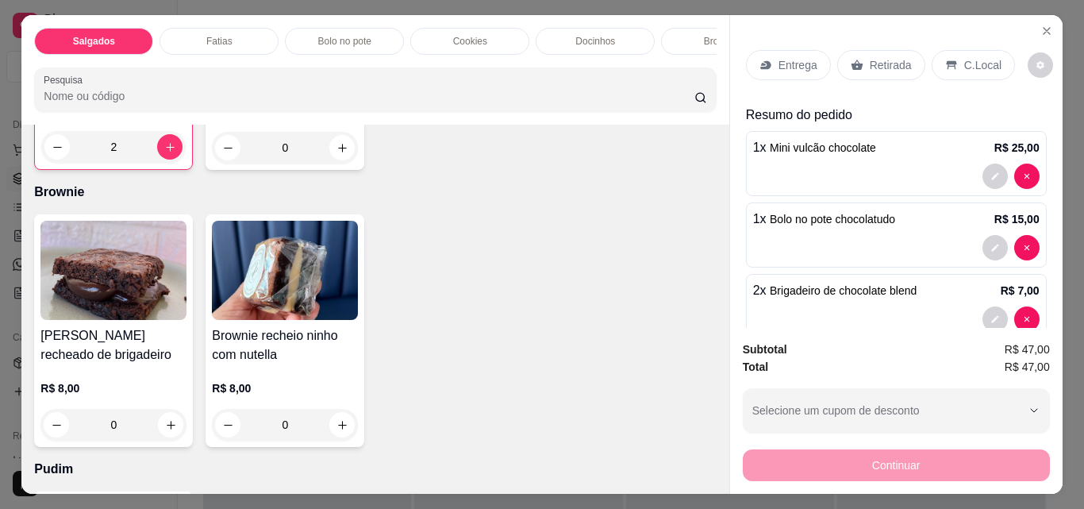
scroll to position [2858, 0]
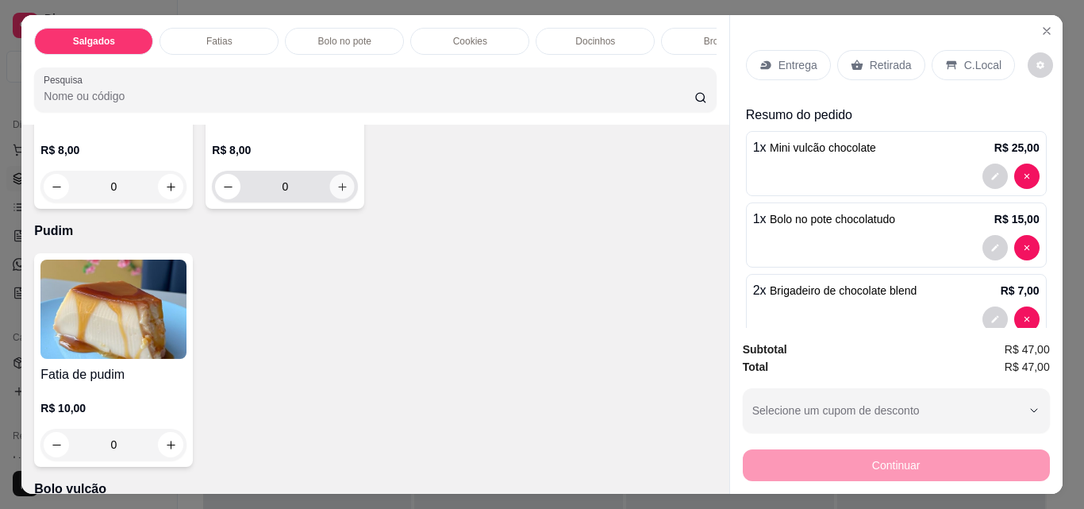
click at [337, 193] on icon "increase-product-quantity" at bounding box center [343, 187] width 12 height 12
type input "1"
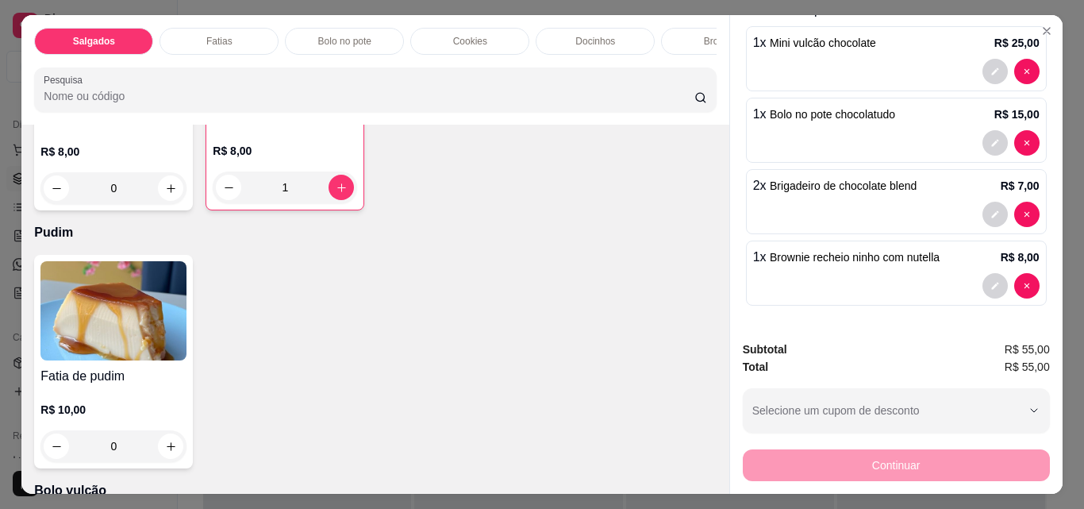
scroll to position [0, 0]
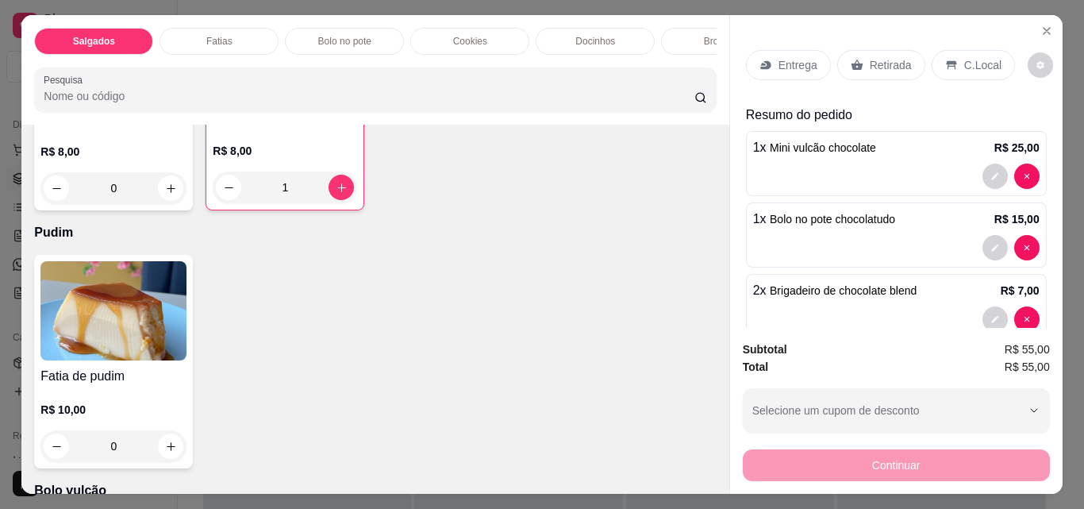
click at [893, 62] on p "Retirada" at bounding box center [891, 65] width 42 height 16
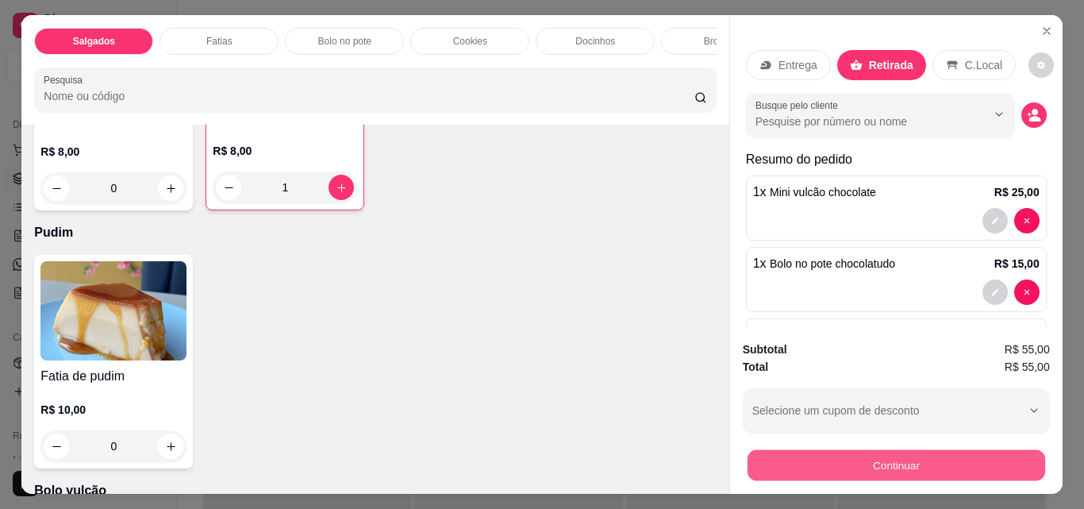
click at [949, 463] on button "Continuar" at bounding box center [896, 464] width 298 height 31
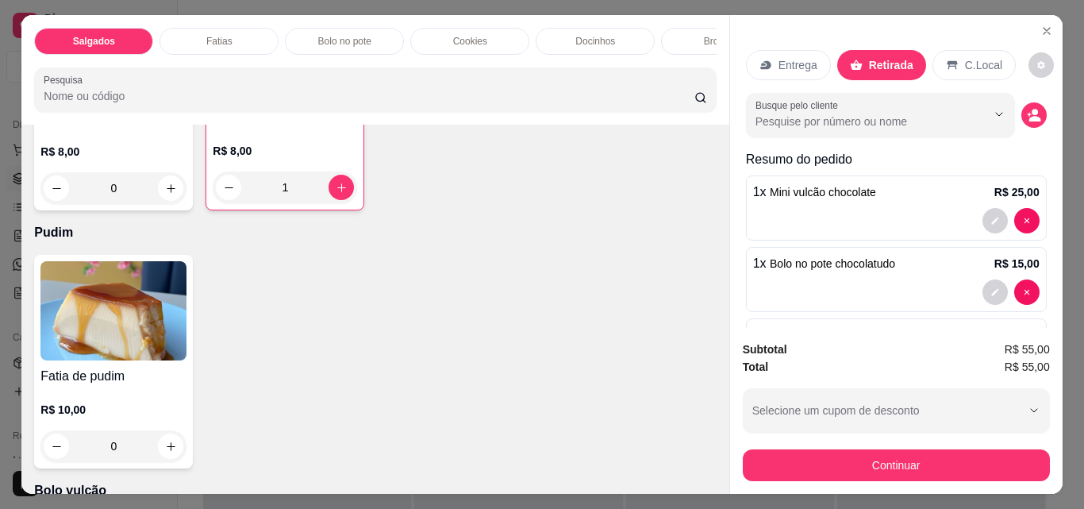
click at [424, 298] on icon at bounding box center [433, 286] width 21 height 21
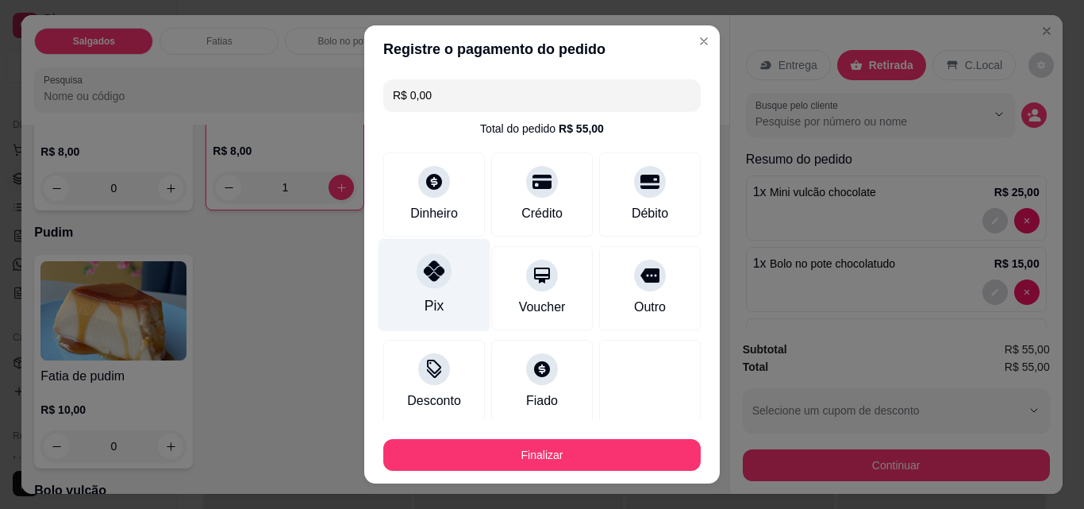
type input "R$ 0,00"
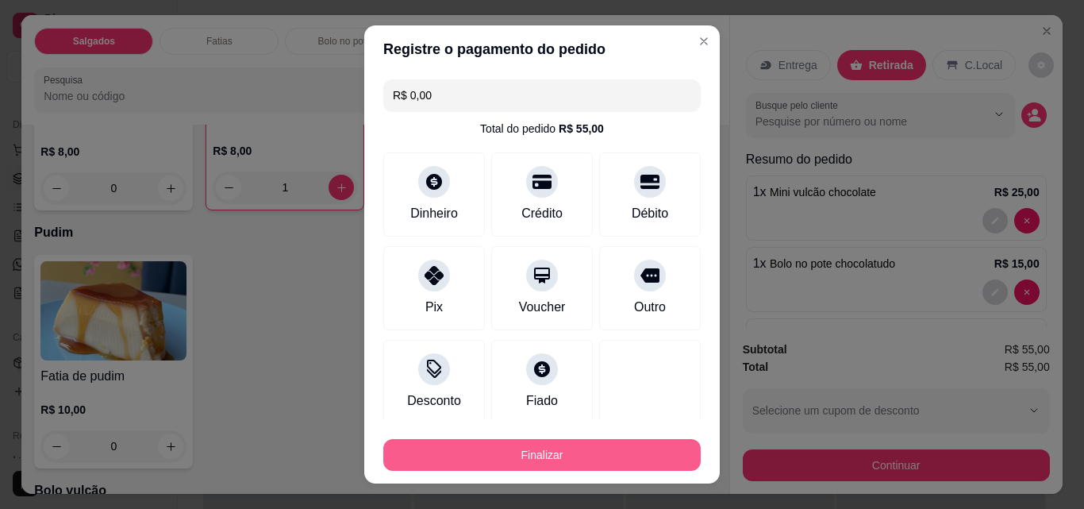
click at [548, 462] on button "Finalizar" at bounding box center [541, 455] width 317 height 32
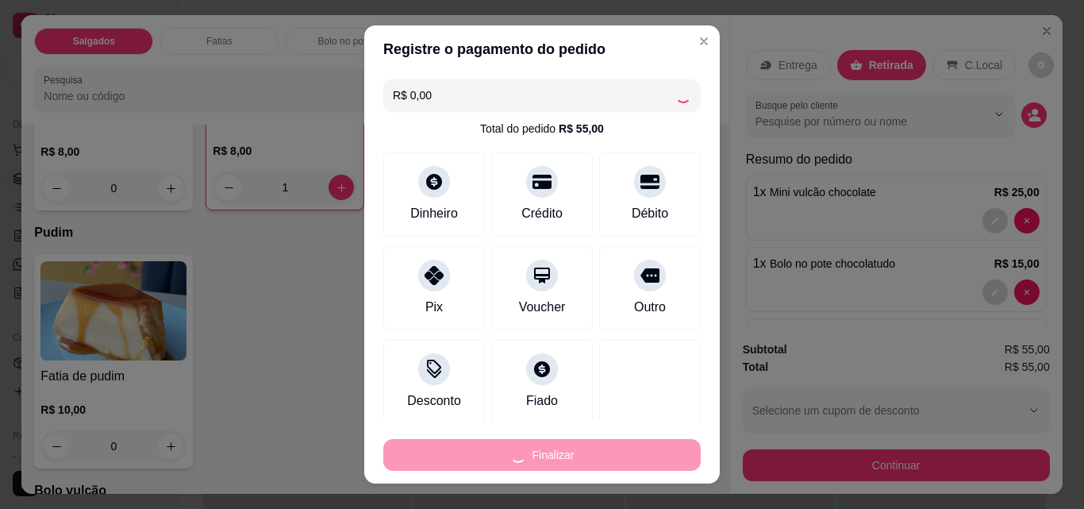
type input "0"
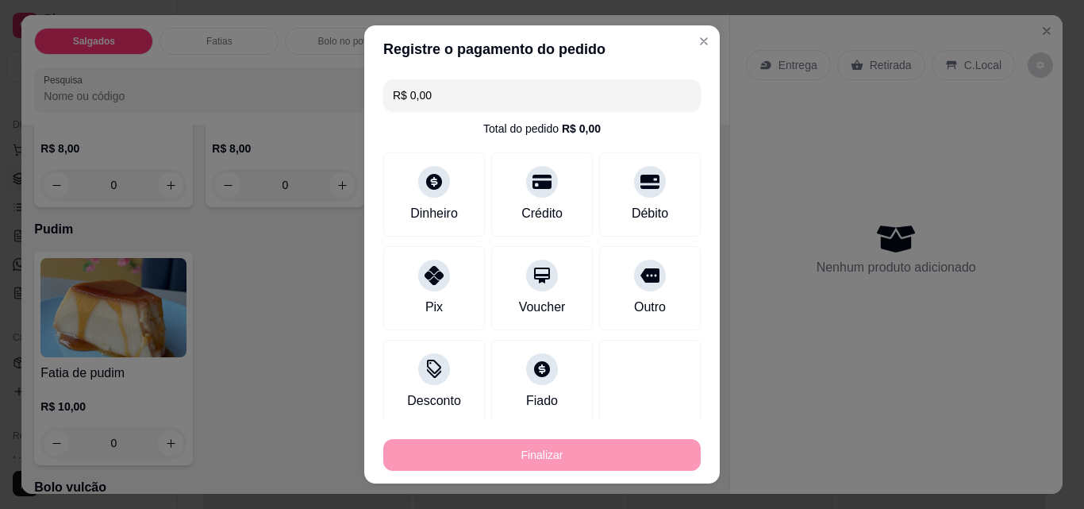
type input "-R$ 55,00"
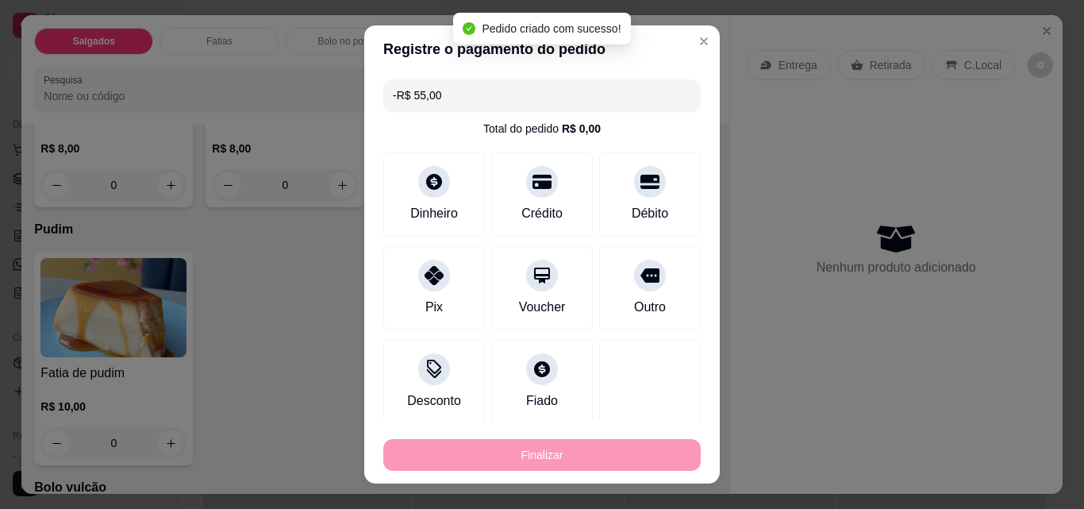
scroll to position [2855, 0]
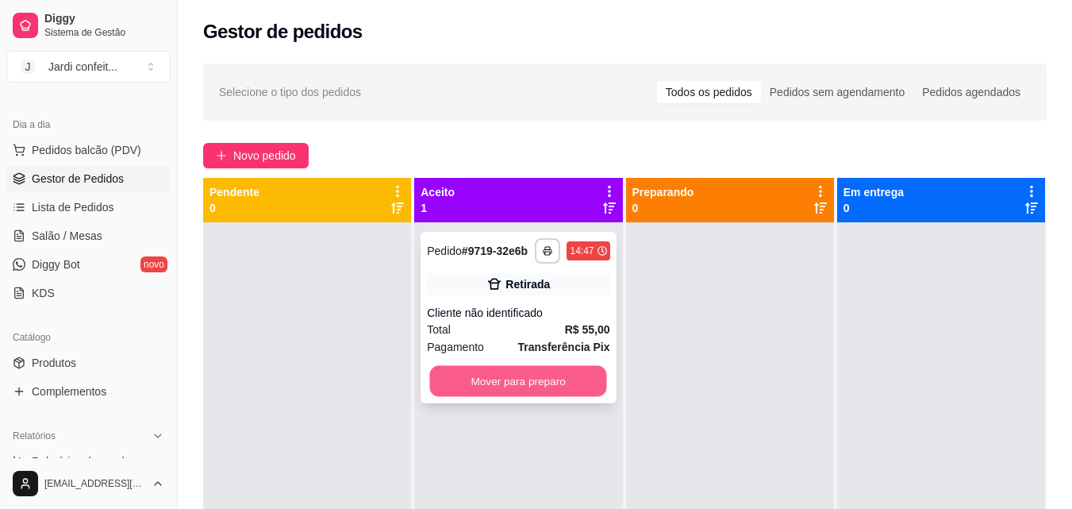
click at [587, 376] on button "Mover para preparo" at bounding box center [518, 381] width 177 height 31
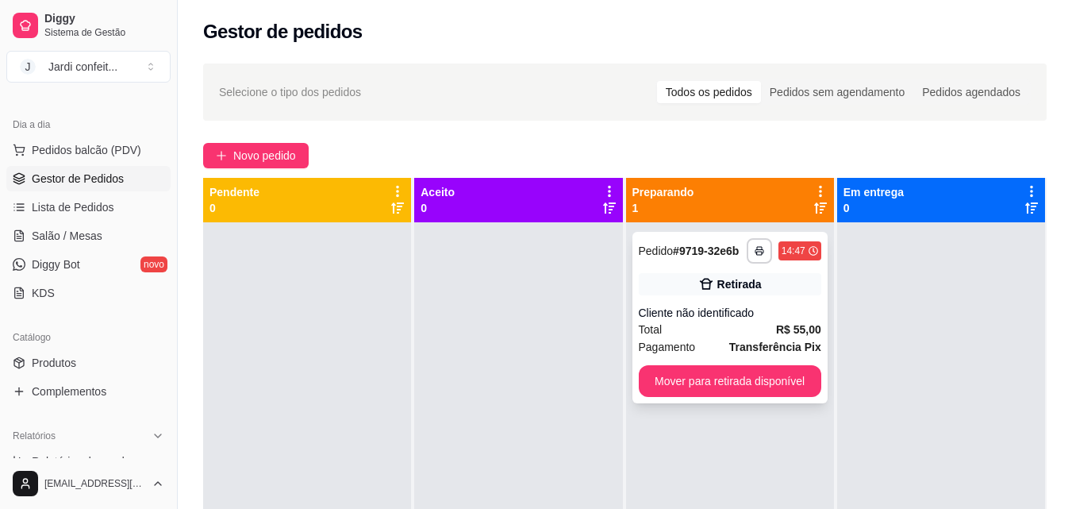
click at [735, 281] on div "Retirada" at bounding box center [740, 284] width 44 height 16
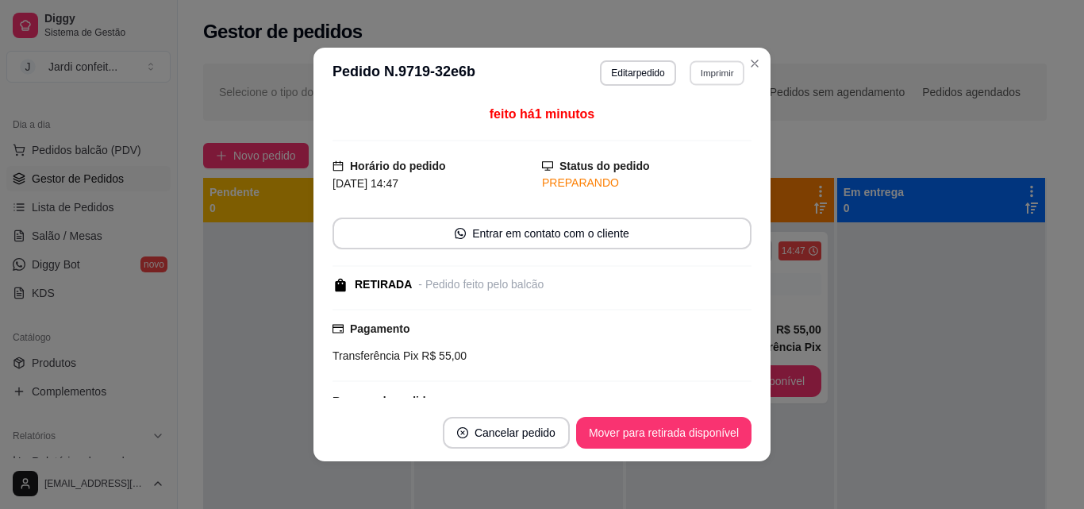
click at [703, 71] on button "Imprimir" at bounding box center [717, 72] width 55 height 25
click at [646, 79] on button "Editar pedido" at bounding box center [637, 72] width 75 height 25
click at [646, 78] on button "Editar pedido" at bounding box center [639, 72] width 74 height 25
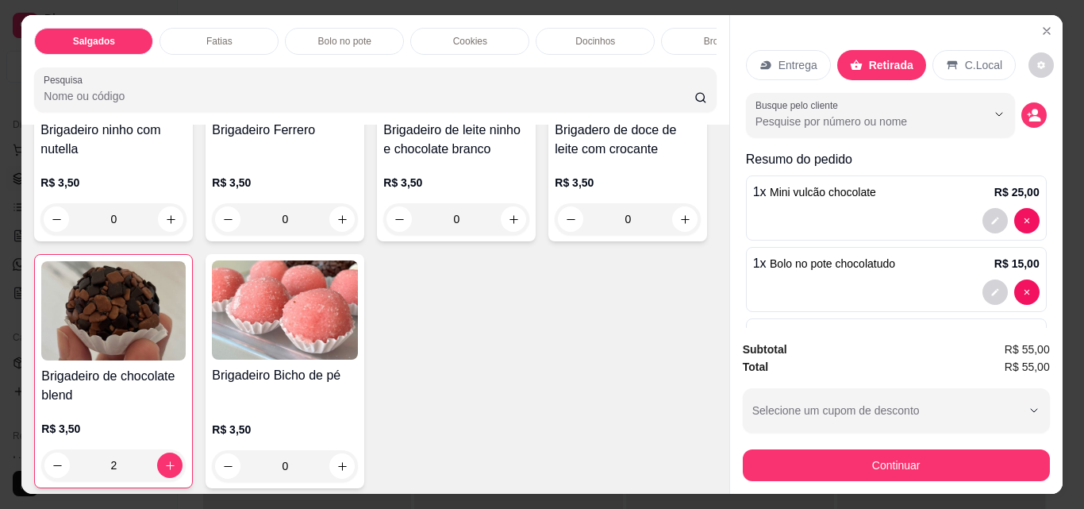
scroll to position [2461, 0]
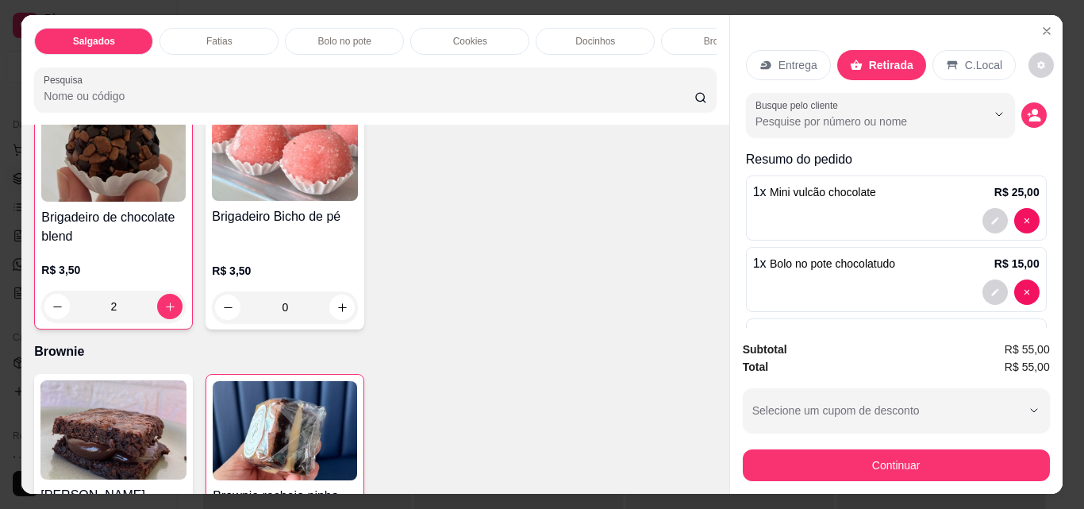
click at [337, 67] on icon "increase-product-quantity" at bounding box center [343, 61] width 12 height 12
click at [338, 65] on icon "increase-product-quantity" at bounding box center [342, 60] width 9 height 9
type input "3"
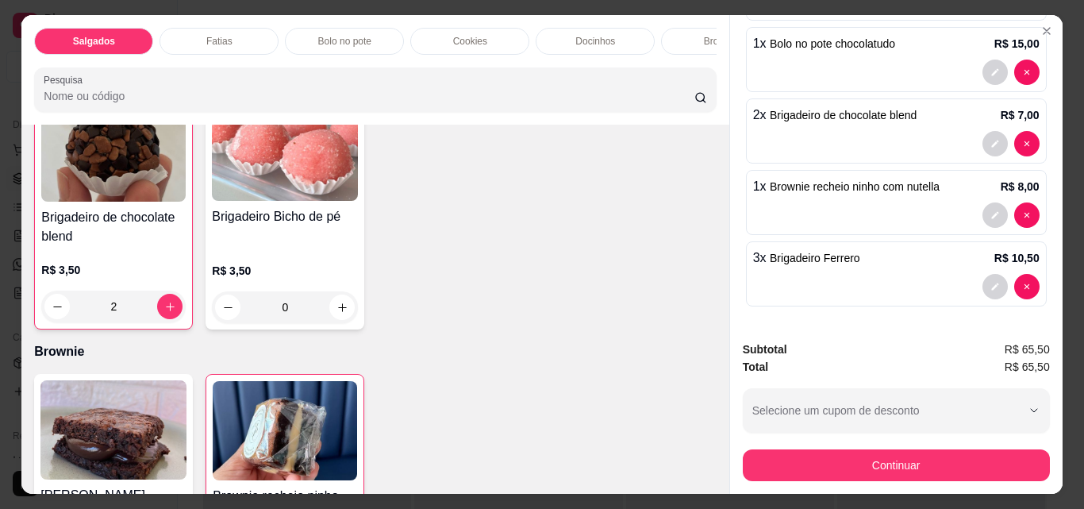
scroll to position [221, 0]
type input "0"
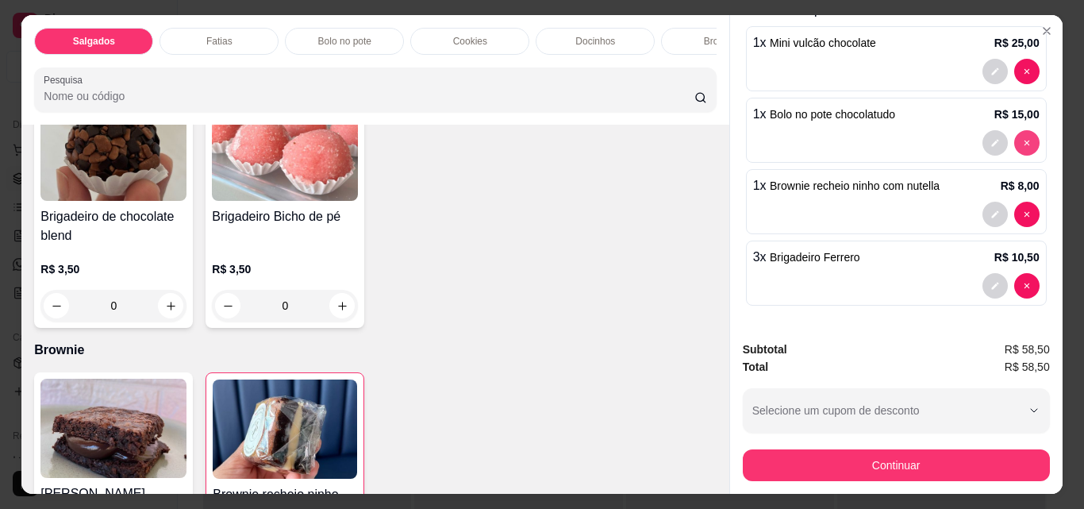
scroll to position [149, 0]
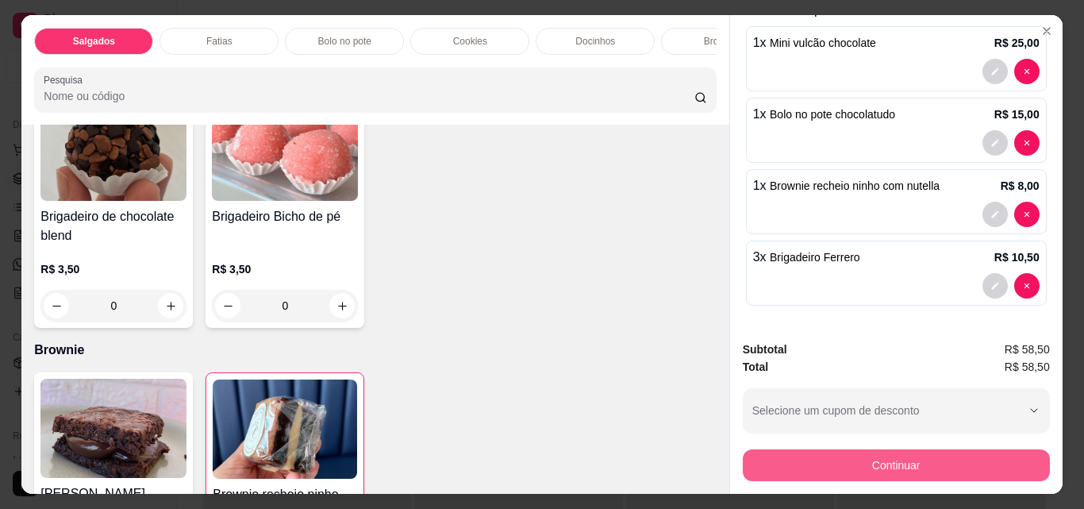
click at [938, 461] on button "Continuar" at bounding box center [896, 465] width 307 height 32
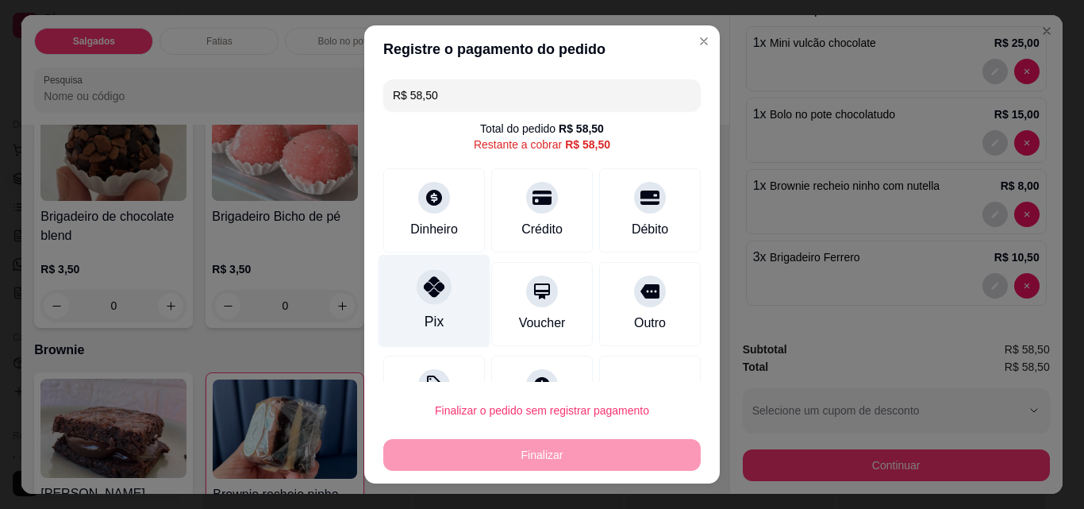
click at [436, 296] on div at bounding box center [434, 286] width 35 height 35
type input "R$ 0,00"
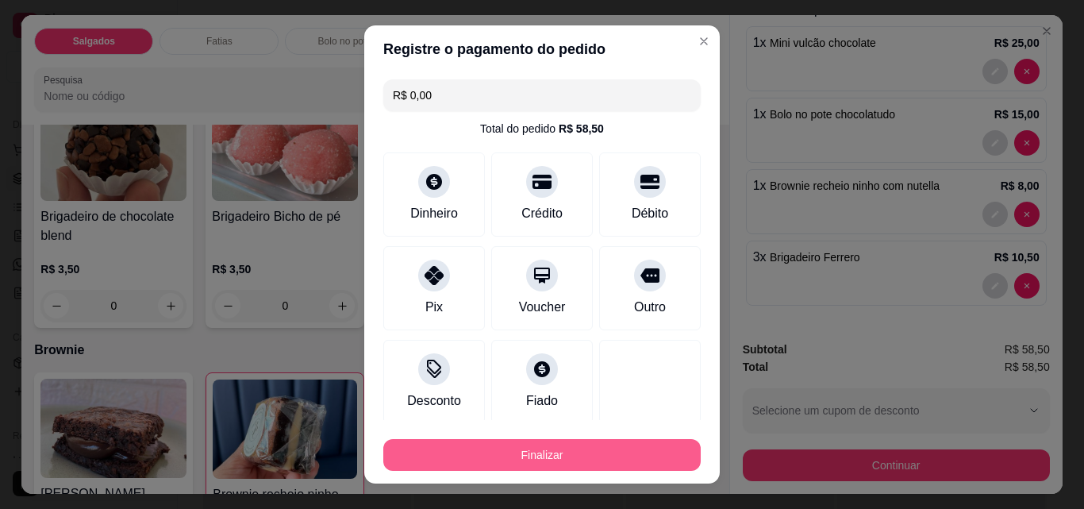
click at [566, 445] on button "Finalizar" at bounding box center [541, 455] width 317 height 32
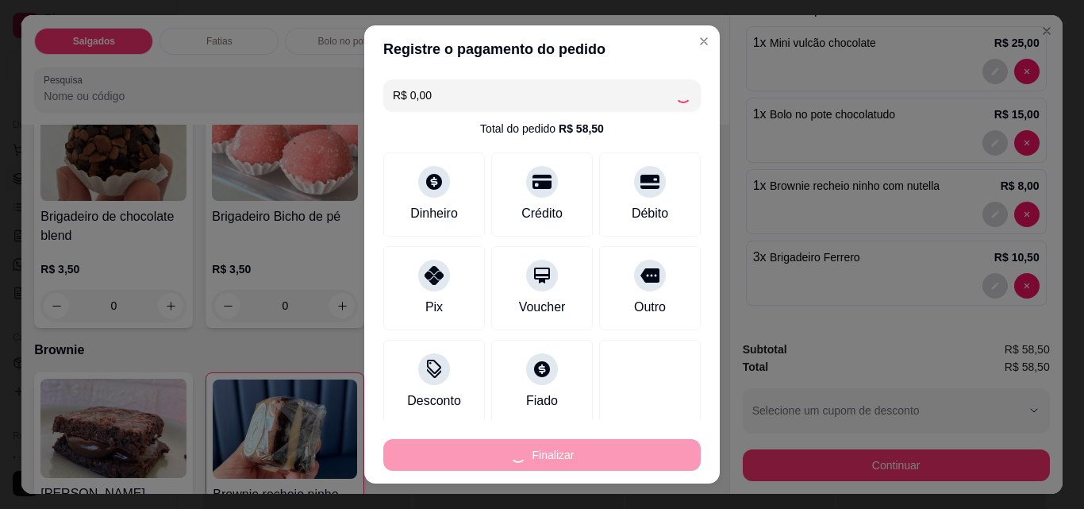
type input "0"
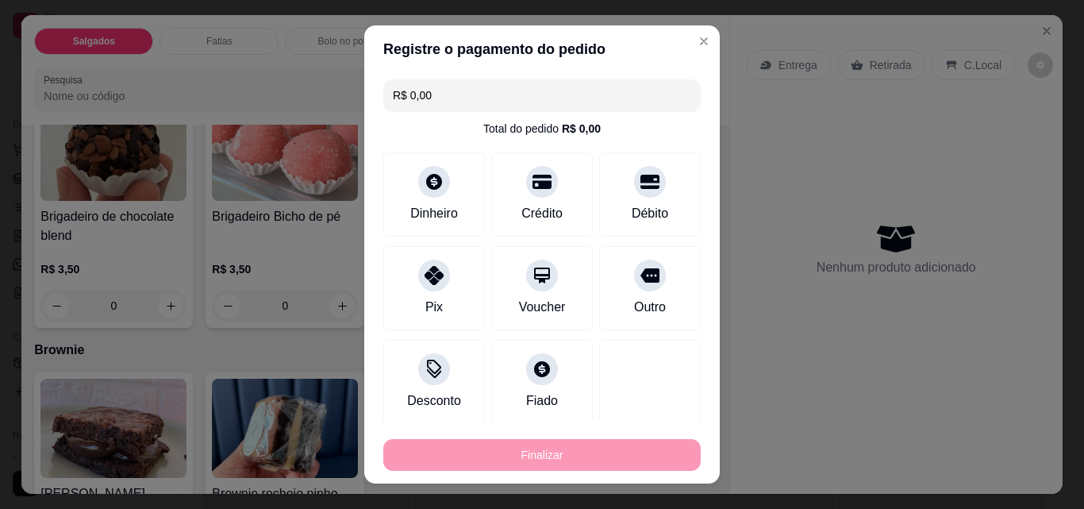
type input "-R$ 58,50"
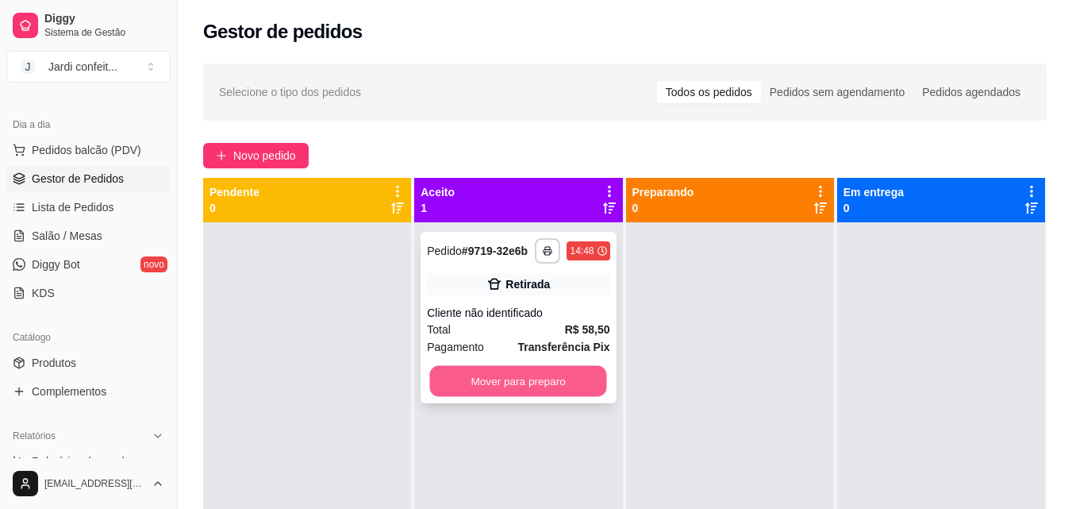
click at [520, 387] on button "Mover para preparo" at bounding box center [518, 381] width 177 height 31
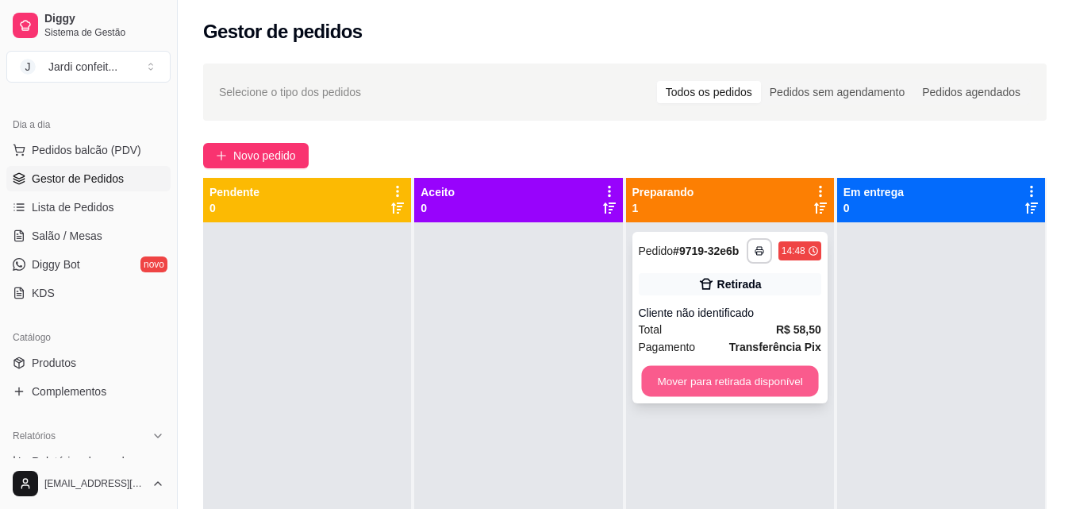
click at [792, 385] on button "Mover para retirada disponível" at bounding box center [729, 381] width 177 height 31
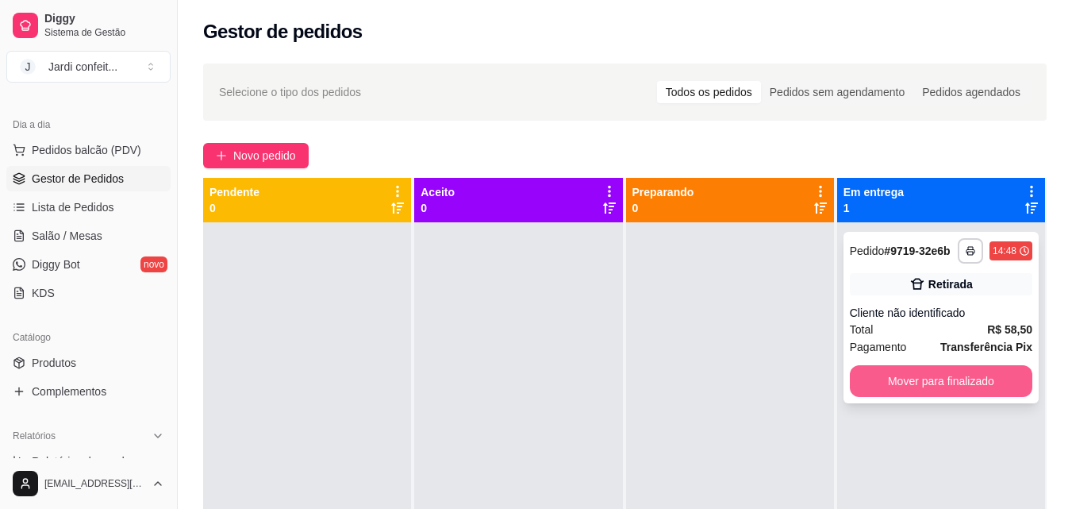
click at [885, 380] on button "Mover para finalizado" at bounding box center [941, 381] width 183 height 32
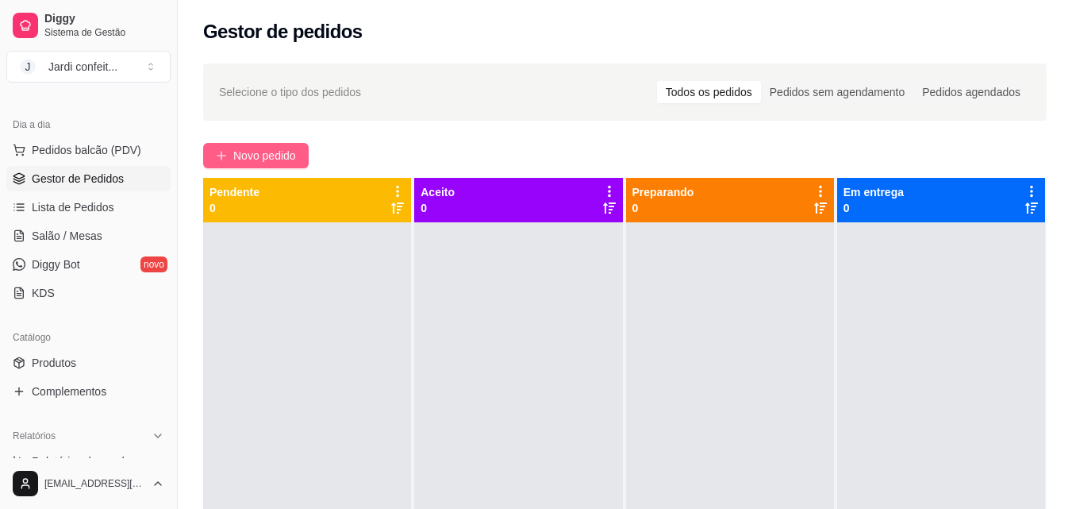
click at [260, 144] on button "Novo pedido" at bounding box center [256, 155] width 106 height 25
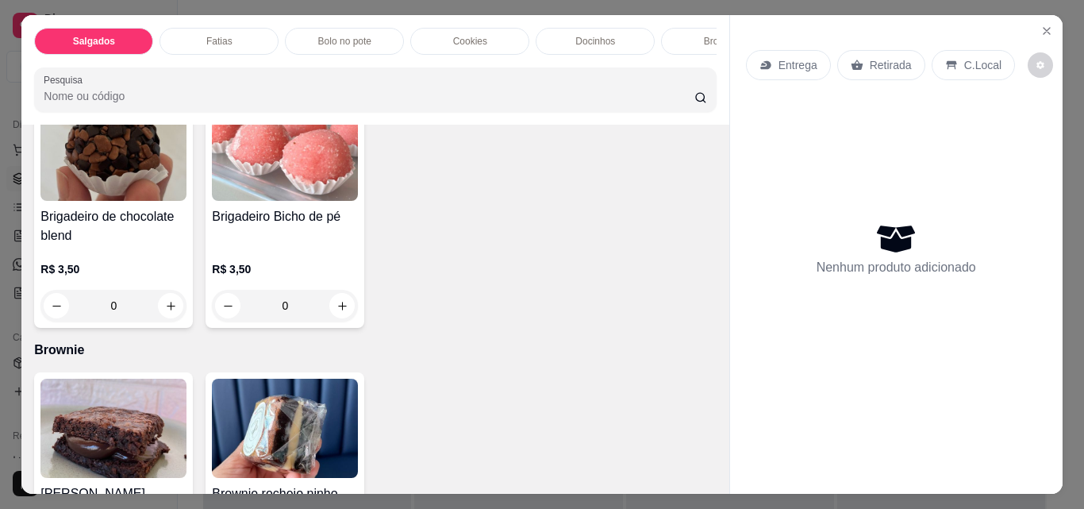
scroll to position [2143, 0]
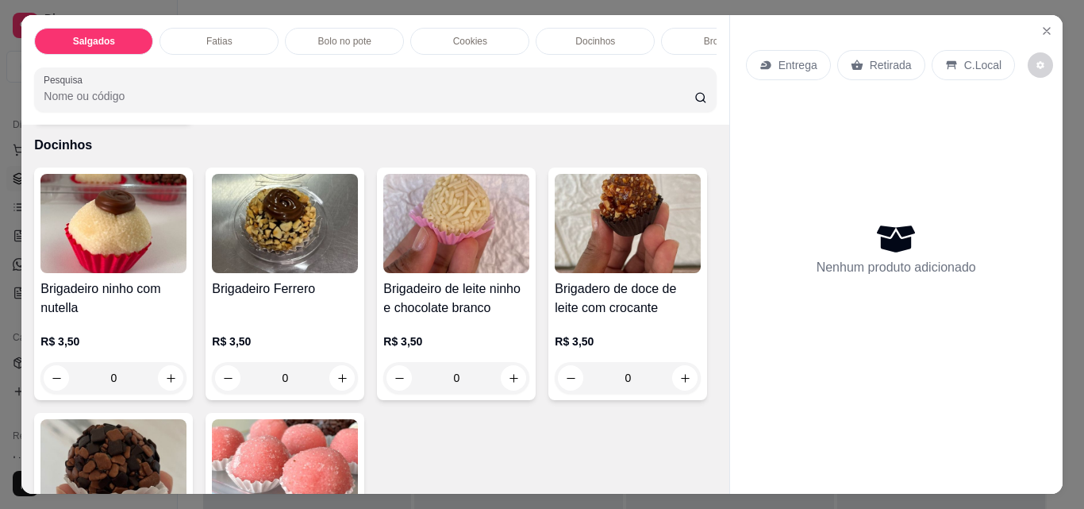
click at [167, 114] on button "increase-product-quantity" at bounding box center [170, 100] width 25 height 25
type input "1"
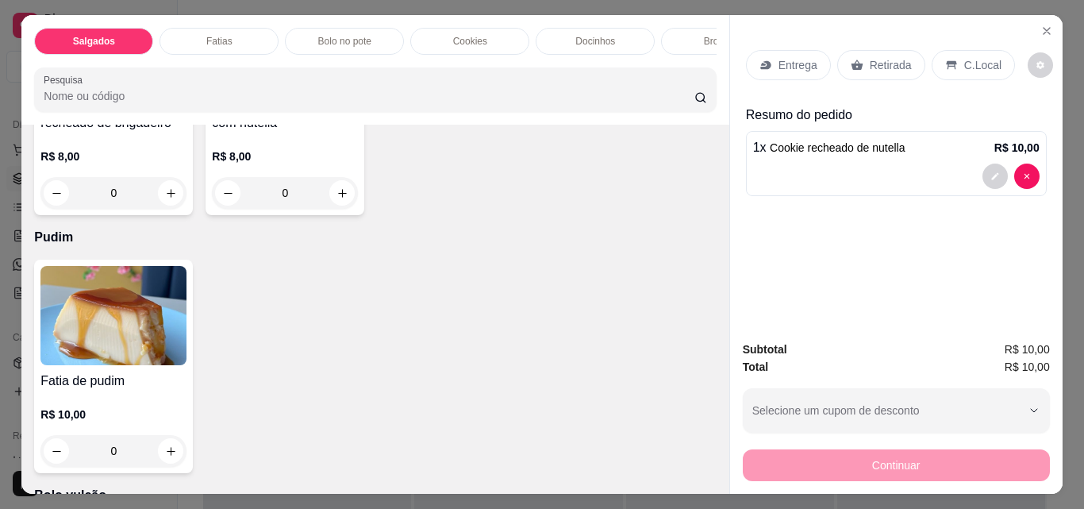
scroll to position [2857, 0]
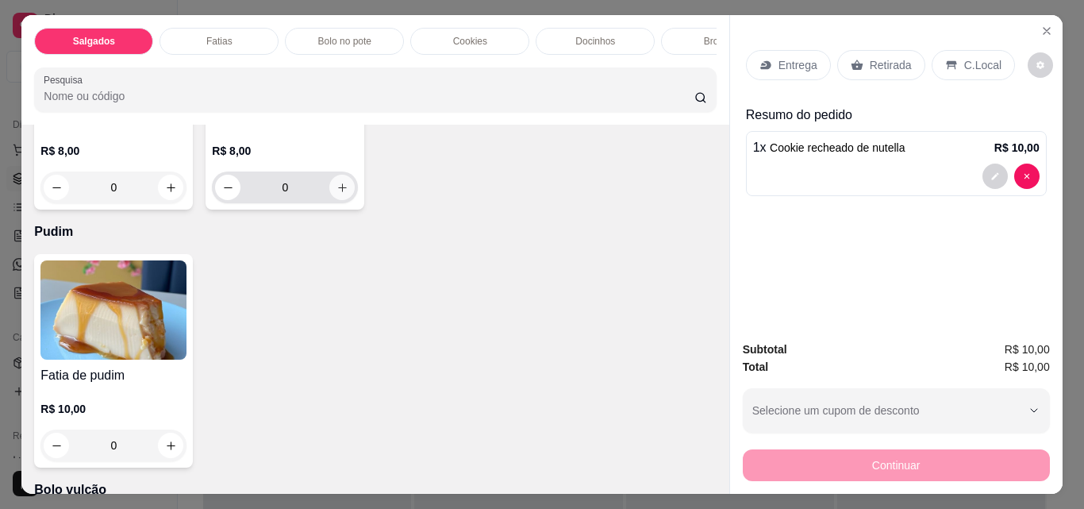
click at [333, 200] on button "increase-product-quantity" at bounding box center [341, 187] width 25 height 25
type input "1"
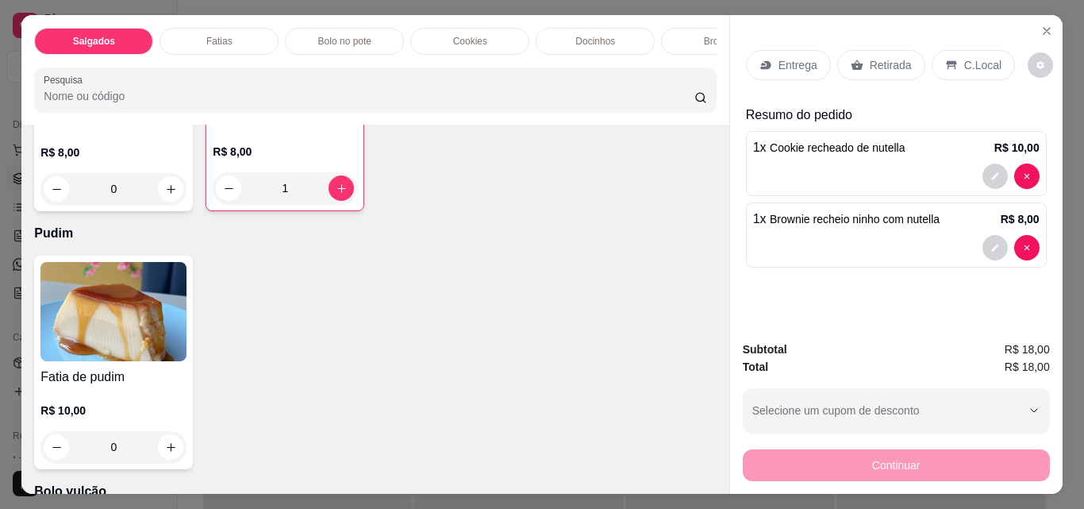
click at [887, 57] on p "Retirada" at bounding box center [891, 65] width 42 height 16
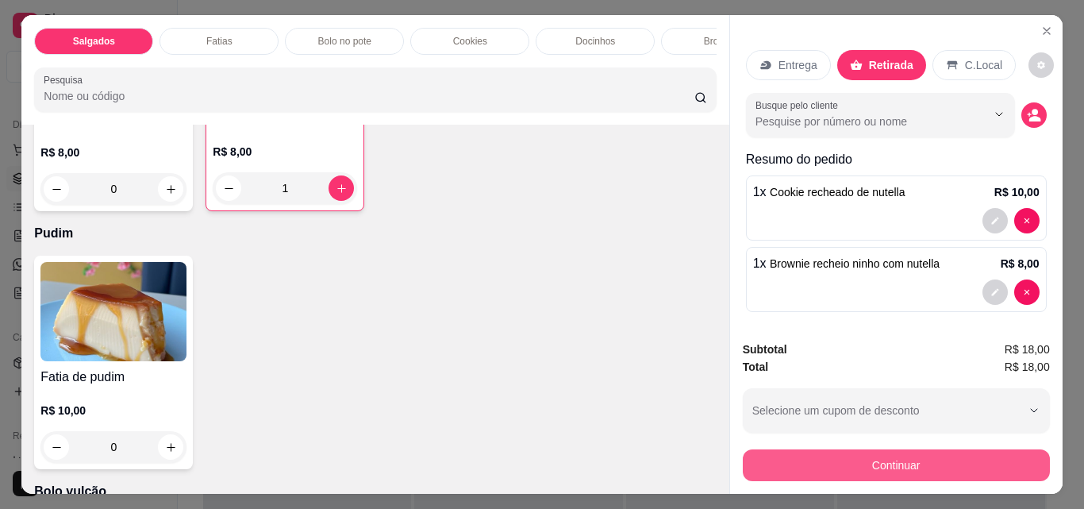
click at [971, 462] on button "Continuar" at bounding box center [896, 465] width 307 height 32
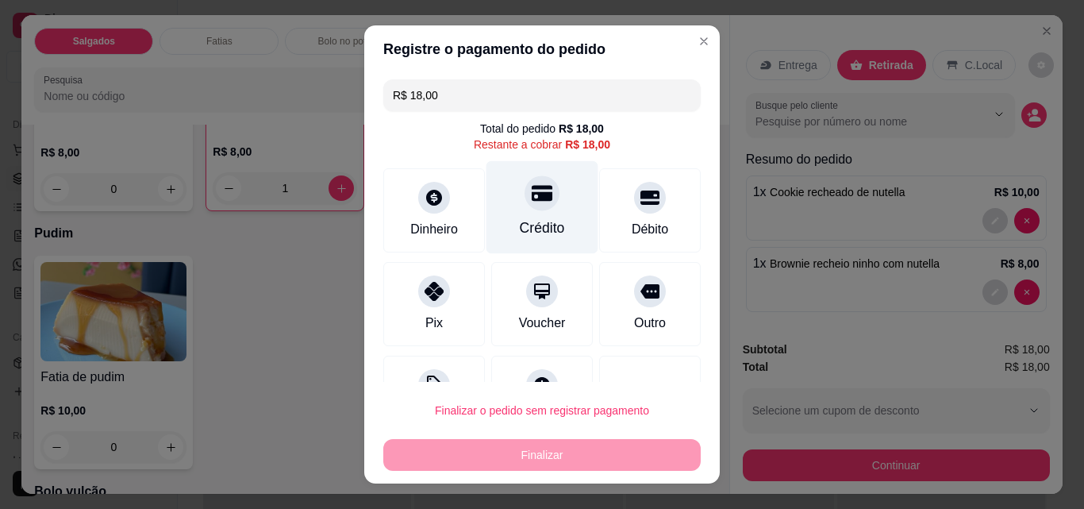
click at [532, 198] on icon at bounding box center [542, 194] width 21 height 16
type input "R$ 0,00"
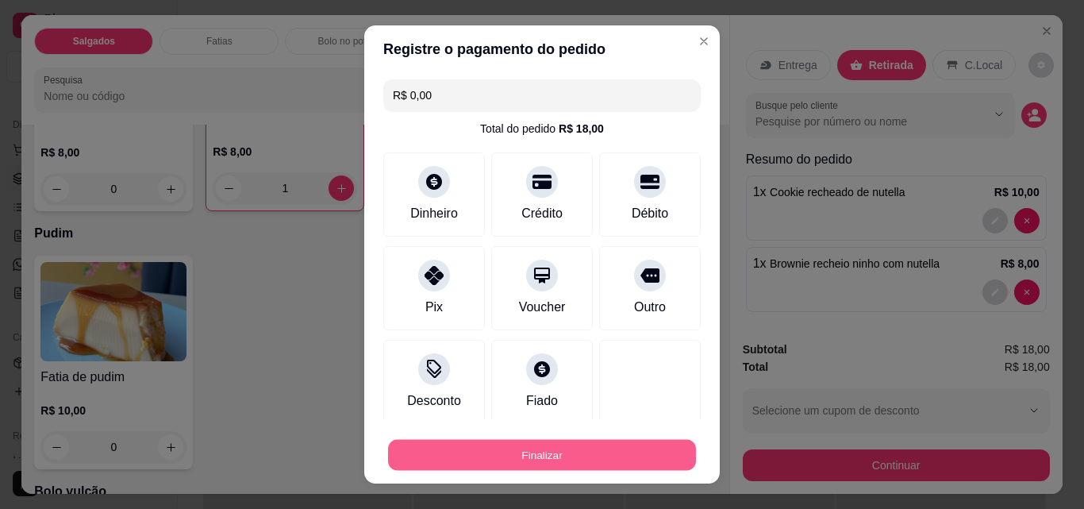
click at [548, 462] on button "Finalizar" at bounding box center [542, 455] width 308 height 31
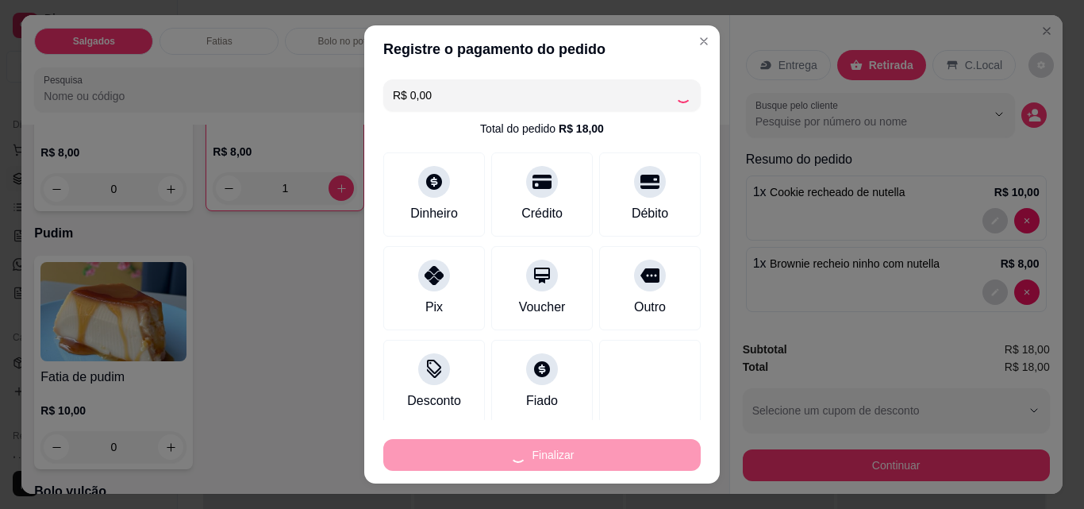
type input "0"
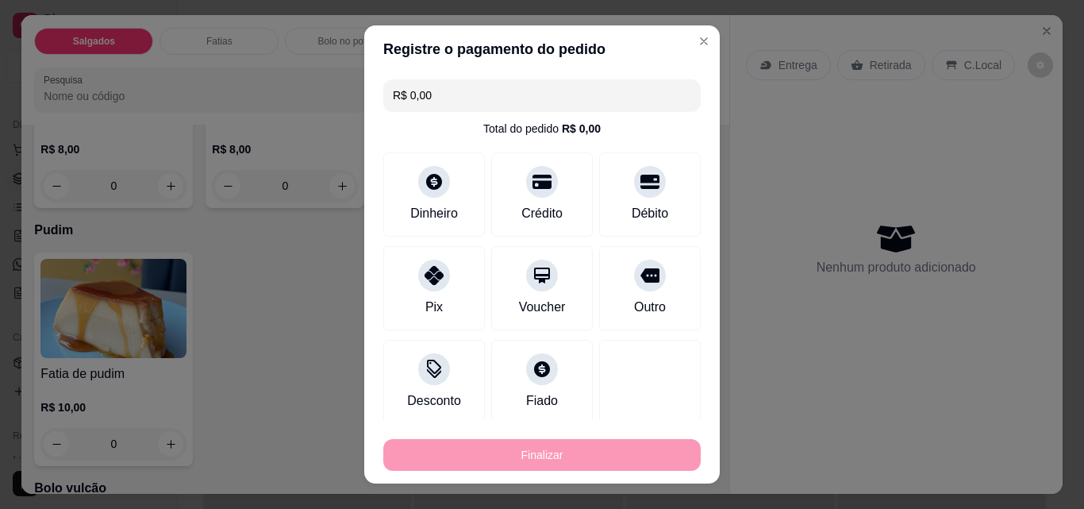
type input "-R$ 18,00"
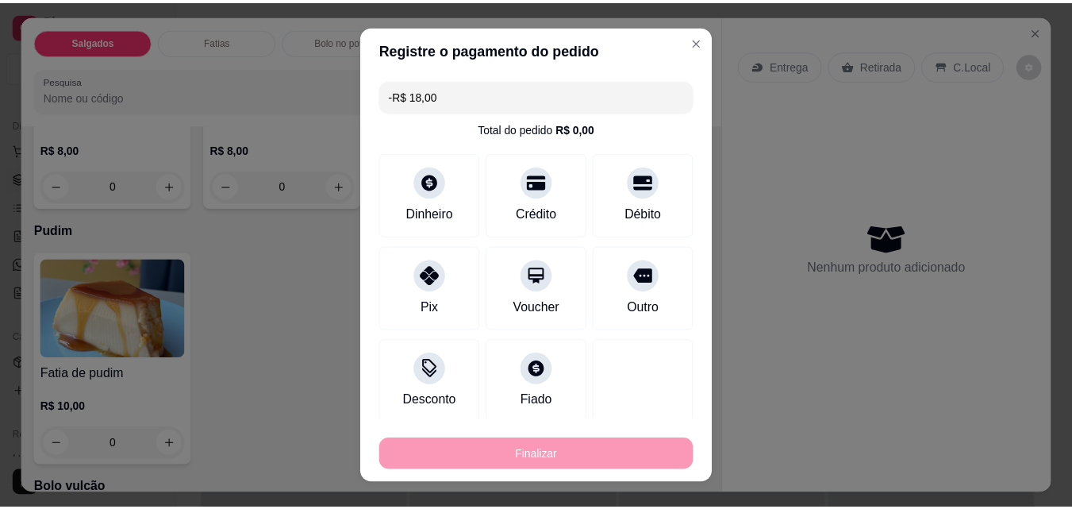
scroll to position [2856, 0]
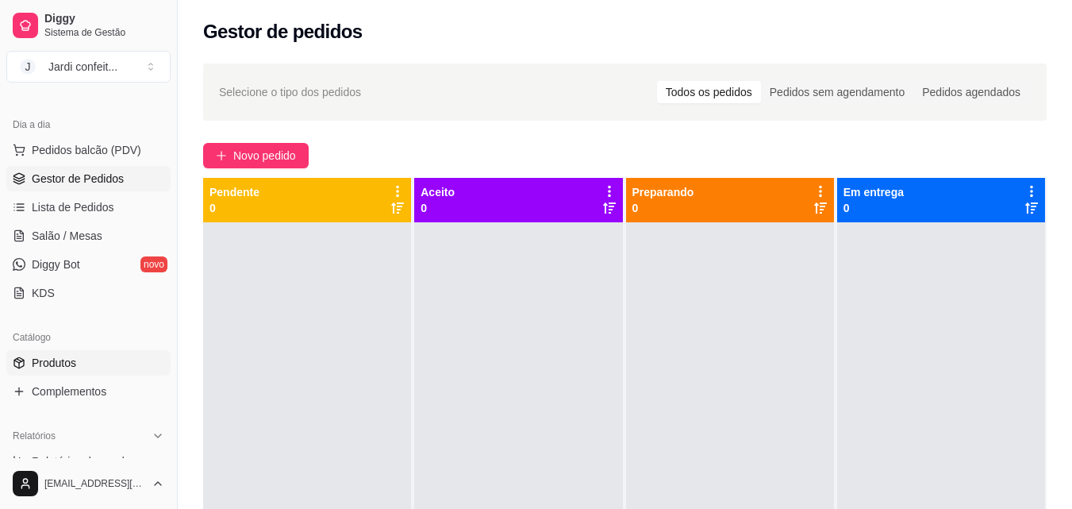
click at [94, 375] on link "Produtos" at bounding box center [88, 362] width 164 height 25
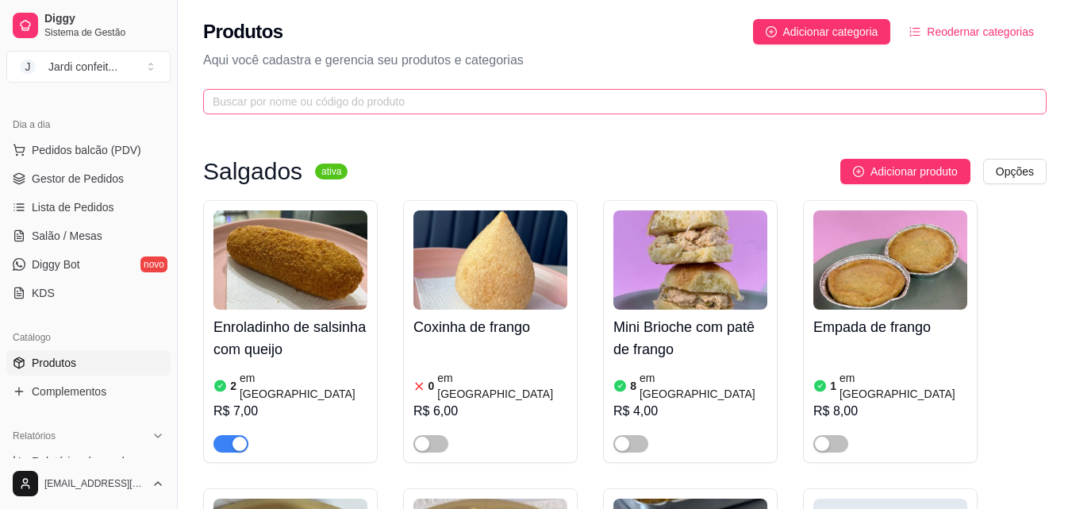
click at [93, 371] on link "Produtos" at bounding box center [88, 362] width 164 height 25
click at [366, 105] on input "text" at bounding box center [619, 101] width 812 height 17
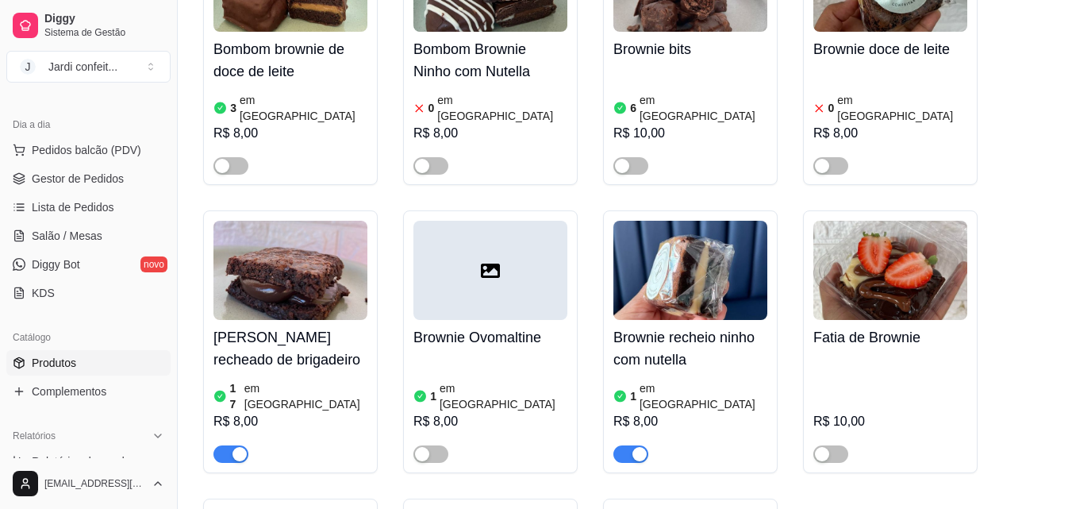
scroll to position [635, 0]
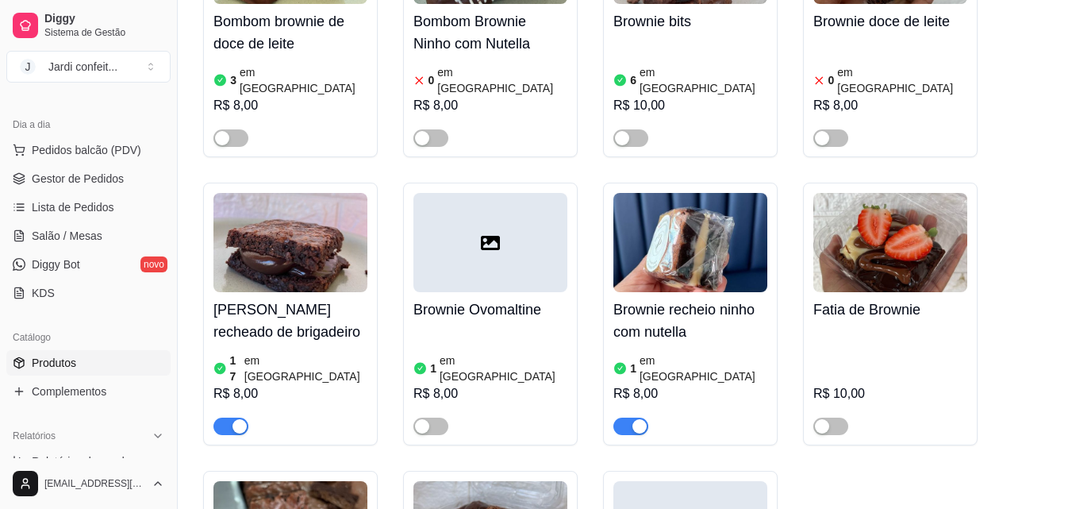
type input "brow"
click at [624, 417] on span "button" at bounding box center [631, 425] width 35 height 17
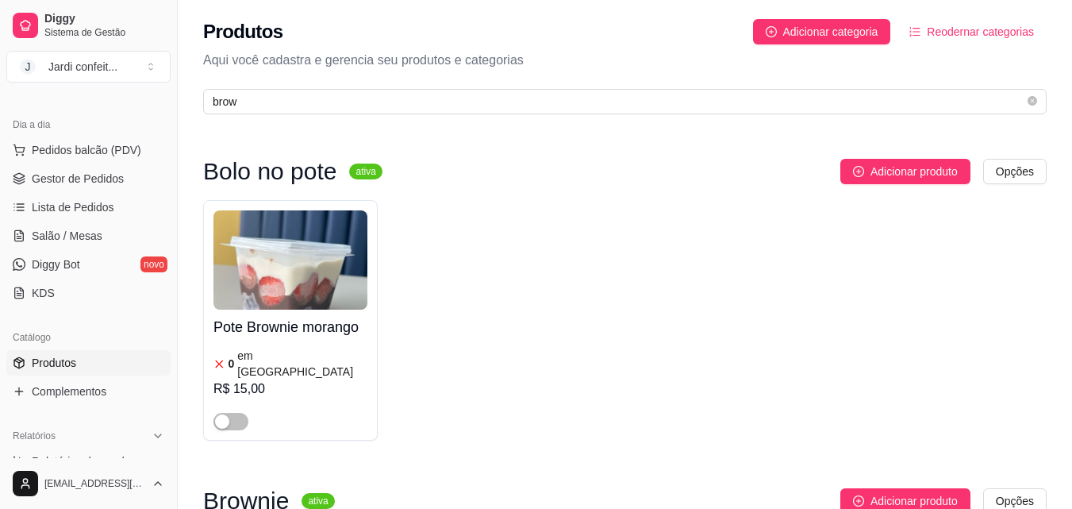
scroll to position [0, 0]
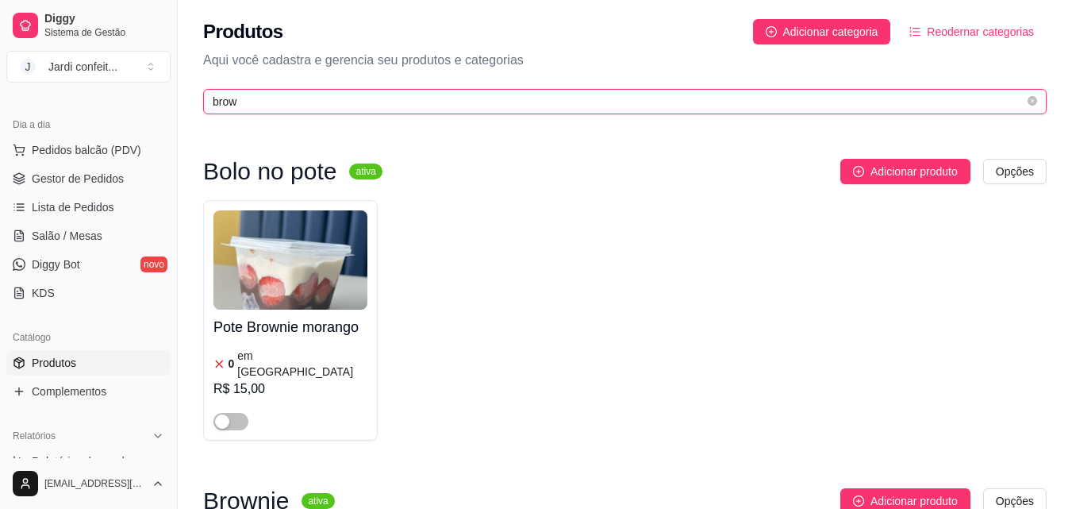
drag, startPoint x: 313, startPoint y: 103, endPoint x: 123, endPoint y: 107, distance: 189.7
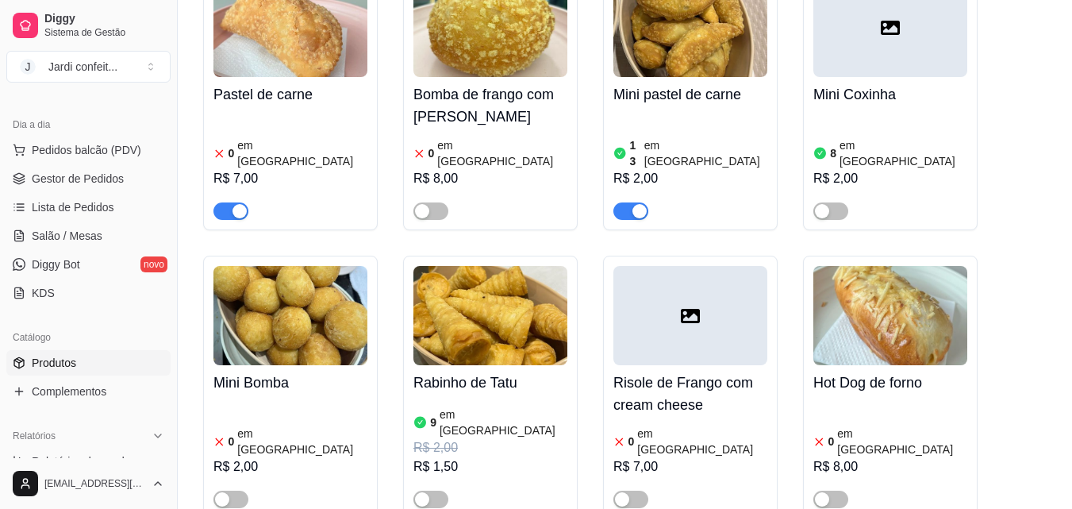
scroll to position [1349, 0]
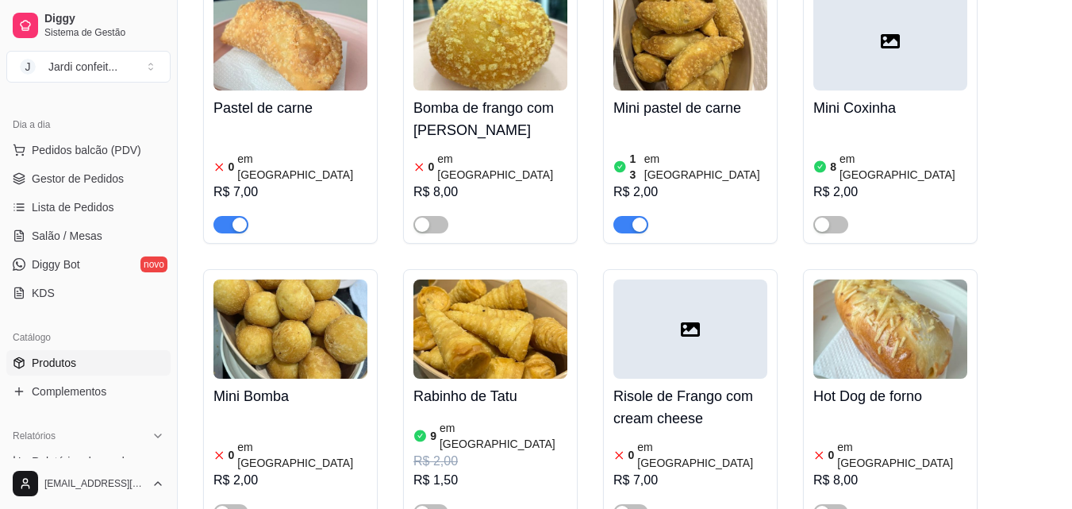
click at [229, 216] on span "button" at bounding box center [231, 224] width 35 height 17
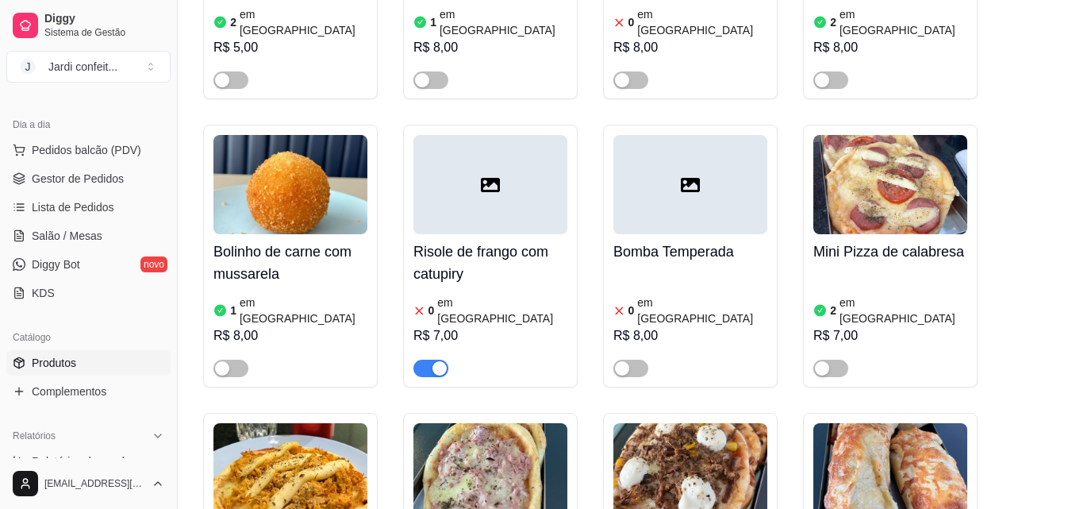
scroll to position [2143, 0]
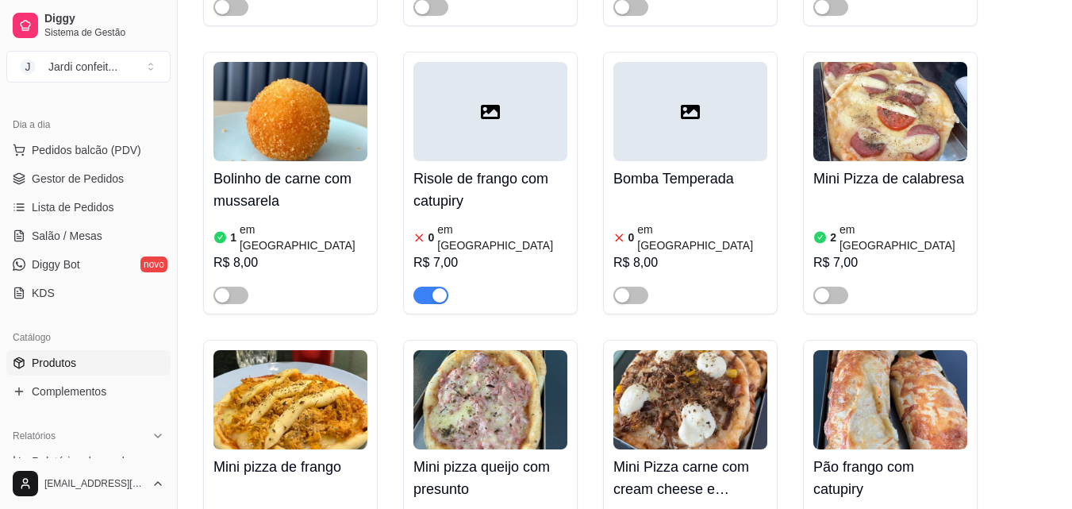
click at [422, 287] on span "button" at bounding box center [431, 295] width 35 height 17
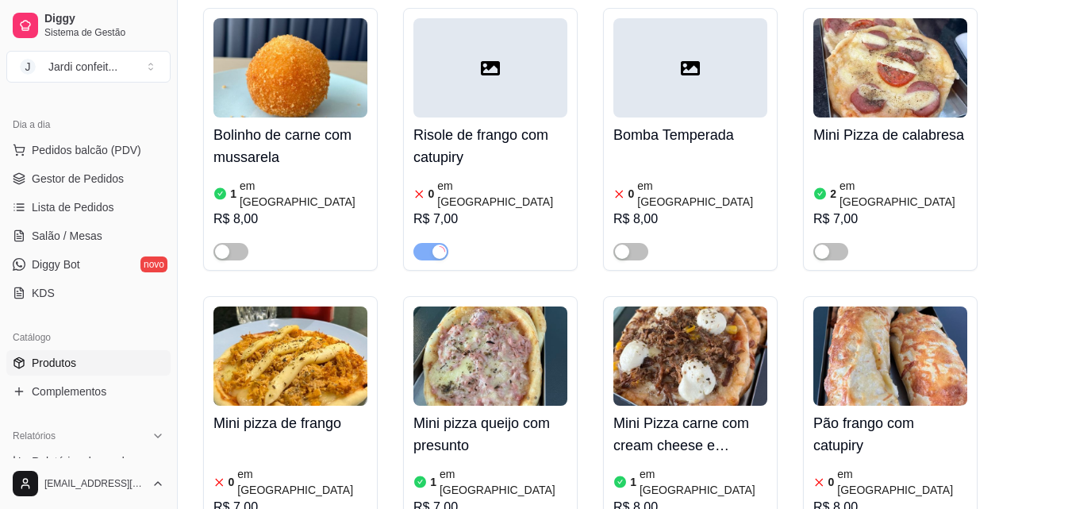
scroll to position [2222, 0]
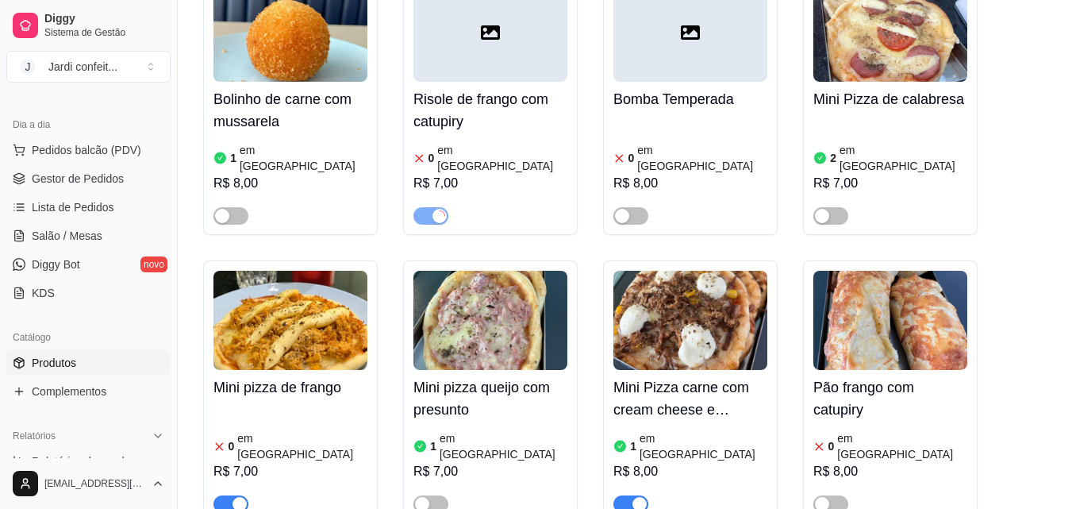
click at [225, 495] on span "button" at bounding box center [231, 503] width 35 height 17
click at [425, 207] on span "button" at bounding box center [431, 215] width 35 height 17
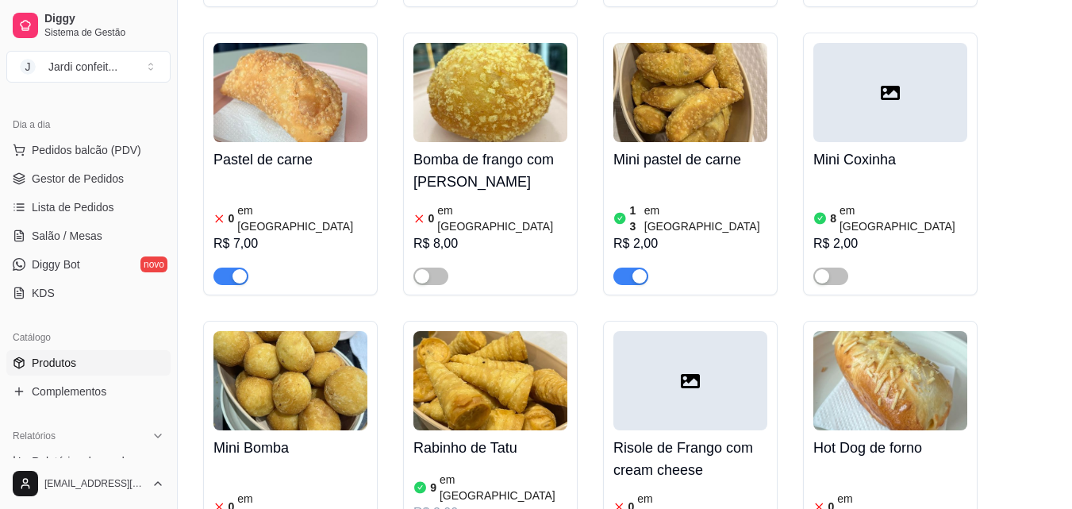
scroll to position [1270, 0]
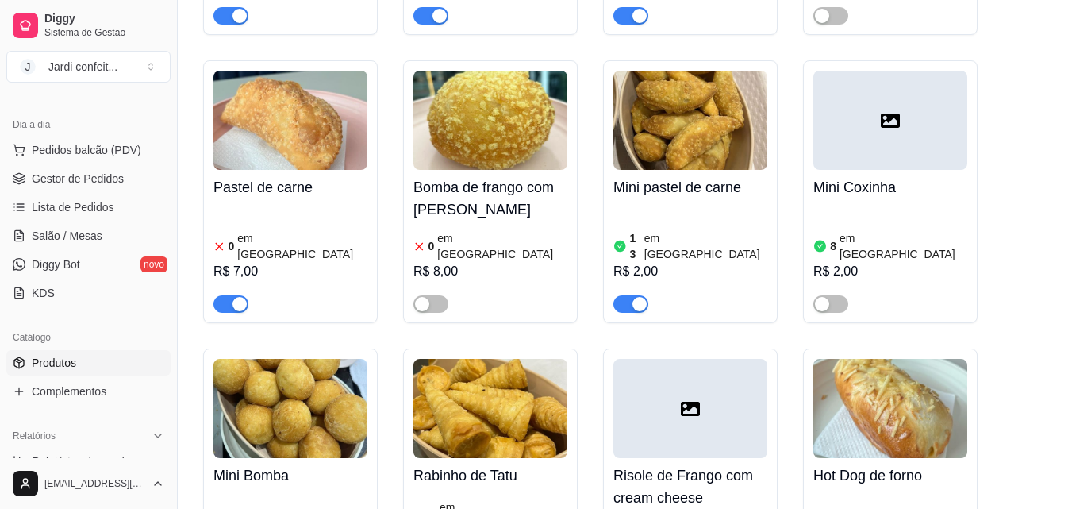
click at [212, 226] on div "Pastel de carne 0 em estoque R$ 7,00" at bounding box center [290, 191] width 175 height 263
click at [224, 295] on span "button" at bounding box center [231, 303] width 35 height 17
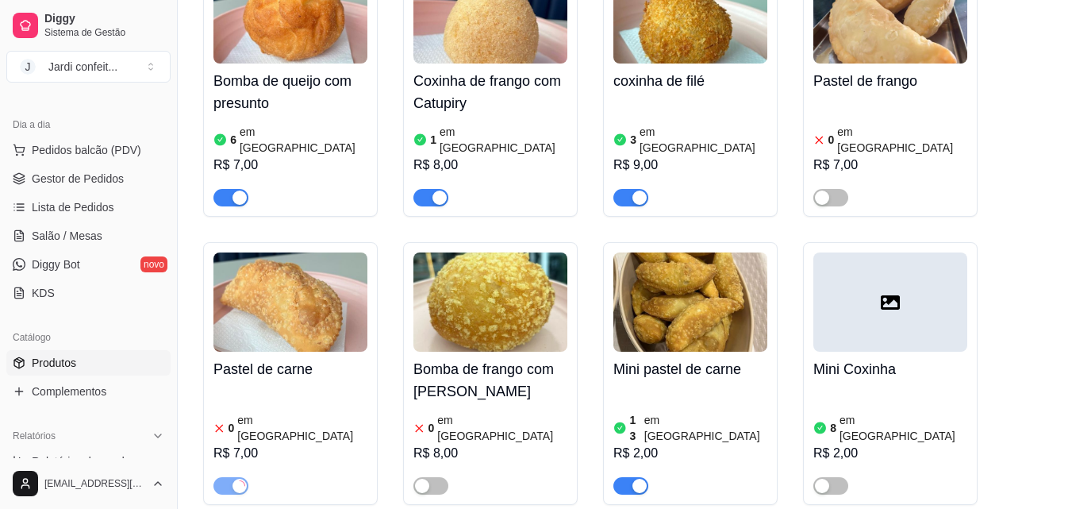
scroll to position [952, 0]
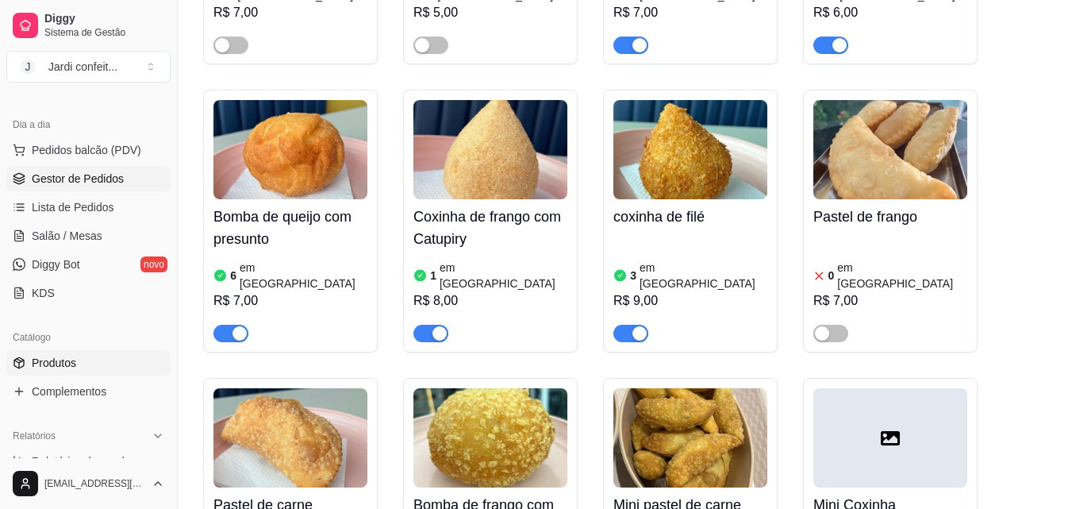
click at [71, 180] on span "Gestor de Pedidos" at bounding box center [78, 179] width 92 height 16
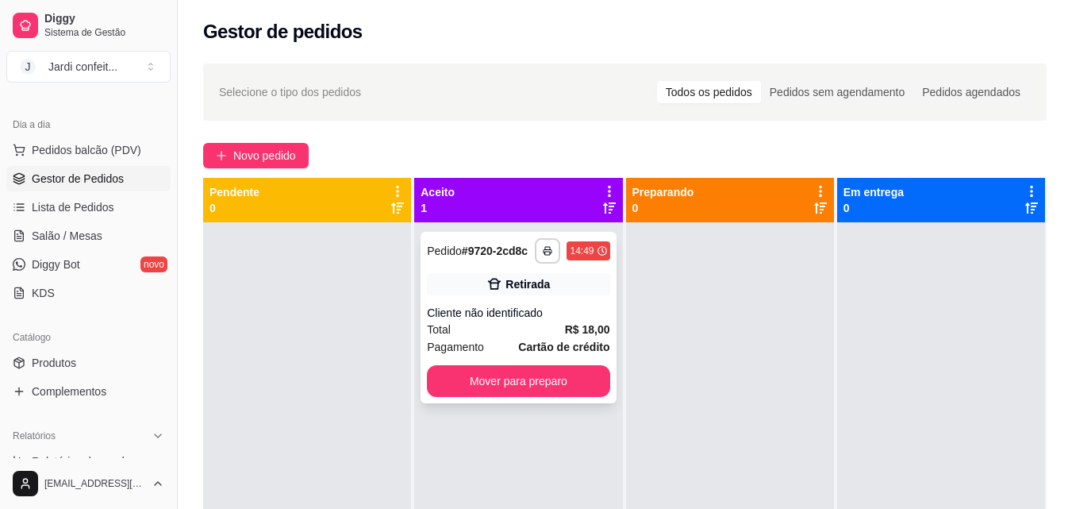
click at [575, 396] on button "Mover para preparo" at bounding box center [518, 381] width 183 height 32
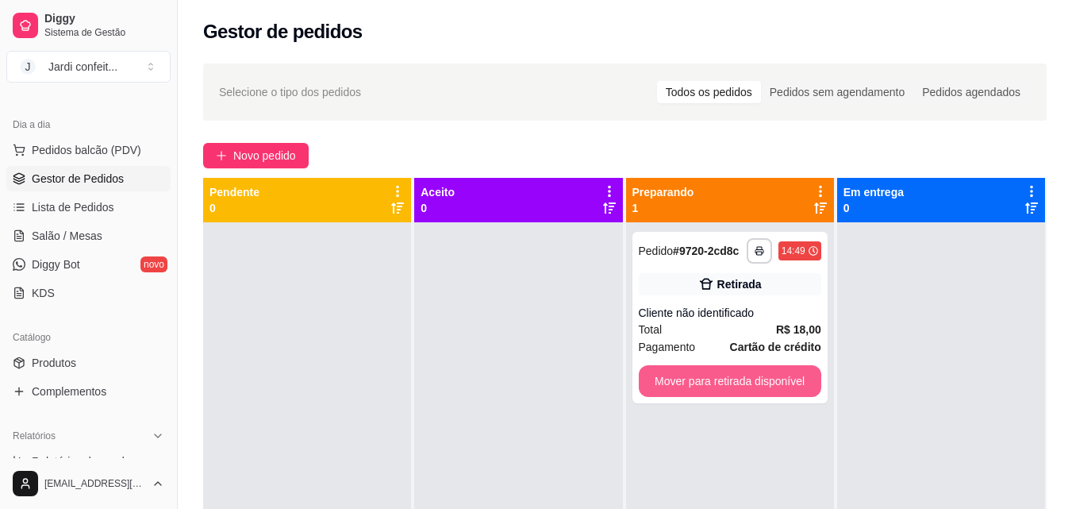
click at [733, 385] on button "Mover para retirada disponível" at bounding box center [730, 381] width 183 height 32
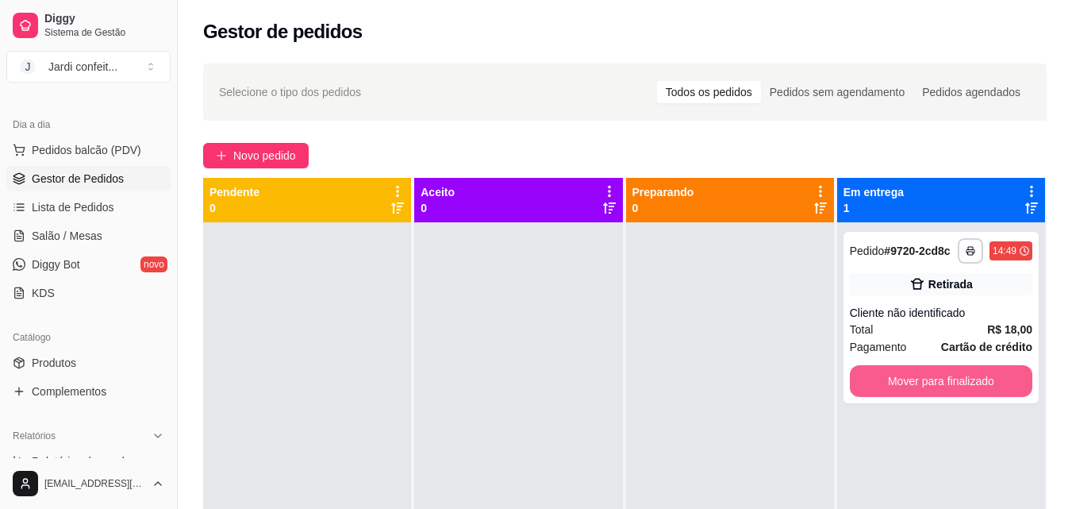
click at [885, 385] on button "Mover para finalizado" at bounding box center [941, 381] width 183 height 32
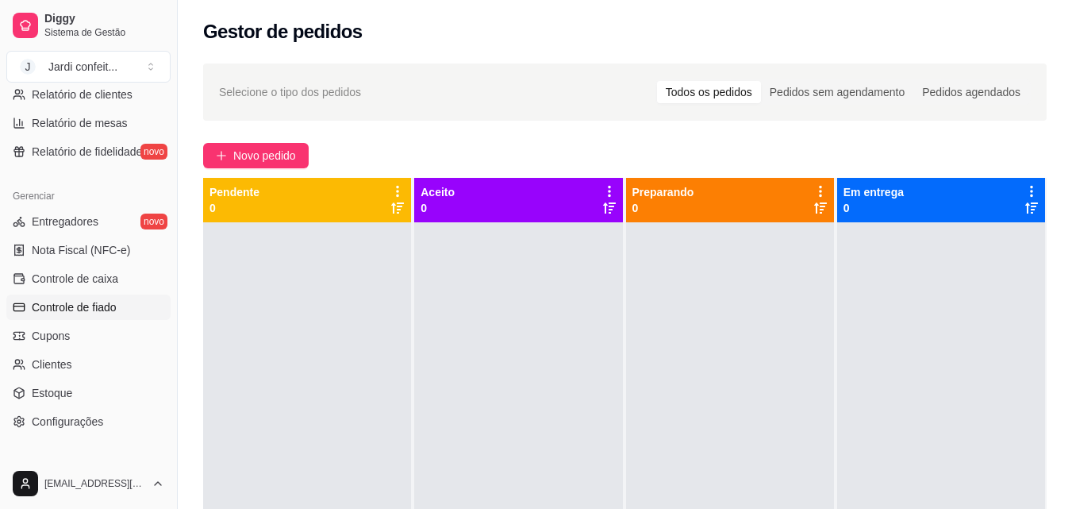
scroll to position [554, 0]
click at [117, 274] on span "Controle de caixa" at bounding box center [75, 277] width 87 height 16
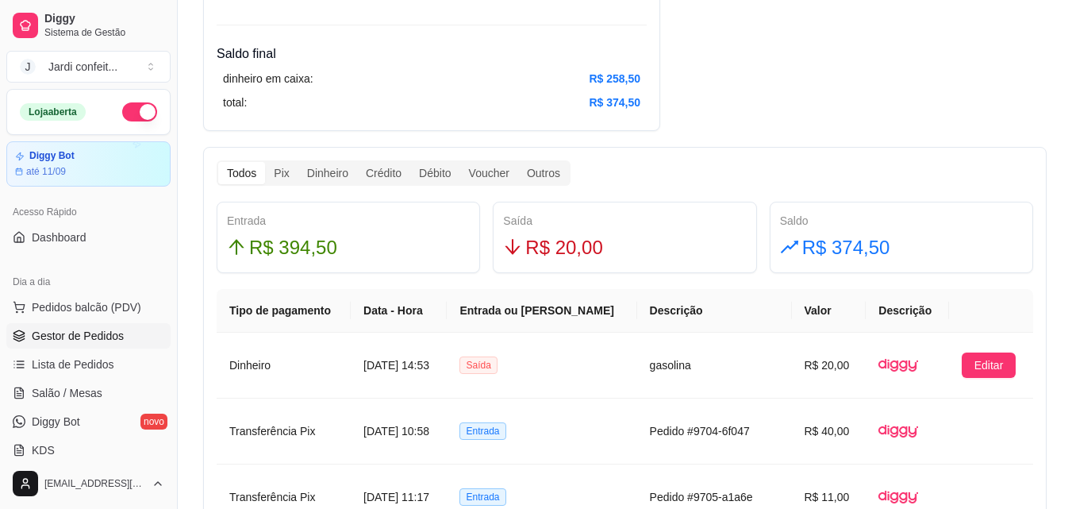
click at [106, 333] on span "Gestor de Pedidos" at bounding box center [78, 336] width 92 height 16
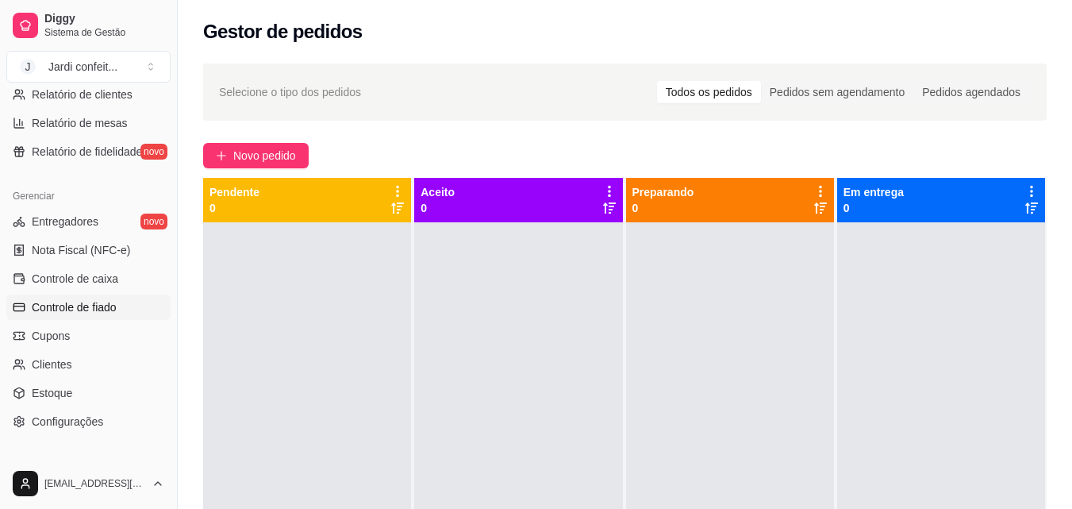
scroll to position [556, 0]
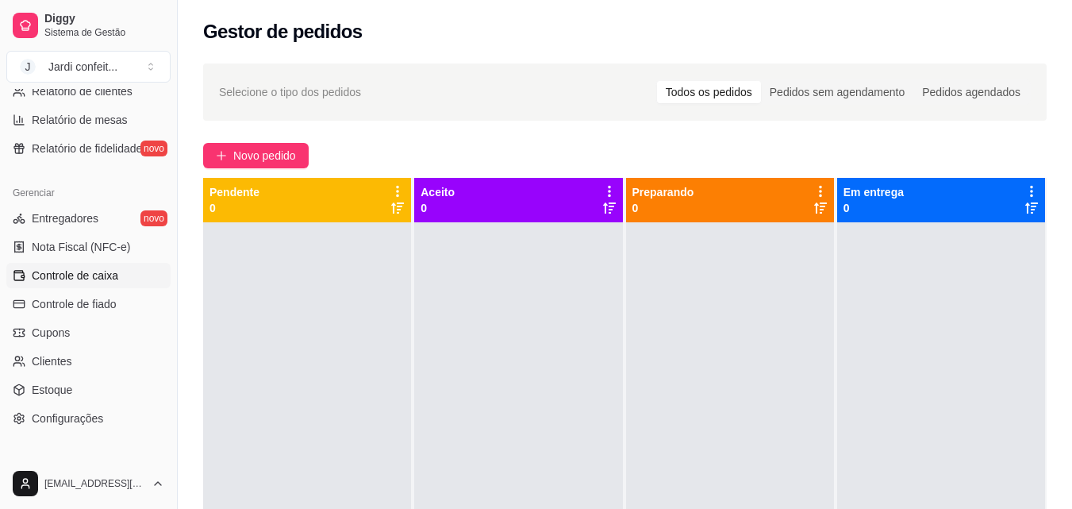
click at [98, 267] on span "Controle de caixa" at bounding box center [75, 275] width 87 height 16
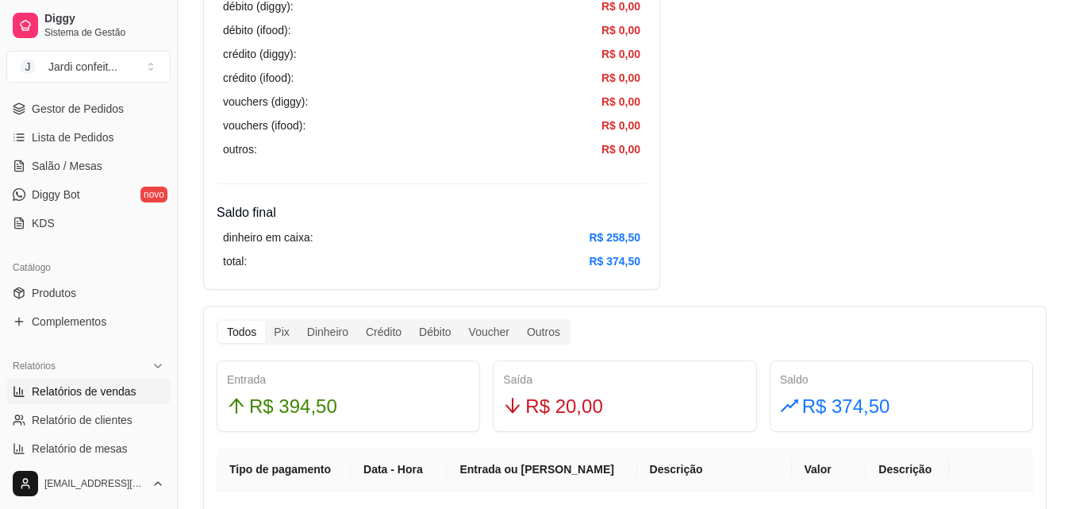
scroll to position [159, 0]
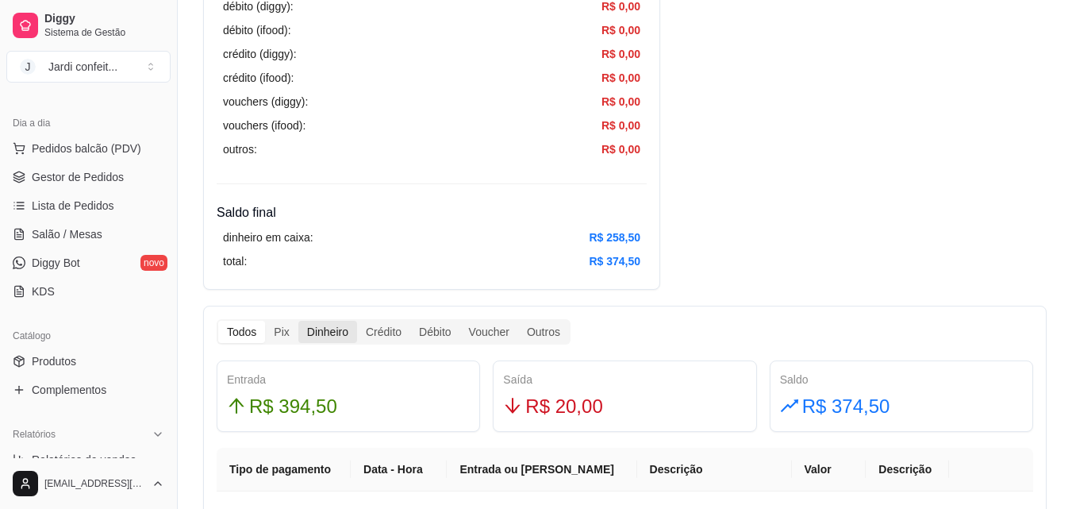
click at [315, 335] on div "Dinheiro" at bounding box center [327, 332] width 59 height 22
click at [298, 321] on input "Dinheiro" at bounding box center [298, 321] width 0 height 0
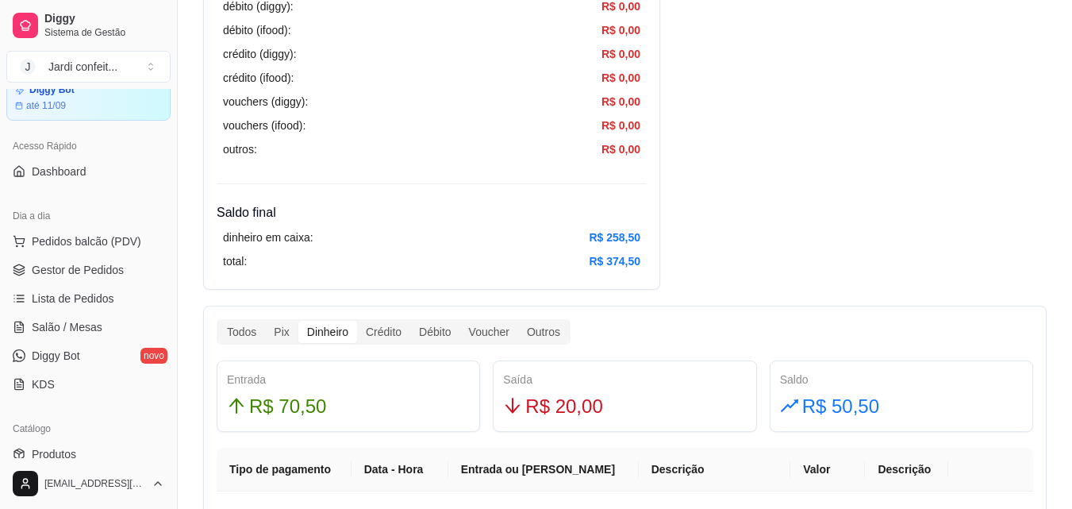
scroll to position [0, 0]
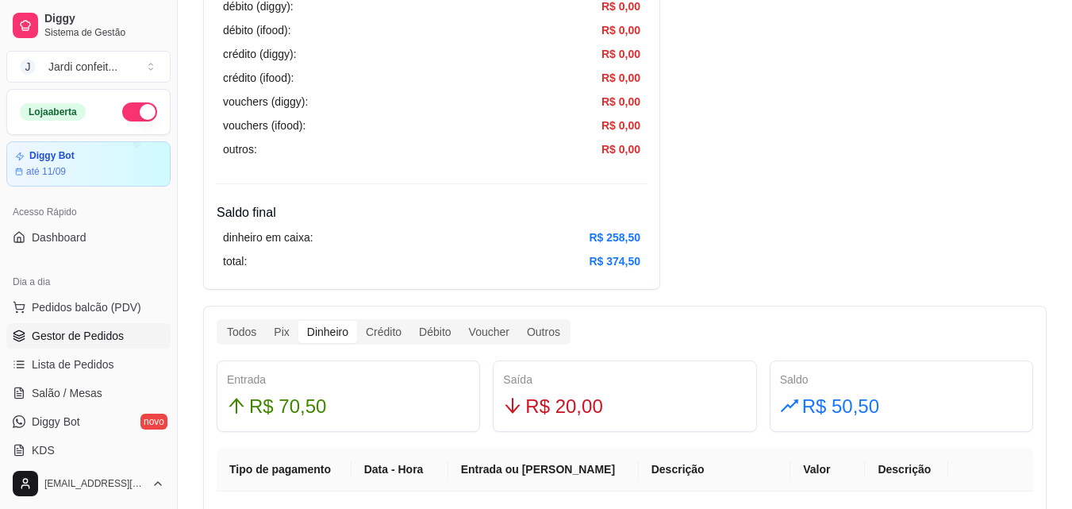
click at [109, 339] on span "Gestor de Pedidos" at bounding box center [78, 336] width 92 height 16
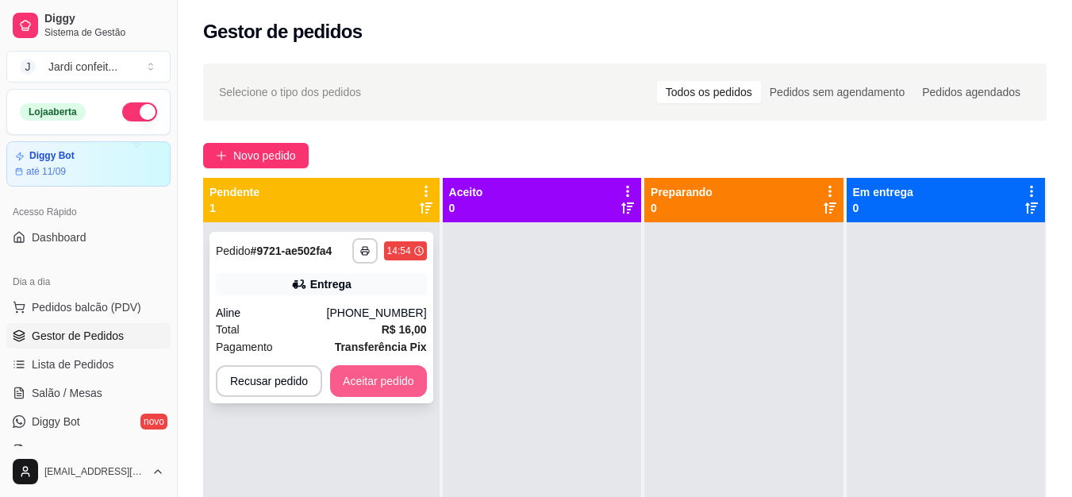
click at [404, 383] on button "Aceitar pedido" at bounding box center [378, 381] width 97 height 32
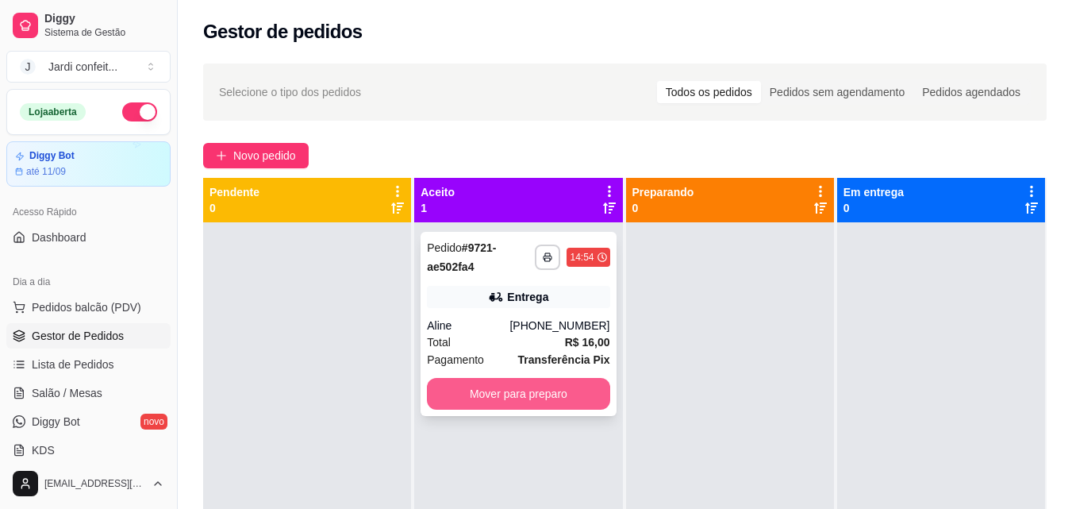
click at [525, 408] on button "Mover para preparo" at bounding box center [518, 394] width 183 height 32
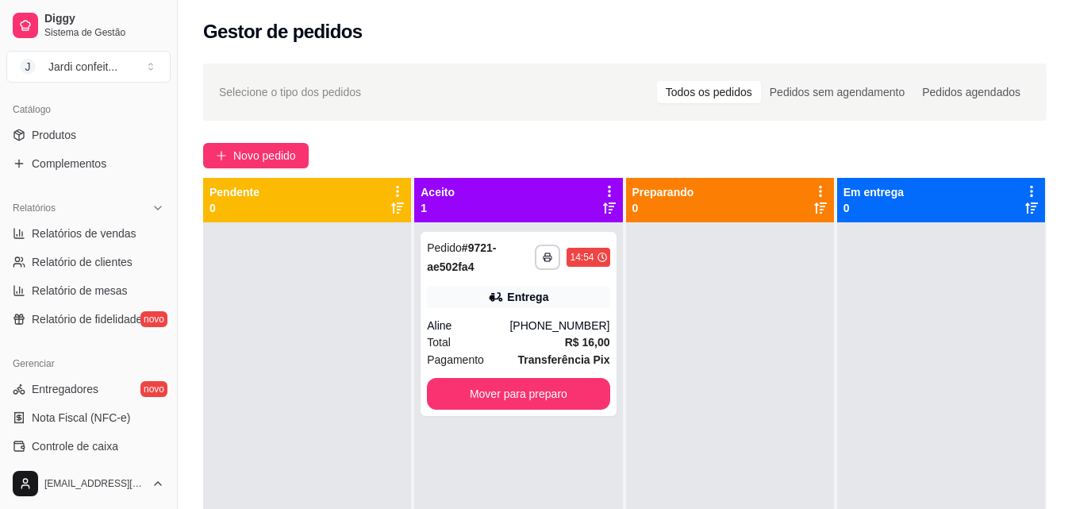
scroll to position [397, 0]
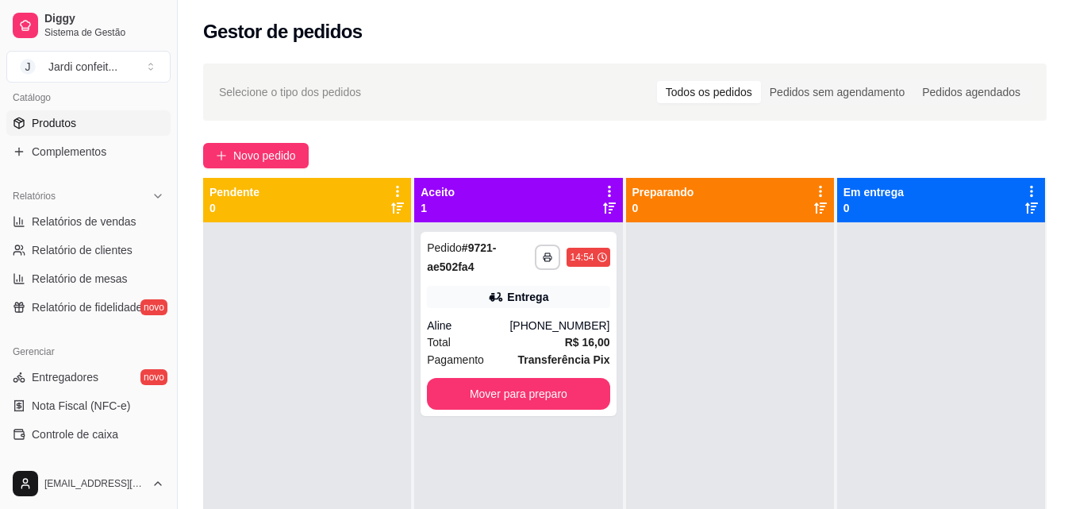
click at [82, 122] on link "Produtos" at bounding box center [88, 122] width 164 height 25
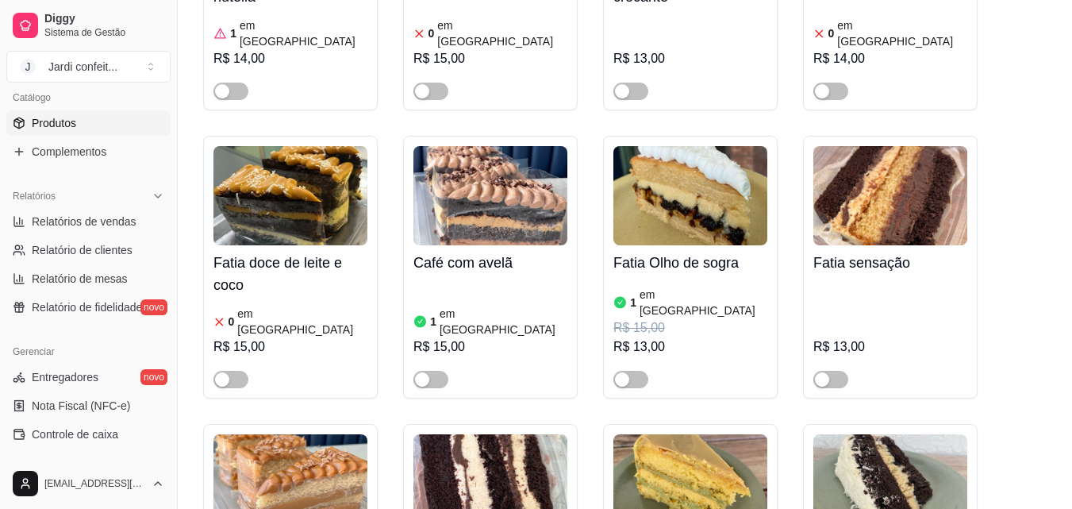
scroll to position [4842, 0]
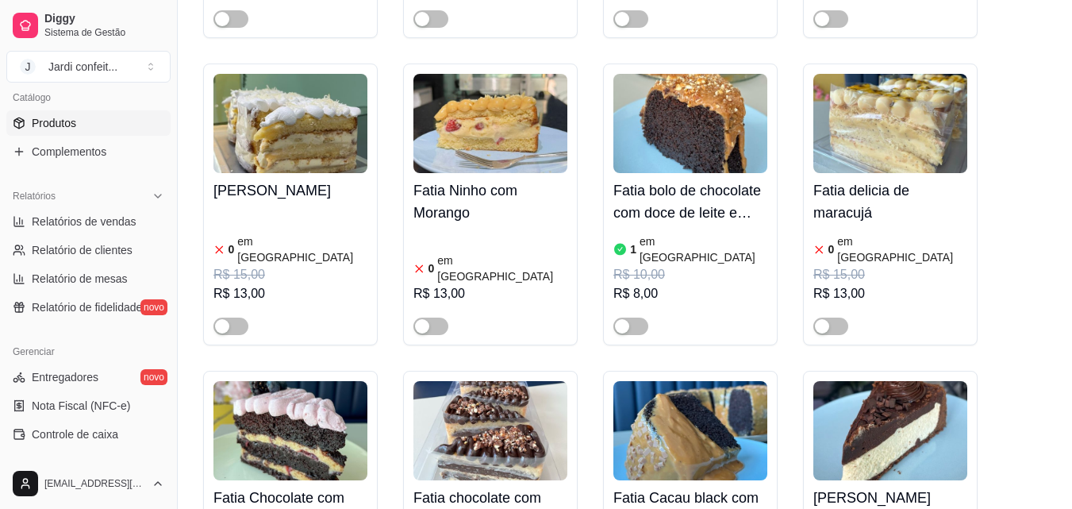
scroll to position [8413, 0]
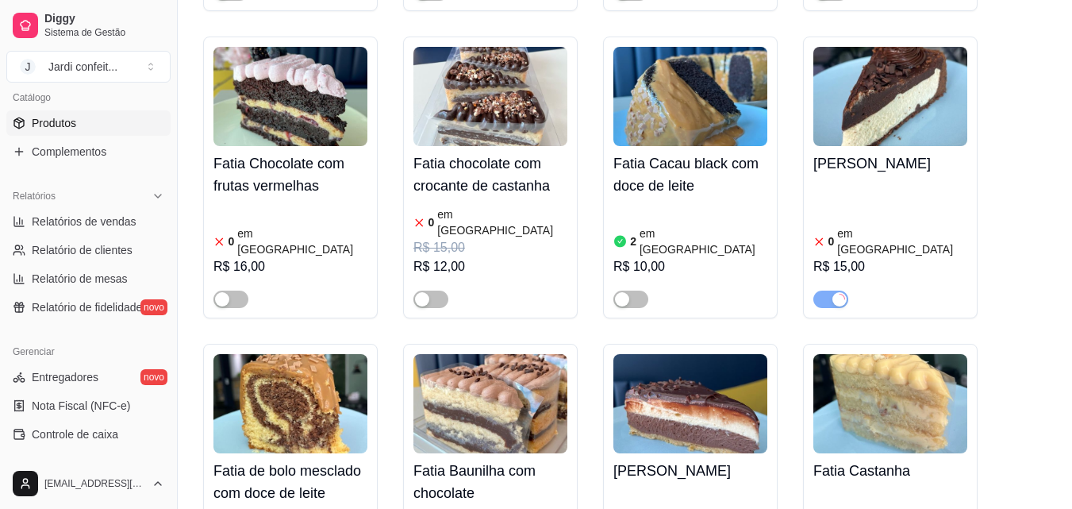
scroll to position [8731, 0]
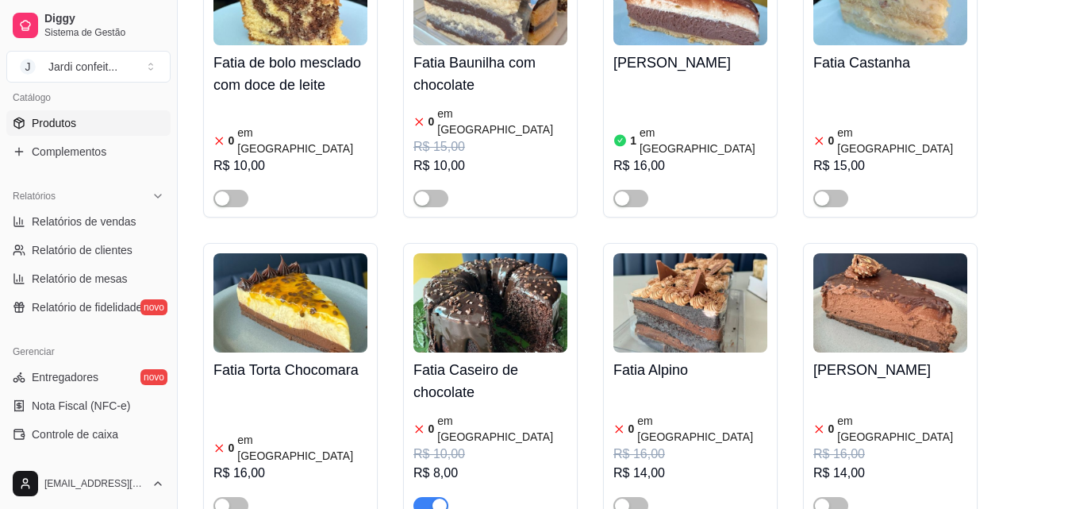
scroll to position [9048, 0]
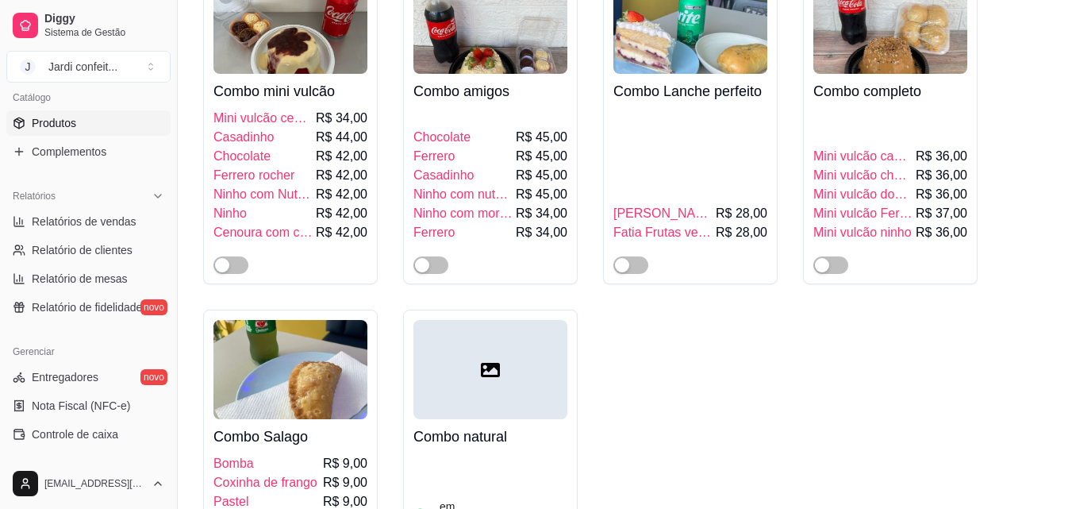
scroll to position [11826, 0]
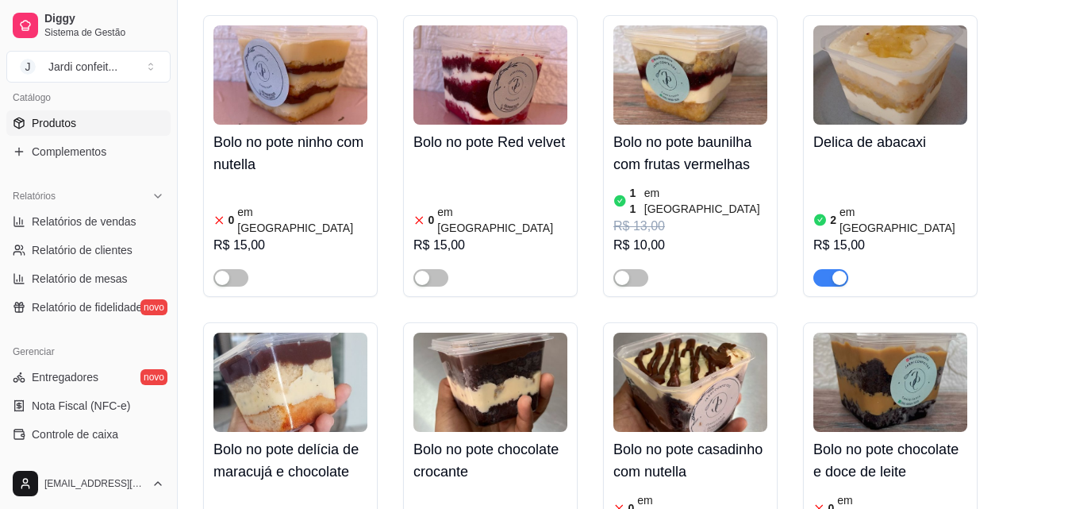
scroll to position [13017, 0]
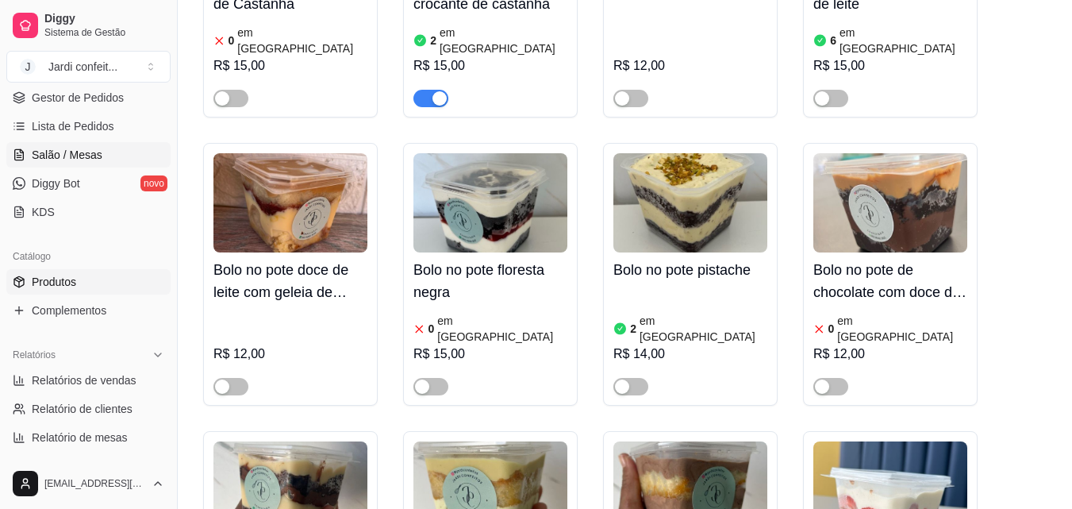
scroll to position [0, 0]
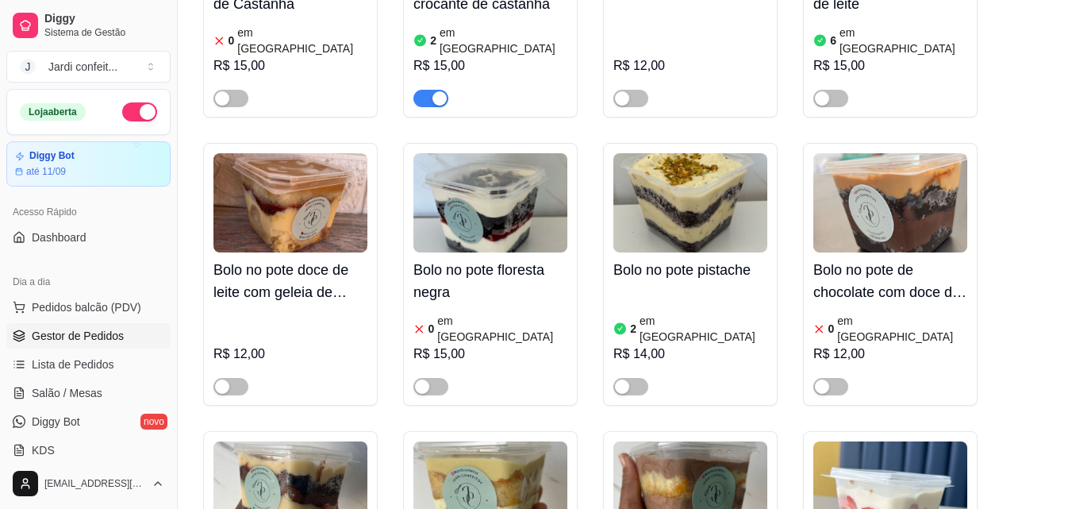
click at [101, 339] on span "Gestor de Pedidos" at bounding box center [78, 336] width 92 height 16
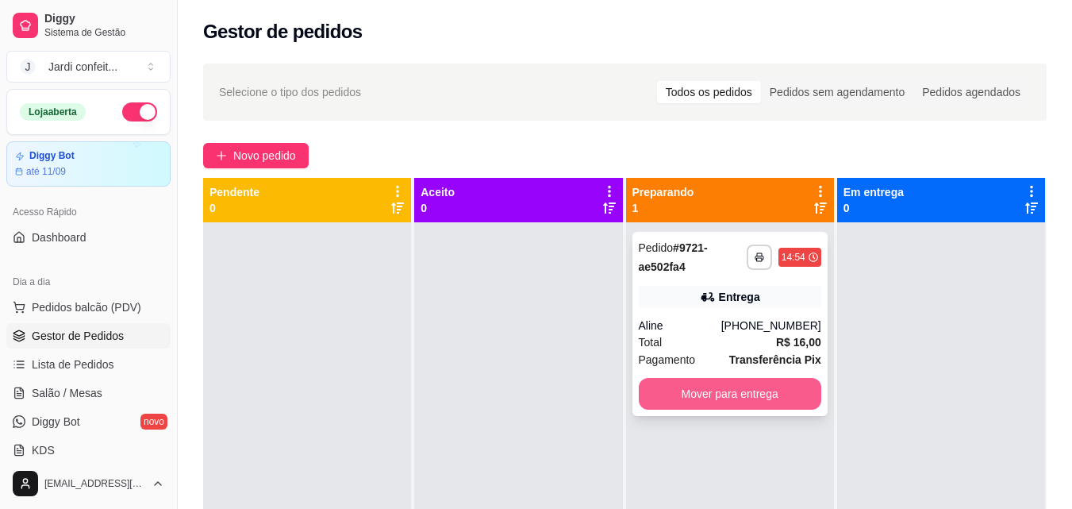
click at [667, 395] on button "Mover para entrega" at bounding box center [730, 394] width 183 height 32
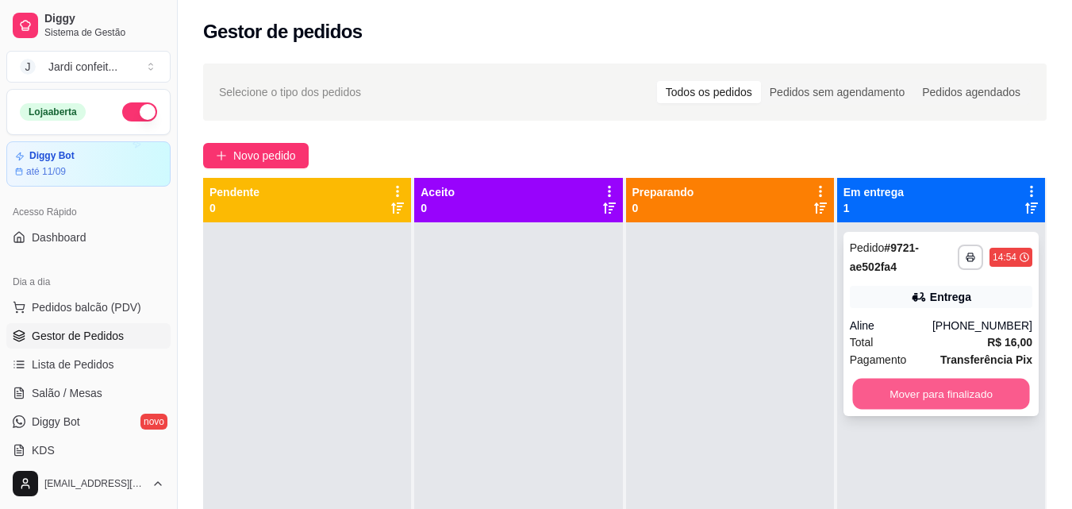
click at [971, 401] on button "Mover para finalizado" at bounding box center [940, 394] width 177 height 31
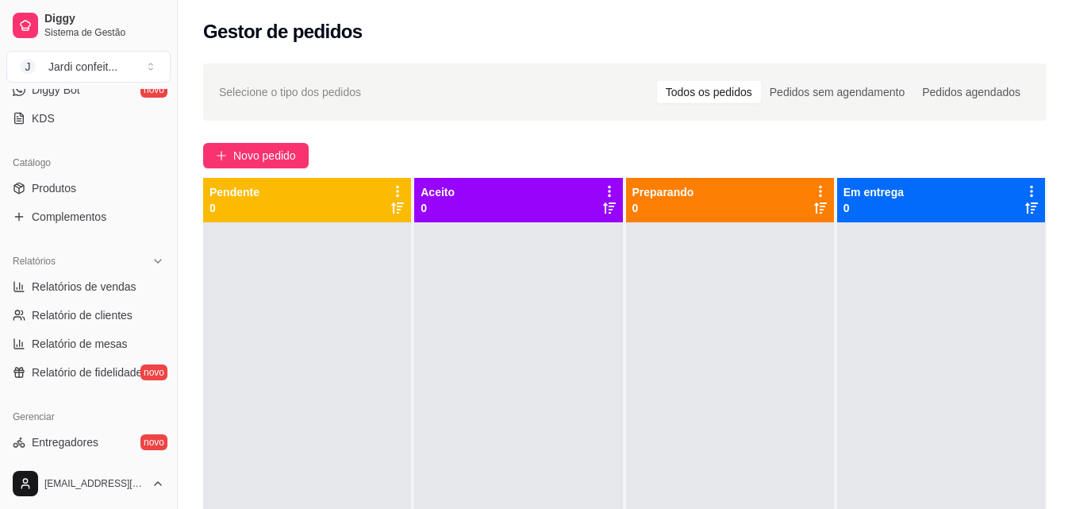
scroll to position [476, 0]
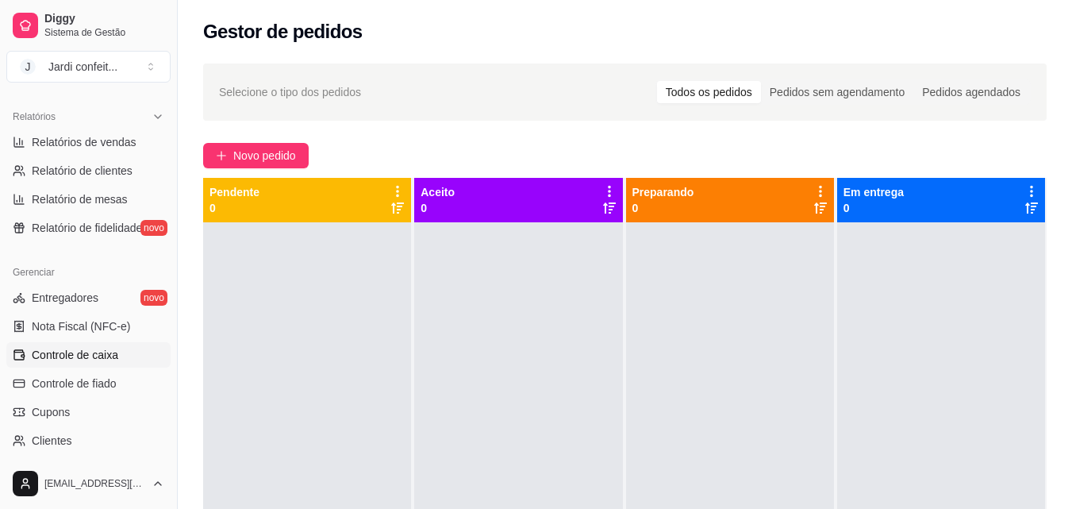
click at [66, 352] on span "Controle de caixa" at bounding box center [75, 355] width 87 height 16
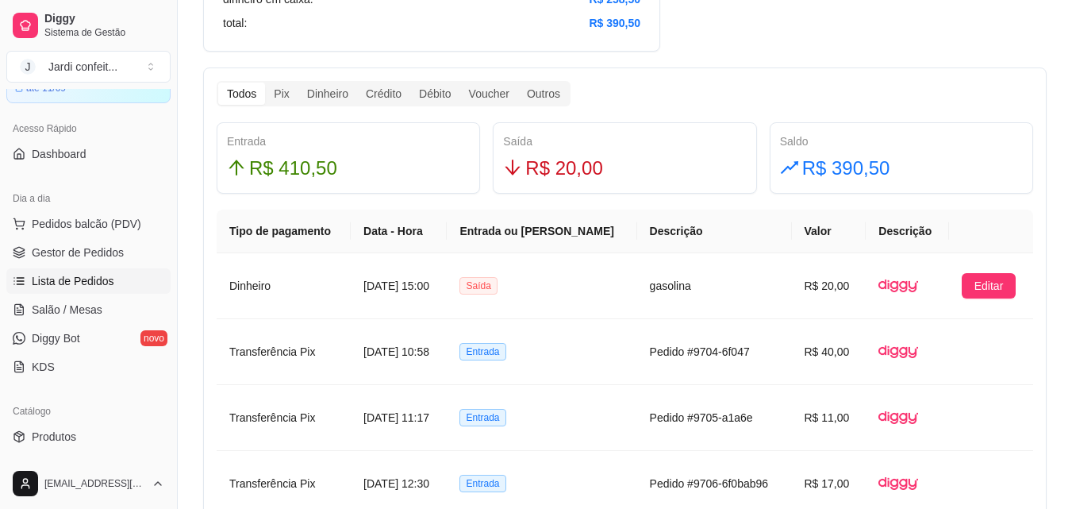
scroll to position [79, 0]
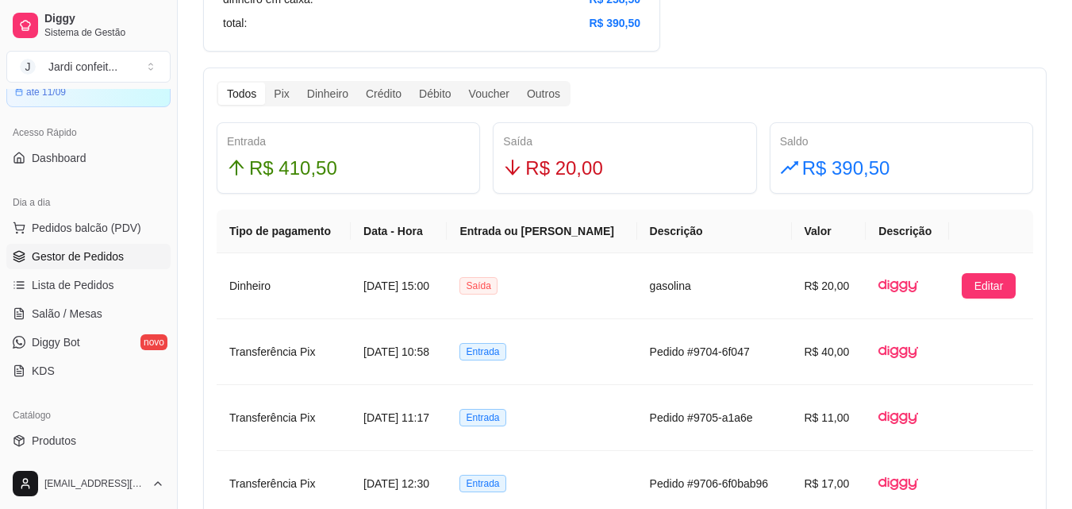
click at [88, 265] on link "Gestor de Pedidos" at bounding box center [88, 256] width 164 height 25
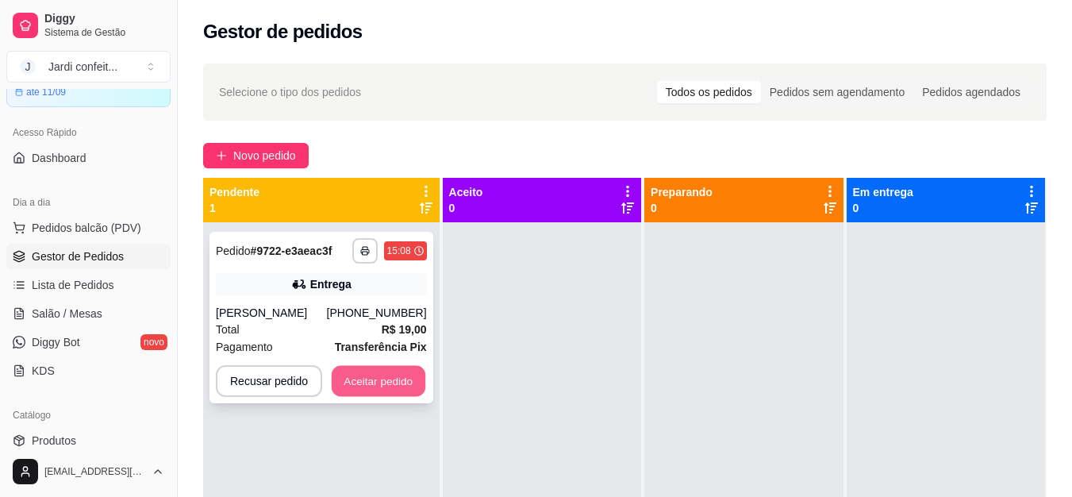
click at [383, 385] on button "Aceitar pedido" at bounding box center [379, 381] width 94 height 31
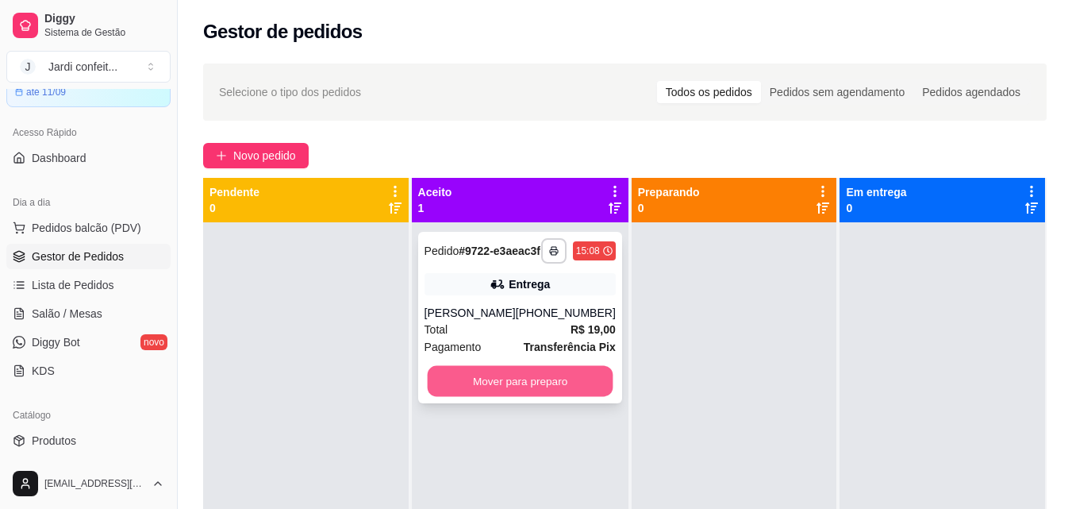
click at [584, 397] on button "Mover para preparo" at bounding box center [520, 381] width 186 height 31
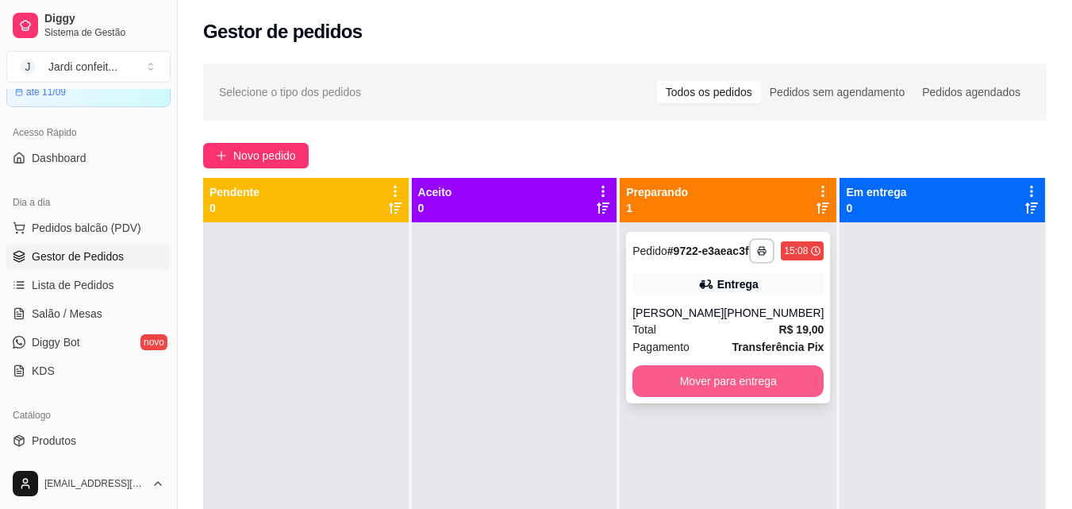
click at [753, 397] on button "Mover para entrega" at bounding box center [728, 381] width 191 height 32
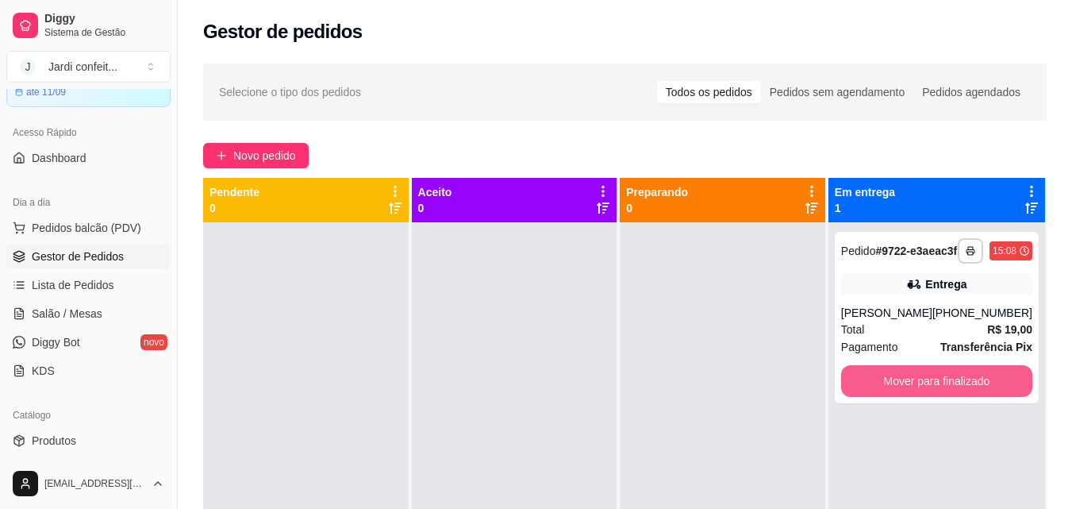
click at [902, 395] on button "Mover para finalizado" at bounding box center [936, 381] width 191 height 32
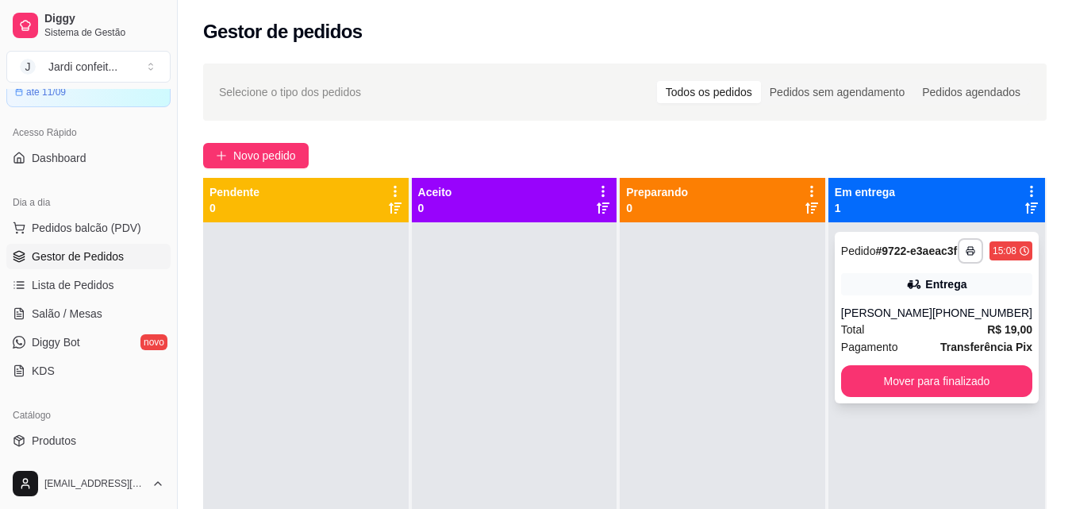
click at [909, 394] on button "Mover para finalizado" at bounding box center [936, 381] width 191 height 32
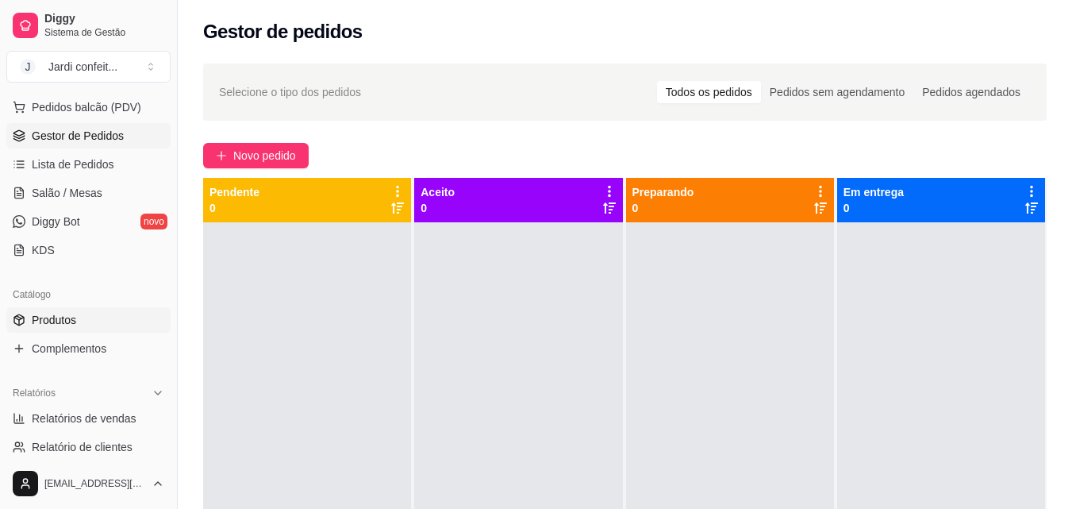
scroll to position [397, 0]
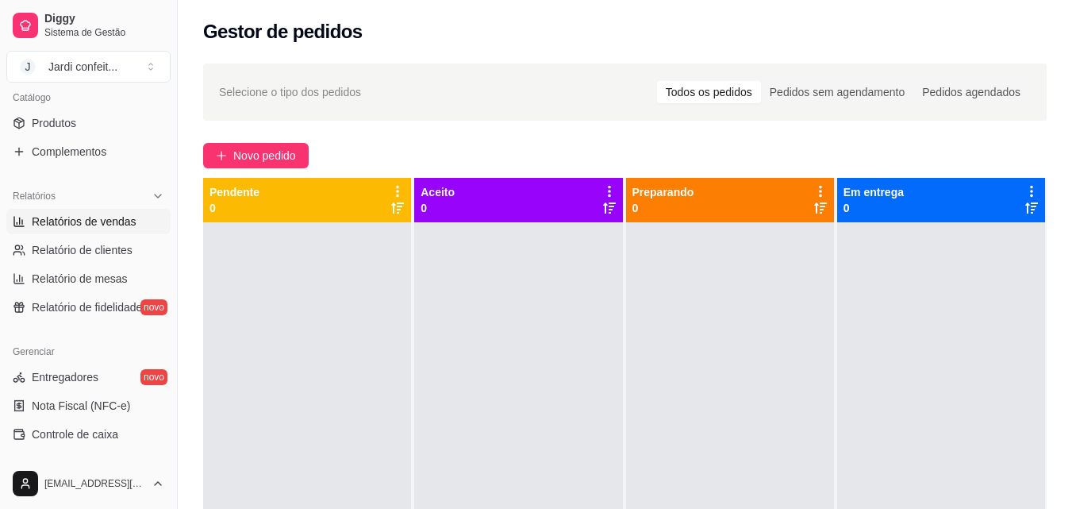
click at [122, 218] on span "Relatórios de vendas" at bounding box center [84, 222] width 105 height 16
select select "ALL"
select select "0"
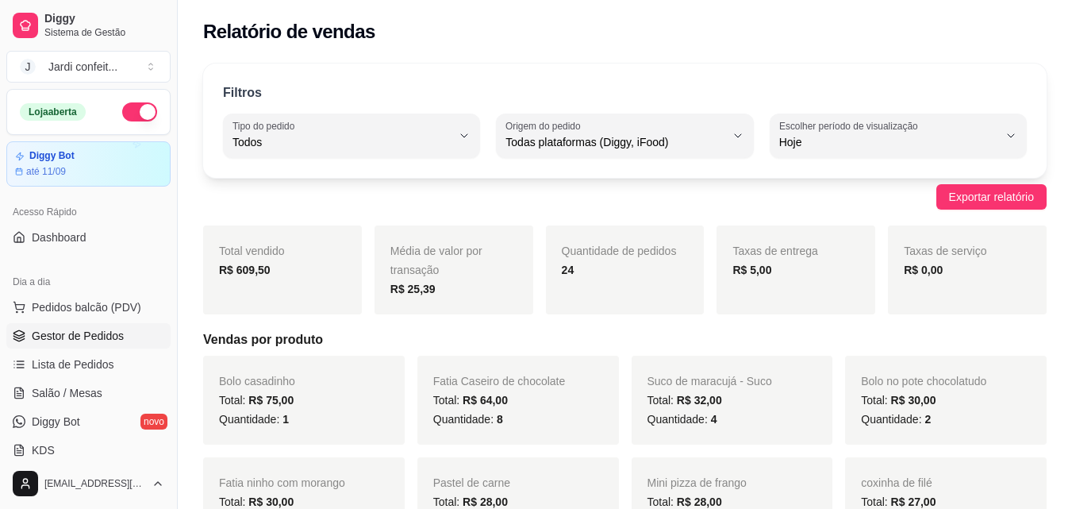
click at [118, 329] on span "Gestor de Pedidos" at bounding box center [78, 336] width 92 height 16
